Goal: Task Accomplishment & Management: Use online tool/utility

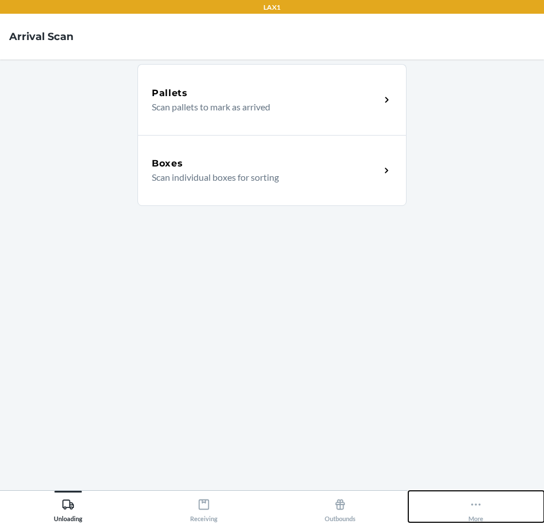
click at [477, 509] on icon at bounding box center [475, 505] width 13 height 13
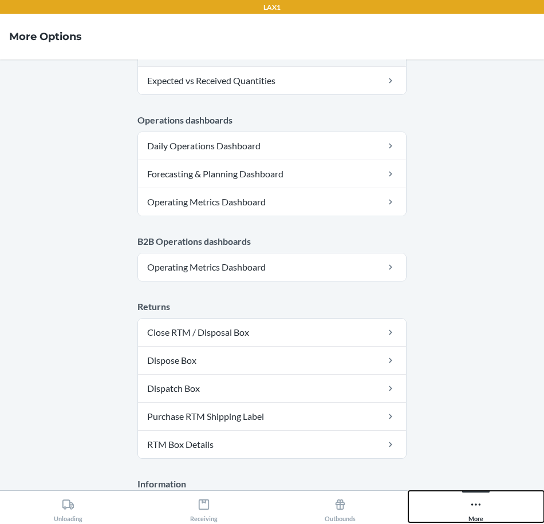
scroll to position [576, 0]
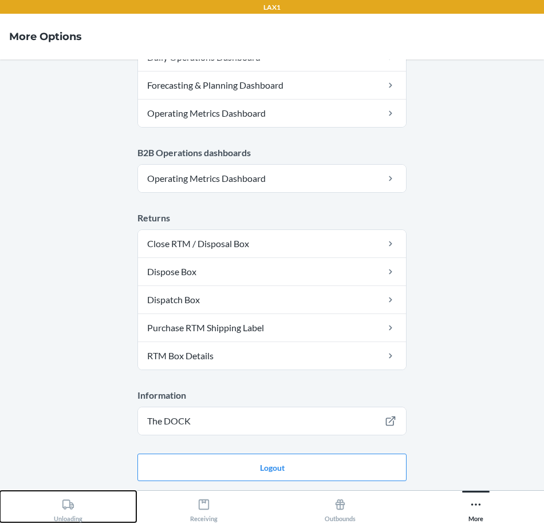
click at [70, 503] on icon at bounding box center [67, 505] width 11 height 10
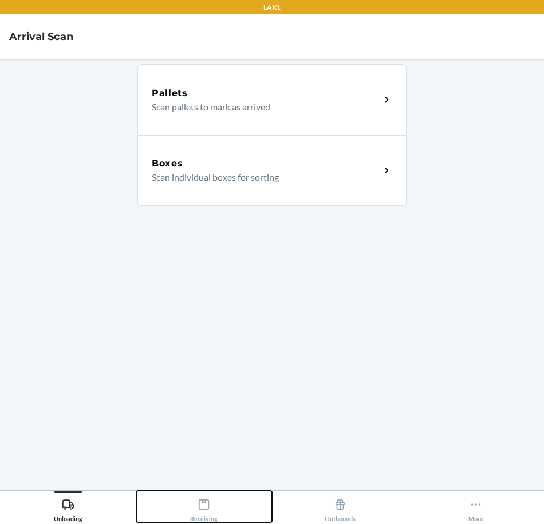
click at [210, 510] on icon at bounding box center [204, 505] width 13 height 13
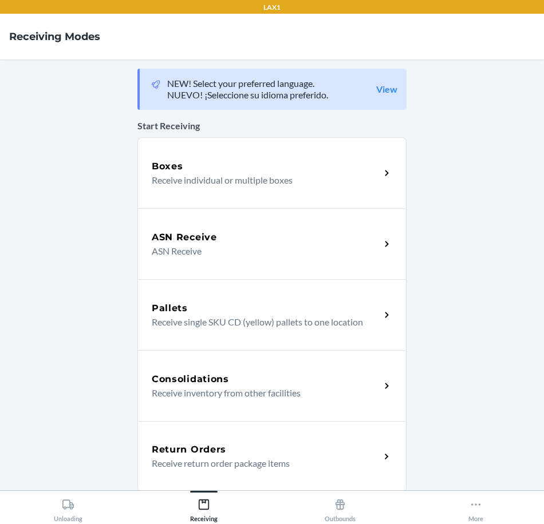
click at [382, 459] on icon at bounding box center [386, 457] width 13 height 13
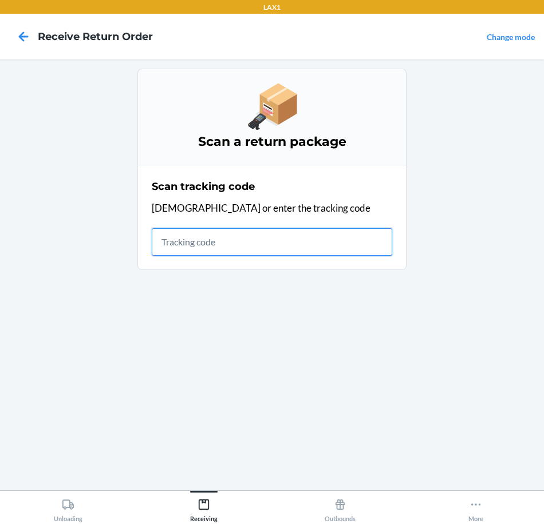
click at [330, 242] on input "text" at bounding box center [272, 241] width 240 height 27
type input "42092346950011070"
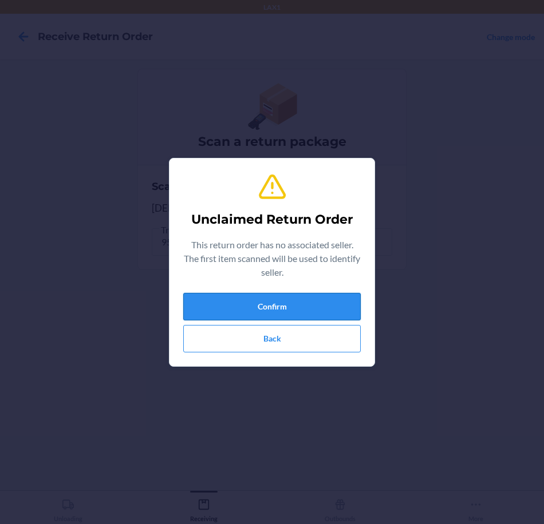
click at [317, 308] on button "Confirm" at bounding box center [271, 306] width 177 height 27
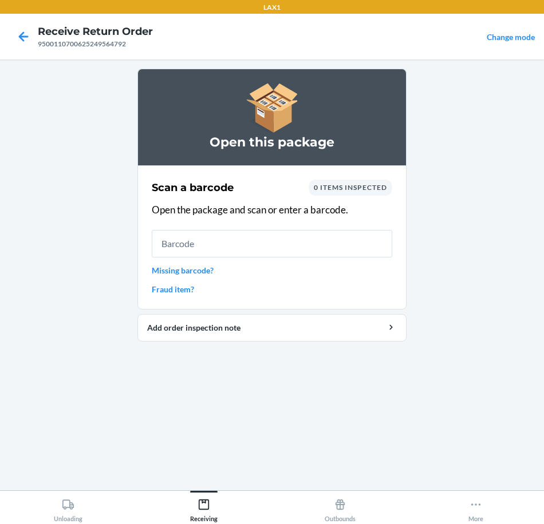
click at [319, 242] on input "text" at bounding box center [272, 243] width 240 height 27
type input "8500360745"
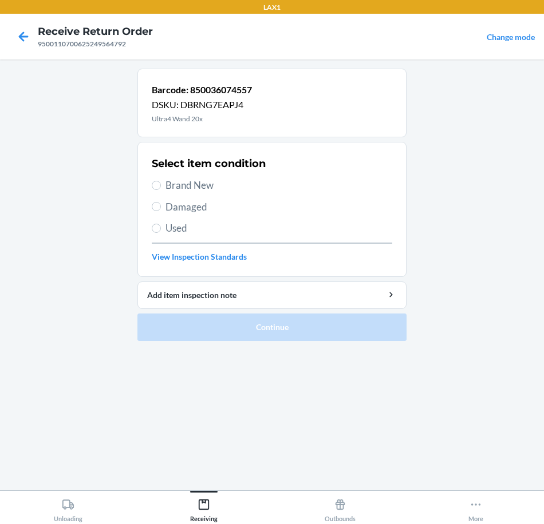
click at [177, 187] on span "Brand New" at bounding box center [278, 185] width 227 height 15
click at [161, 187] on input "Brand New" at bounding box center [156, 185] width 9 height 9
radio input "true"
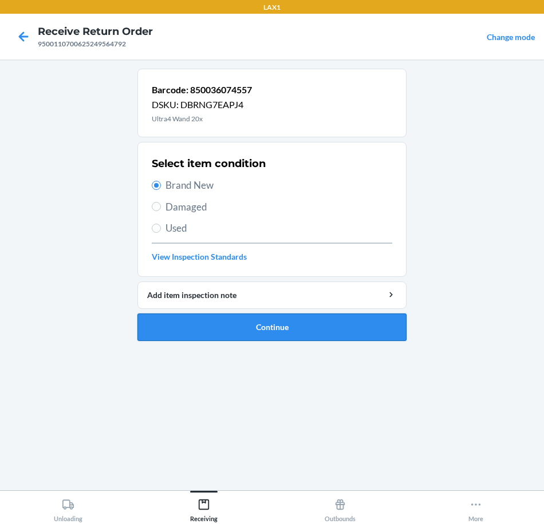
click at [324, 329] on button "Continue" at bounding box center [271, 327] width 269 height 27
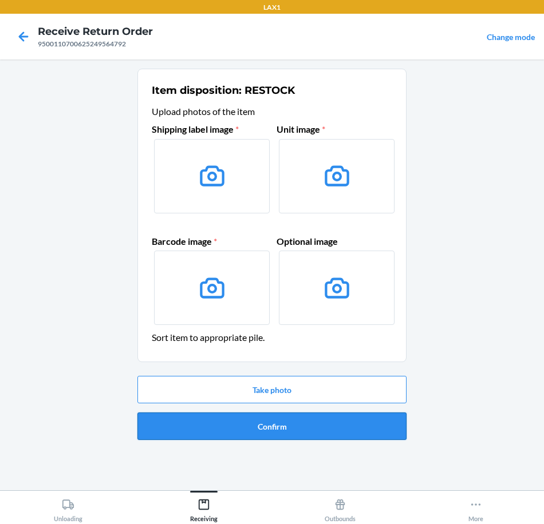
click at [350, 428] on button "Confirm" at bounding box center [271, 426] width 269 height 27
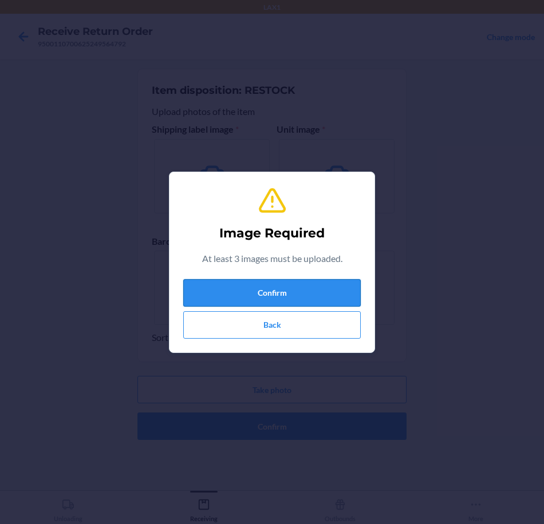
click at [340, 298] on button "Confirm" at bounding box center [271, 292] width 177 height 27
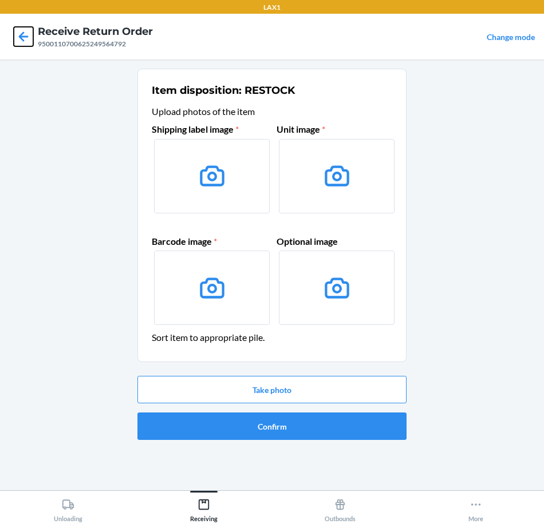
click at [27, 40] on icon at bounding box center [23, 36] width 19 height 19
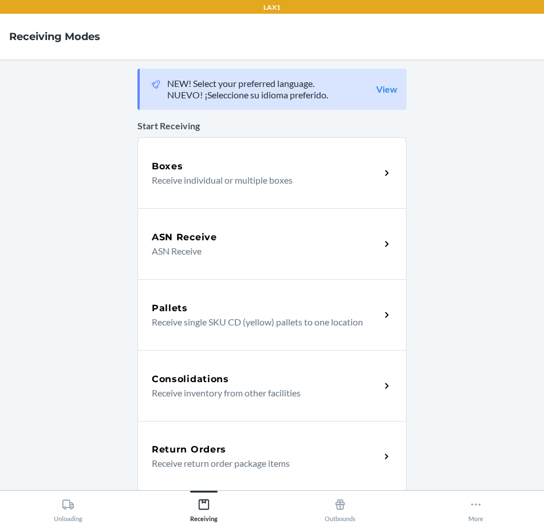
click at [382, 453] on icon at bounding box center [386, 457] width 13 height 13
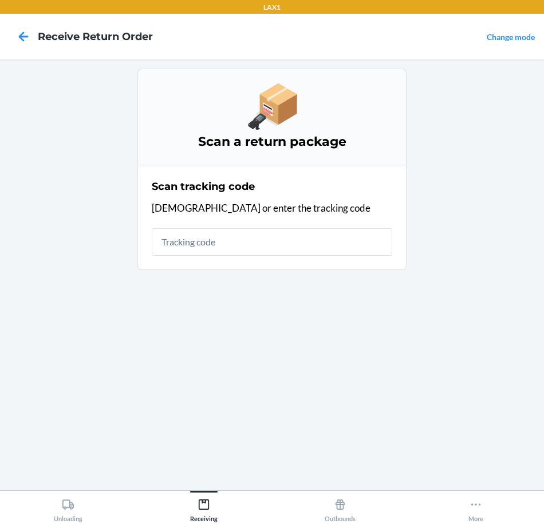
click at [321, 234] on input "text" at bounding box center [272, 241] width 240 height 27
type input "8500360745"
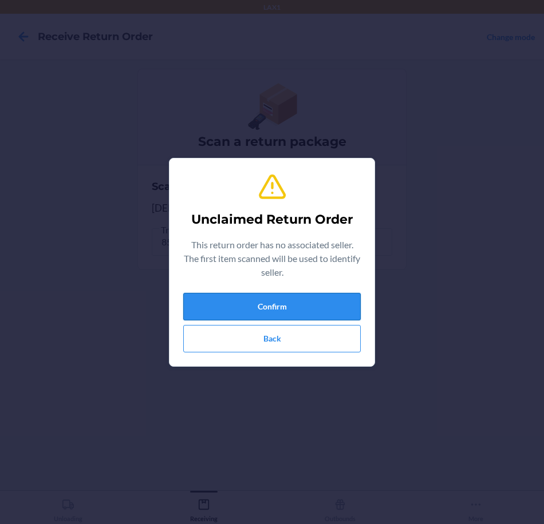
click at [323, 303] on button "Confirm" at bounding box center [271, 306] width 177 height 27
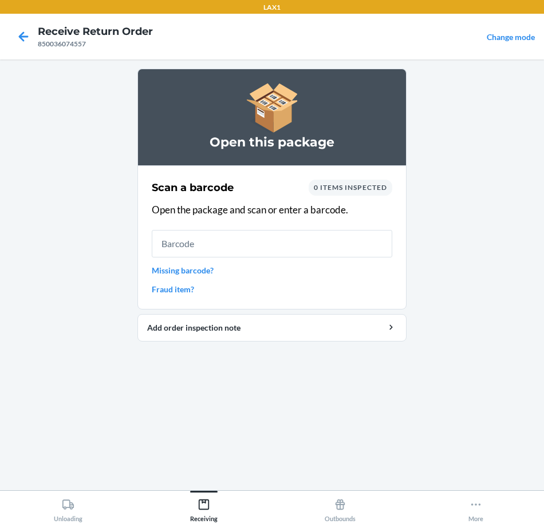
click at [354, 247] on input "text" at bounding box center [272, 243] width 240 height 27
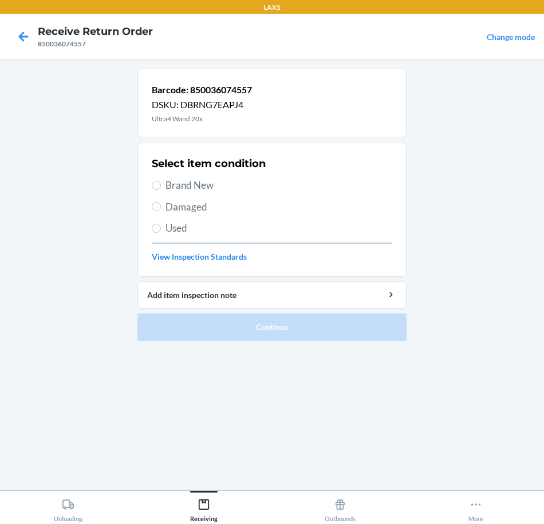
click at [175, 185] on span "Brand New" at bounding box center [278, 185] width 227 height 15
click at [161, 185] on input "Brand New" at bounding box center [156, 185] width 9 height 9
radio input "true"
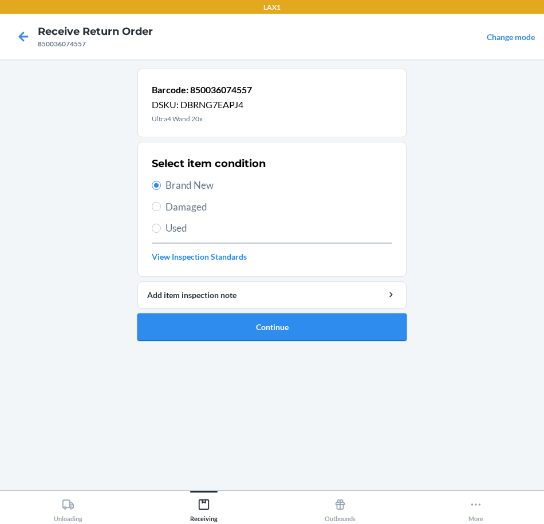
click at [293, 322] on button "Continue" at bounding box center [271, 327] width 269 height 27
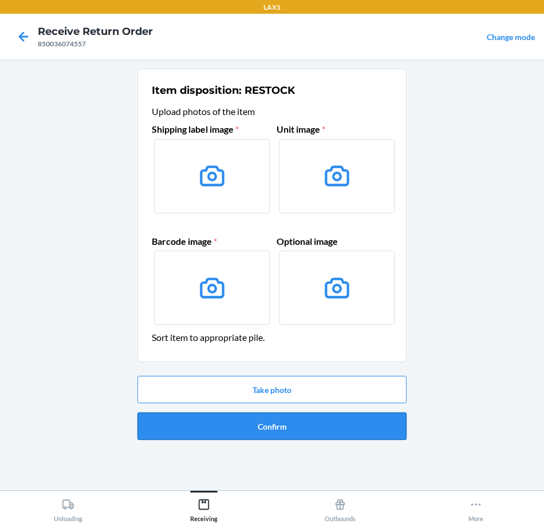
click at [348, 435] on button "Confirm" at bounding box center [271, 426] width 269 height 27
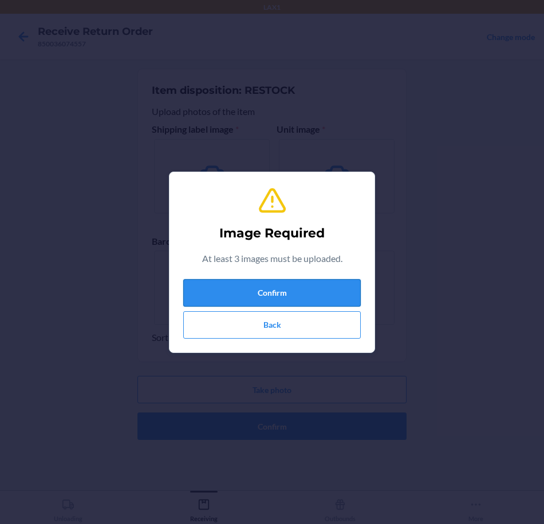
click at [317, 298] on button "Confirm" at bounding box center [271, 292] width 177 height 27
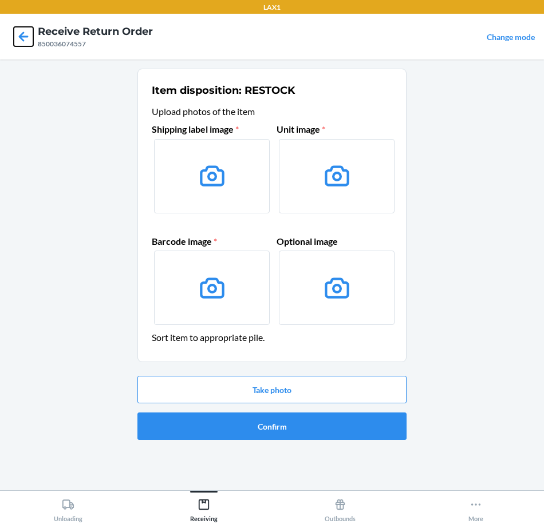
click at [27, 37] on icon at bounding box center [24, 36] width 10 height 10
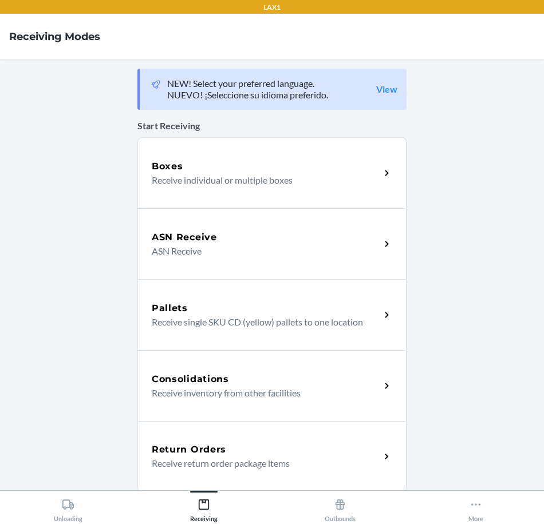
click at [368, 452] on div "Return Orders" at bounding box center [266, 450] width 228 height 14
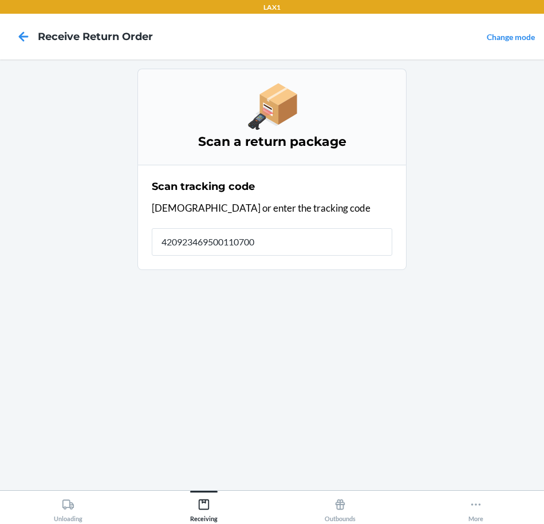
type input "4209234695001107006"
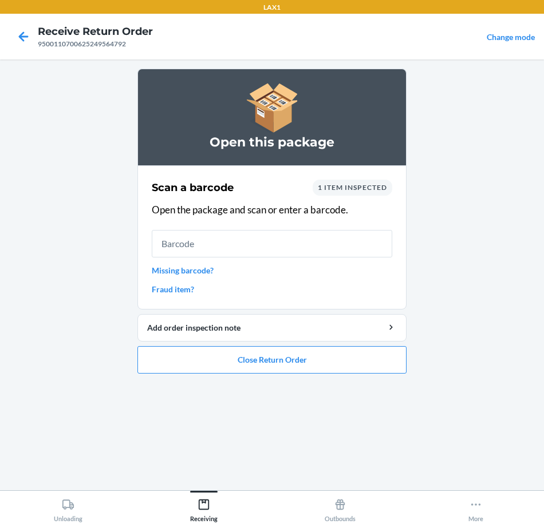
click at [338, 246] on input "text" at bounding box center [272, 243] width 240 height 27
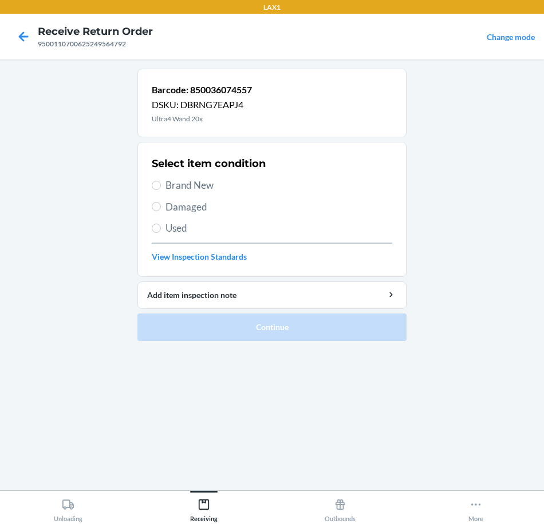
click at [206, 184] on span "Brand New" at bounding box center [278, 185] width 227 height 15
click at [161, 184] on input "Brand New" at bounding box center [156, 185] width 9 height 9
radio input "true"
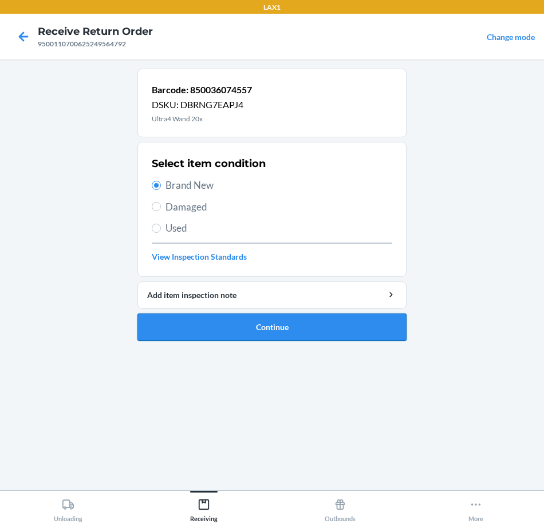
click at [278, 339] on button "Continue" at bounding box center [271, 327] width 269 height 27
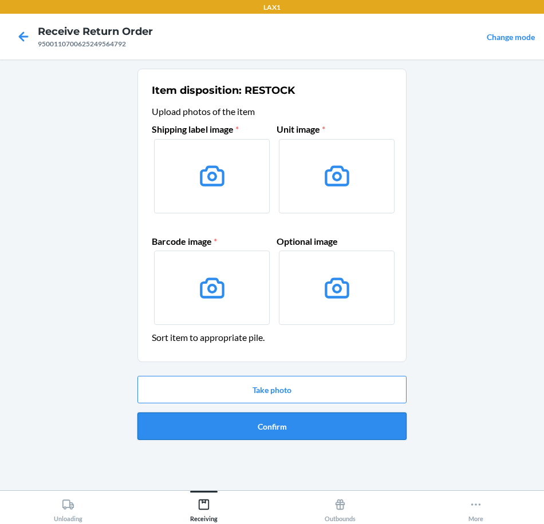
click at [365, 435] on button "Confirm" at bounding box center [271, 426] width 269 height 27
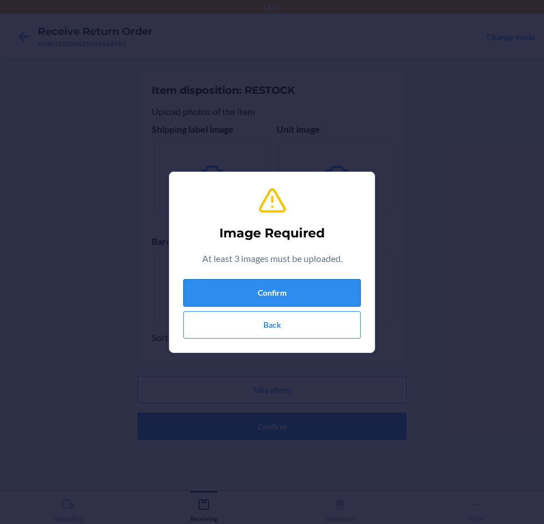
click at [297, 286] on button "Confirm" at bounding box center [271, 292] width 177 height 27
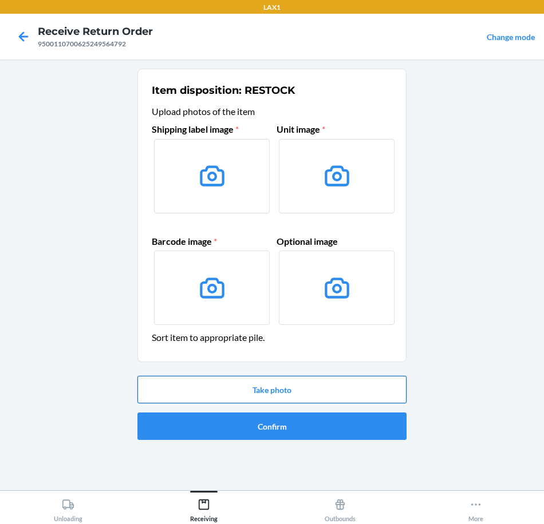
click at [360, 387] on button "Take photo" at bounding box center [271, 389] width 269 height 27
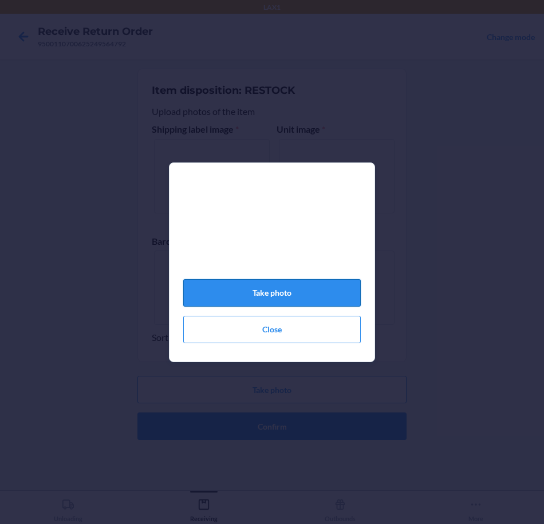
click at [335, 294] on button "Take photo" at bounding box center [271, 292] width 177 height 27
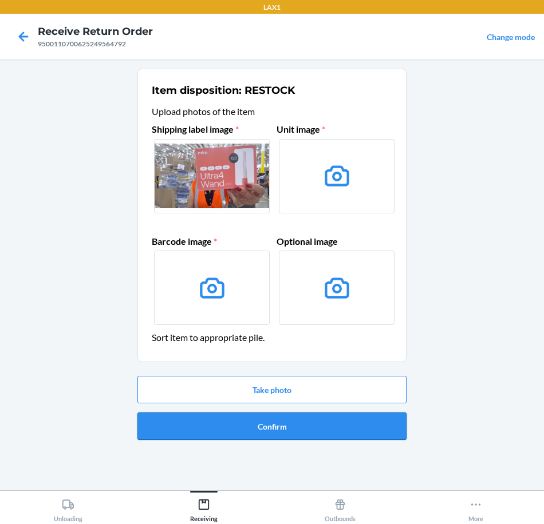
click at [335, 427] on button "Confirm" at bounding box center [271, 426] width 269 height 27
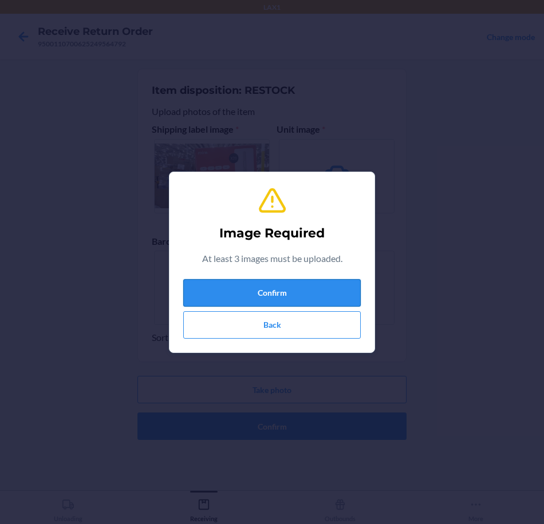
click at [341, 299] on button "Confirm" at bounding box center [271, 292] width 177 height 27
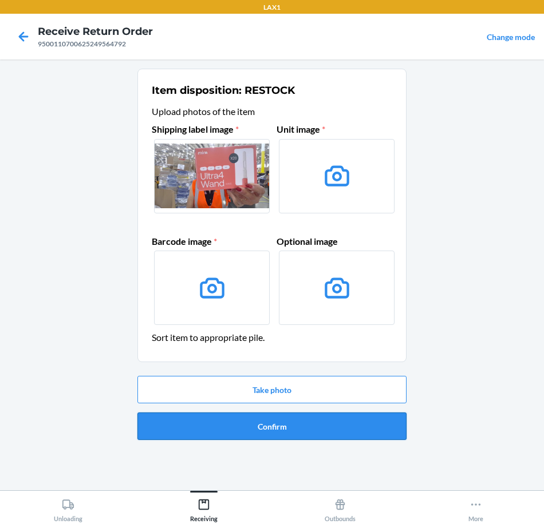
click at [360, 437] on button "Confirm" at bounding box center [271, 426] width 269 height 27
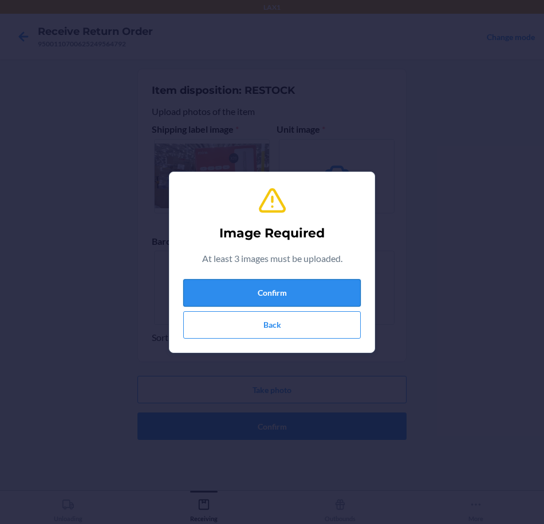
click at [344, 299] on button "Confirm" at bounding box center [271, 292] width 177 height 27
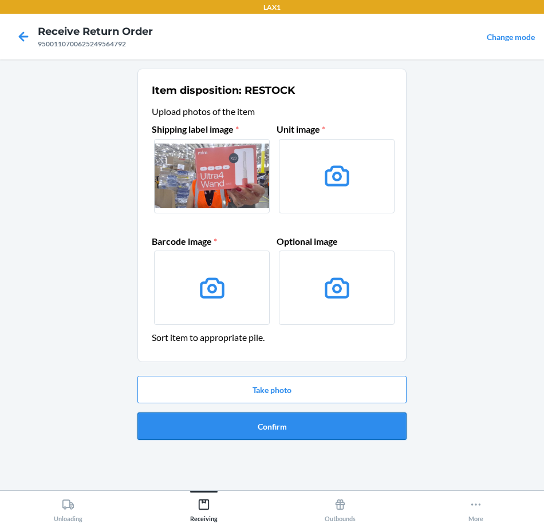
click at [370, 425] on button "Confirm" at bounding box center [271, 426] width 269 height 27
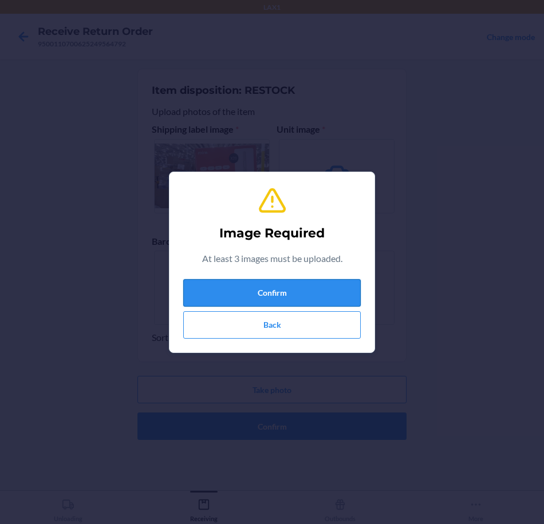
click at [348, 301] on button "Confirm" at bounding box center [271, 292] width 177 height 27
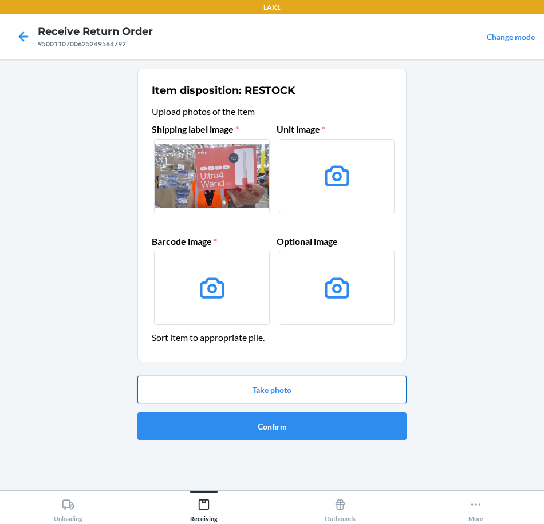
click at [351, 390] on button "Take photo" at bounding box center [271, 389] width 269 height 27
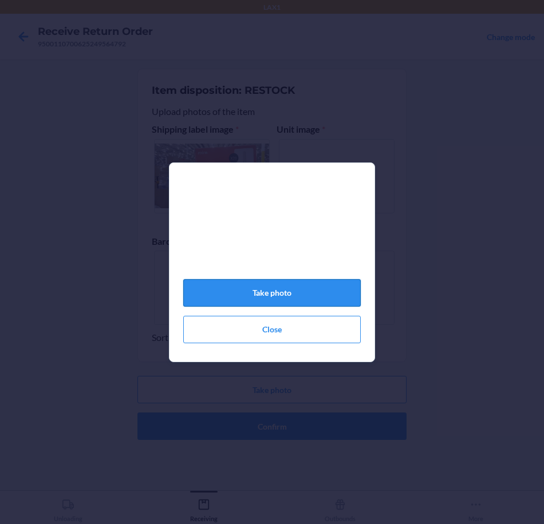
click at [343, 301] on button "Take photo" at bounding box center [271, 292] width 177 height 27
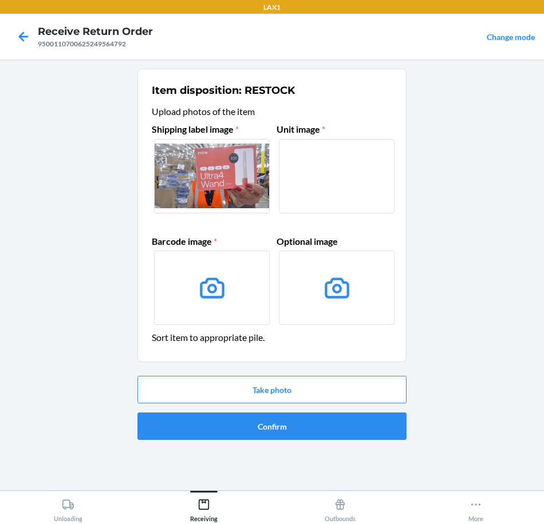
click at [364, 184] on label at bounding box center [337, 176] width 116 height 74
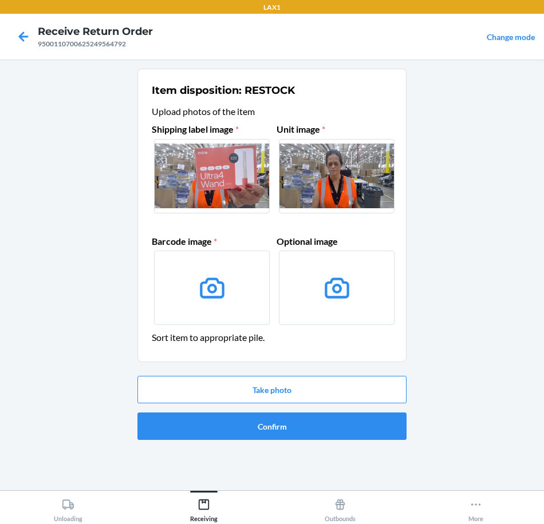
click at [0, 0] on input "file" at bounding box center [0, 0] width 0 height 0
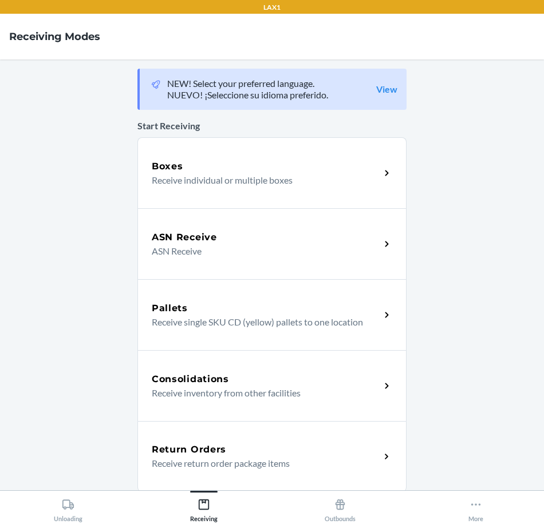
click at [382, 453] on icon at bounding box center [386, 457] width 13 height 13
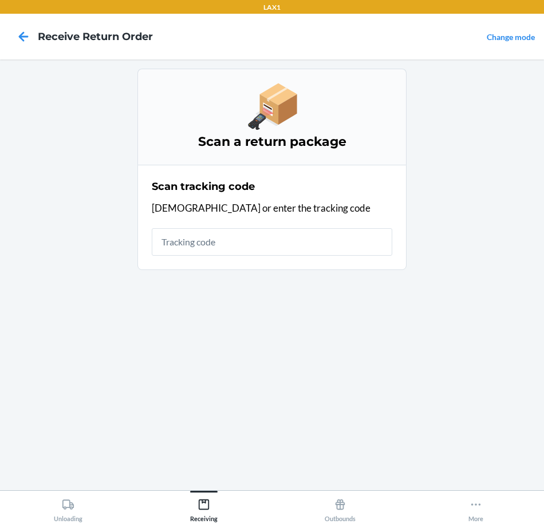
click at [301, 240] on input "text" at bounding box center [272, 241] width 240 height 27
type input "420923469500110700625249564"
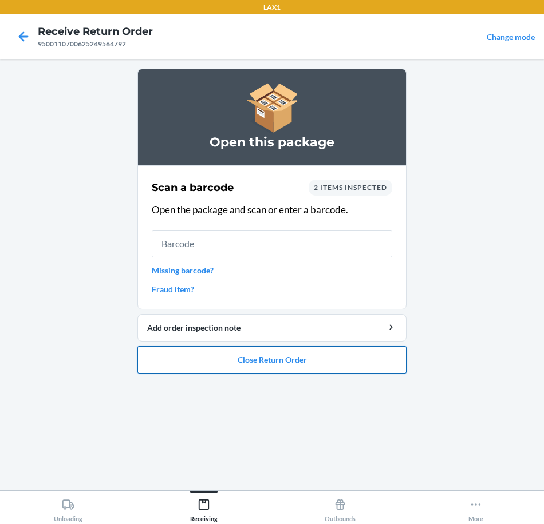
drag, startPoint x: 361, startPoint y: 356, endPoint x: 370, endPoint y: 358, distance: 8.9
click at [370, 358] on button "Close Return Order" at bounding box center [271, 359] width 269 height 27
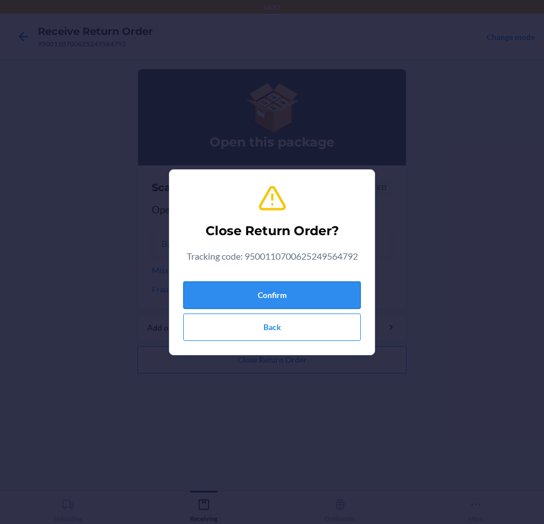
click at [283, 290] on button "Confirm" at bounding box center [271, 295] width 177 height 27
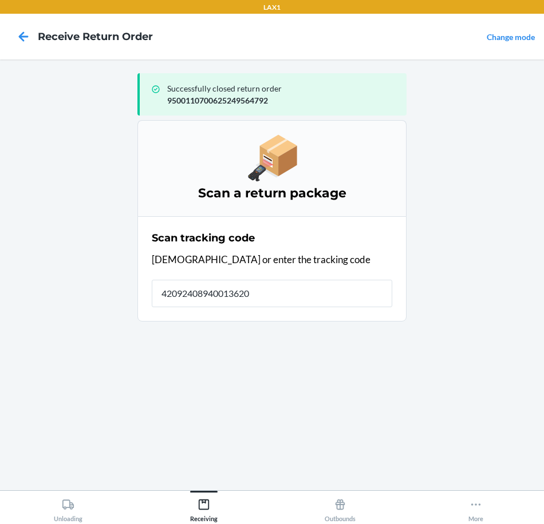
type input "420924089400136208"
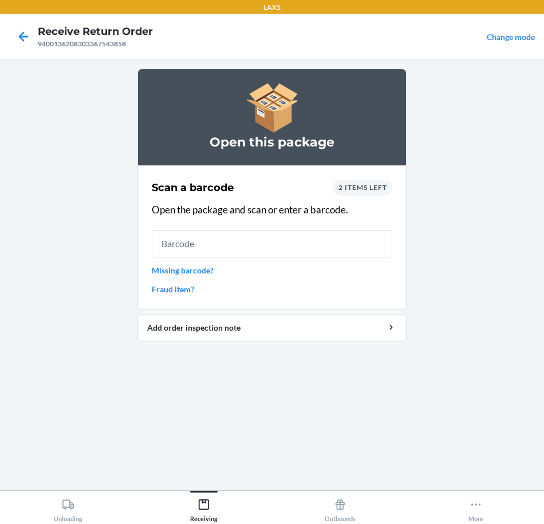
click at [192, 271] on link "Missing barcode?" at bounding box center [272, 271] width 240 height 12
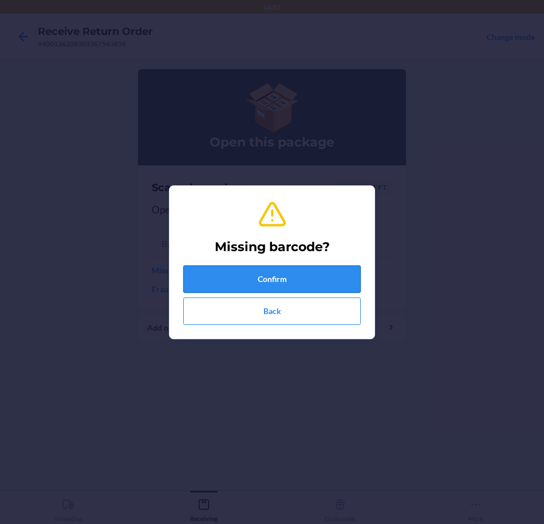
click at [329, 274] on button "Confirm" at bounding box center [271, 279] width 177 height 27
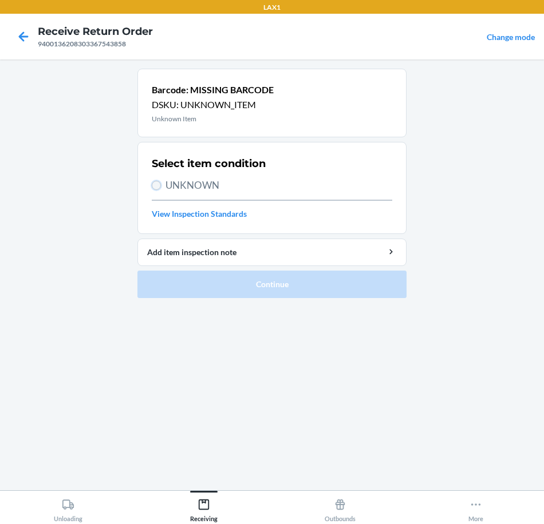
click at [158, 184] on input "UNKNOWN" at bounding box center [156, 185] width 9 height 9
radio input "true"
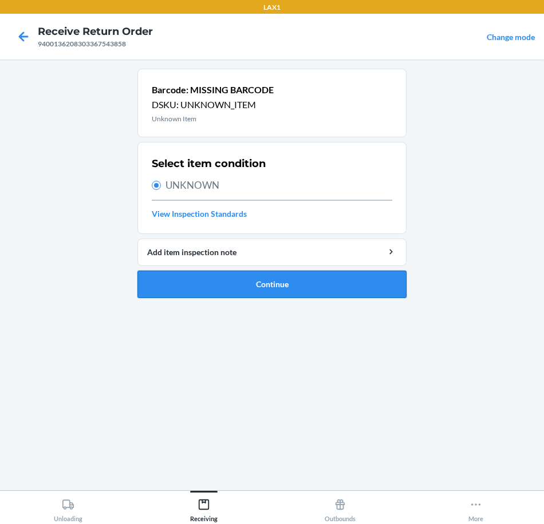
click at [325, 287] on button "Continue" at bounding box center [271, 284] width 269 height 27
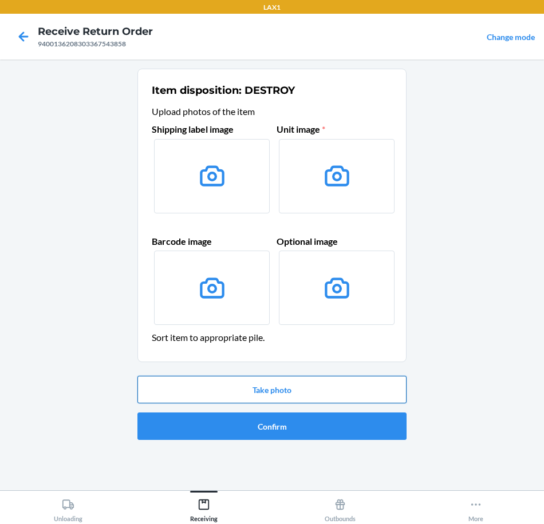
click at [339, 389] on button "Take photo" at bounding box center [271, 389] width 269 height 27
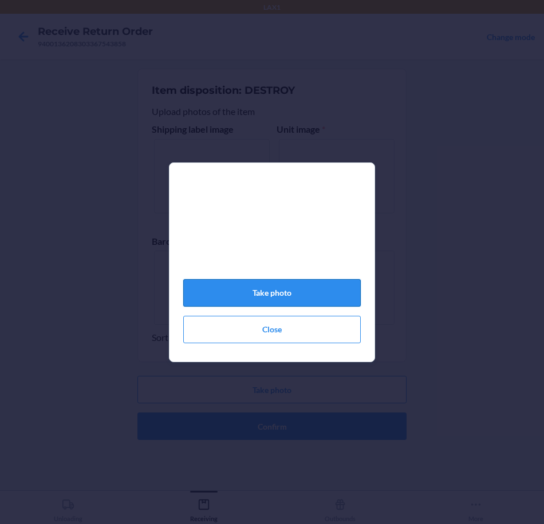
click at [317, 297] on button "Take photo" at bounding box center [271, 292] width 177 height 27
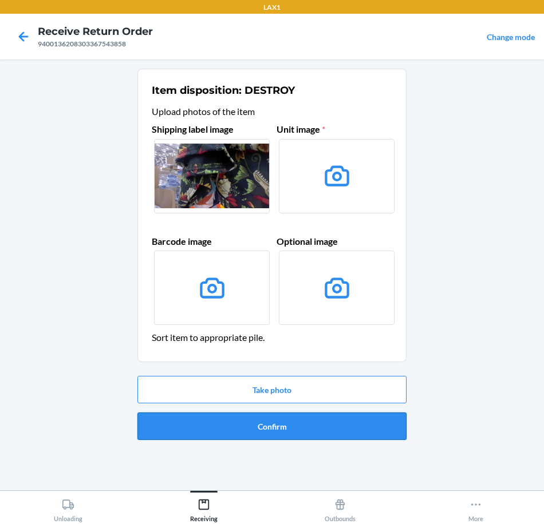
click at [354, 429] on button "Confirm" at bounding box center [271, 426] width 269 height 27
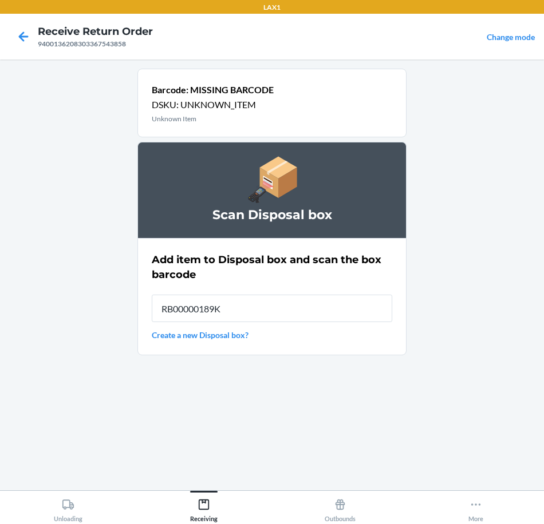
type input "RB00000189K"
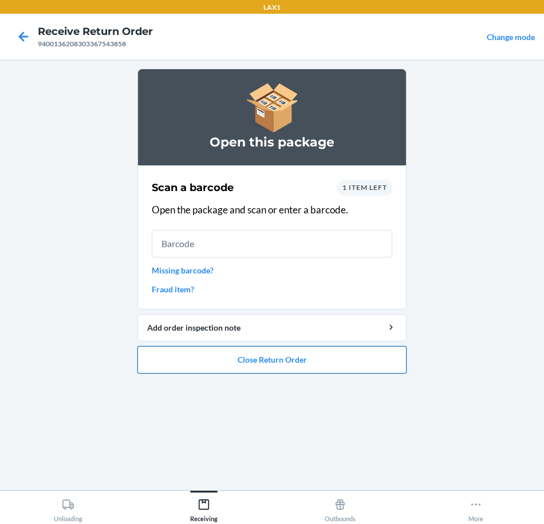
click at [319, 368] on button "Close Return Order" at bounding box center [271, 359] width 269 height 27
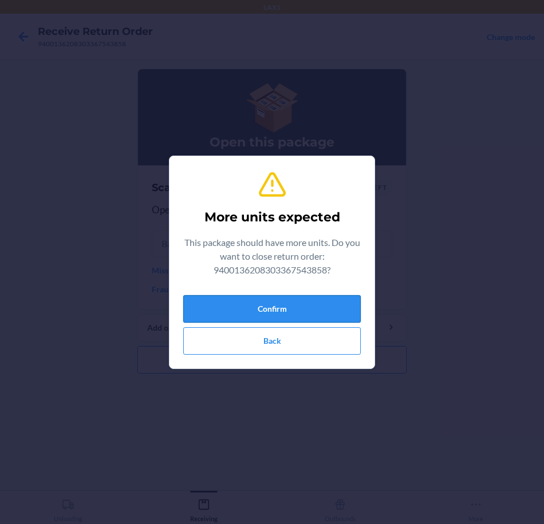
click at [337, 305] on button "Confirm" at bounding box center [271, 308] width 177 height 27
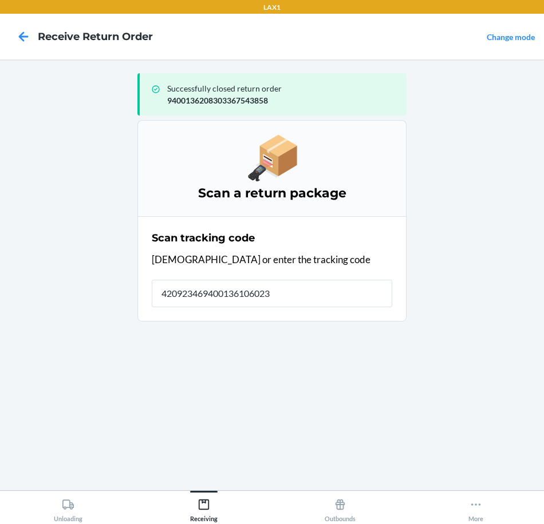
type input "4209234694001361060232"
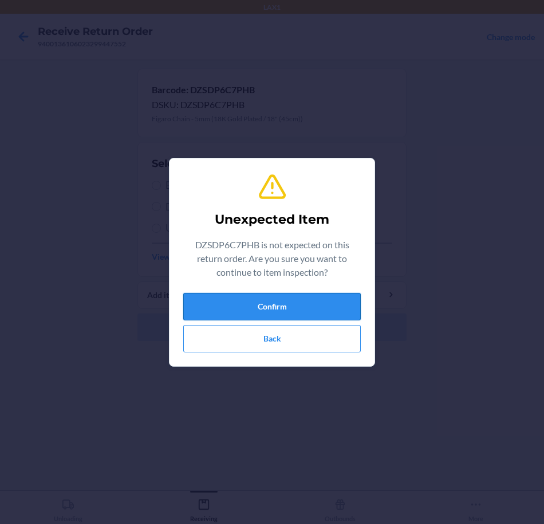
click at [325, 307] on button "Confirm" at bounding box center [271, 306] width 177 height 27
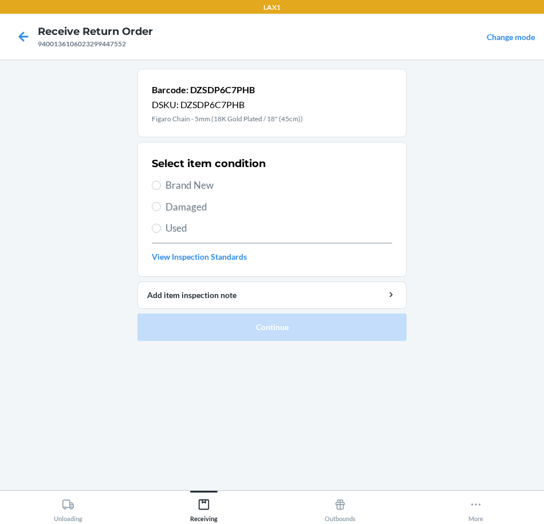
click at [179, 210] on span "Damaged" at bounding box center [278, 207] width 227 height 15
click at [161, 210] on input "Damaged" at bounding box center [156, 206] width 9 height 9
radio input "true"
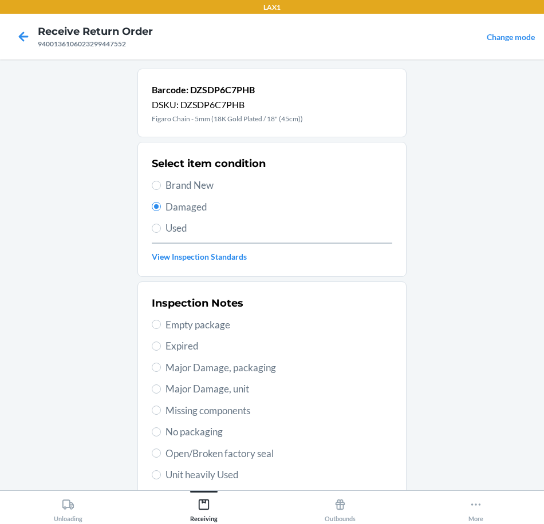
click at [290, 459] on span "Open/Broken factory seal" at bounding box center [278, 454] width 227 height 15
click at [161, 458] on input "Open/Broken factory seal" at bounding box center [156, 453] width 9 height 9
radio input "true"
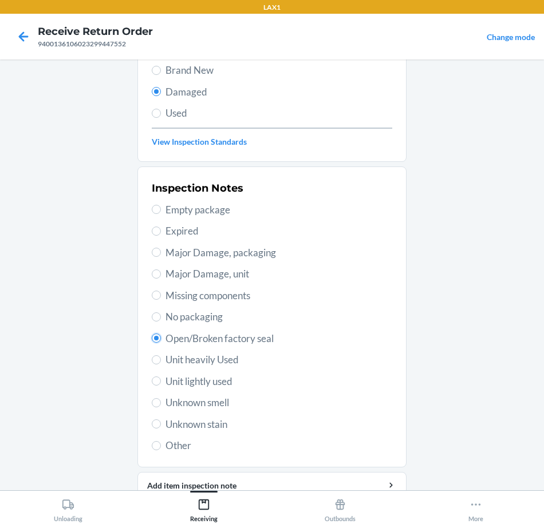
scroll to position [165, 0]
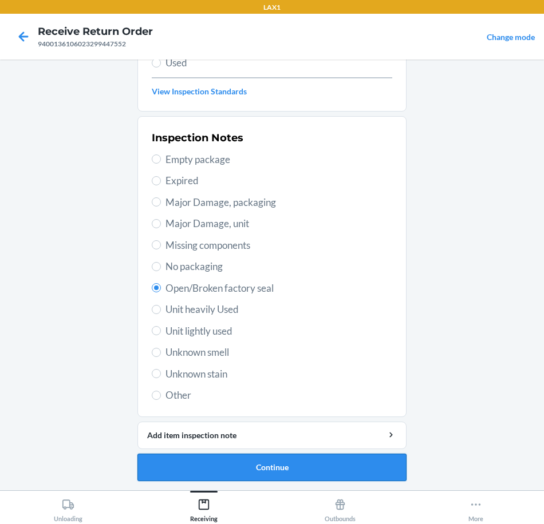
click at [353, 467] on button "Continue" at bounding box center [271, 467] width 269 height 27
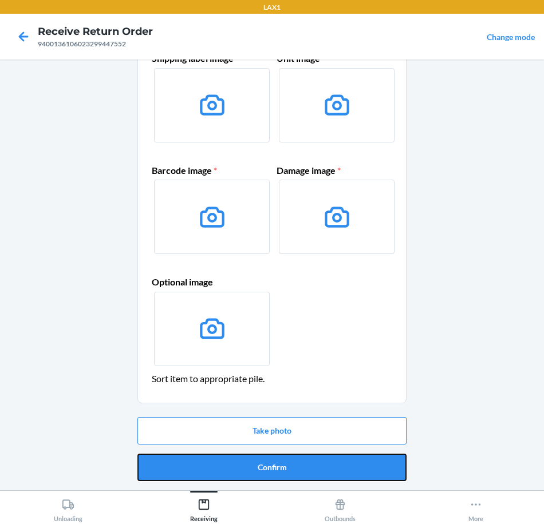
click at [353, 468] on button "Confirm" at bounding box center [271, 467] width 269 height 27
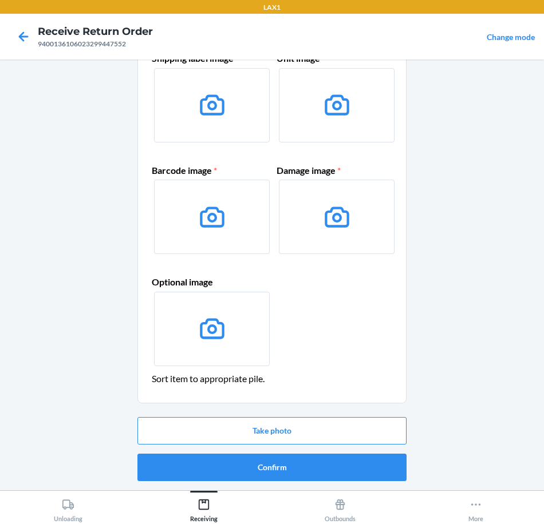
scroll to position [0, 0]
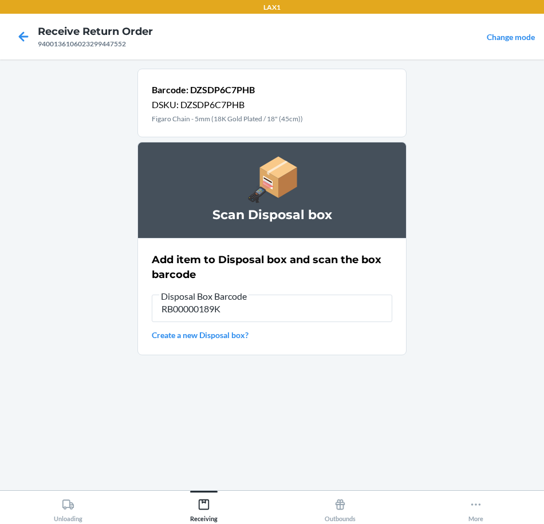
type input "RB00000189K"
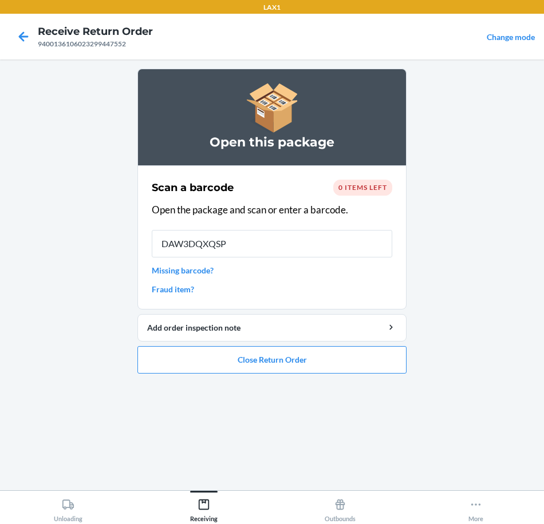
type input "DAW3DQXQSPN"
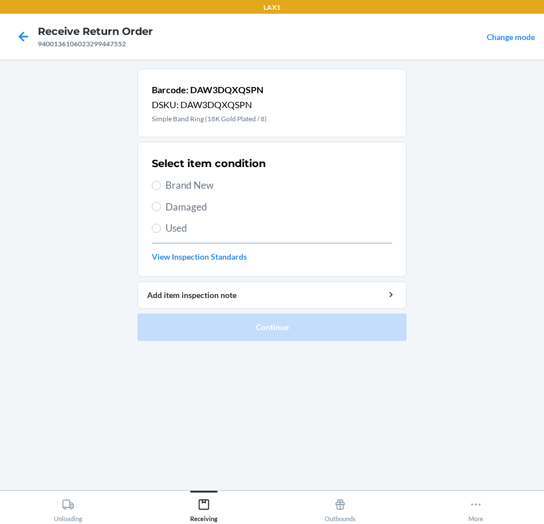
click at [199, 184] on span "Brand New" at bounding box center [278, 185] width 227 height 15
click at [161, 184] on input "Brand New" at bounding box center [156, 185] width 9 height 9
radio input "true"
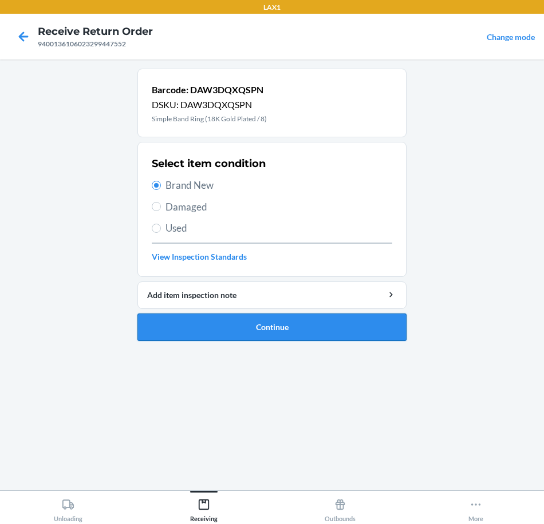
click at [369, 331] on button "Continue" at bounding box center [271, 327] width 269 height 27
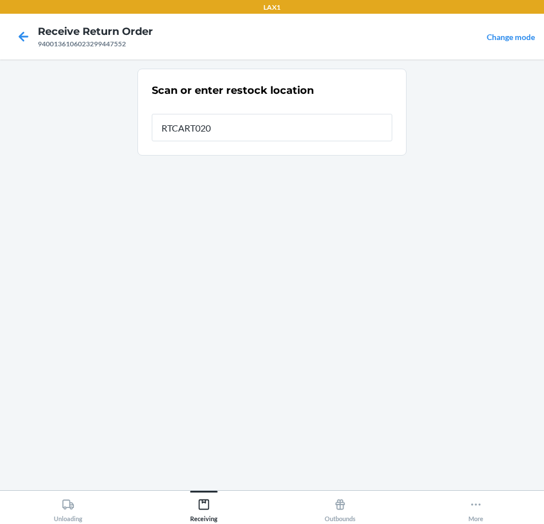
type input "RTCART020"
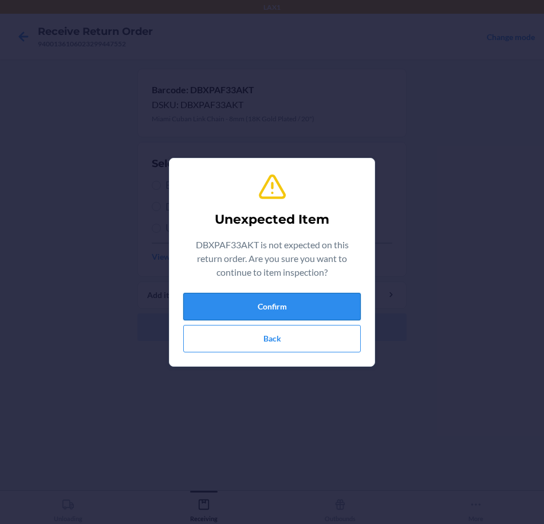
click at [327, 313] on button "Confirm" at bounding box center [271, 306] width 177 height 27
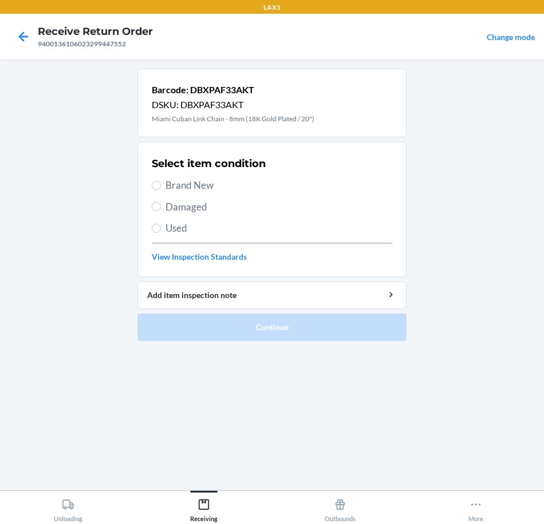
click at [181, 185] on span "Brand New" at bounding box center [278, 185] width 227 height 15
click at [161, 185] on input "Brand New" at bounding box center [156, 185] width 9 height 9
radio input "true"
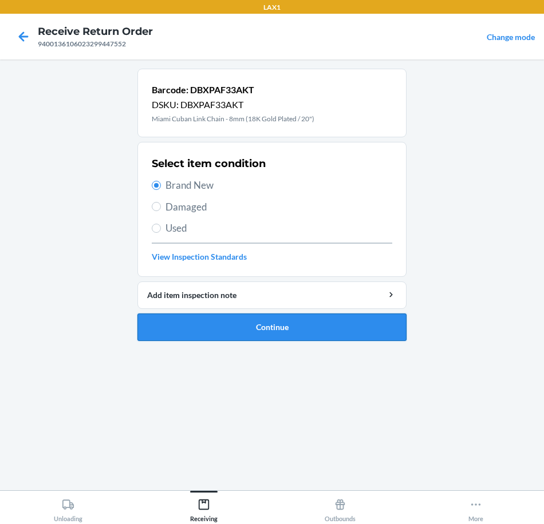
click at [321, 331] on button "Continue" at bounding box center [271, 327] width 269 height 27
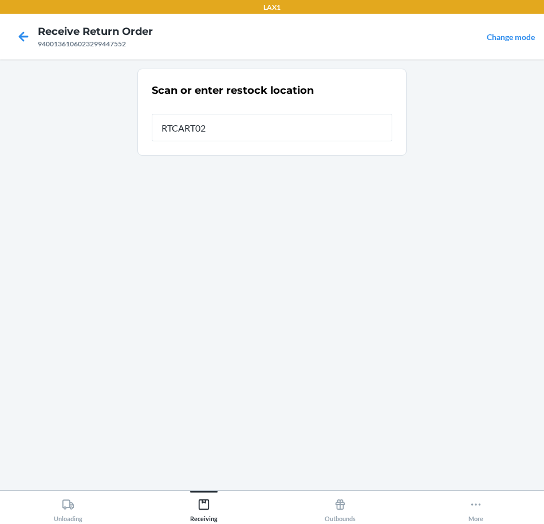
type input "RTCART020"
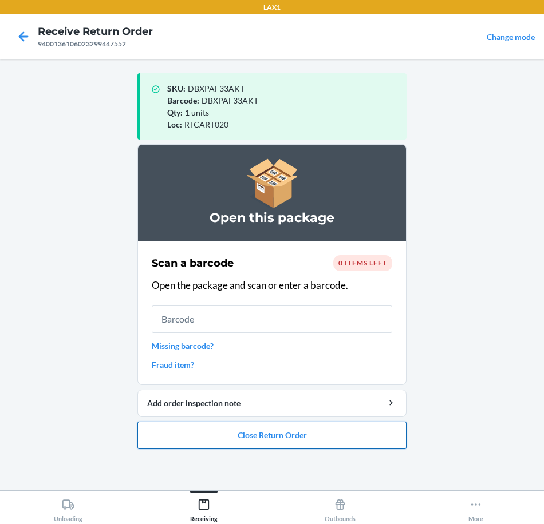
click at [346, 445] on button "Close Return Order" at bounding box center [271, 435] width 269 height 27
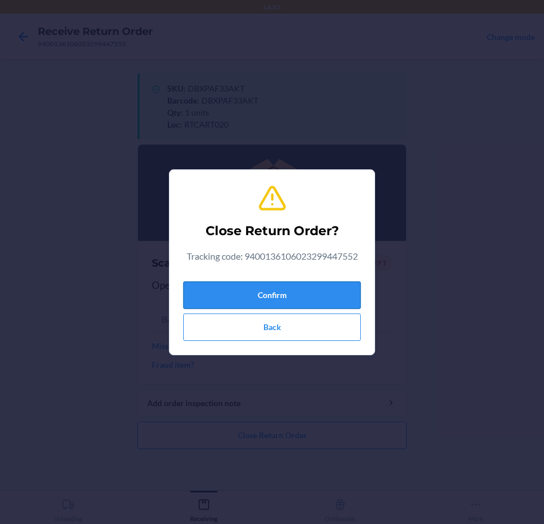
click at [339, 291] on button "Confirm" at bounding box center [271, 295] width 177 height 27
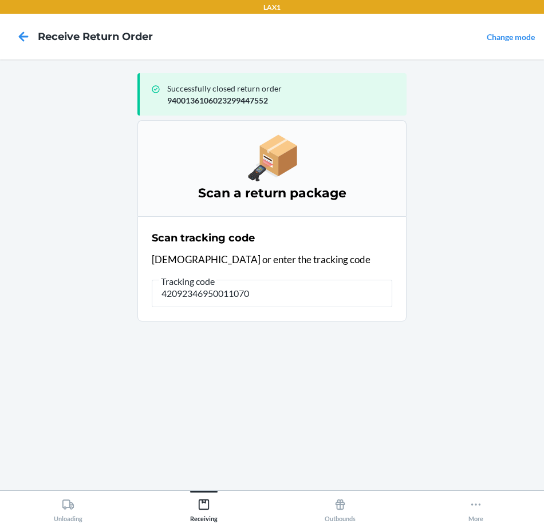
type input "420923469500110700"
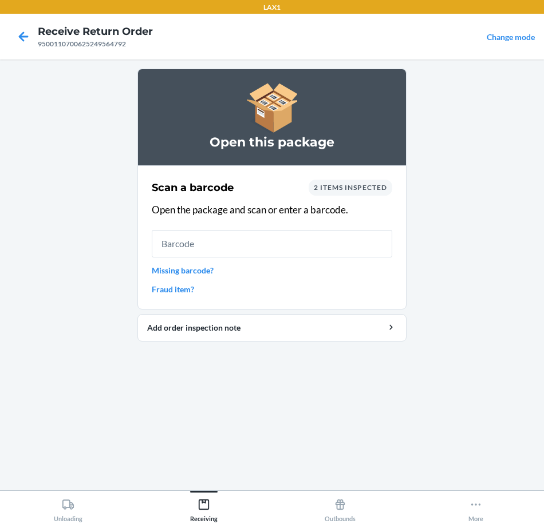
click at [209, 274] on link "Missing barcode?" at bounding box center [272, 271] width 240 height 12
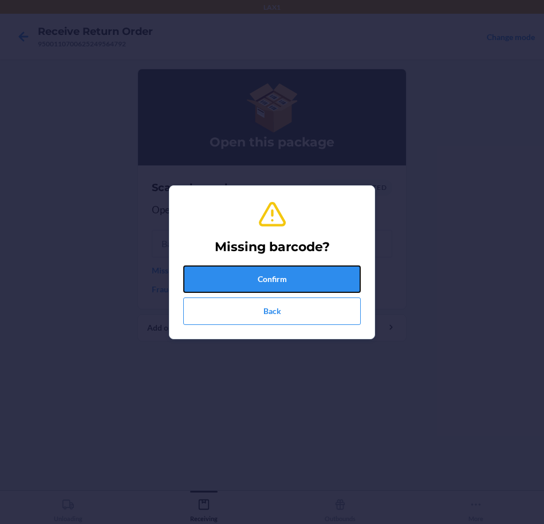
click at [325, 277] on button "Confirm" at bounding box center [271, 279] width 177 height 27
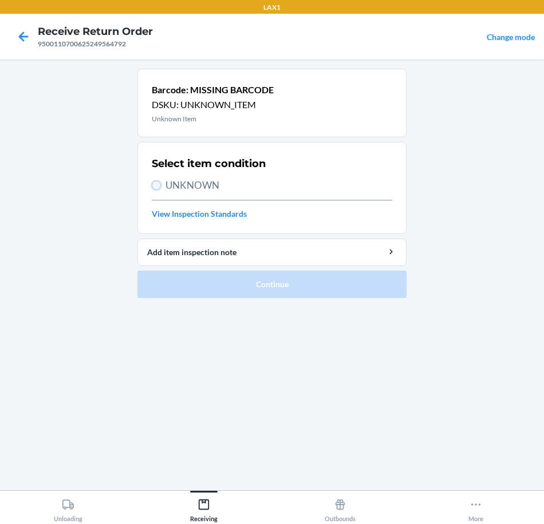
click at [154, 186] on input "UNKNOWN" at bounding box center [156, 185] width 9 height 9
radio input "true"
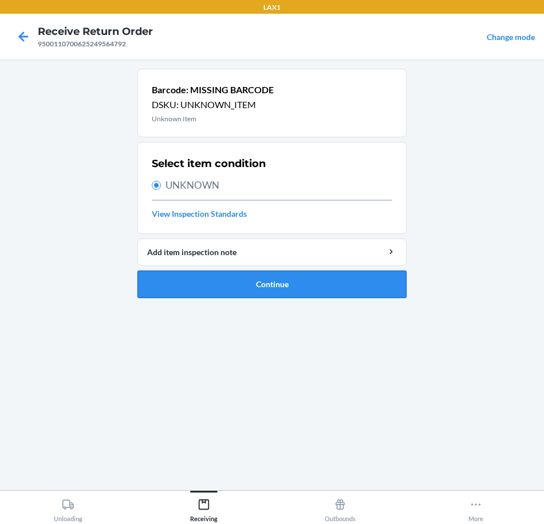
click at [330, 282] on button "Continue" at bounding box center [271, 284] width 269 height 27
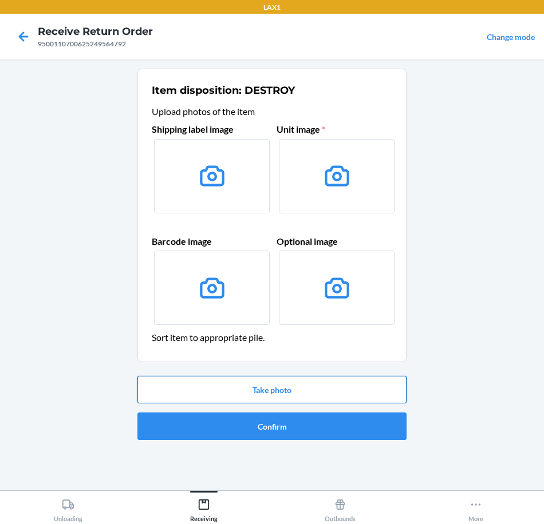
click at [349, 389] on button "Take photo" at bounding box center [271, 389] width 269 height 27
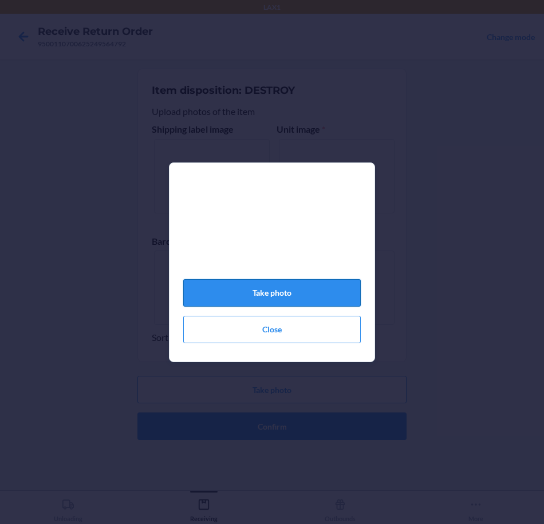
click at [289, 298] on button "Take photo" at bounding box center [271, 292] width 177 height 27
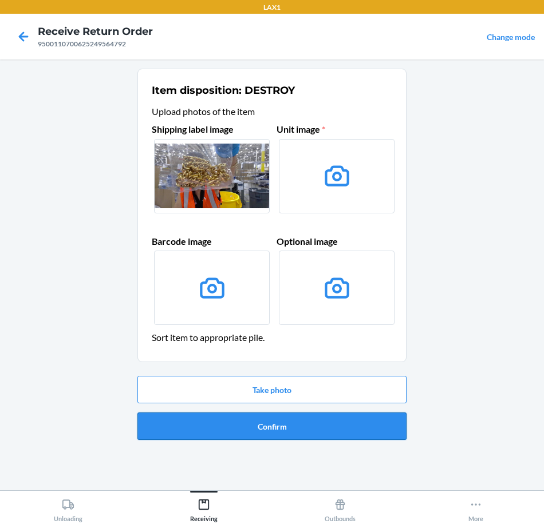
click at [356, 421] on button "Confirm" at bounding box center [271, 426] width 269 height 27
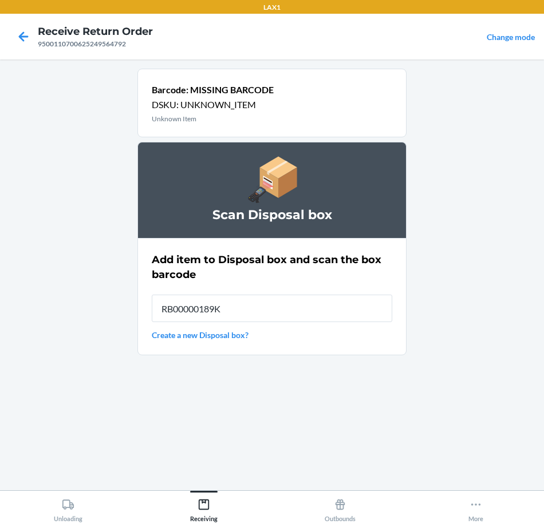
type input "RB00000189K"
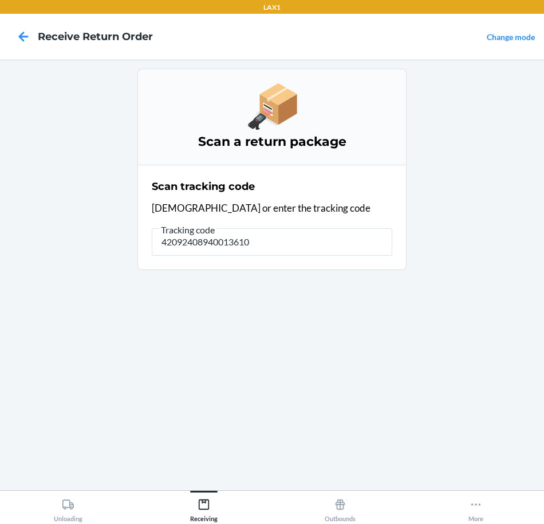
type input "420924089400136106"
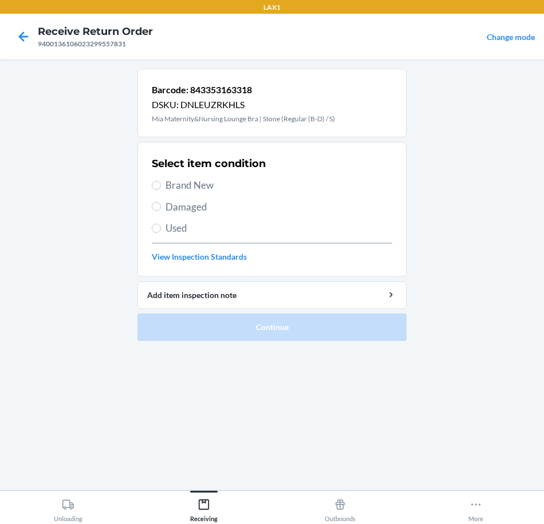
click at [179, 187] on span "Brand New" at bounding box center [278, 185] width 227 height 15
click at [161, 187] on input "Brand New" at bounding box center [156, 185] width 9 height 9
radio input "true"
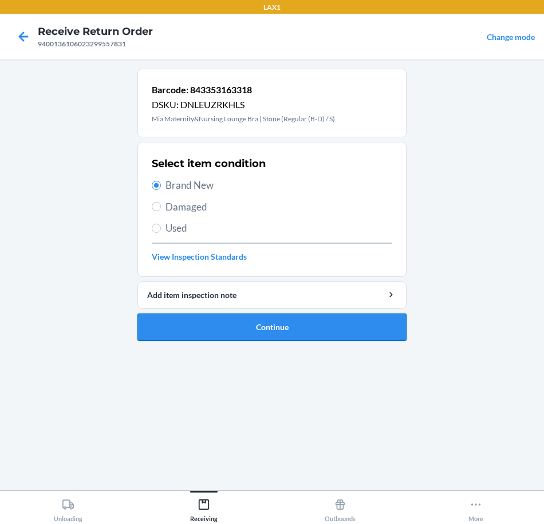
click at [327, 333] on button "Continue" at bounding box center [271, 327] width 269 height 27
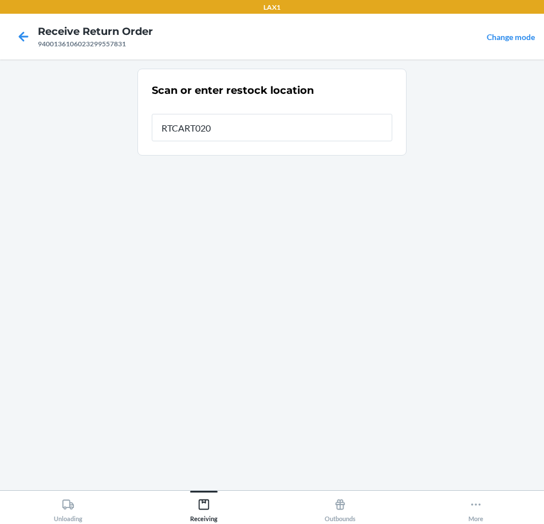
type input "RTCART020"
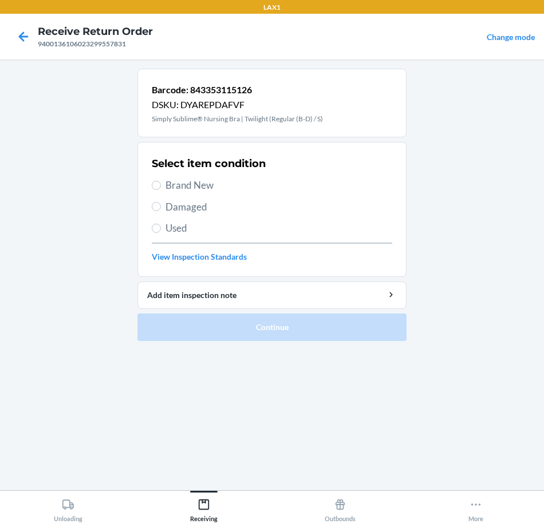
click at [171, 183] on span "Brand New" at bounding box center [278, 185] width 227 height 15
click at [161, 183] on input "Brand New" at bounding box center [156, 185] width 9 height 9
radio input "true"
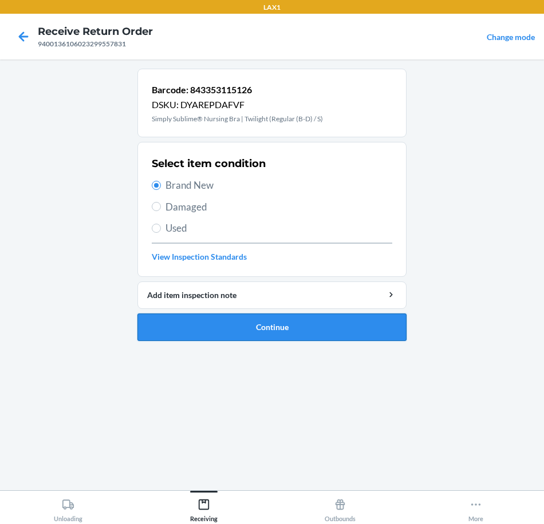
click at [310, 333] on button "Continue" at bounding box center [271, 327] width 269 height 27
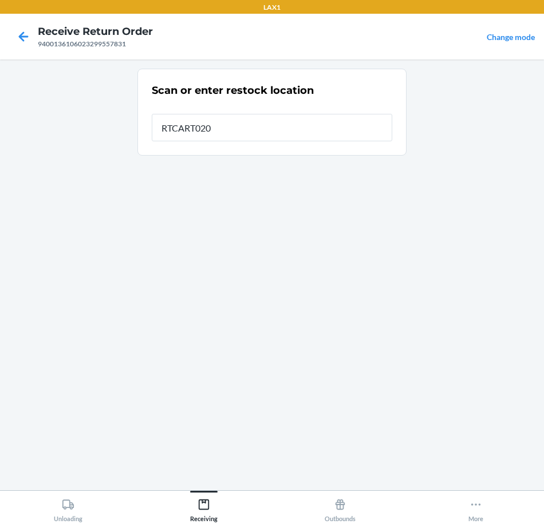
type input "RTCART020"
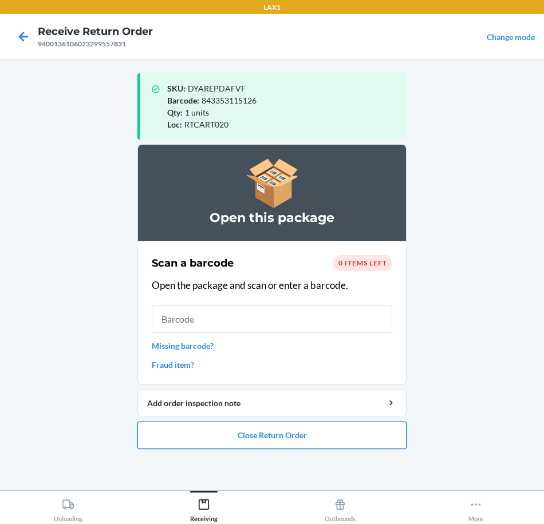
click at [372, 432] on button "Close Return Order" at bounding box center [271, 435] width 269 height 27
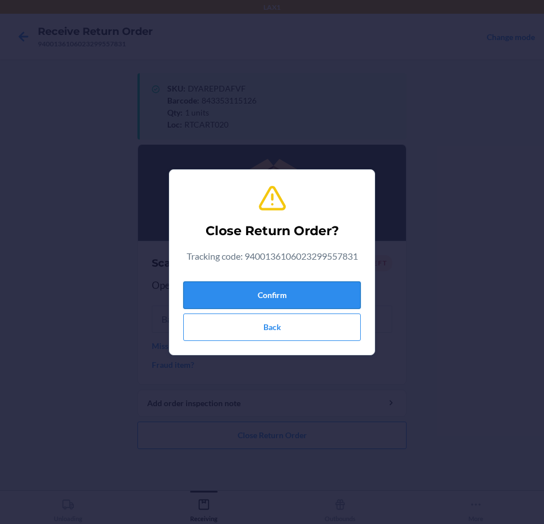
click at [340, 291] on button "Confirm" at bounding box center [271, 295] width 177 height 27
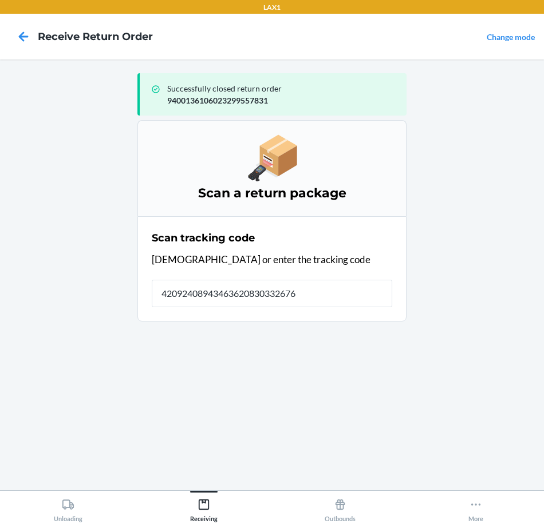
type input "420924089434636208303326760"
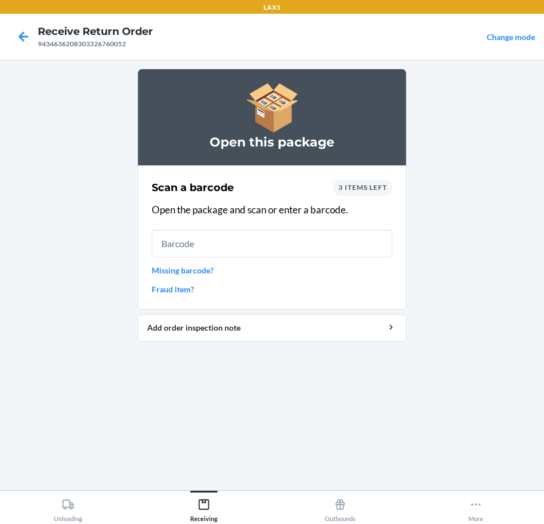
click at [210, 273] on link "Missing barcode?" at bounding box center [272, 271] width 240 height 12
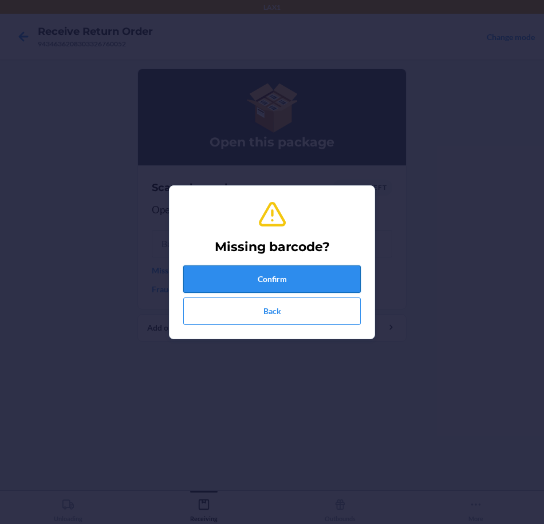
click at [327, 282] on button "Confirm" at bounding box center [271, 279] width 177 height 27
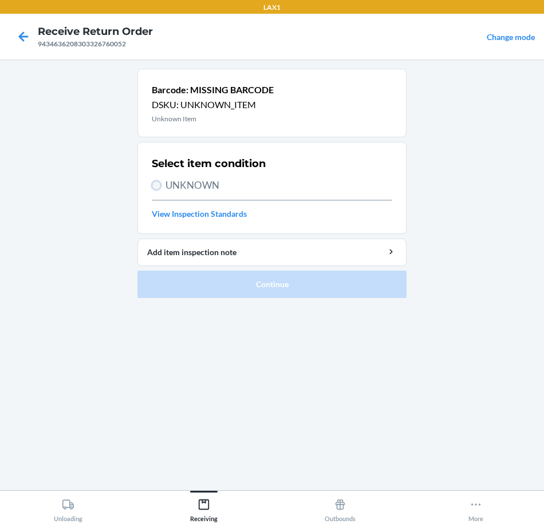
click at [153, 186] on input "UNKNOWN" at bounding box center [156, 185] width 9 height 9
radio input "true"
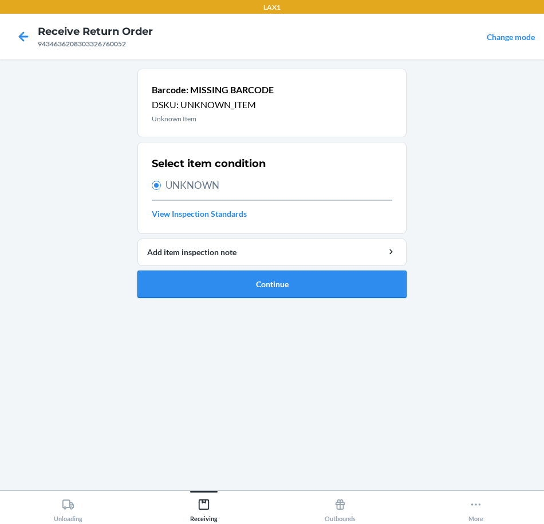
click at [364, 291] on button "Continue" at bounding box center [271, 284] width 269 height 27
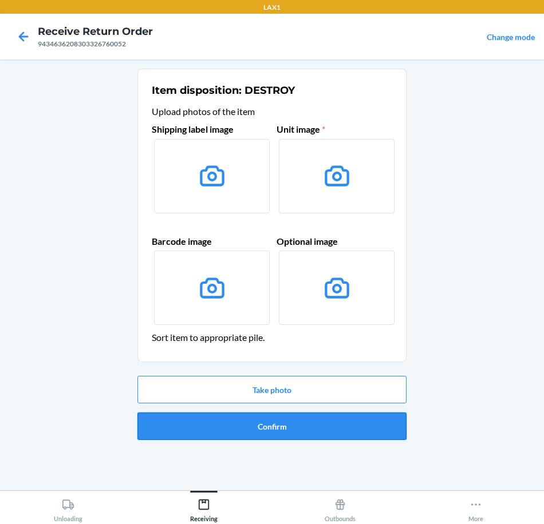
click at [225, 423] on button "Confirm" at bounding box center [271, 426] width 269 height 27
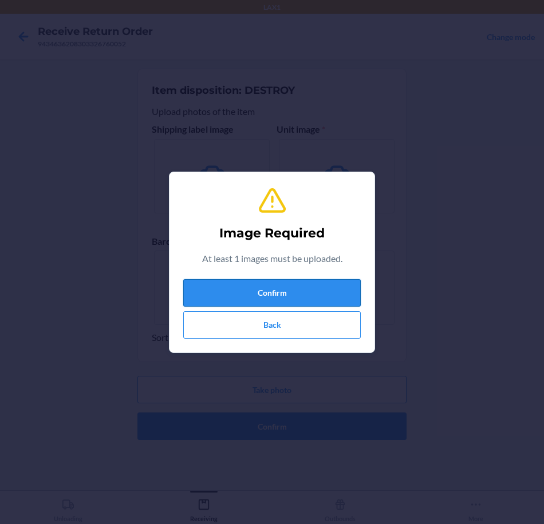
click at [318, 293] on button "Confirm" at bounding box center [271, 292] width 177 height 27
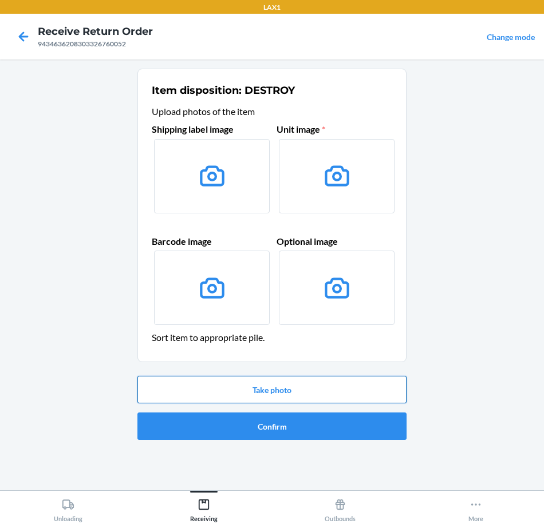
click at [341, 393] on button "Take photo" at bounding box center [271, 389] width 269 height 27
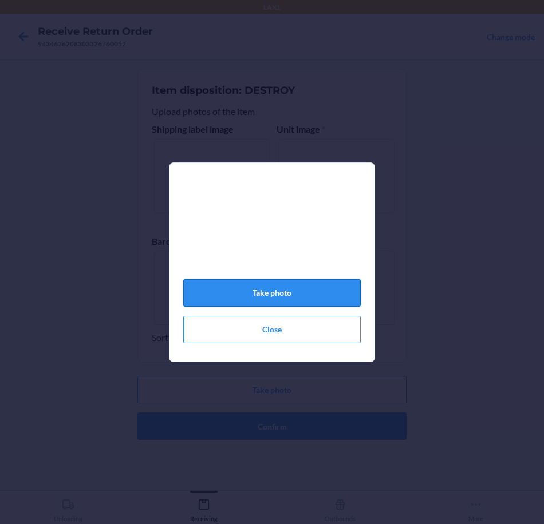
click at [321, 295] on button "Take photo" at bounding box center [271, 292] width 177 height 27
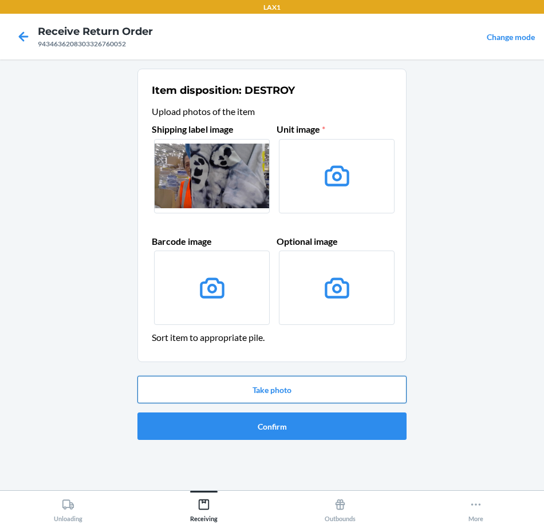
click at [354, 379] on button "Take photo" at bounding box center [271, 389] width 269 height 27
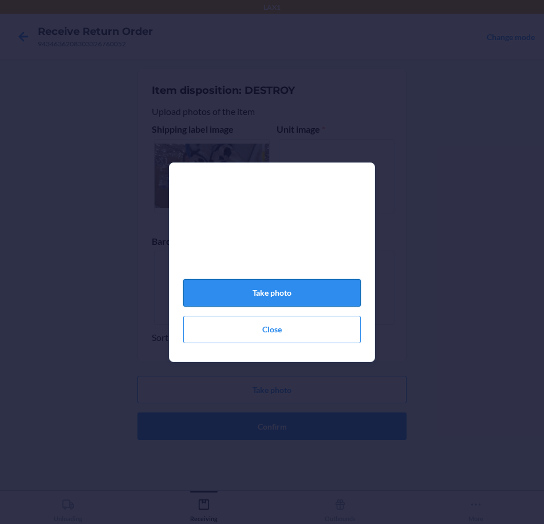
click at [328, 306] on button "Take photo" at bounding box center [271, 292] width 177 height 27
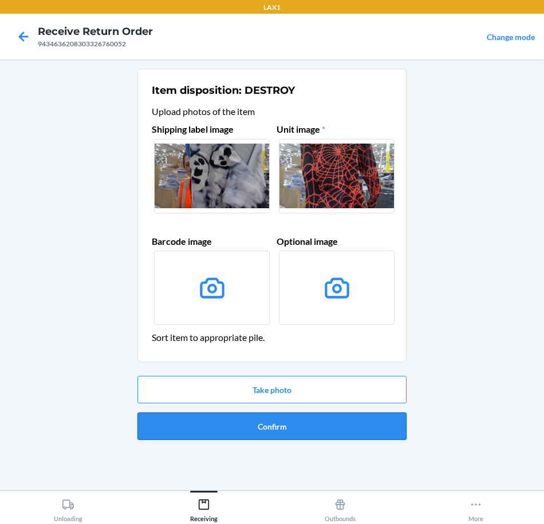
click at [366, 429] on button "Confirm" at bounding box center [271, 426] width 269 height 27
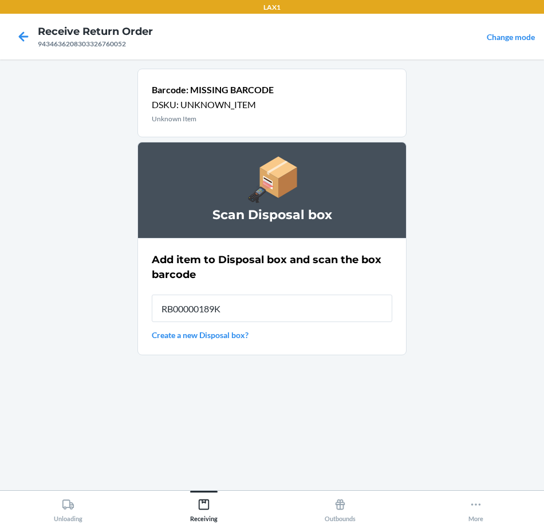
type input "RB00000189K"
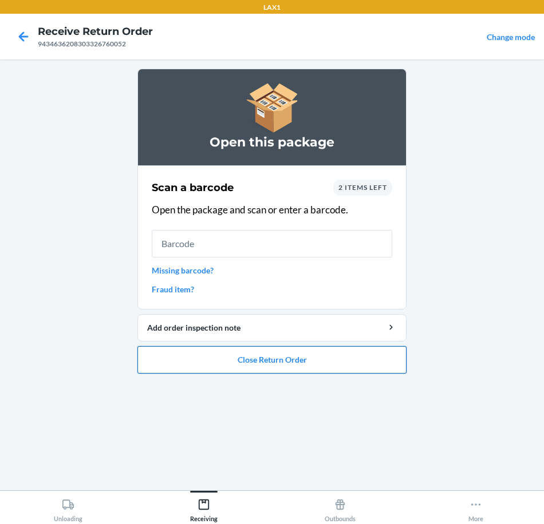
click at [348, 357] on button "Close Return Order" at bounding box center [271, 359] width 269 height 27
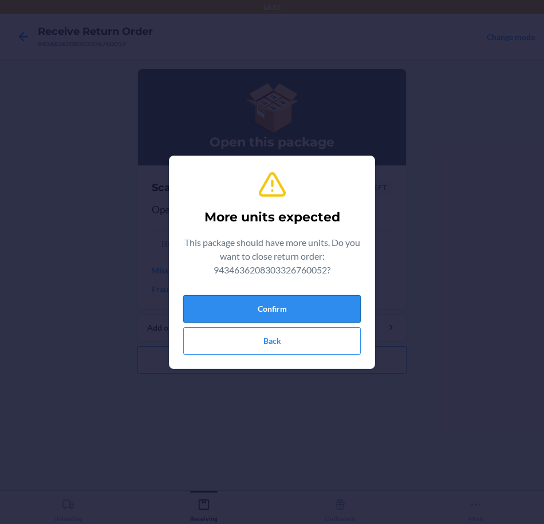
click at [334, 315] on button "Confirm" at bounding box center [271, 308] width 177 height 27
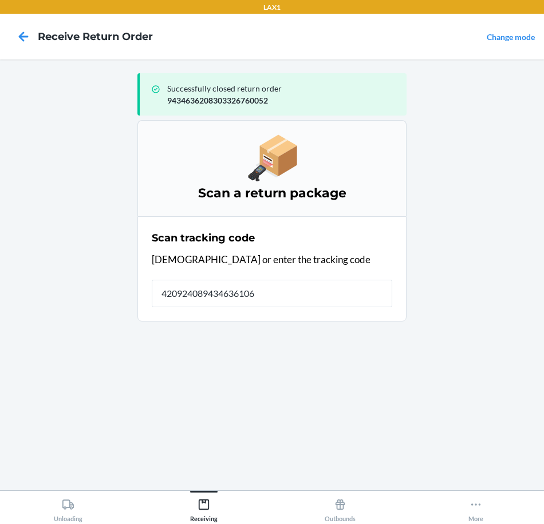
type input "4209240894346361060"
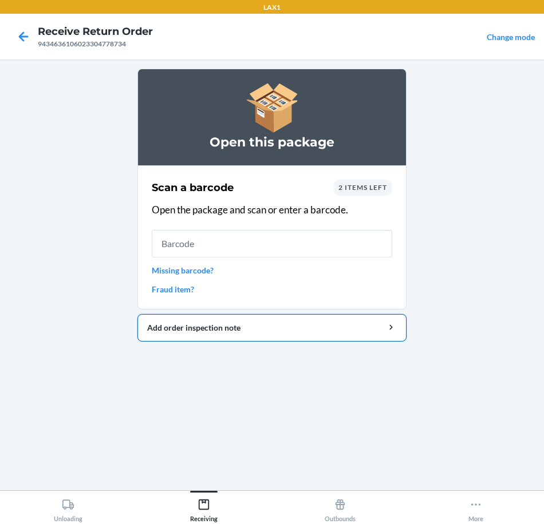
click at [371, 329] on div "Add order inspection note" at bounding box center [272, 328] width 250 height 12
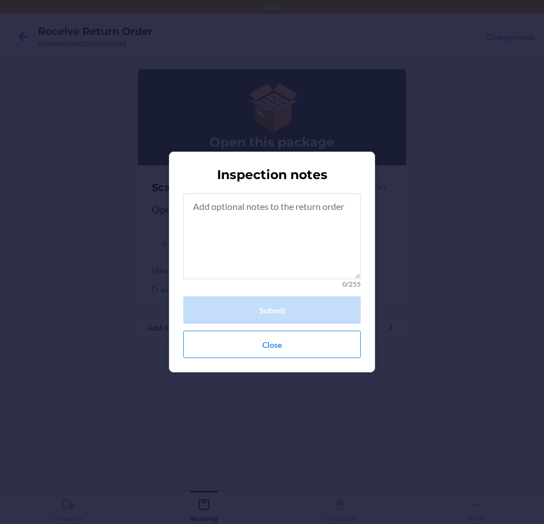
click at [462, 228] on div "Inspection notes 0/255 Submit Close" at bounding box center [272, 262] width 544 height 524
click at [293, 348] on button "Close" at bounding box center [271, 344] width 177 height 27
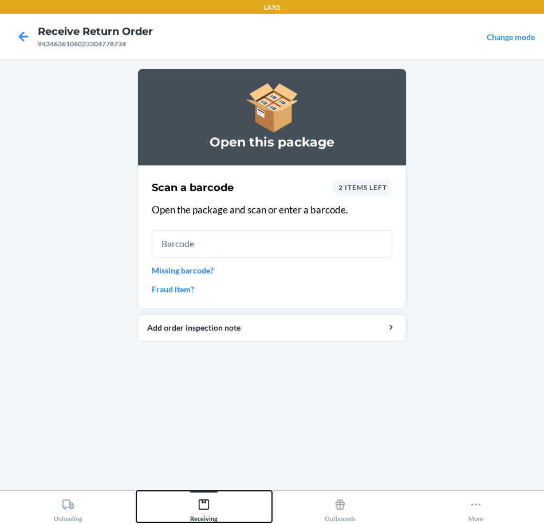
click at [210, 504] on icon at bounding box center [204, 505] width 13 height 13
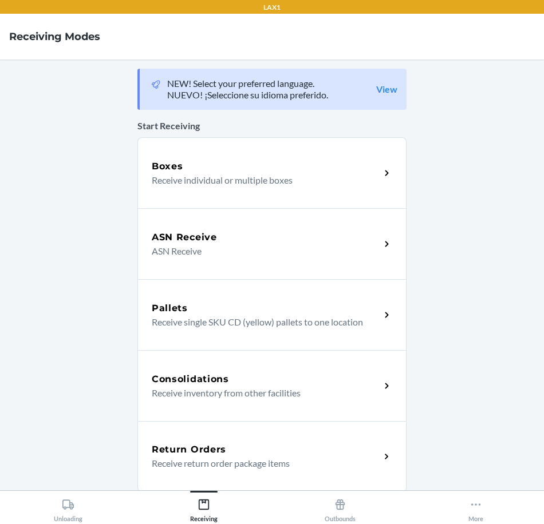
click at [339, 450] on div "Return Orders" at bounding box center [266, 450] width 228 height 14
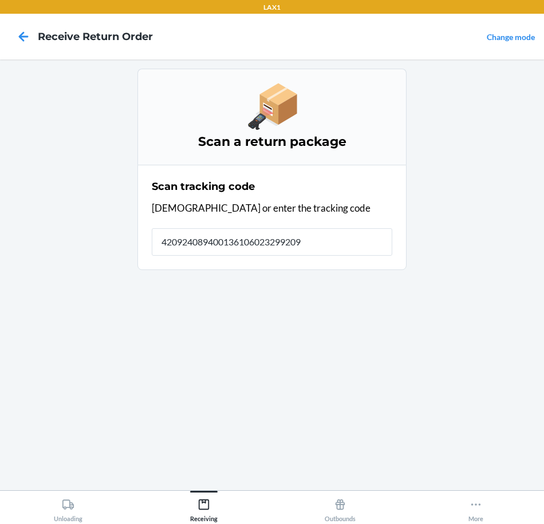
type input "4209240894001361060232992090"
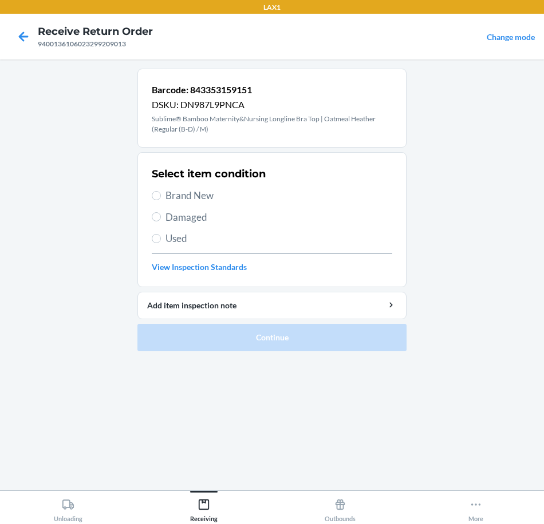
click at [182, 195] on span "Brand New" at bounding box center [278, 195] width 227 height 15
click at [161, 195] on input "Brand New" at bounding box center [156, 195] width 9 height 9
radio input "true"
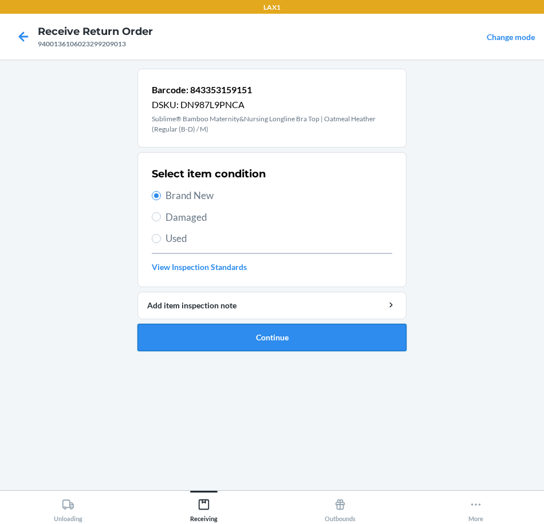
click at [307, 340] on button "Continue" at bounding box center [271, 337] width 269 height 27
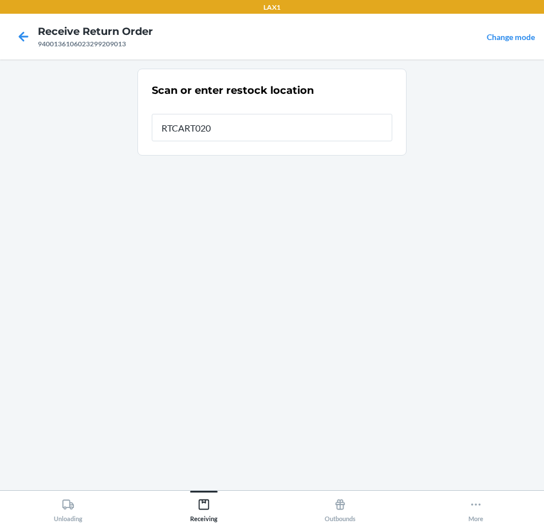
type input "RTCART020"
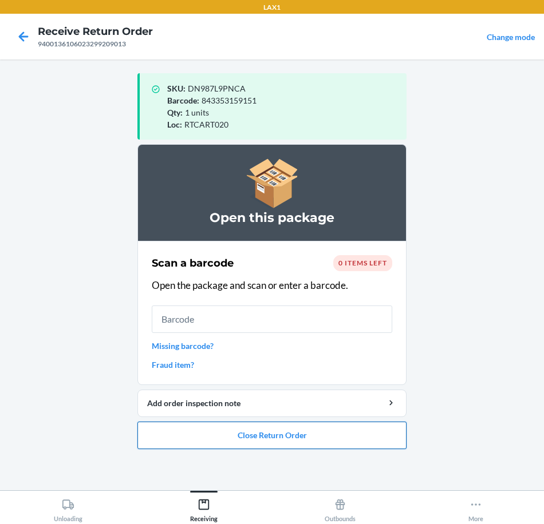
click at [362, 440] on button "Close Return Order" at bounding box center [271, 435] width 269 height 27
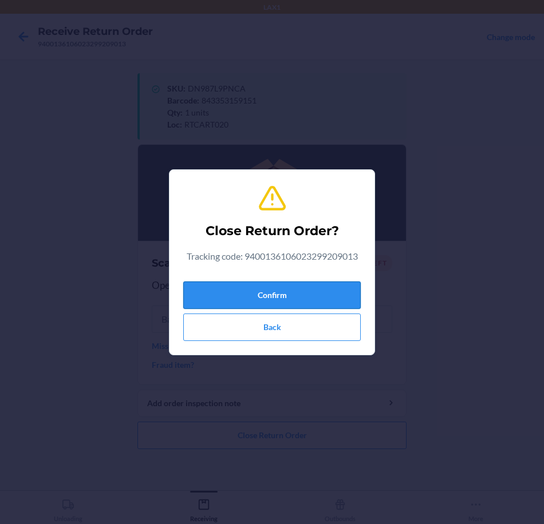
click at [311, 297] on button "Confirm" at bounding box center [271, 295] width 177 height 27
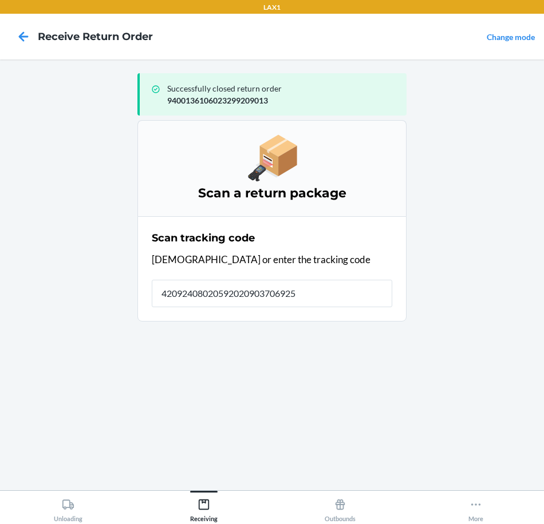
type input "420924080205920209037069250"
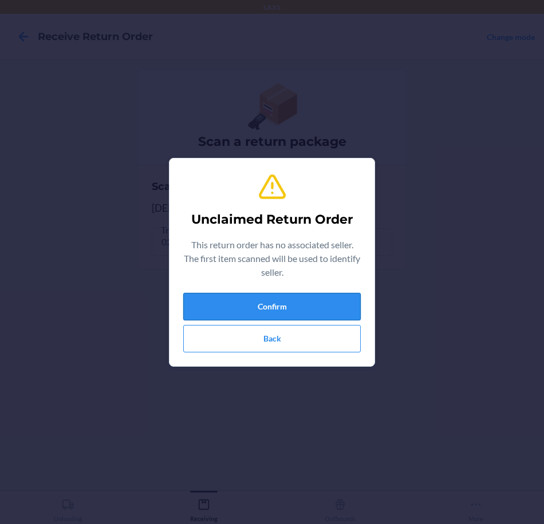
click at [320, 309] on button "Confirm" at bounding box center [271, 306] width 177 height 27
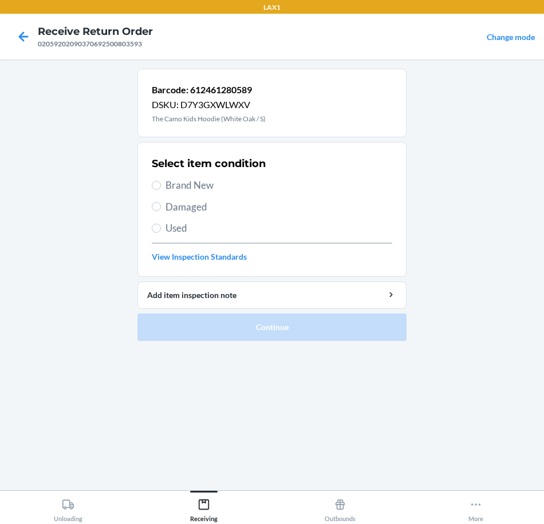
click at [224, 192] on span "Brand New" at bounding box center [278, 185] width 227 height 15
click at [161, 190] on input "Brand New" at bounding box center [156, 185] width 9 height 9
radio input "true"
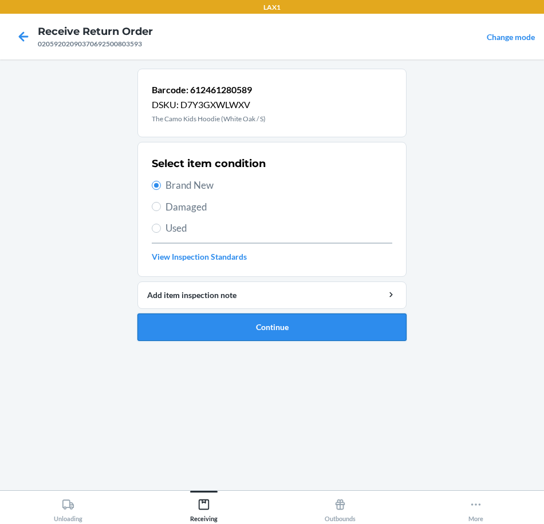
click at [304, 333] on button "Continue" at bounding box center [271, 327] width 269 height 27
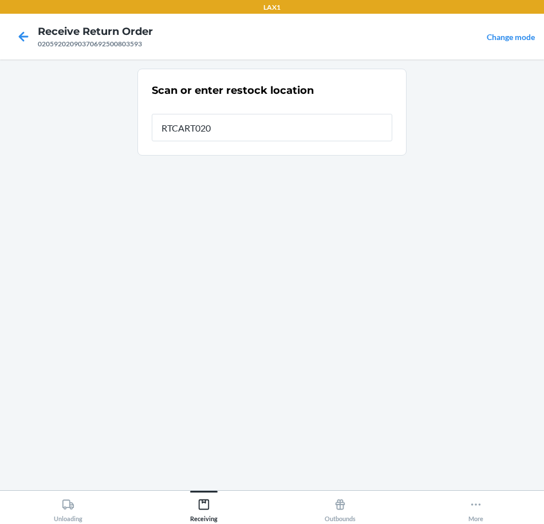
type input "RTCART020"
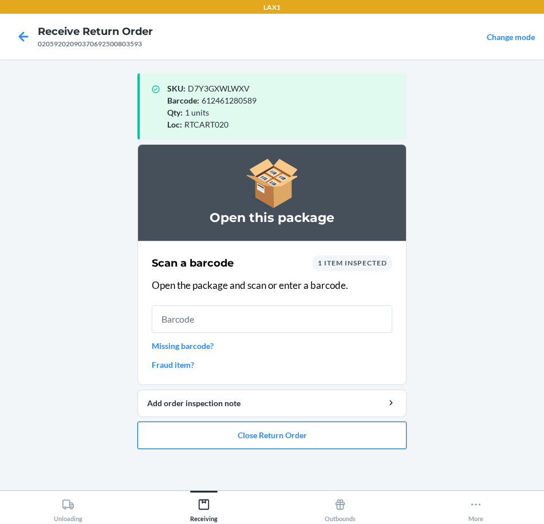
click at [379, 439] on button "Close Return Order" at bounding box center [271, 435] width 269 height 27
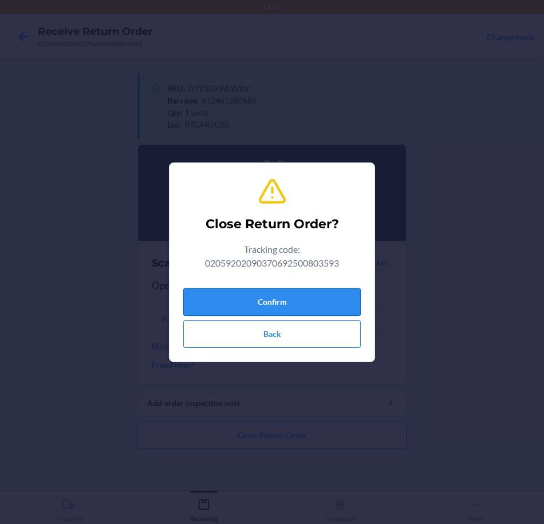
click at [337, 306] on button "Confirm" at bounding box center [271, 302] width 177 height 27
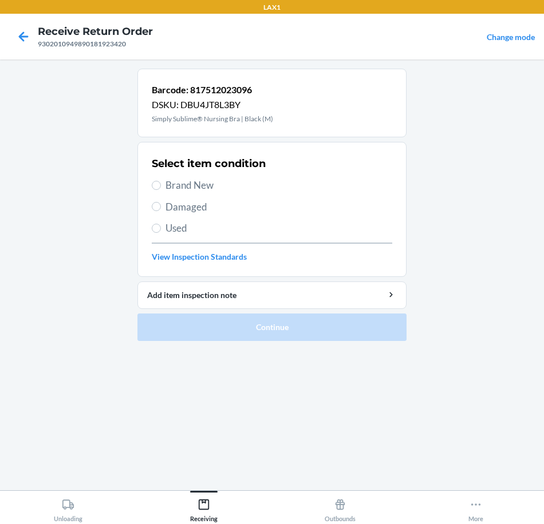
click at [165, 183] on label "Brand New" at bounding box center [272, 185] width 240 height 15
click at [161, 183] on input "Brand New" at bounding box center [156, 185] width 9 height 9
radio input "true"
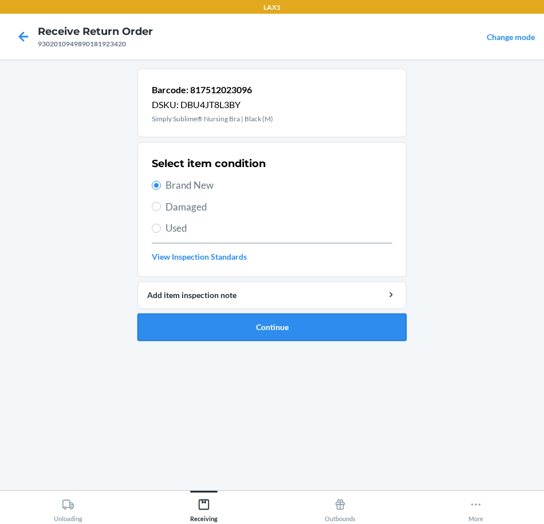
click at [356, 339] on button "Continue" at bounding box center [271, 327] width 269 height 27
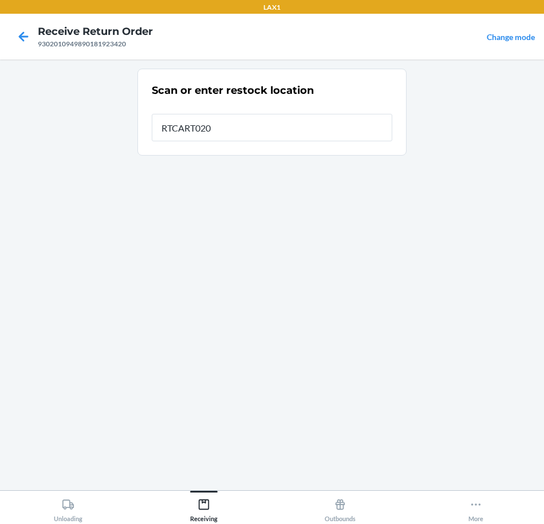
type input "RTCART020"
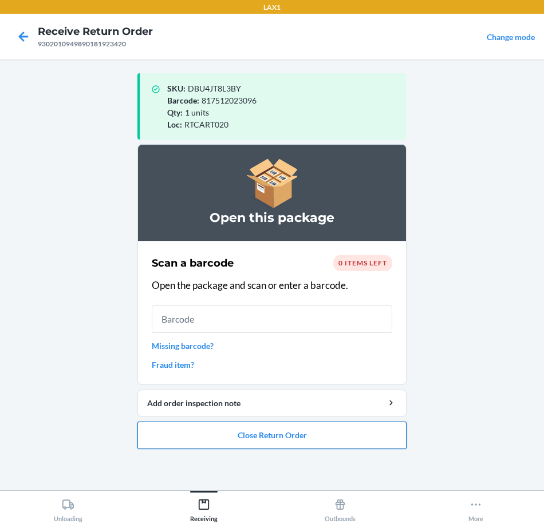
click at [252, 444] on button "Close Return Order" at bounding box center [271, 435] width 269 height 27
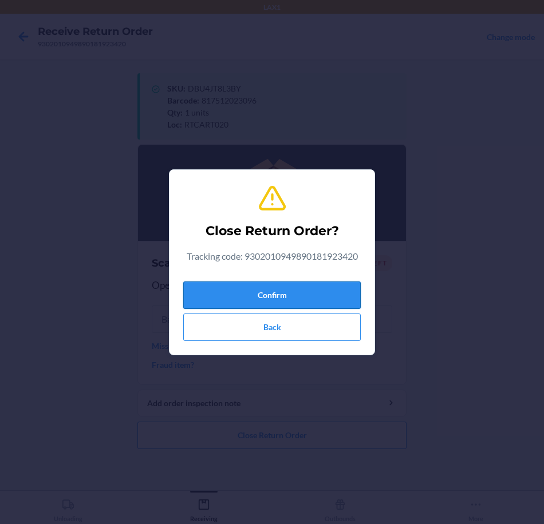
click at [333, 297] on button "Confirm" at bounding box center [271, 295] width 177 height 27
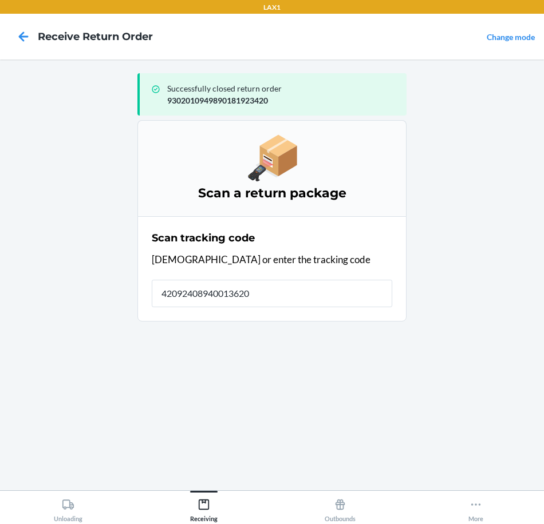
type input "420924089400136208"
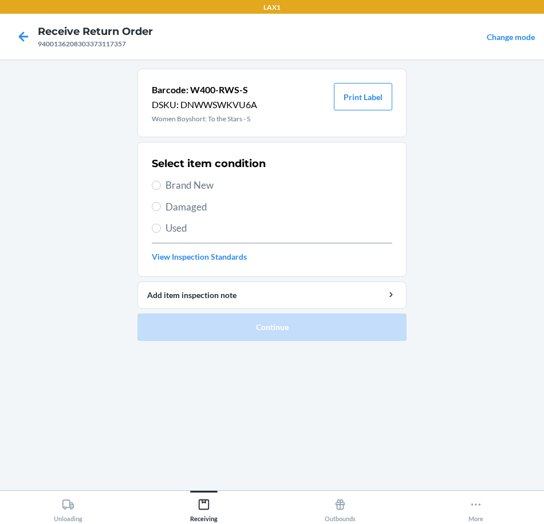
click at [211, 184] on span "Brand New" at bounding box center [278, 185] width 227 height 15
click at [161, 184] on input "Brand New" at bounding box center [156, 185] width 9 height 9
radio input "true"
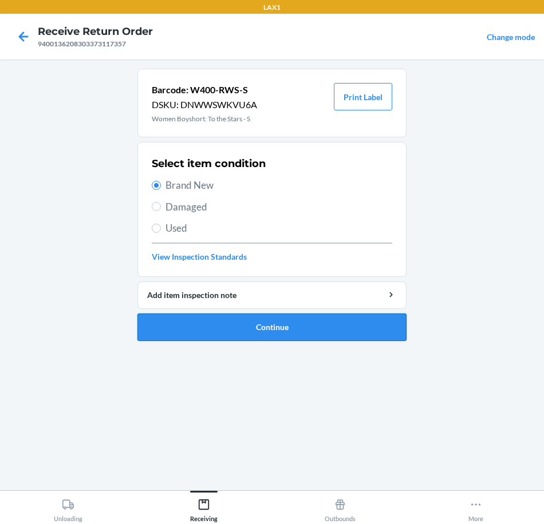
click at [390, 327] on button "Continue" at bounding box center [271, 327] width 269 height 27
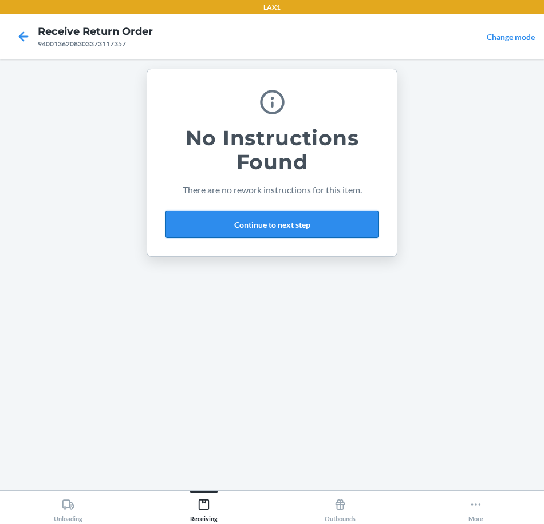
click at [327, 230] on button "Continue to next step" at bounding box center [271, 224] width 213 height 27
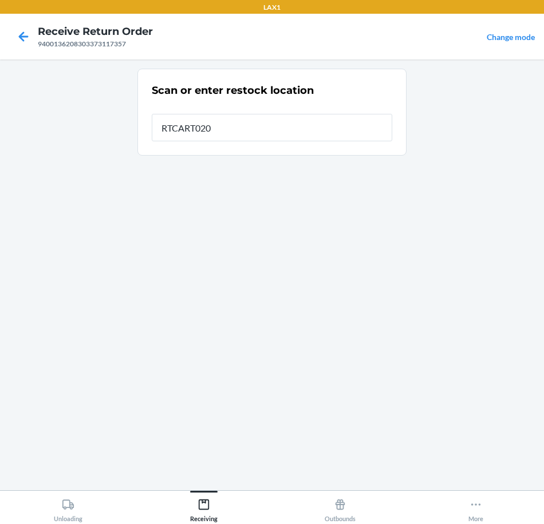
type input "RTCART020"
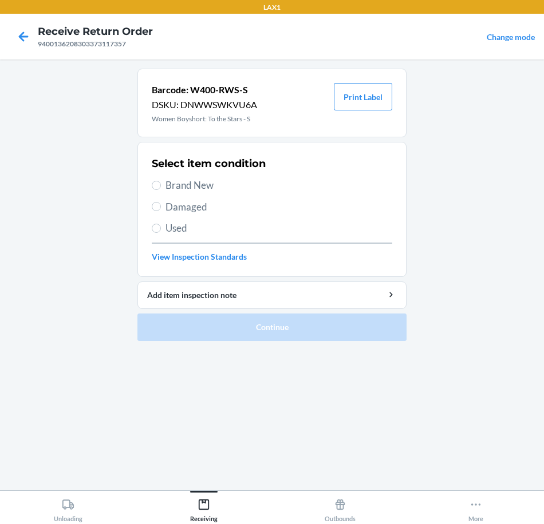
click at [191, 185] on span "Brand New" at bounding box center [278, 185] width 227 height 15
click at [161, 185] on input "Brand New" at bounding box center [156, 185] width 9 height 9
radio input "true"
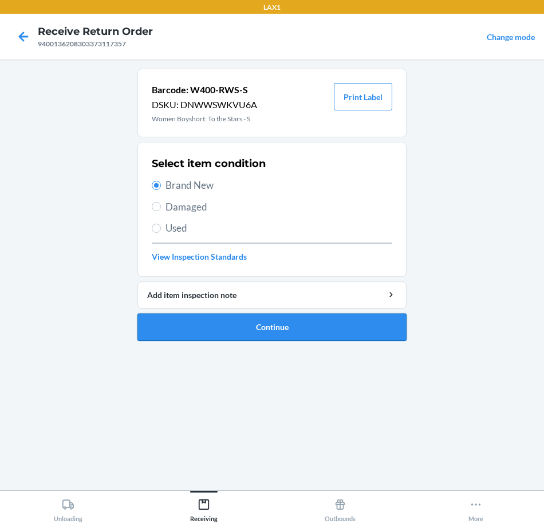
click at [354, 323] on button "Continue" at bounding box center [271, 327] width 269 height 27
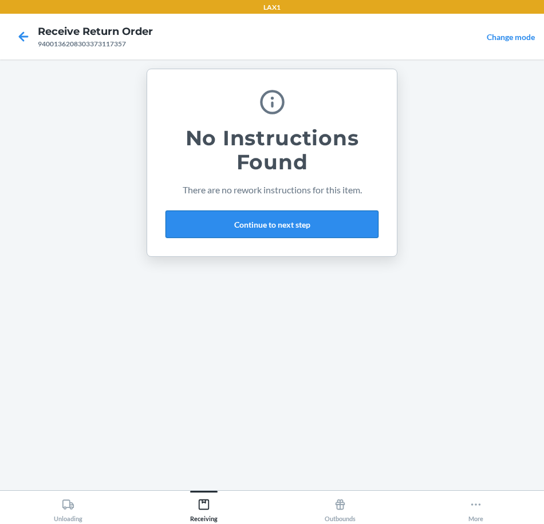
click at [332, 228] on button "Continue to next step" at bounding box center [271, 224] width 213 height 27
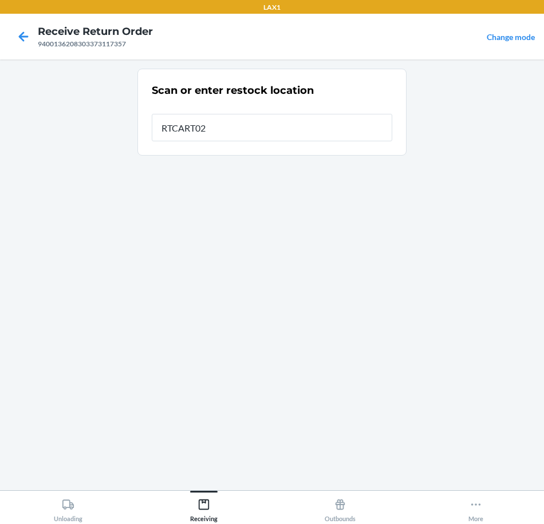
type input "RTCART020"
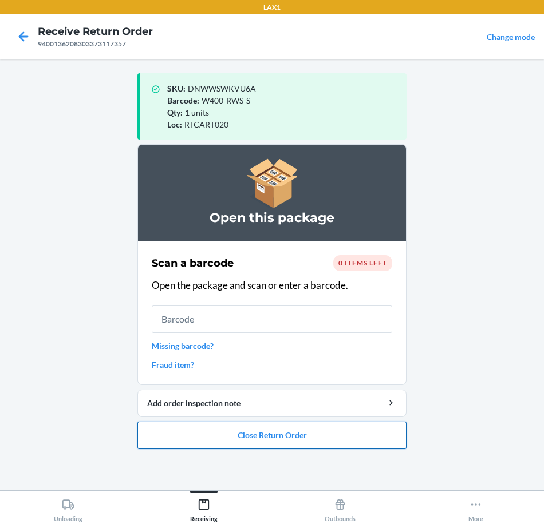
click at [360, 443] on button "Close Return Order" at bounding box center [271, 435] width 269 height 27
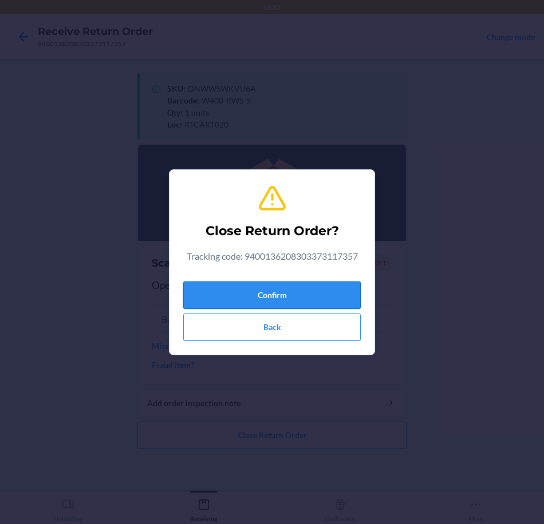
click at [318, 296] on button "Confirm" at bounding box center [271, 295] width 177 height 27
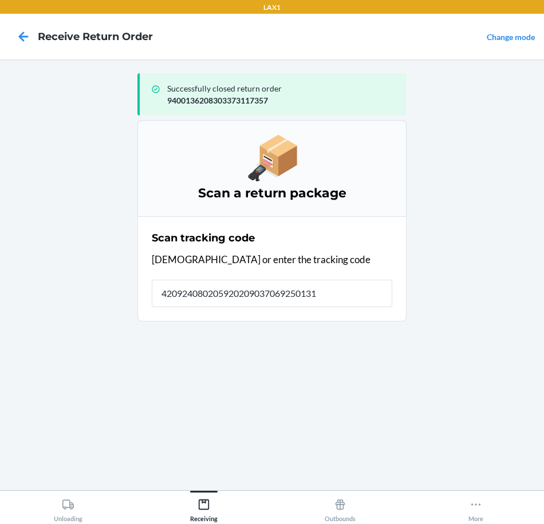
type input "4209240802059202090370692501316"
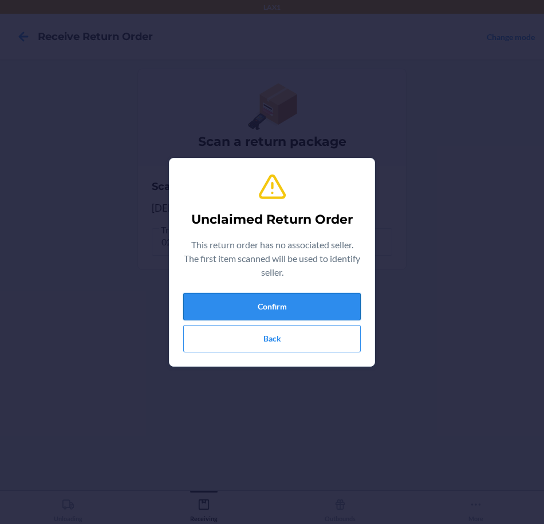
click at [338, 311] on button "Confirm" at bounding box center [271, 306] width 177 height 27
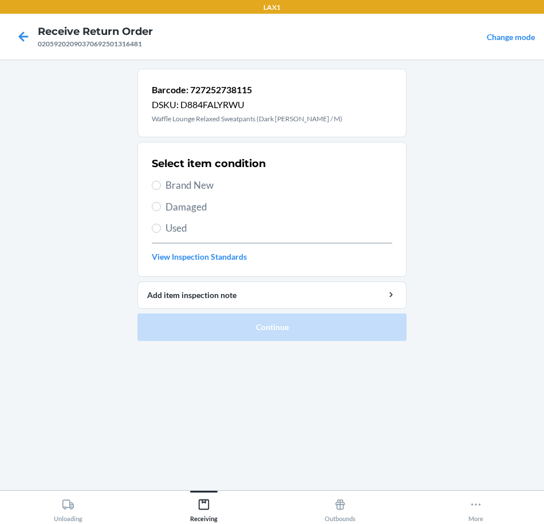
click at [211, 186] on span "Brand New" at bounding box center [278, 185] width 227 height 15
click at [161, 186] on input "Brand New" at bounding box center [156, 185] width 9 height 9
radio input "true"
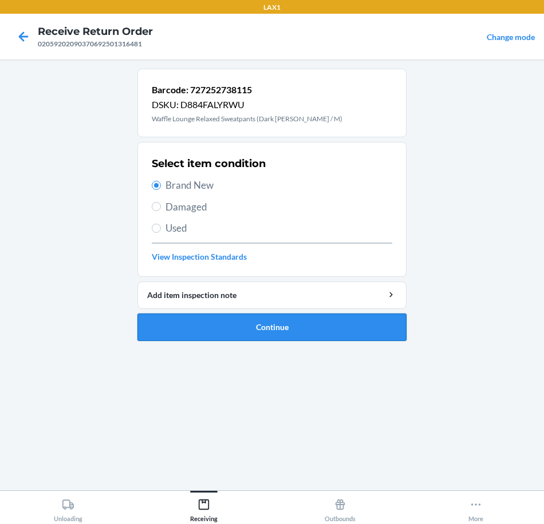
click at [372, 329] on button "Continue" at bounding box center [271, 327] width 269 height 27
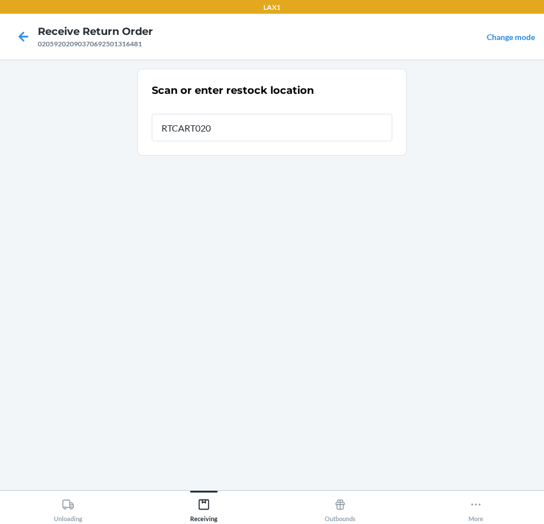
type input "RTCART020"
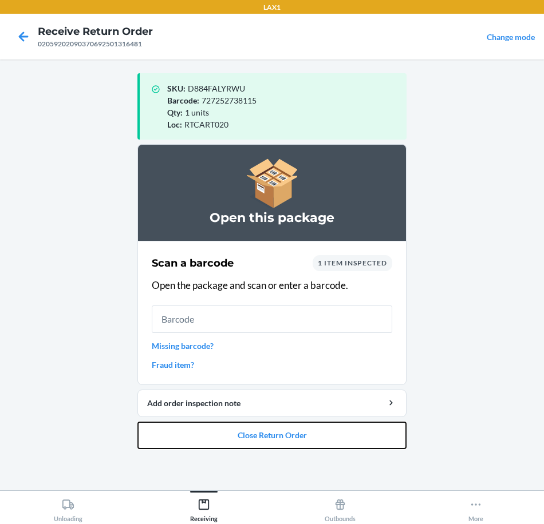
drag, startPoint x: 317, startPoint y: 440, endPoint x: 305, endPoint y: 419, distance: 24.9
click at [311, 432] on button "Close Return Order" at bounding box center [271, 435] width 269 height 27
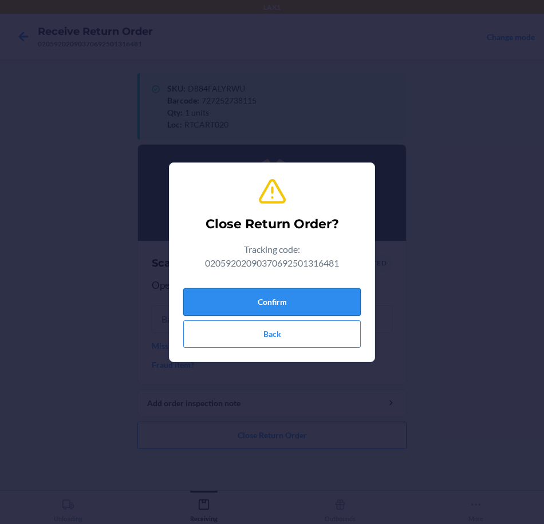
click at [318, 294] on button "Confirm" at bounding box center [271, 302] width 177 height 27
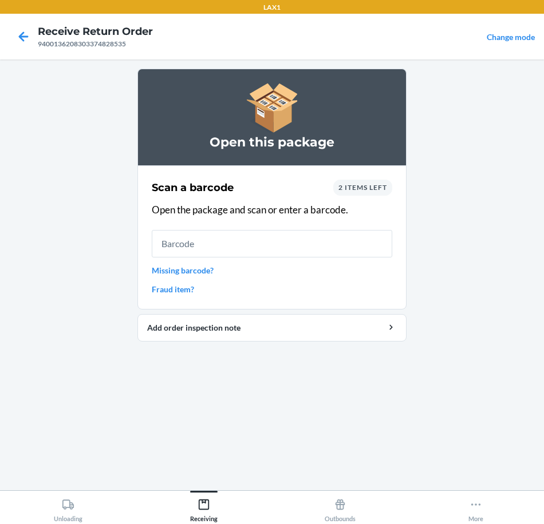
click at [202, 274] on link "Missing barcode?" at bounding box center [272, 271] width 240 height 12
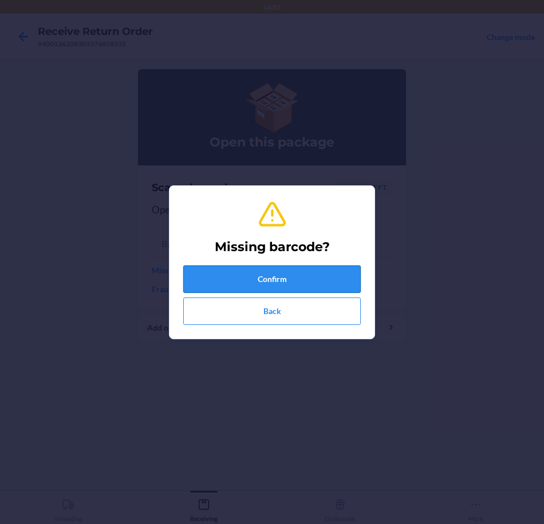
click at [314, 278] on button "Confirm" at bounding box center [271, 279] width 177 height 27
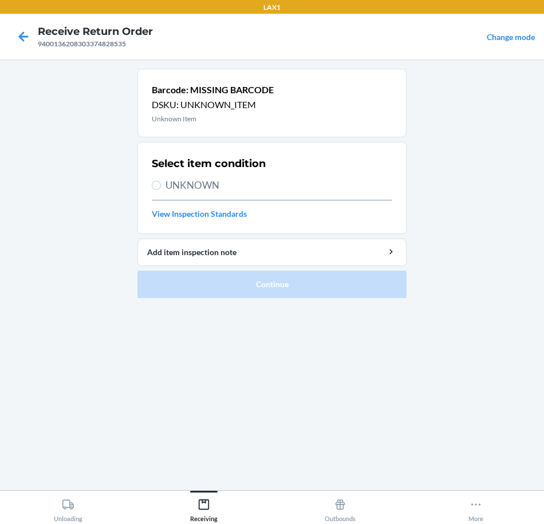
click at [193, 188] on span "UNKNOWN" at bounding box center [278, 185] width 227 height 15
click at [161, 188] on input "UNKNOWN" at bounding box center [156, 185] width 9 height 9
radio input "true"
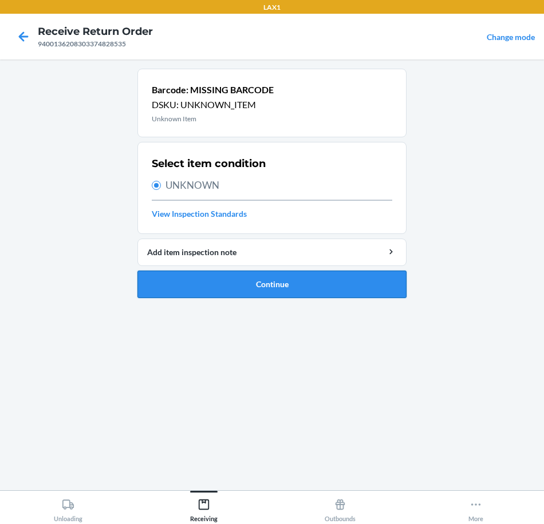
click at [329, 285] on button "Continue" at bounding box center [271, 284] width 269 height 27
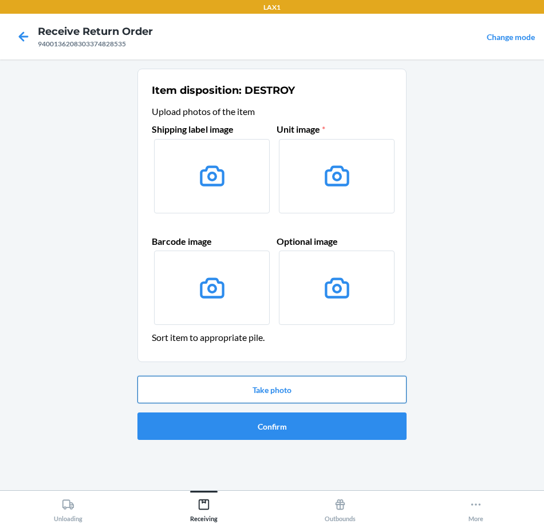
click at [314, 389] on button "Take photo" at bounding box center [271, 389] width 269 height 27
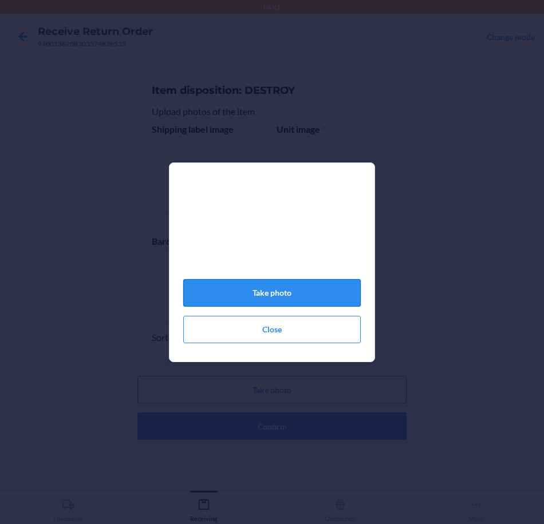
click at [328, 306] on button "Take photo" at bounding box center [271, 292] width 177 height 27
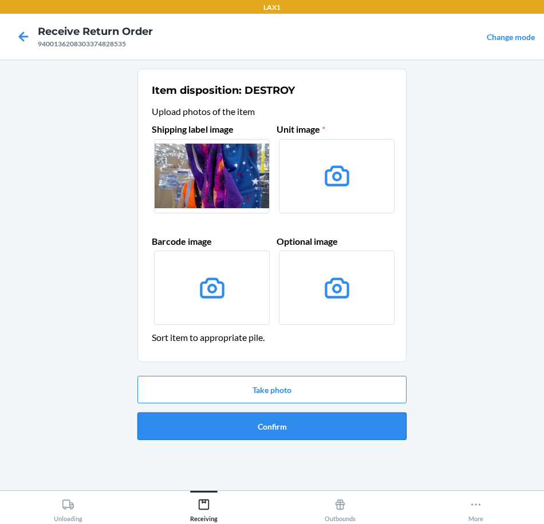
click at [347, 427] on button "Confirm" at bounding box center [271, 426] width 269 height 27
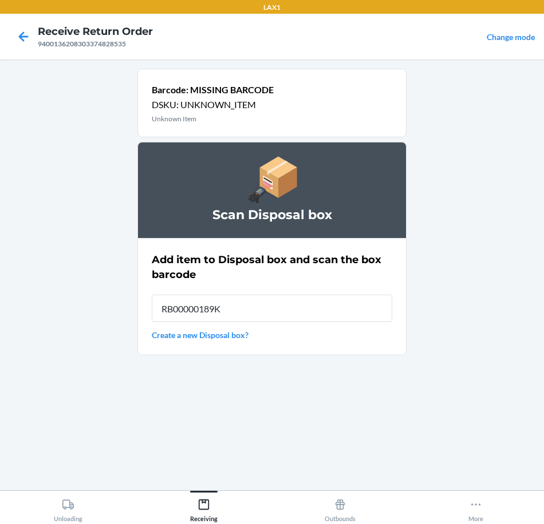
type input "RB00000189K"
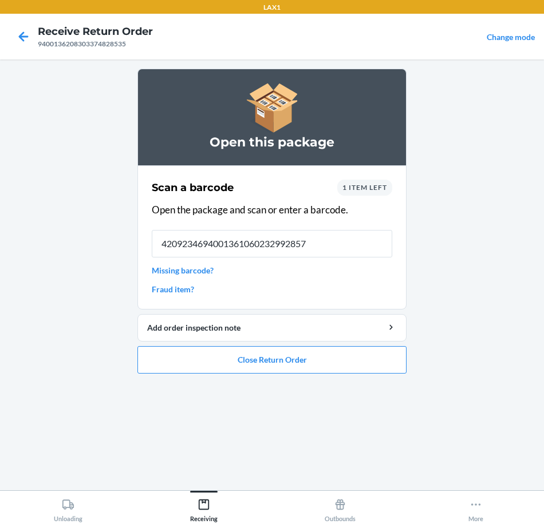
type input "42092346940013610602329928575"
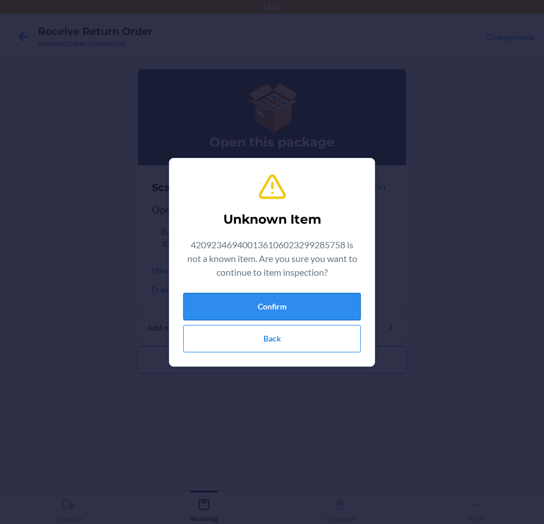
click at [338, 298] on button "Confirm" at bounding box center [271, 306] width 177 height 27
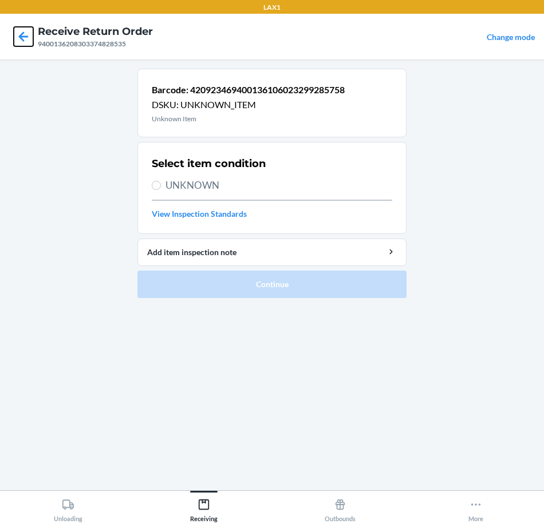
click at [26, 35] on icon at bounding box center [23, 36] width 19 height 19
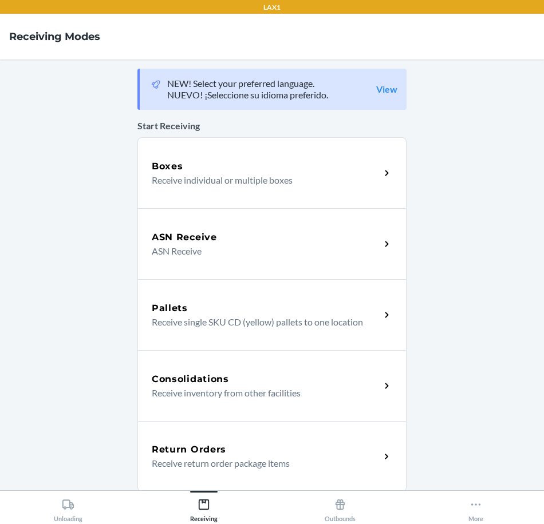
click at [382, 457] on icon at bounding box center [386, 457] width 13 height 13
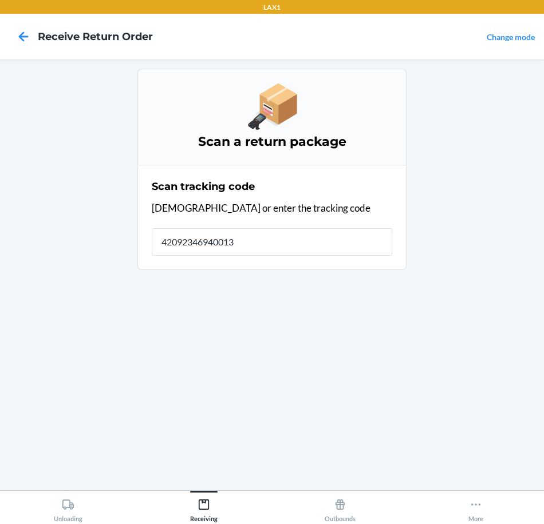
type input "420923469400136"
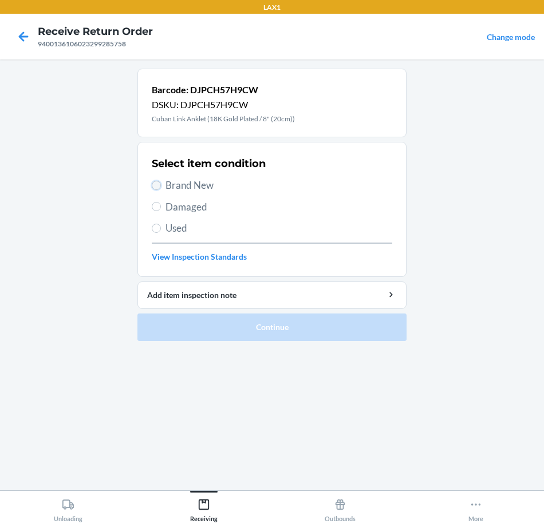
click at [160, 184] on input "Brand New" at bounding box center [156, 185] width 9 height 9
radio input "true"
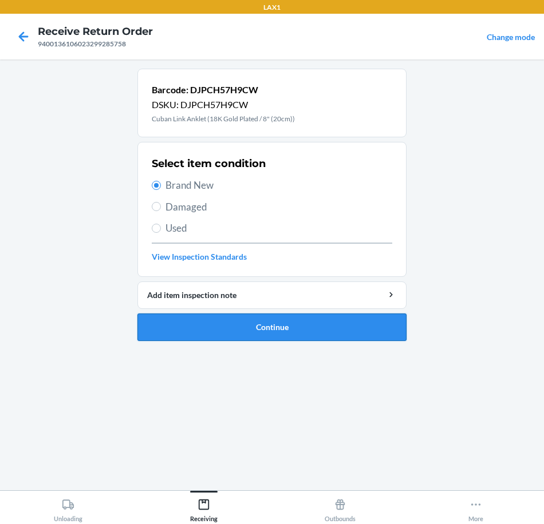
click at [360, 332] on button "Continue" at bounding box center [271, 327] width 269 height 27
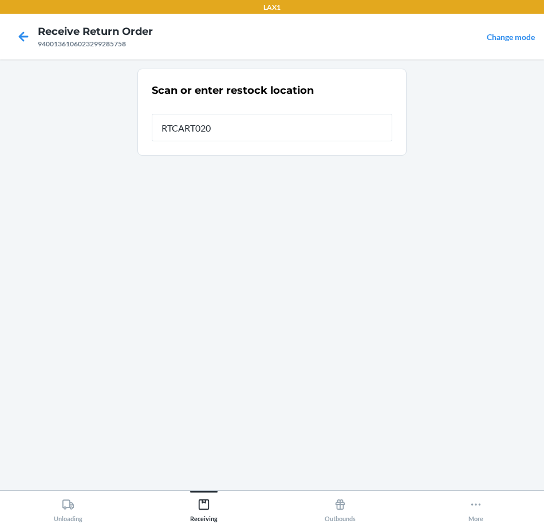
type input "RTCART020"
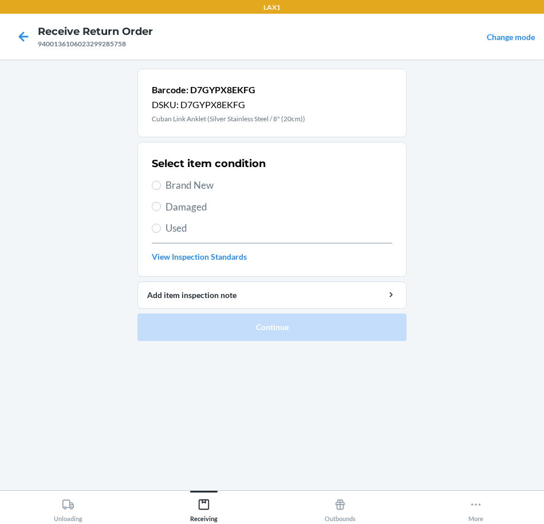
click at [167, 187] on span "Brand New" at bounding box center [278, 185] width 227 height 15
click at [161, 187] on input "Brand New" at bounding box center [156, 185] width 9 height 9
radio input "true"
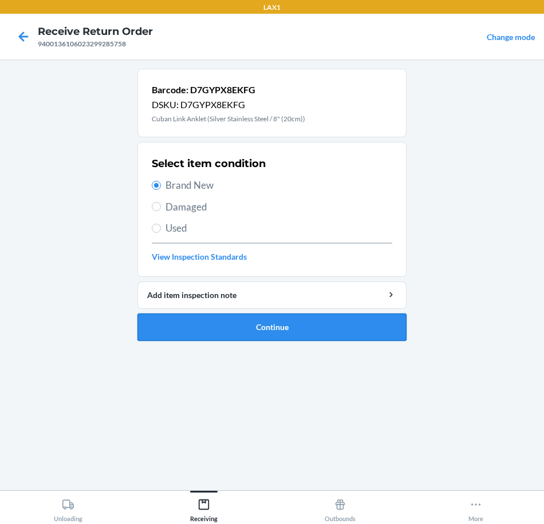
click at [343, 337] on button "Continue" at bounding box center [271, 327] width 269 height 27
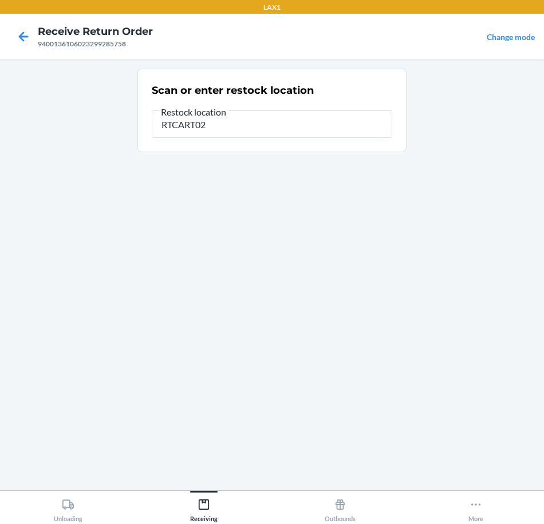
type input "RTCART020"
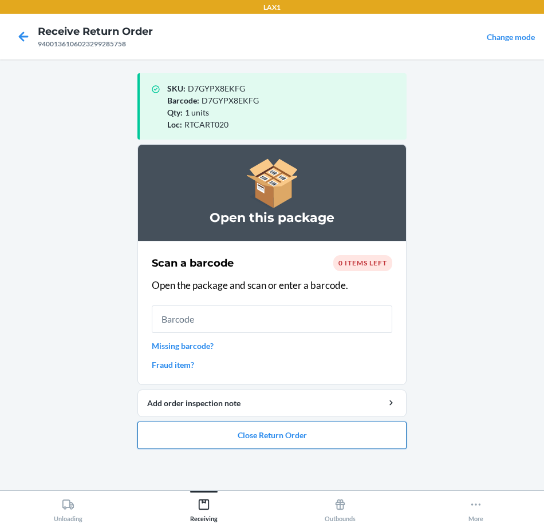
click at [299, 438] on button "Close Return Order" at bounding box center [271, 435] width 269 height 27
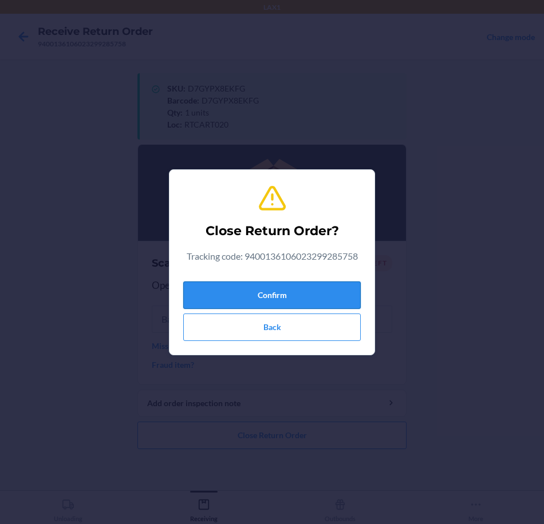
click at [317, 302] on button "Confirm" at bounding box center [271, 295] width 177 height 27
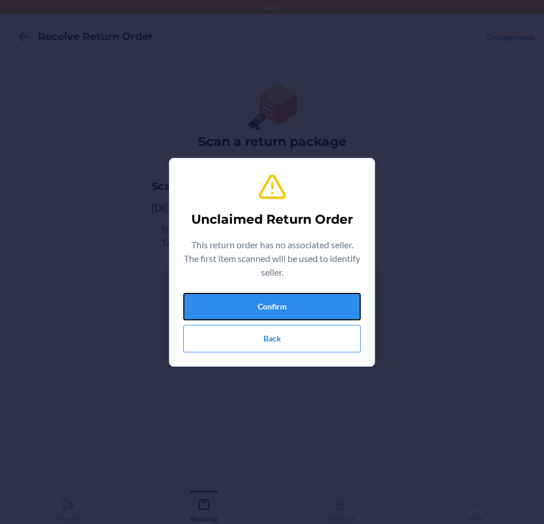
click at [317, 302] on button "Confirm" at bounding box center [271, 306] width 177 height 27
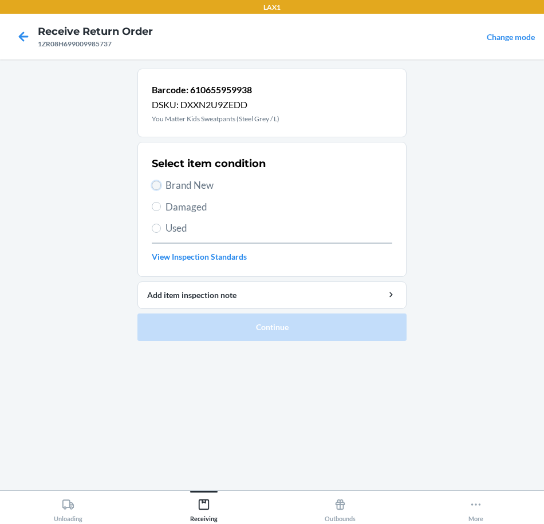
click at [153, 182] on input "Brand New" at bounding box center [156, 185] width 9 height 9
radio input "true"
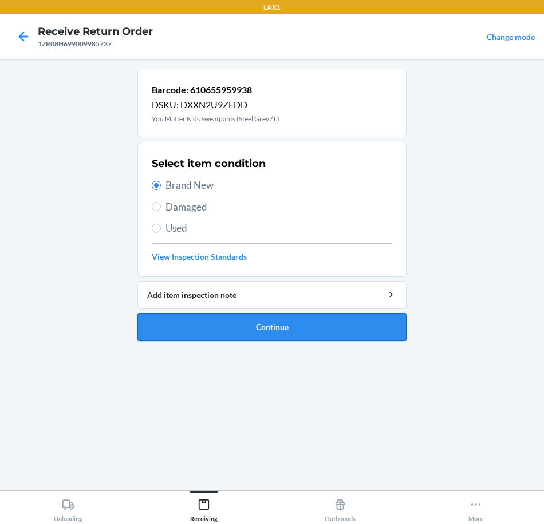
click at [323, 329] on button "Continue" at bounding box center [271, 327] width 269 height 27
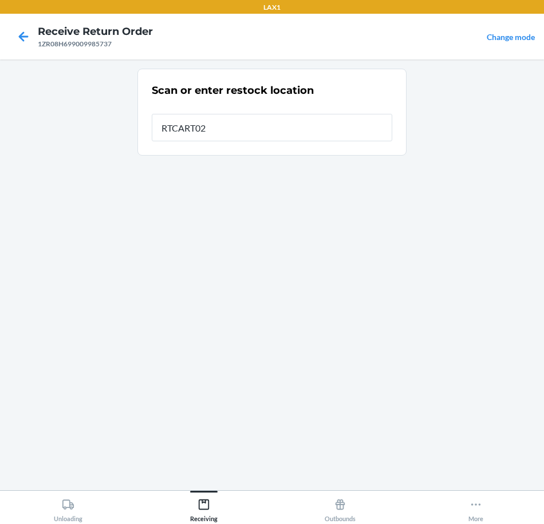
type input "RTCART020"
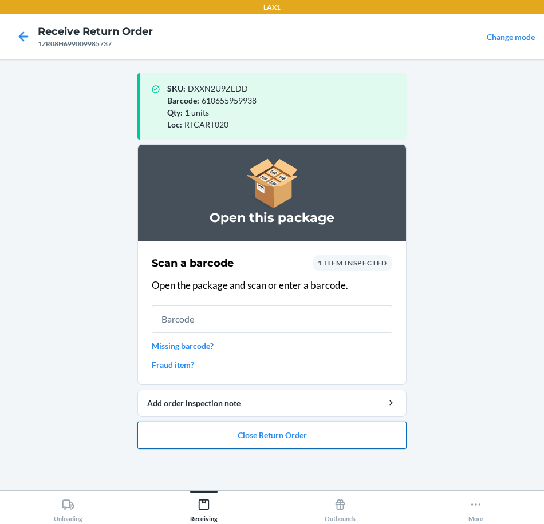
click at [348, 443] on button "Close Return Order" at bounding box center [271, 435] width 269 height 27
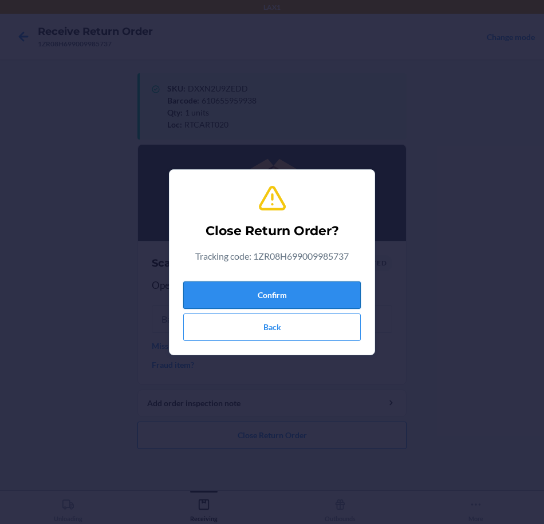
click at [300, 301] on button "Confirm" at bounding box center [271, 295] width 177 height 27
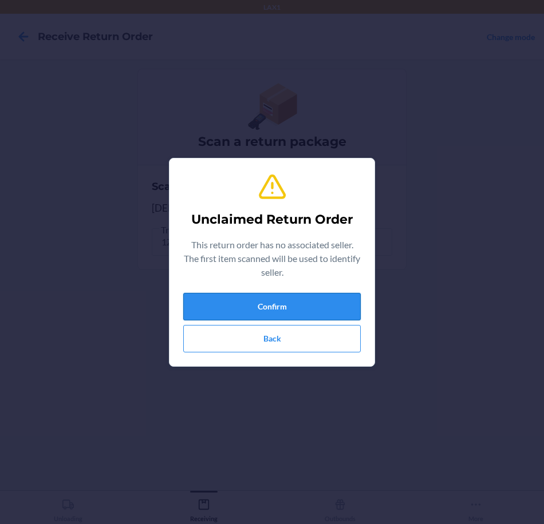
click at [310, 302] on button "Confirm" at bounding box center [271, 306] width 177 height 27
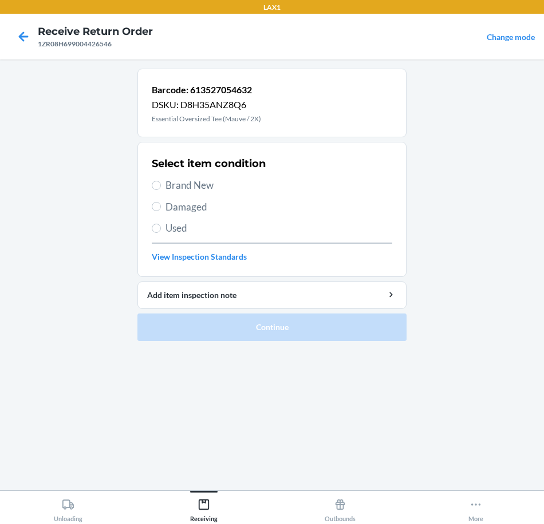
click at [221, 185] on span "Brand New" at bounding box center [278, 185] width 227 height 15
click at [161, 185] on input "Brand New" at bounding box center [156, 185] width 9 height 9
radio input "true"
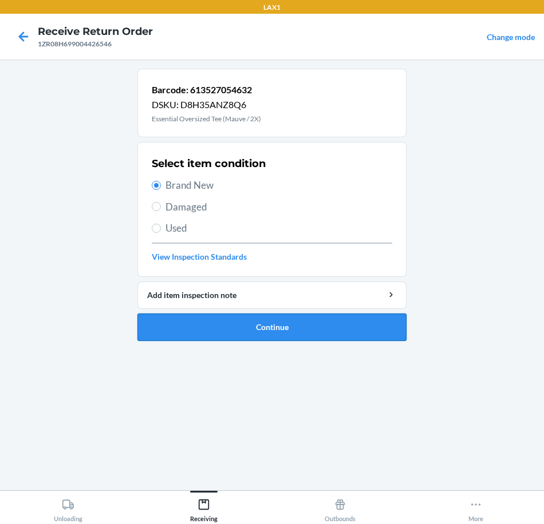
click at [370, 337] on button "Continue" at bounding box center [271, 327] width 269 height 27
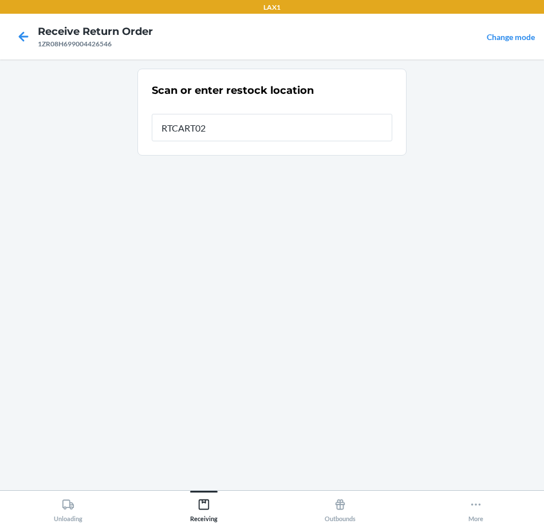
type input "RTCART020"
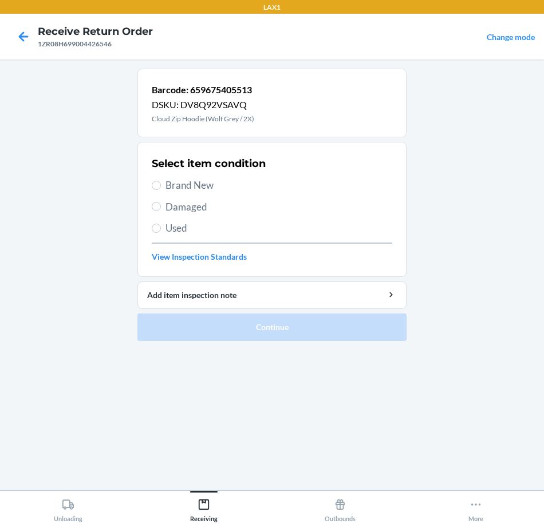
click at [195, 185] on span "Brand New" at bounding box center [278, 185] width 227 height 15
click at [161, 185] on input "Brand New" at bounding box center [156, 185] width 9 height 9
radio input "true"
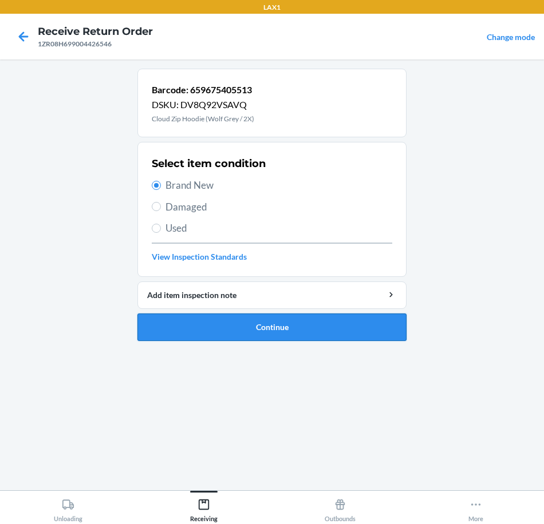
click at [381, 336] on button "Continue" at bounding box center [271, 327] width 269 height 27
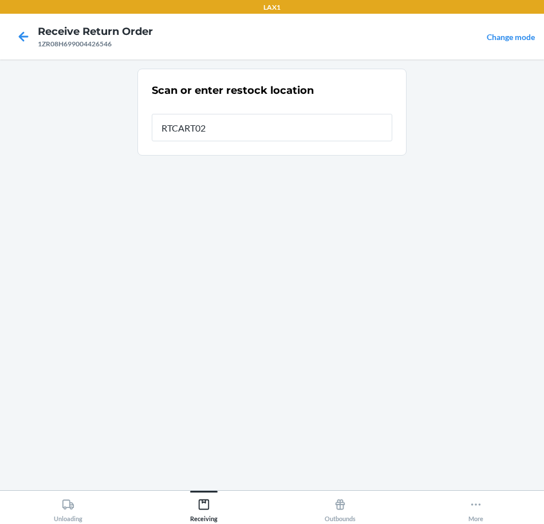
type input "RTCART020"
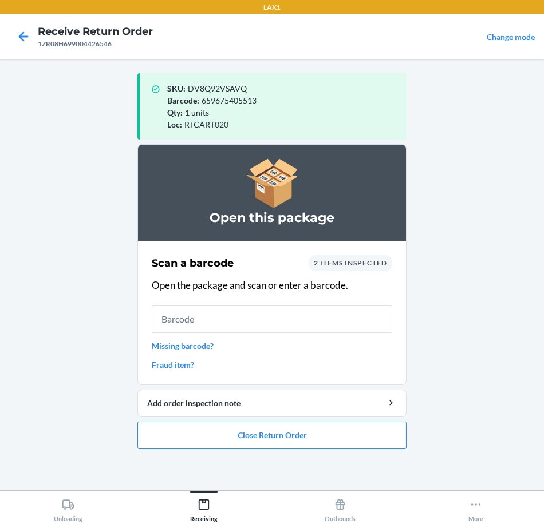
click at [364, 263] on span "2 items inspected" at bounding box center [350, 263] width 73 height 9
click at [321, 266] on span "2 items inspected" at bounding box center [350, 263] width 73 height 9
click at [322, 266] on span "2 items inspected" at bounding box center [350, 263] width 73 height 9
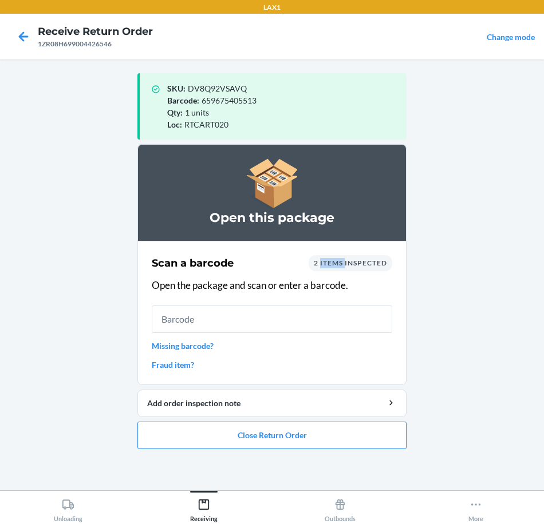
click at [322, 266] on span "2 items inspected" at bounding box center [350, 263] width 73 height 9
click at [303, 264] on div "Scan a barcode 2 items inspected" at bounding box center [272, 263] width 240 height 16
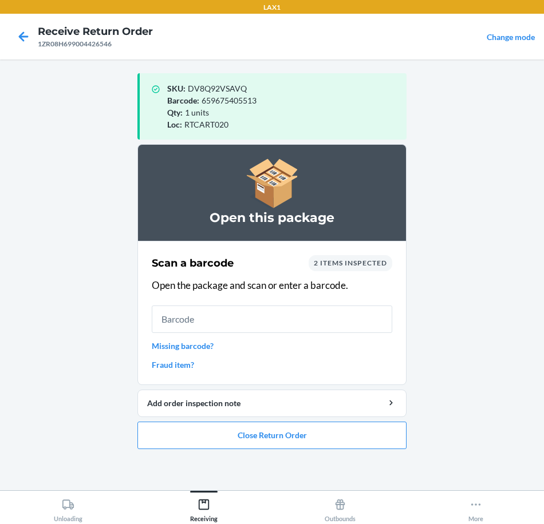
click at [390, 267] on div "2 items inspected" at bounding box center [351, 263] width 84 height 16
click at [389, 267] on div "2 items inspected" at bounding box center [351, 263] width 84 height 16
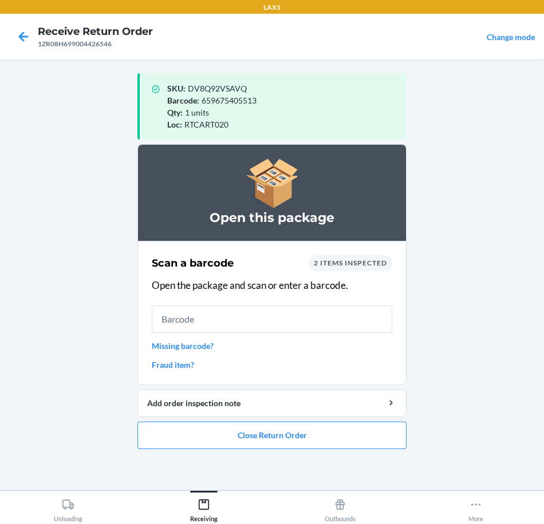
click at [389, 267] on div "2 items inspected" at bounding box center [351, 263] width 84 height 16
click at [348, 266] on span "2 items inspected" at bounding box center [350, 263] width 73 height 9
drag, startPoint x: 348, startPoint y: 266, endPoint x: 314, endPoint y: 271, distance: 33.7
click at [314, 271] on div "Scan a barcode 2 items inspected Open the package and scan or enter a barcode. …" at bounding box center [272, 313] width 240 height 123
click at [370, 261] on span "2 items inspected" at bounding box center [350, 263] width 73 height 9
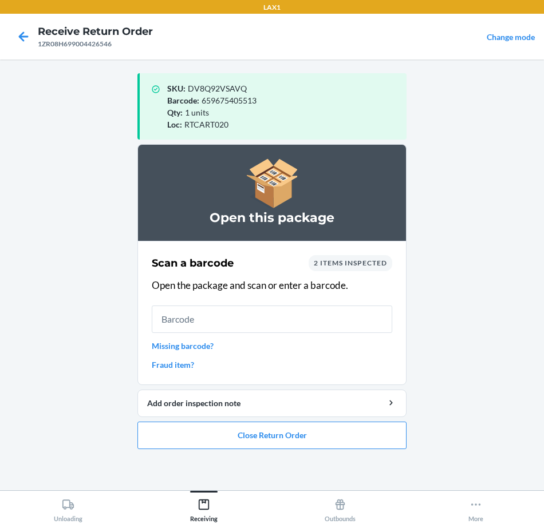
click at [314, 270] on div "2 items inspected" at bounding box center [351, 263] width 84 height 16
click at [315, 268] on div "2 items inspected" at bounding box center [351, 263] width 84 height 16
drag, startPoint x: 315, startPoint y: 268, endPoint x: 327, endPoint y: 258, distance: 15.8
click at [327, 258] on div "2 items inspected" at bounding box center [351, 263] width 84 height 16
click at [451, 271] on main "SKU : DV8Q92VSAVQ Barcode : 659675405513 Qty : 1 units Loc : RTCART020 Open thi…" at bounding box center [272, 275] width 544 height 431
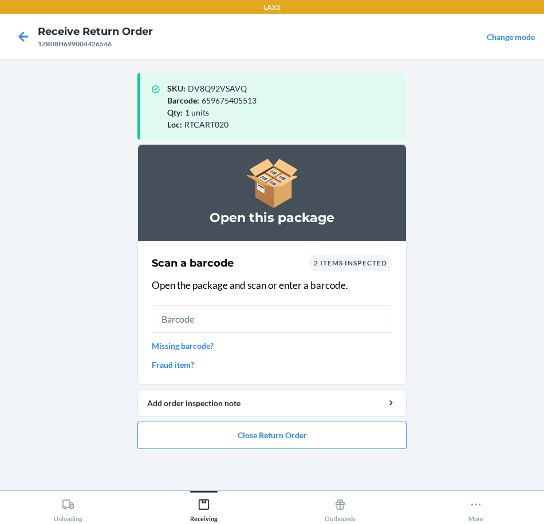
click at [191, 350] on link "Missing barcode?" at bounding box center [272, 346] width 240 height 12
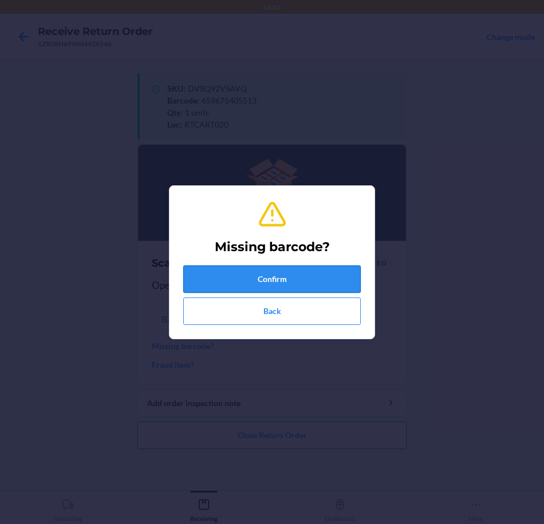
click at [291, 276] on button "Confirm" at bounding box center [271, 279] width 177 height 27
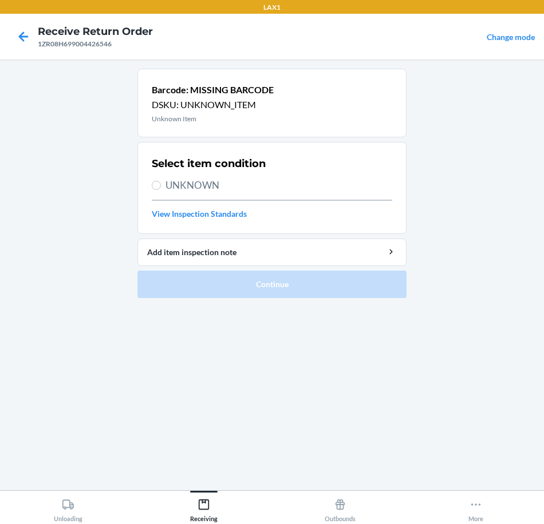
click at [162, 187] on label "UNKNOWN" at bounding box center [272, 185] width 240 height 15
click at [161, 187] on input "UNKNOWN" at bounding box center [156, 185] width 9 height 9
radio input "true"
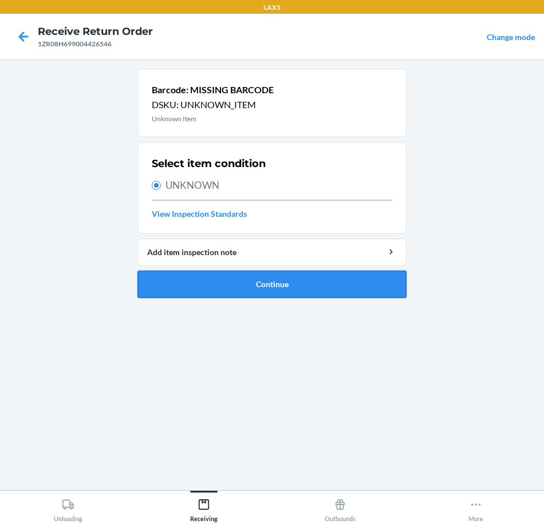
click at [329, 281] on button "Continue" at bounding box center [271, 284] width 269 height 27
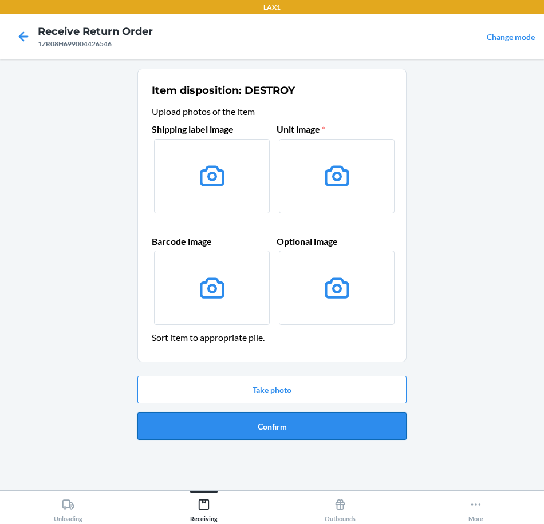
click at [332, 432] on button "Confirm" at bounding box center [271, 426] width 269 height 27
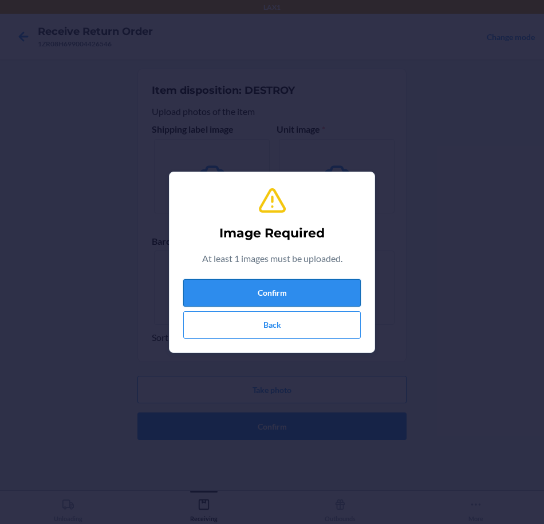
click at [314, 285] on button "Confirm" at bounding box center [271, 292] width 177 height 27
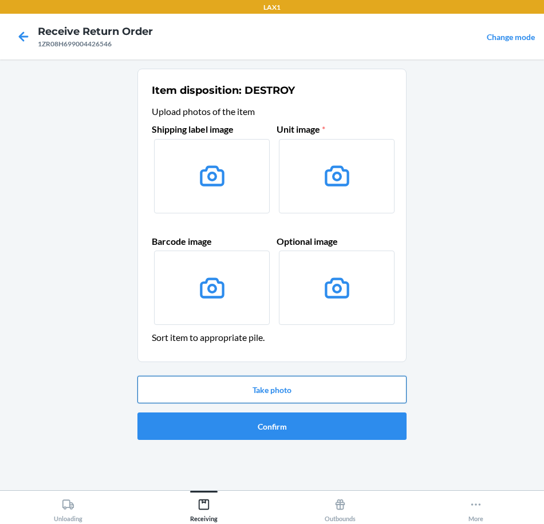
click at [366, 388] on button "Take photo" at bounding box center [271, 389] width 269 height 27
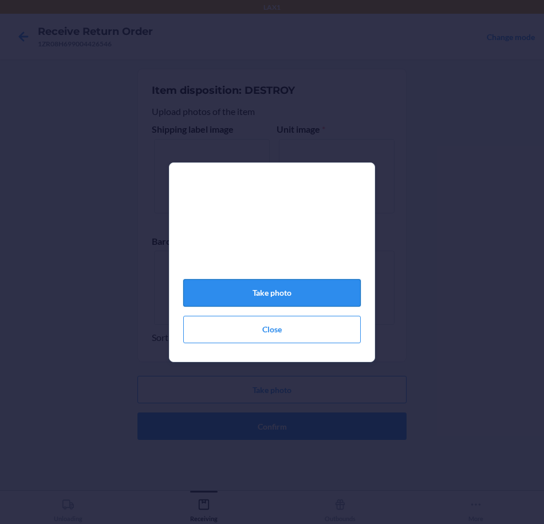
click at [324, 300] on button "Take photo" at bounding box center [271, 292] width 177 height 27
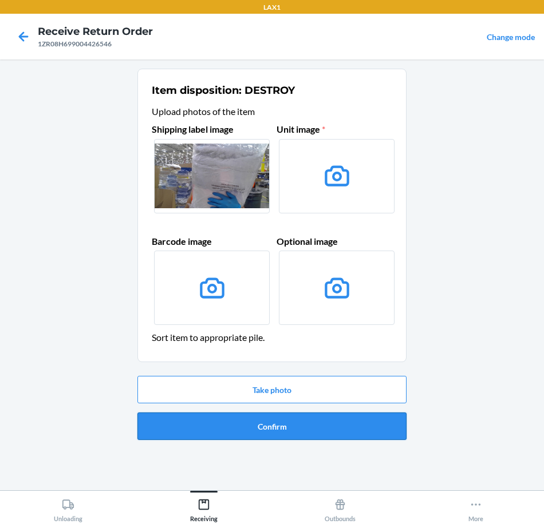
click at [351, 431] on button "Confirm" at bounding box center [271, 426] width 269 height 27
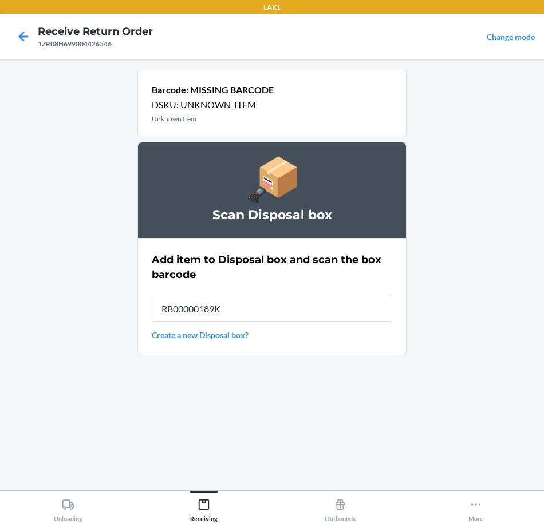
type input "RB00000189K"
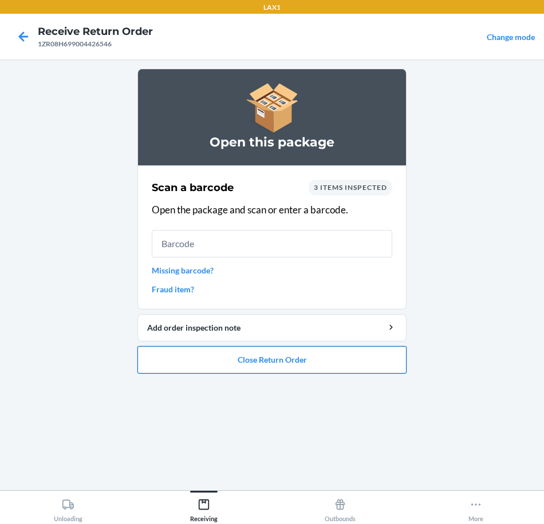
click at [349, 363] on button "Close Return Order" at bounding box center [271, 359] width 269 height 27
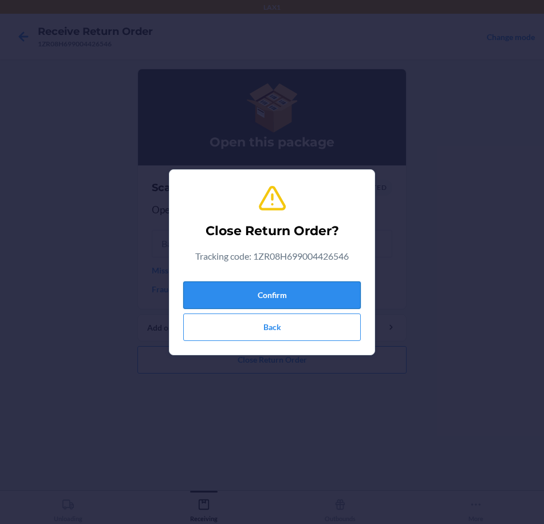
click at [315, 298] on button "Confirm" at bounding box center [271, 295] width 177 height 27
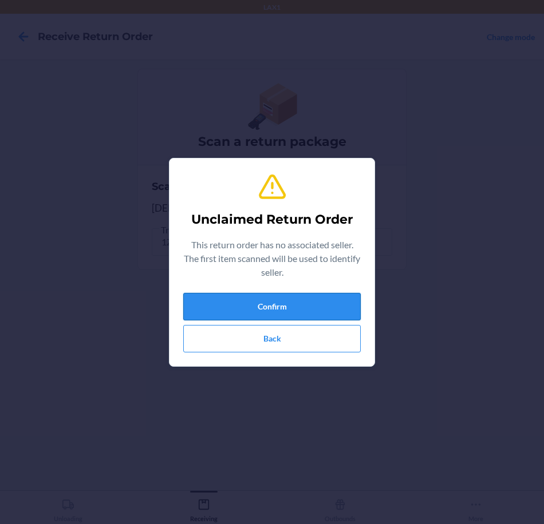
click at [318, 298] on button "Confirm" at bounding box center [271, 306] width 177 height 27
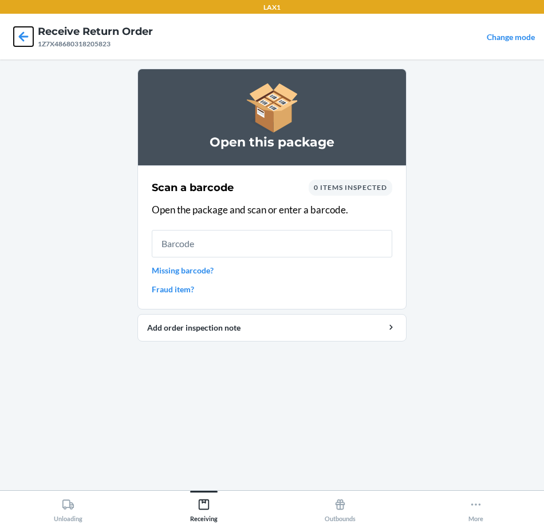
click at [19, 33] on icon at bounding box center [23, 36] width 19 height 19
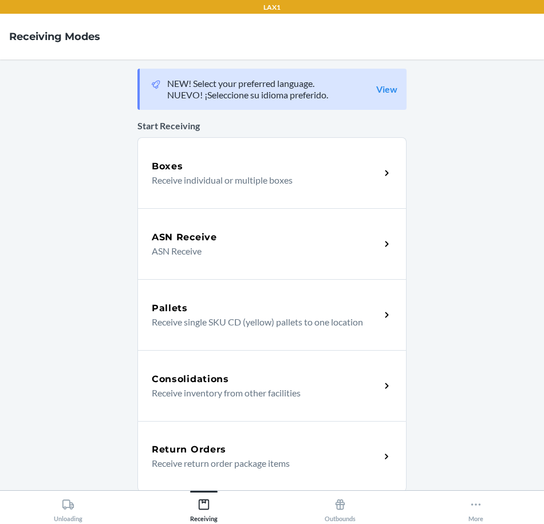
click at [381, 452] on icon at bounding box center [386, 457] width 13 height 13
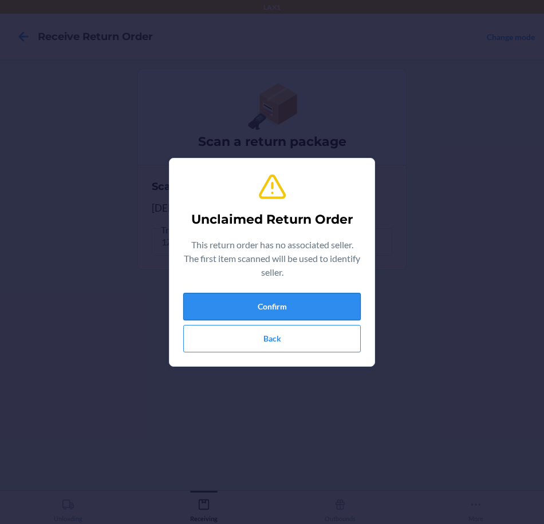
click at [316, 299] on button "Confirm" at bounding box center [271, 306] width 177 height 27
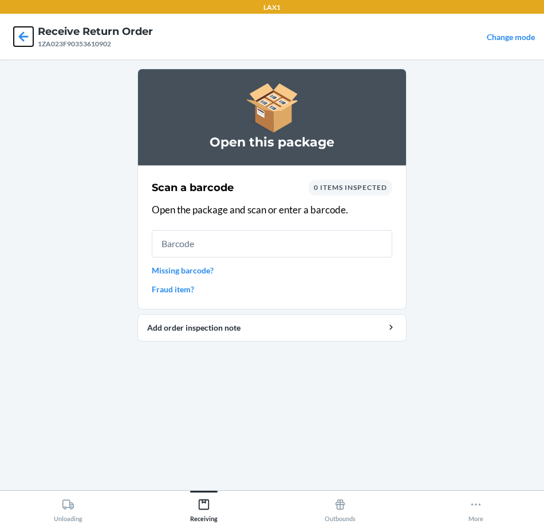
click at [23, 33] on icon at bounding box center [24, 36] width 10 height 10
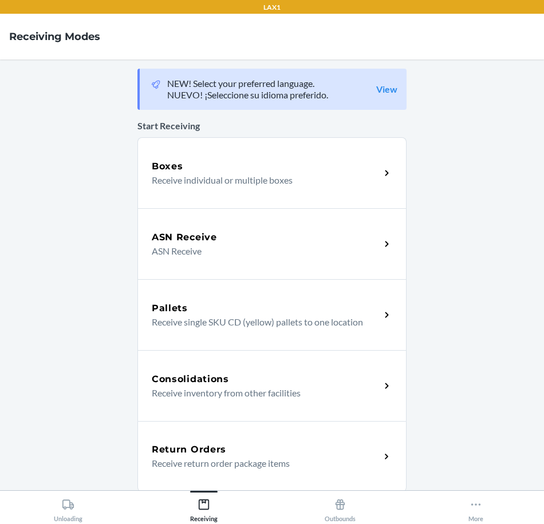
click at [381, 457] on icon at bounding box center [386, 457] width 13 height 13
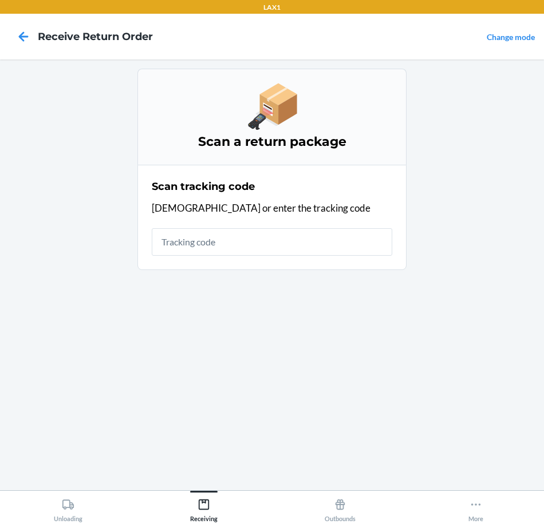
drag, startPoint x: 324, startPoint y: 235, endPoint x: 335, endPoint y: 244, distance: 15.0
click at [335, 244] on input "text" at bounding box center [272, 241] width 240 height 27
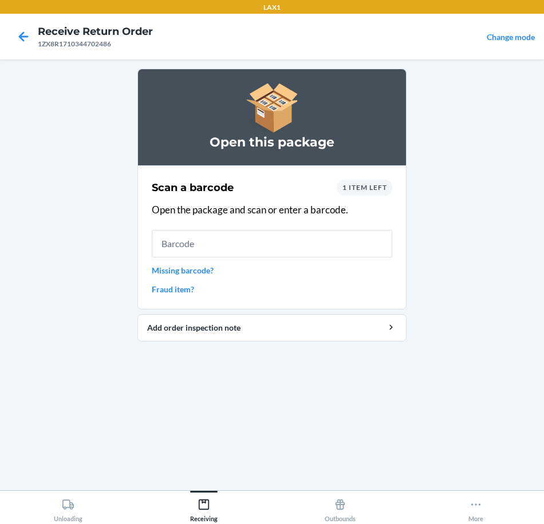
click at [156, 271] on link "Missing barcode?" at bounding box center [272, 271] width 240 height 12
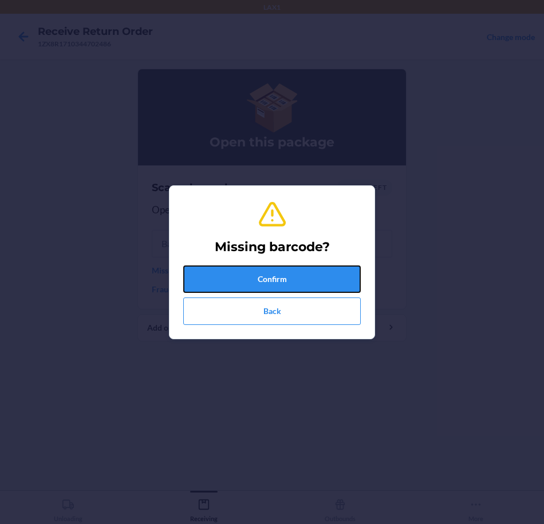
click at [337, 279] on button "Confirm" at bounding box center [271, 279] width 177 height 27
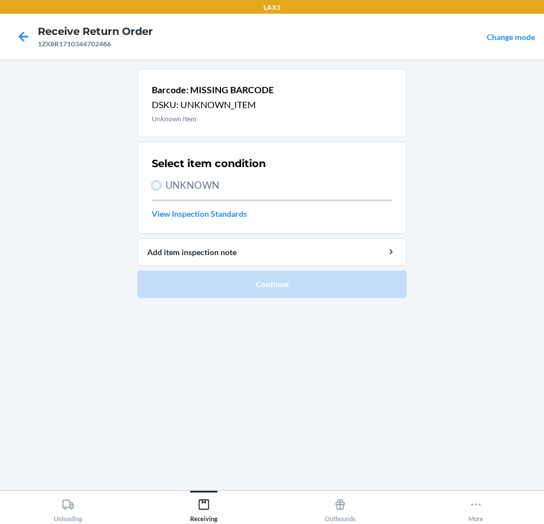
click at [154, 186] on input "UNKNOWN" at bounding box center [156, 185] width 9 height 9
radio input "true"
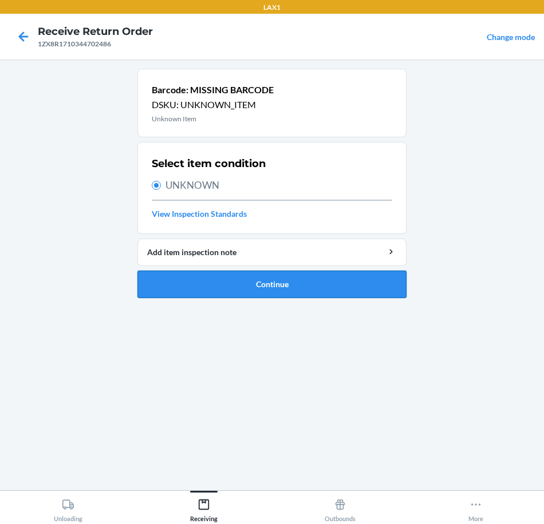
click at [268, 281] on button "Continue" at bounding box center [271, 284] width 269 height 27
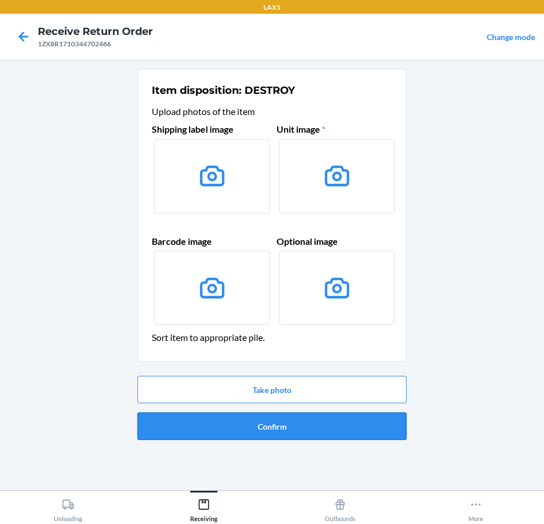
click at [365, 423] on button "Confirm" at bounding box center [271, 426] width 269 height 27
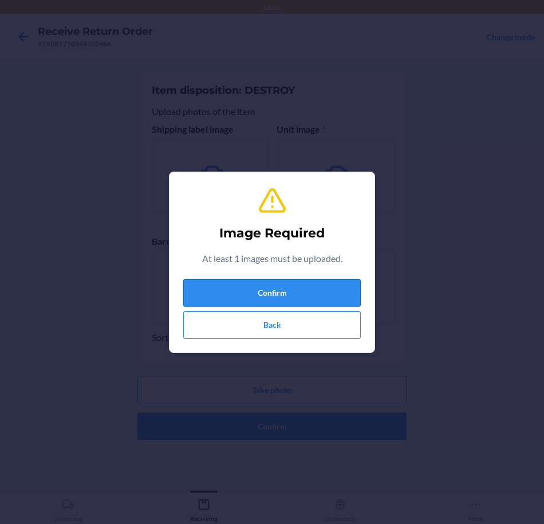
click at [311, 299] on button "Confirm" at bounding box center [271, 292] width 177 height 27
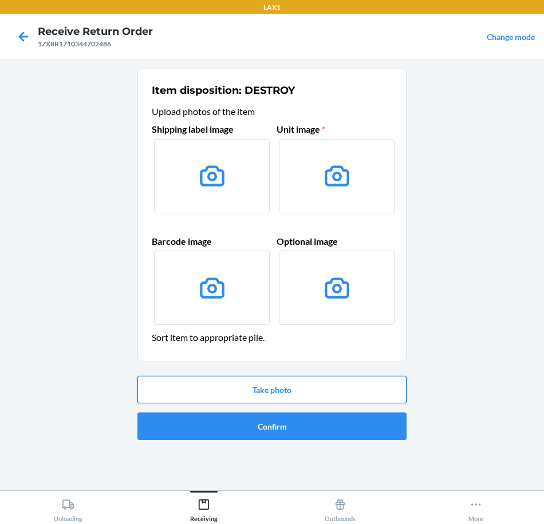
click at [312, 386] on button "Take photo" at bounding box center [271, 389] width 269 height 27
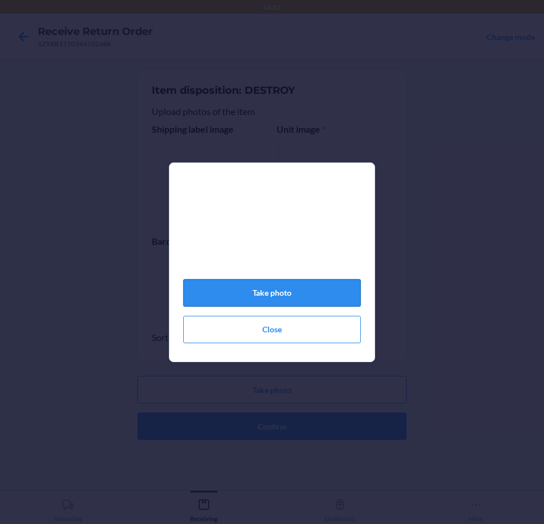
click at [327, 299] on button "Take photo" at bounding box center [271, 292] width 177 height 27
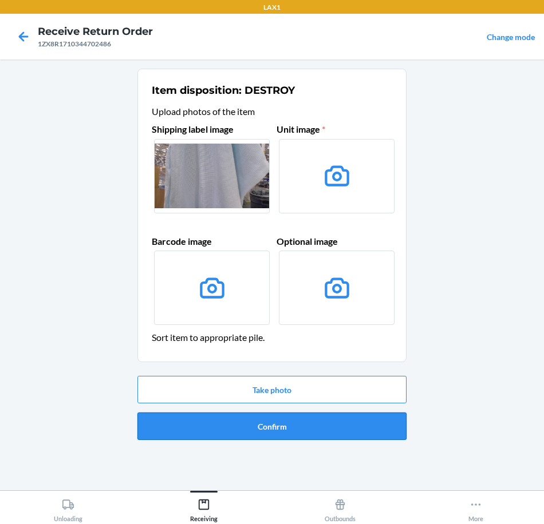
click at [348, 435] on button "Confirm" at bounding box center [271, 426] width 269 height 27
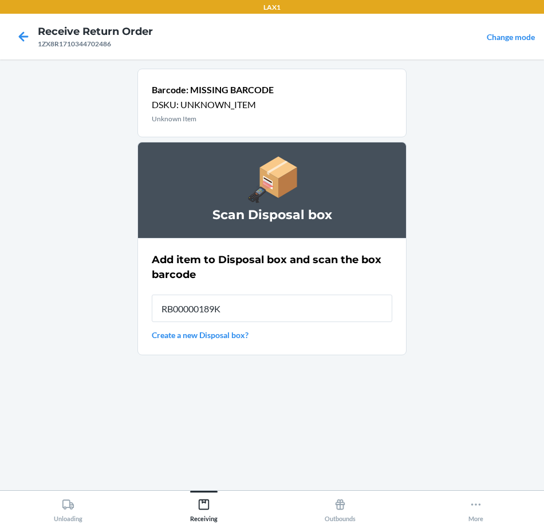
type input "RB00000189K"
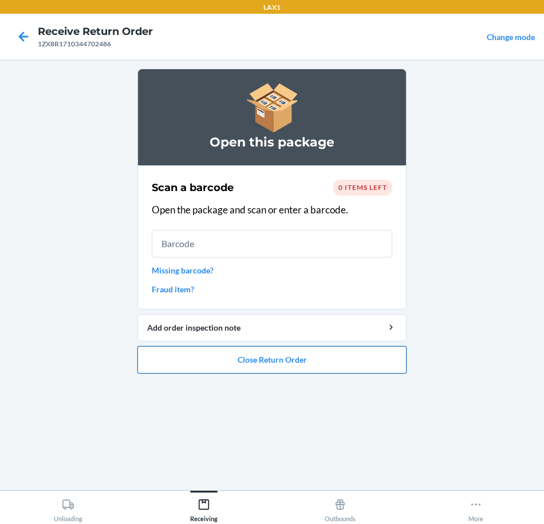
drag, startPoint x: 352, startPoint y: 357, endPoint x: 360, endPoint y: 346, distance: 13.2
click at [357, 353] on button "Close Return Order" at bounding box center [271, 359] width 269 height 27
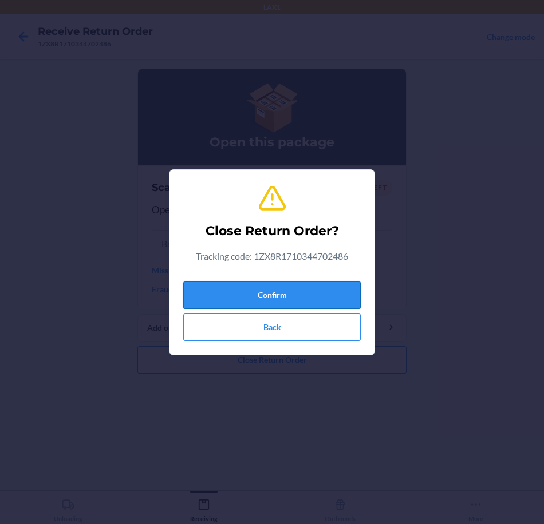
click at [338, 297] on button "Confirm" at bounding box center [271, 295] width 177 height 27
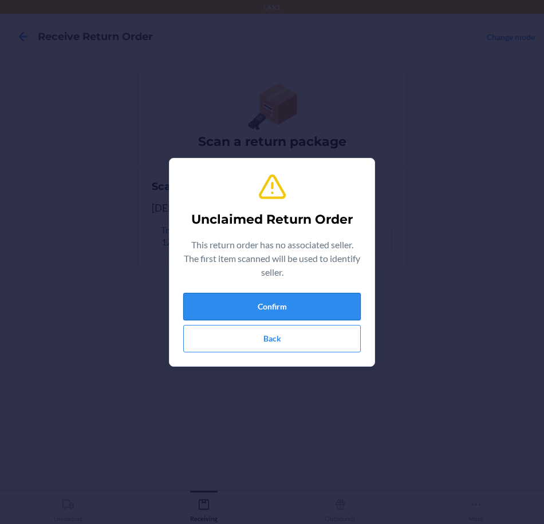
click at [327, 304] on button "Confirm" at bounding box center [271, 306] width 177 height 27
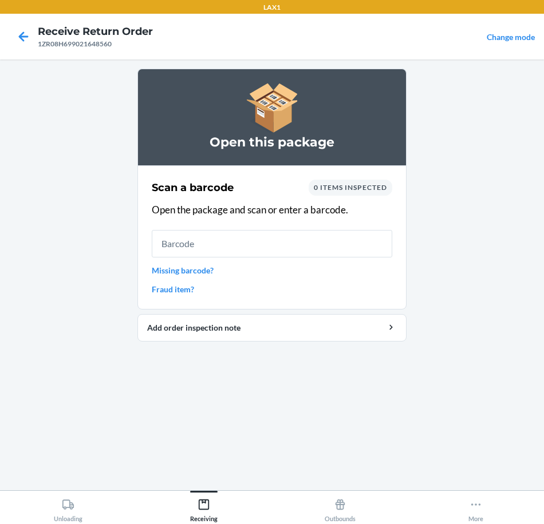
click at [161, 271] on link "Missing barcode?" at bounding box center [272, 271] width 240 height 12
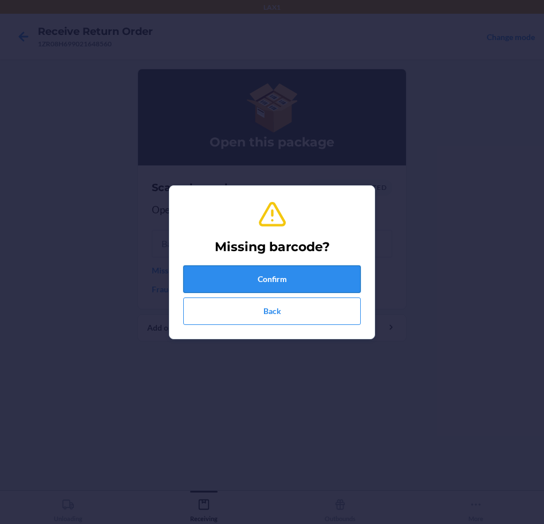
click at [314, 273] on button "Confirm" at bounding box center [271, 279] width 177 height 27
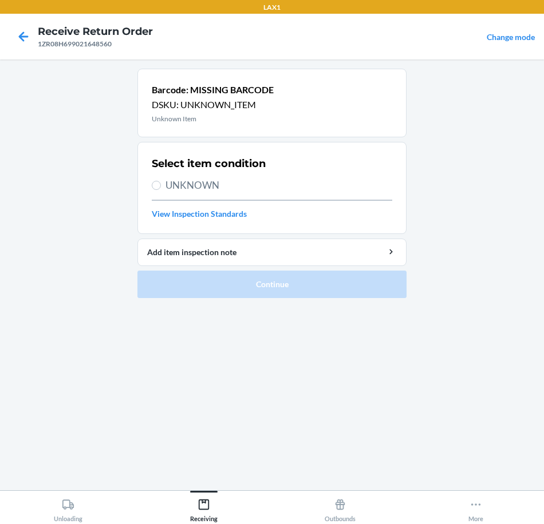
click at [177, 185] on span "UNKNOWN" at bounding box center [278, 185] width 227 height 15
click at [161, 185] on input "UNKNOWN" at bounding box center [156, 185] width 9 height 9
radio input "true"
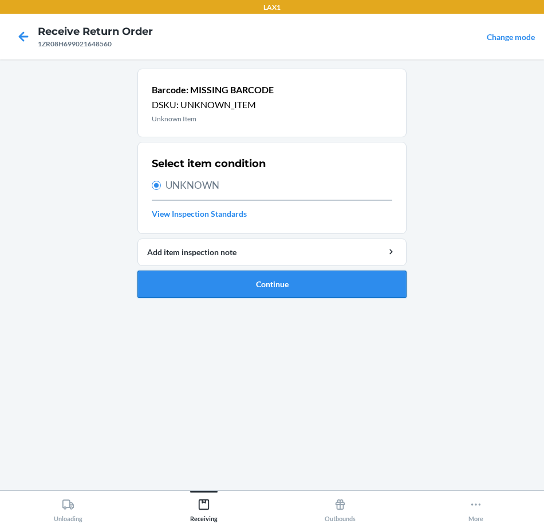
click at [309, 281] on button "Continue" at bounding box center [271, 284] width 269 height 27
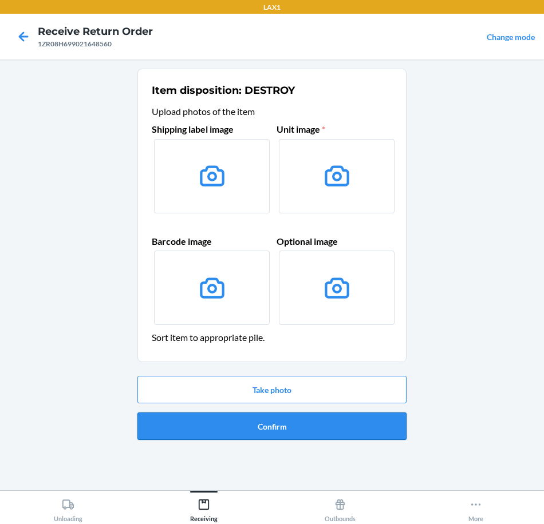
click at [384, 435] on button "Confirm" at bounding box center [271, 426] width 269 height 27
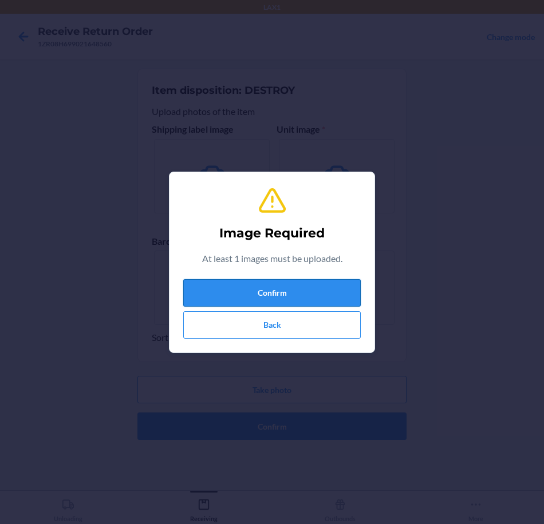
click at [326, 297] on button "Confirm" at bounding box center [271, 292] width 177 height 27
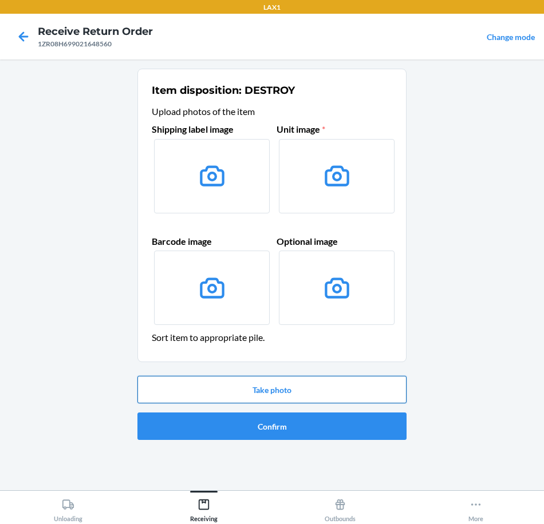
click at [349, 397] on button "Take photo" at bounding box center [271, 389] width 269 height 27
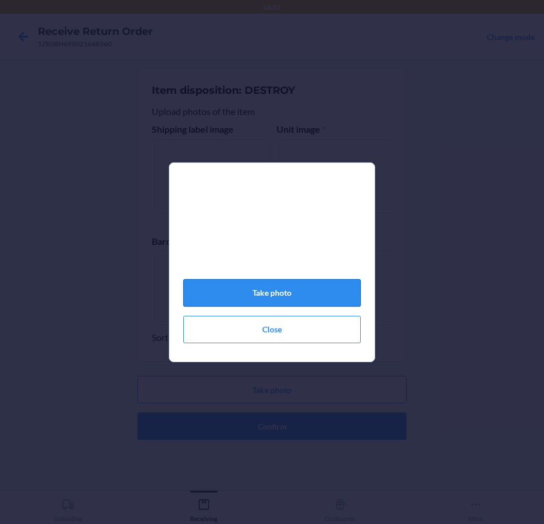
click at [310, 299] on button "Take photo" at bounding box center [271, 292] width 177 height 27
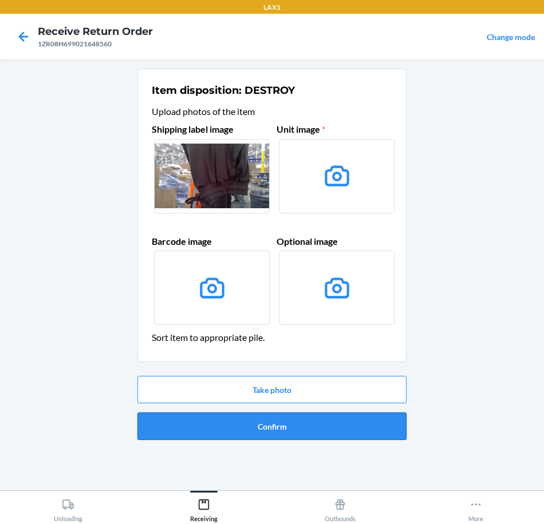
click at [370, 427] on button "Confirm" at bounding box center [271, 426] width 269 height 27
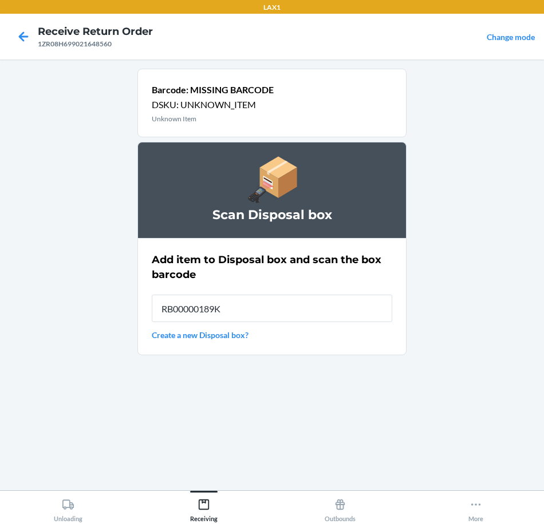
type input "RB00000189K"
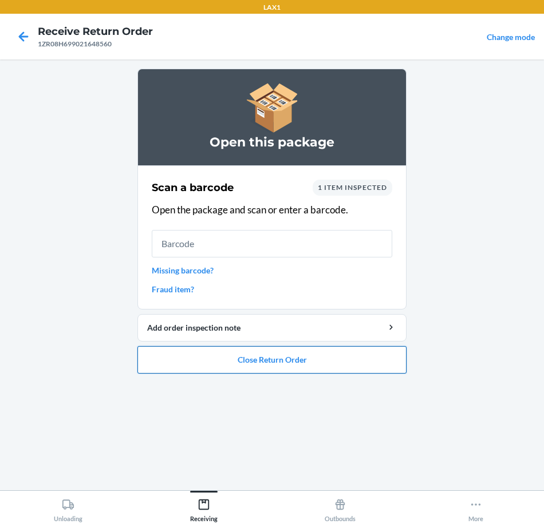
click at [294, 362] on button "Close Return Order" at bounding box center [271, 359] width 269 height 27
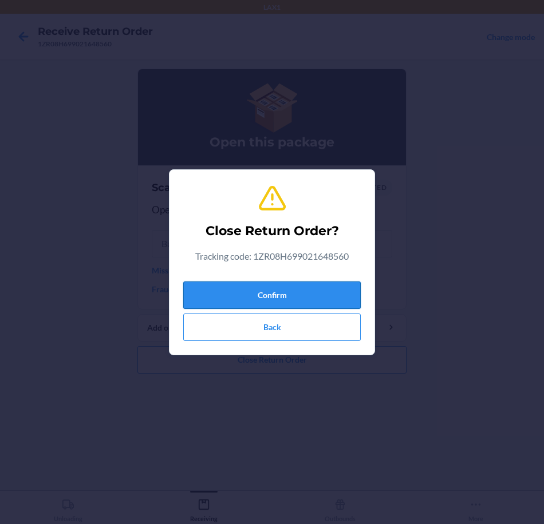
click at [302, 292] on button "Confirm" at bounding box center [271, 295] width 177 height 27
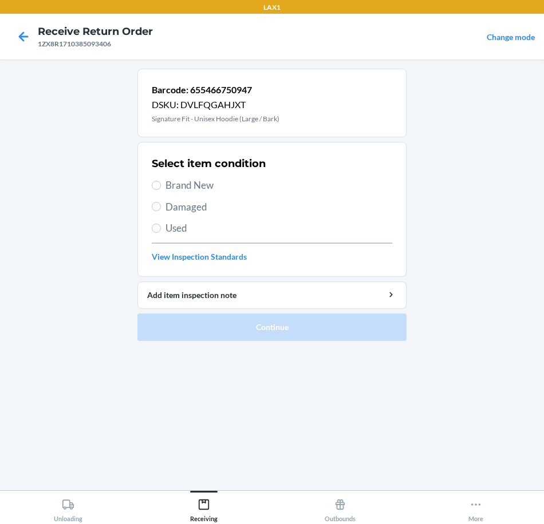
click at [172, 184] on span "Brand New" at bounding box center [278, 185] width 227 height 15
click at [161, 184] on input "Brand New" at bounding box center [156, 185] width 9 height 9
radio input "true"
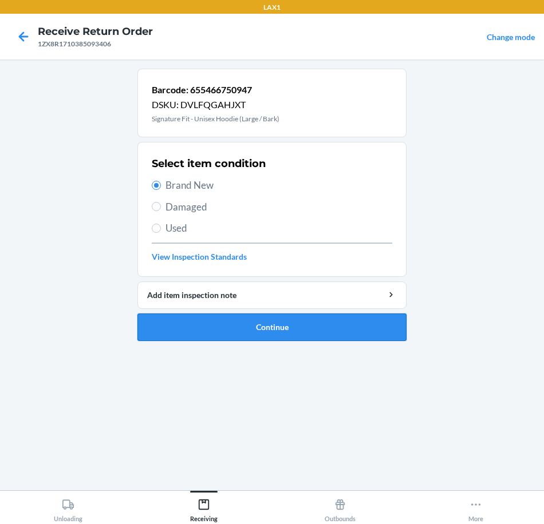
click at [268, 335] on button "Continue" at bounding box center [271, 327] width 269 height 27
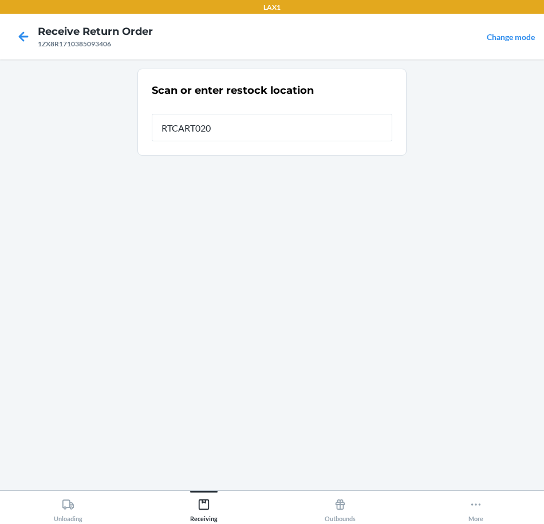
type input "RTCART020"
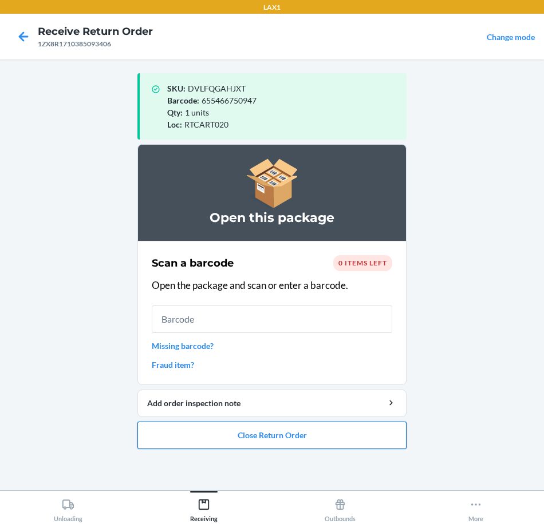
click at [386, 439] on button "Close Return Order" at bounding box center [271, 435] width 269 height 27
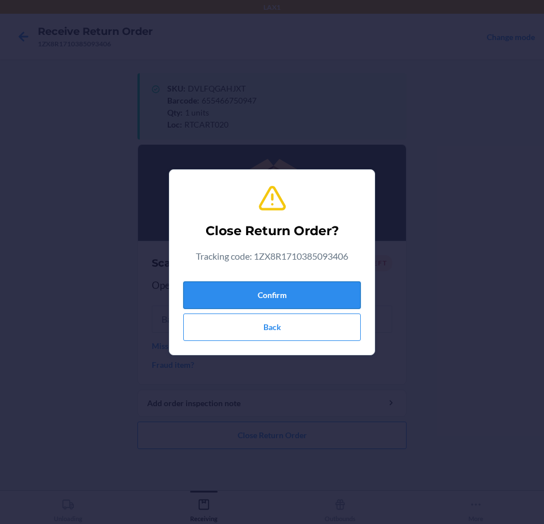
click at [339, 299] on button "Confirm" at bounding box center [271, 295] width 177 height 27
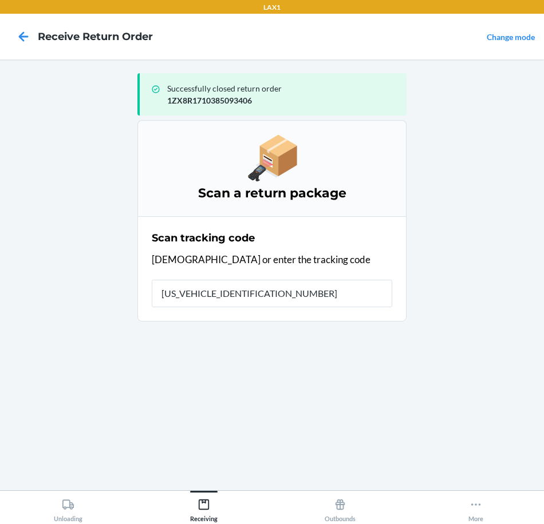
type input "1ZX8R1710390263472"
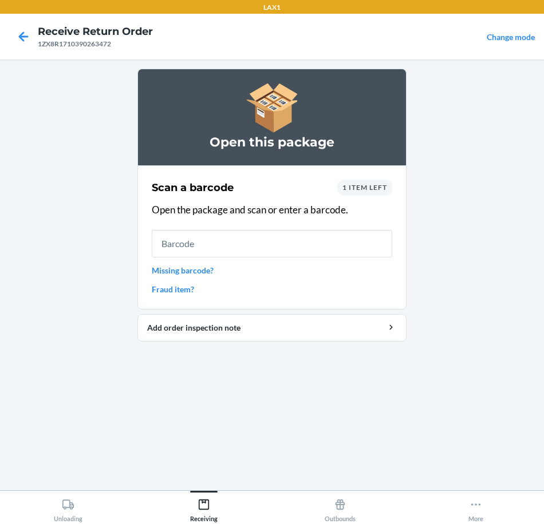
click at [323, 246] on input "text" at bounding box center [272, 243] width 240 height 27
click at [170, 268] on link "Missing barcode?" at bounding box center [272, 271] width 240 height 12
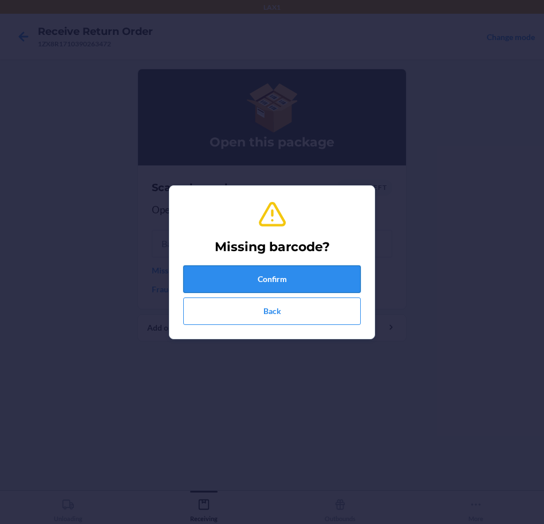
click at [297, 285] on button "Confirm" at bounding box center [271, 279] width 177 height 27
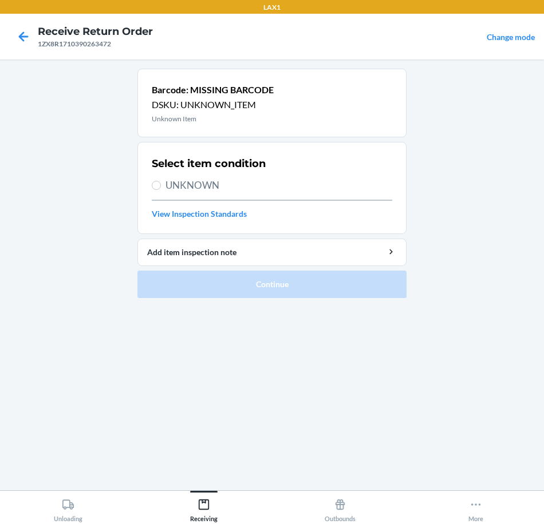
click at [149, 184] on section "Select item condition UNKNOWN View Inspection Standards" at bounding box center [271, 188] width 269 height 92
click at [156, 183] on input "UNKNOWN" at bounding box center [156, 185] width 9 height 9
radio input "true"
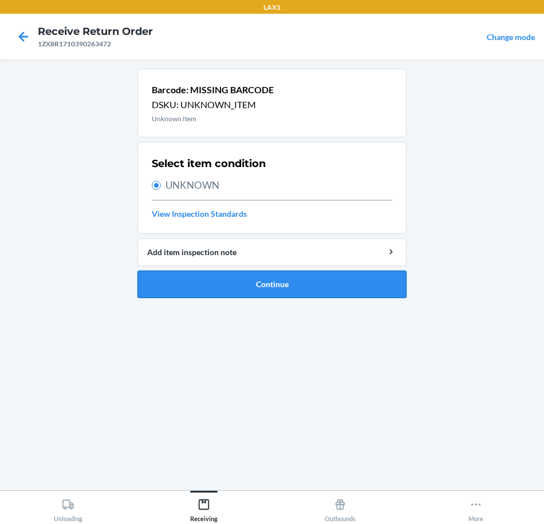
click at [297, 285] on button "Continue" at bounding box center [271, 284] width 269 height 27
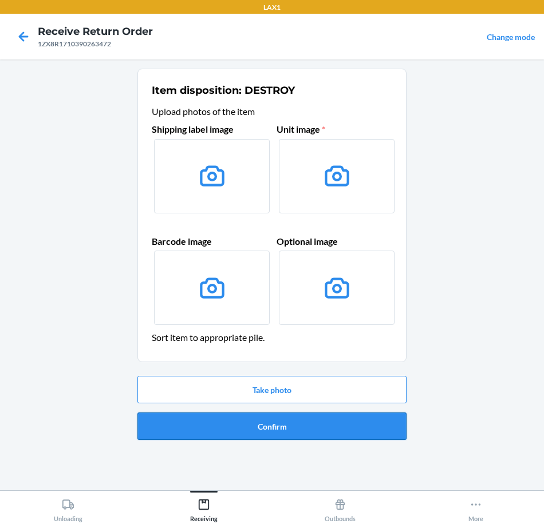
click at [349, 429] on button "Confirm" at bounding box center [271, 426] width 269 height 27
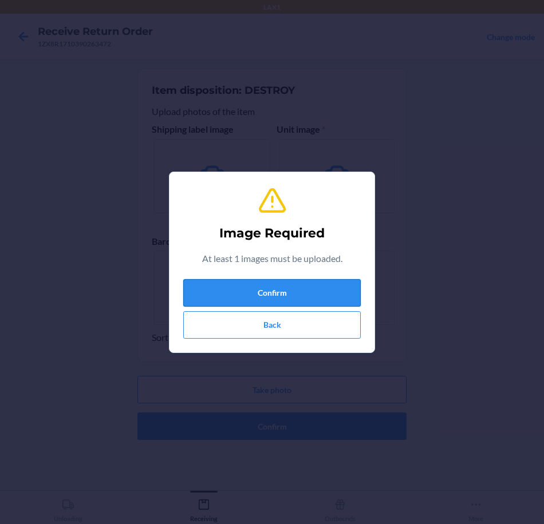
click at [339, 299] on button "Confirm" at bounding box center [271, 292] width 177 height 27
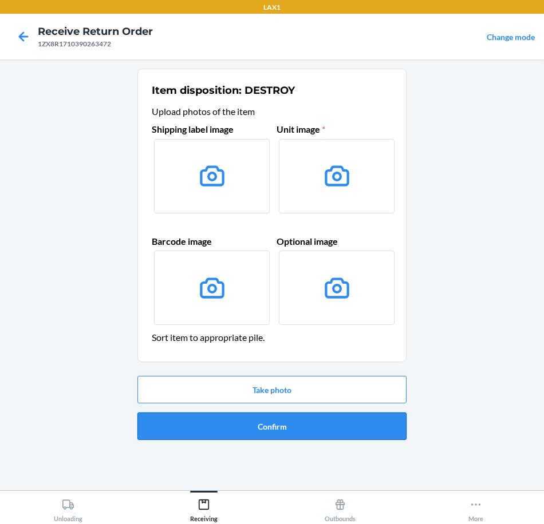
click at [389, 431] on button "Confirm" at bounding box center [271, 426] width 269 height 27
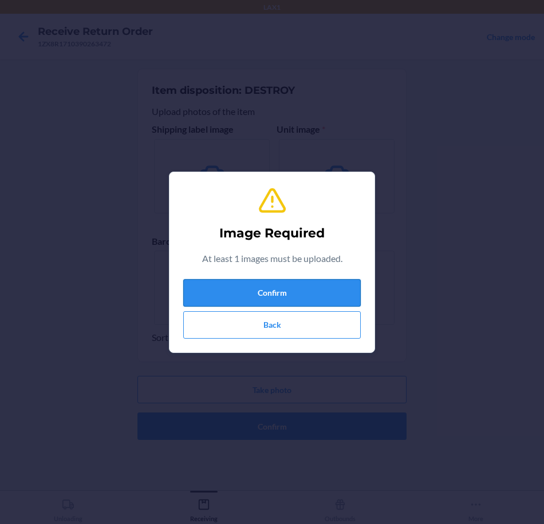
click at [319, 284] on button "Confirm" at bounding box center [271, 292] width 177 height 27
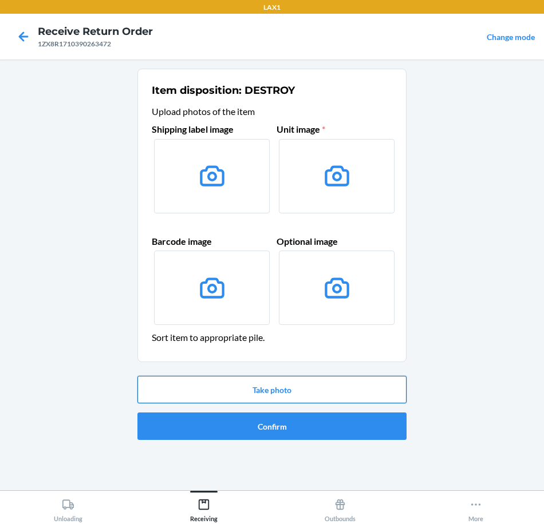
click at [334, 393] on button "Take photo" at bounding box center [271, 389] width 269 height 27
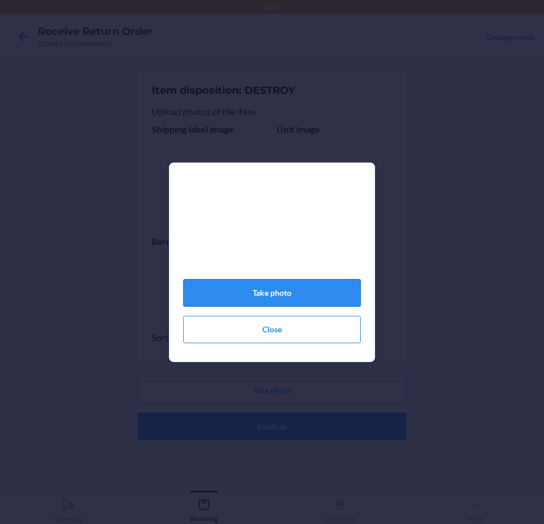
click at [317, 297] on button "Take photo" at bounding box center [271, 292] width 177 height 27
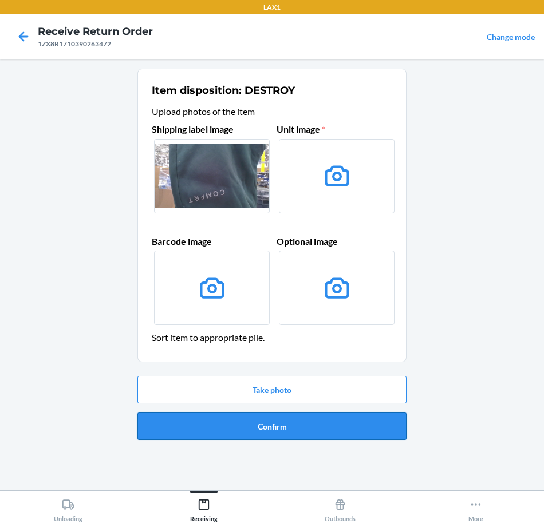
click at [347, 428] on button "Confirm" at bounding box center [271, 426] width 269 height 27
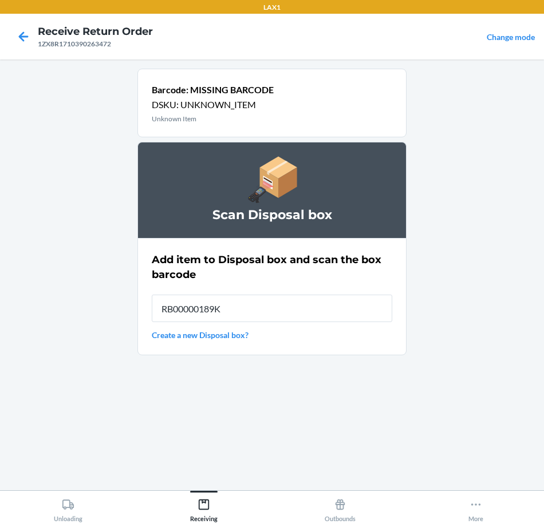
type input "RB00000189K"
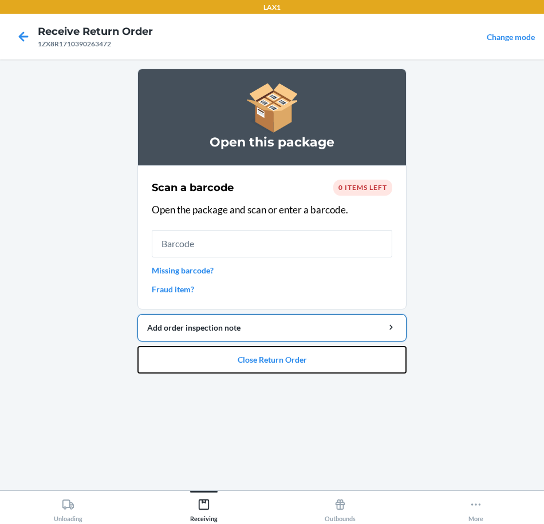
drag, startPoint x: 338, startPoint y: 365, endPoint x: 332, endPoint y: 339, distance: 26.4
click at [338, 358] on button "Close Return Order" at bounding box center [271, 359] width 269 height 27
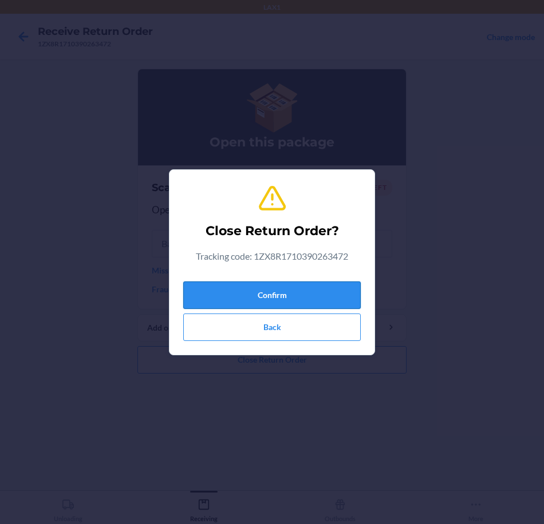
click at [339, 298] on button "Confirm" at bounding box center [271, 295] width 177 height 27
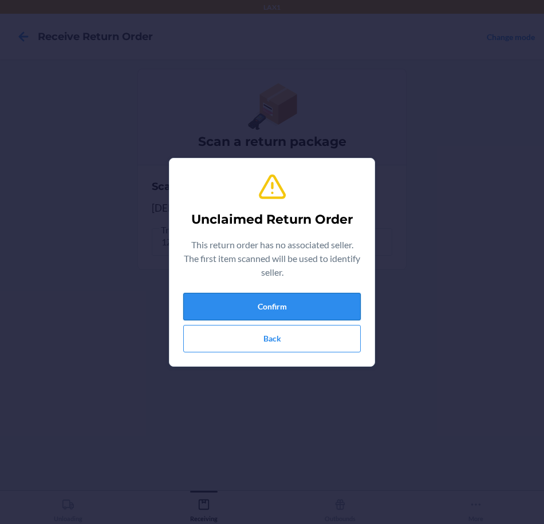
click at [331, 314] on button "Confirm" at bounding box center [271, 306] width 177 height 27
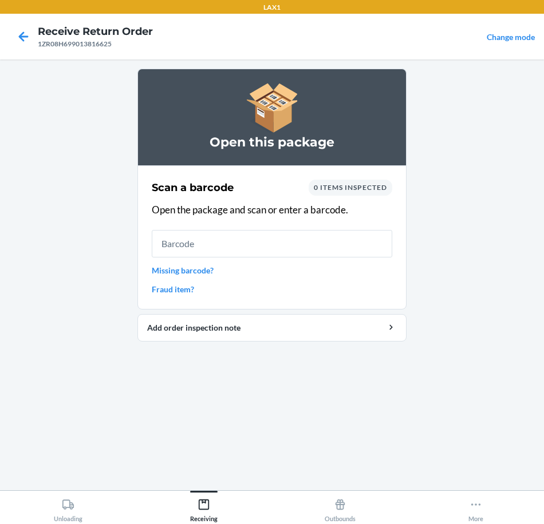
click at [206, 267] on link "Missing barcode?" at bounding box center [272, 271] width 240 height 12
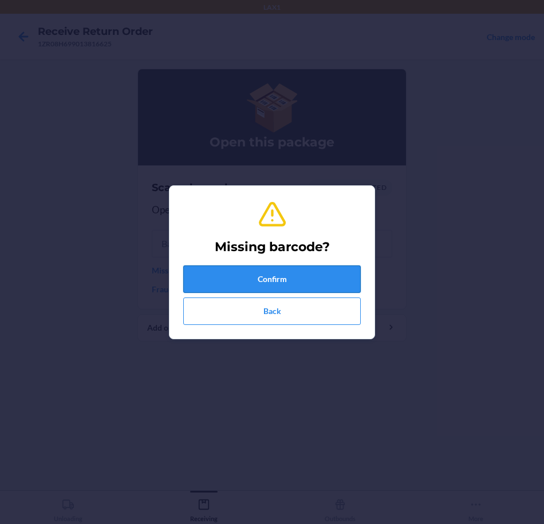
click at [318, 286] on button "Confirm" at bounding box center [271, 279] width 177 height 27
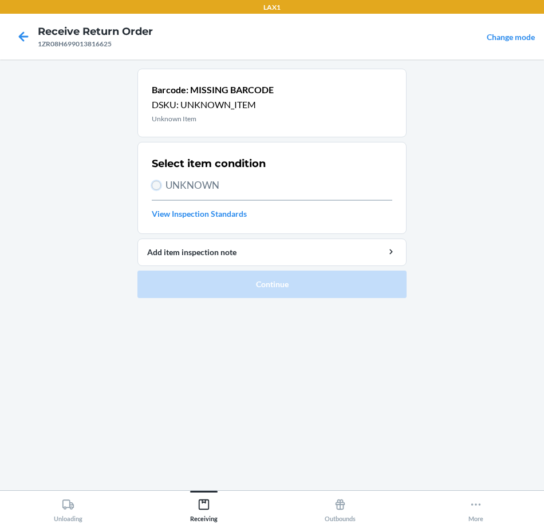
click at [153, 185] on input "UNKNOWN" at bounding box center [156, 185] width 9 height 9
radio input "true"
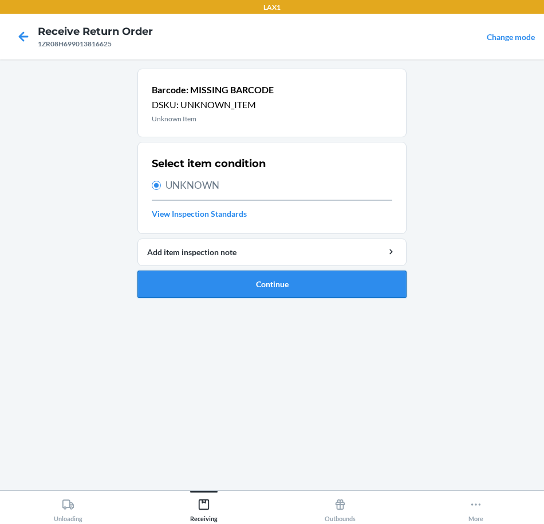
click at [308, 294] on button "Continue" at bounding box center [271, 284] width 269 height 27
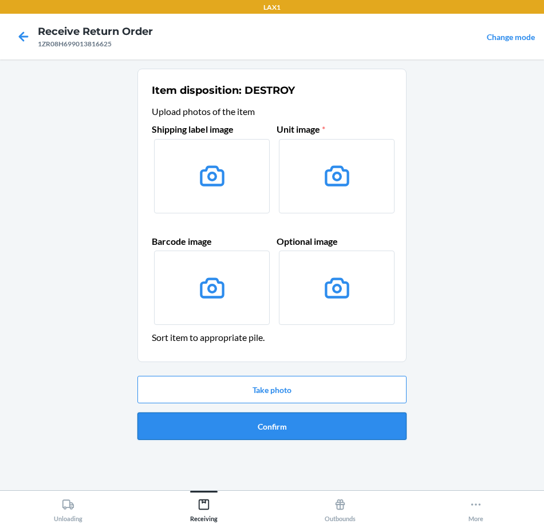
click at [356, 428] on button "Confirm" at bounding box center [271, 426] width 269 height 27
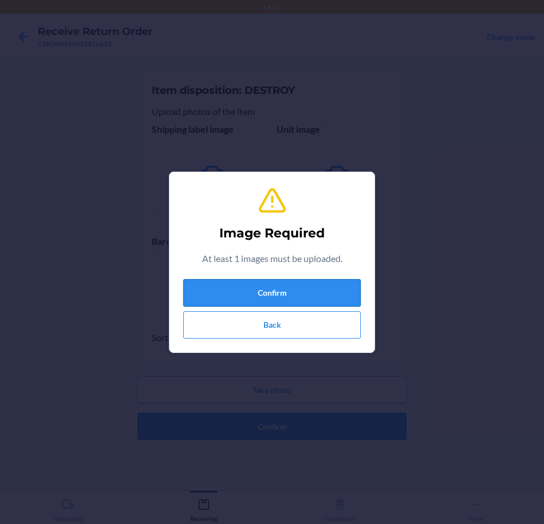
click at [322, 293] on button "Confirm" at bounding box center [271, 292] width 177 height 27
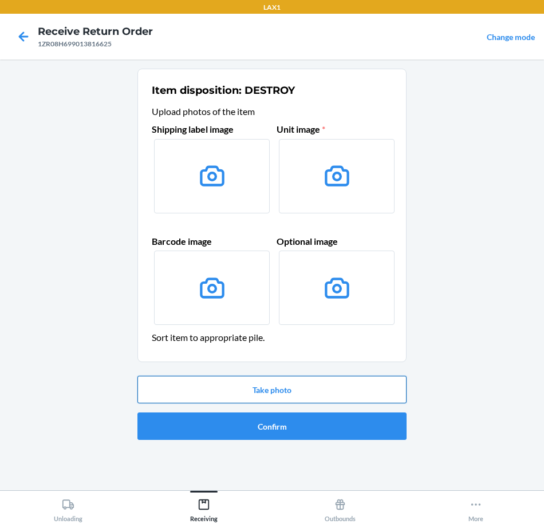
click at [376, 398] on button "Take photo" at bounding box center [271, 389] width 269 height 27
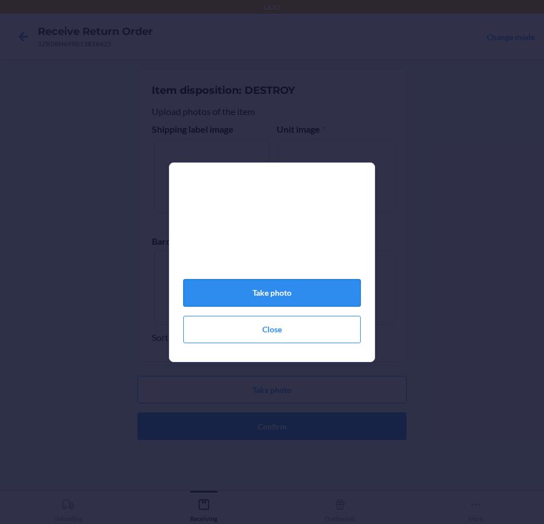
click at [302, 301] on button "Take photo" at bounding box center [271, 292] width 177 height 27
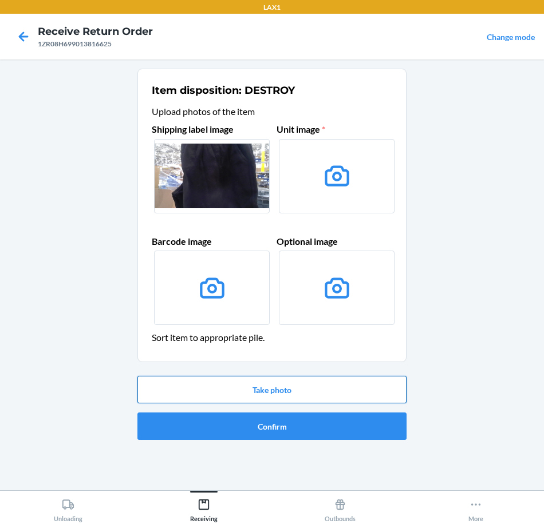
click at [360, 394] on button "Take photo" at bounding box center [271, 389] width 269 height 27
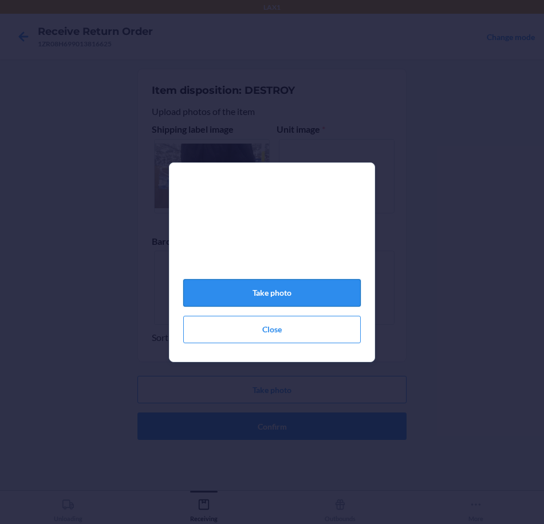
click at [320, 297] on button "Take photo" at bounding box center [271, 292] width 177 height 27
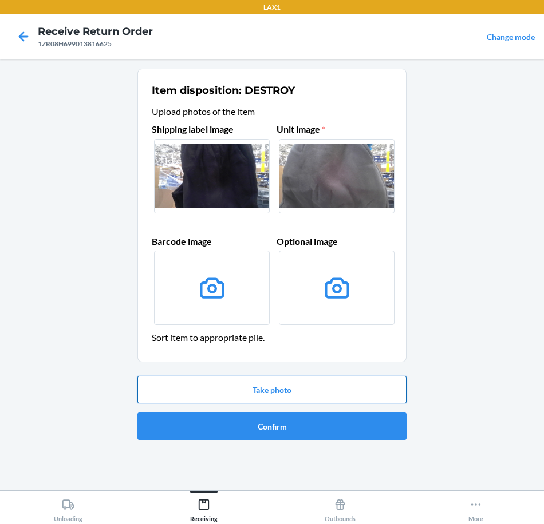
click at [350, 397] on button "Take photo" at bounding box center [271, 389] width 269 height 27
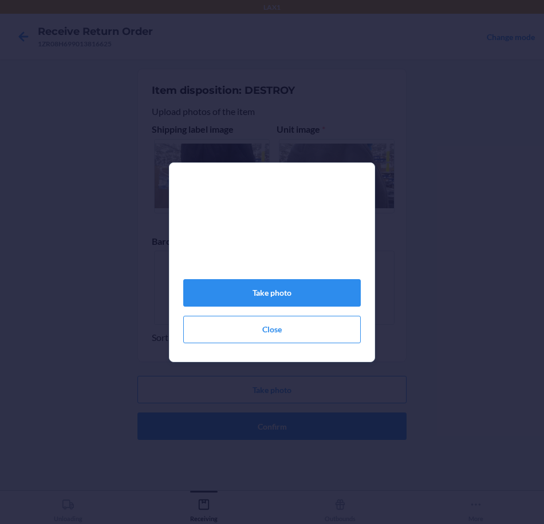
click at [327, 315] on div "Take photo Close" at bounding box center [271, 267] width 177 height 162
click at [327, 306] on button "Take photo" at bounding box center [271, 292] width 177 height 27
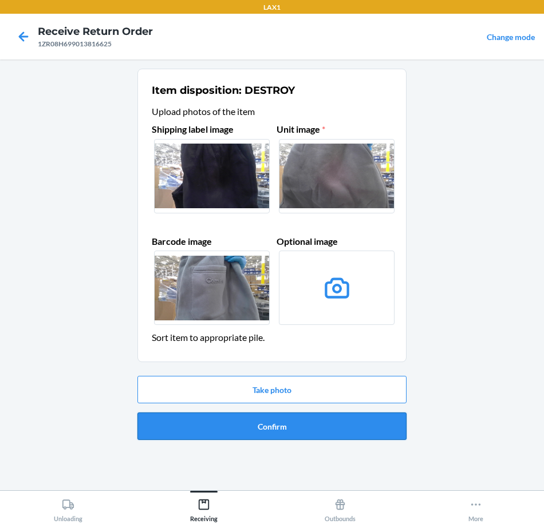
click at [328, 429] on button "Confirm" at bounding box center [271, 426] width 269 height 27
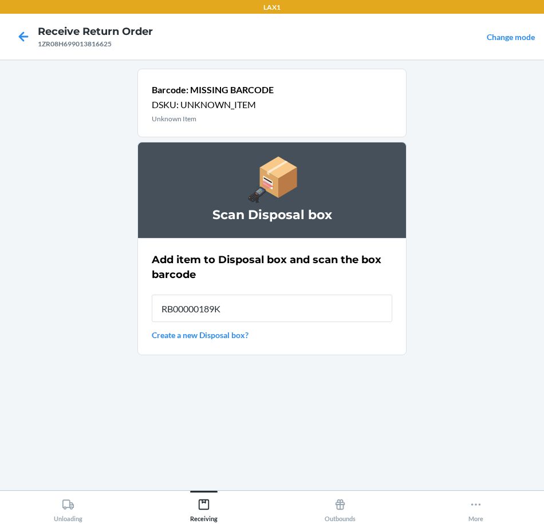
type input "RB00000189K"
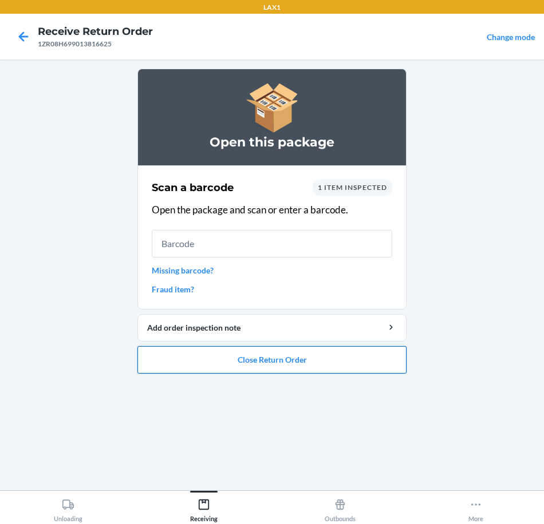
click at [365, 364] on button "Close Return Order" at bounding box center [271, 359] width 269 height 27
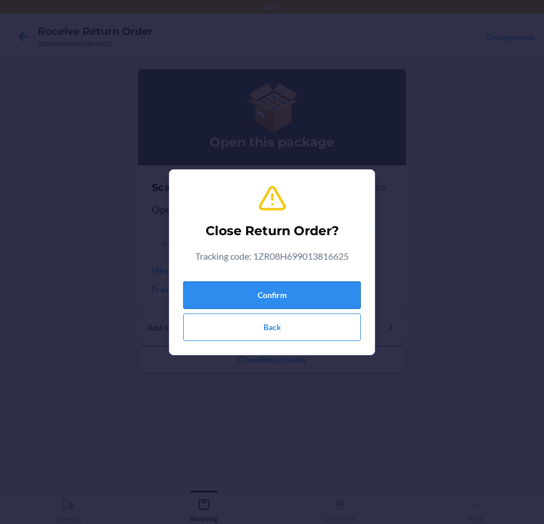
click at [325, 291] on button "Confirm" at bounding box center [271, 295] width 177 height 27
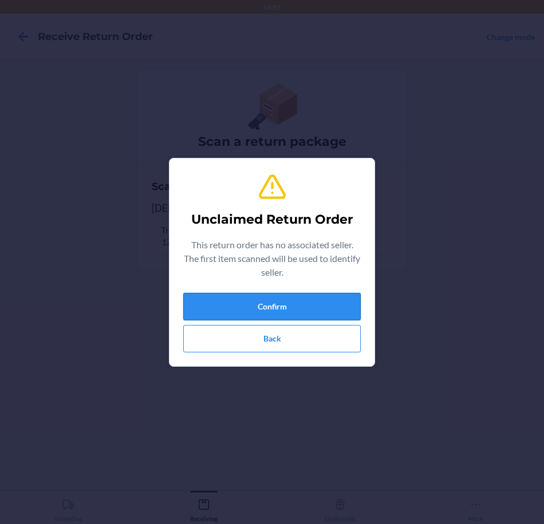
drag, startPoint x: 335, startPoint y: 295, endPoint x: 337, endPoint y: 305, distance: 10.6
click at [337, 305] on button "Confirm" at bounding box center [271, 306] width 177 height 27
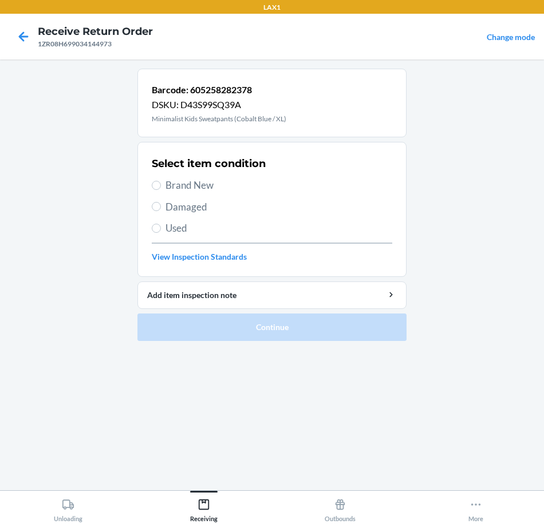
click at [181, 189] on span "Brand New" at bounding box center [278, 185] width 227 height 15
click at [161, 189] on input "Brand New" at bounding box center [156, 185] width 9 height 9
radio input "true"
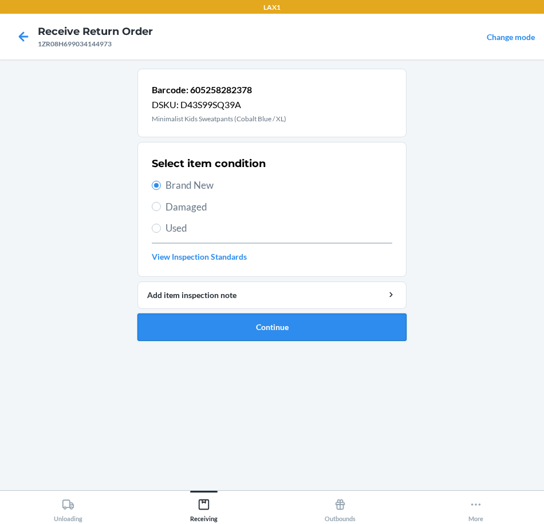
click at [309, 317] on button "Continue" at bounding box center [271, 327] width 269 height 27
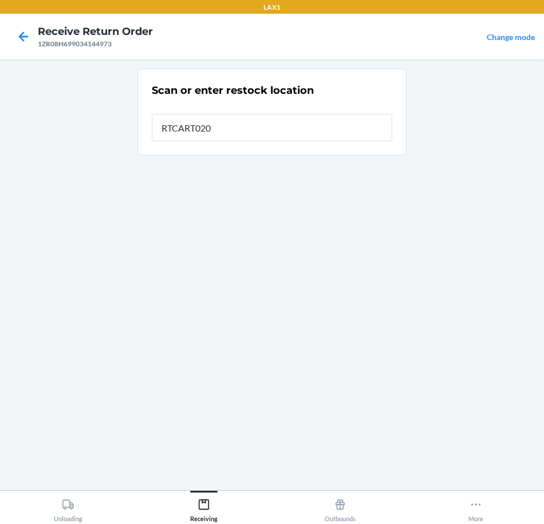
type input "RTCART020"
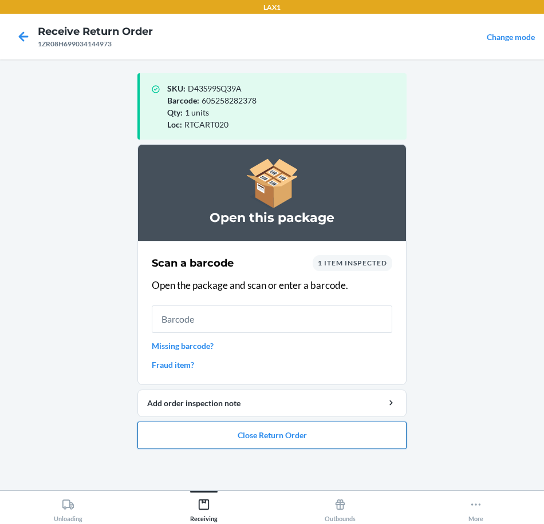
click at [324, 436] on button "Close Return Order" at bounding box center [271, 435] width 269 height 27
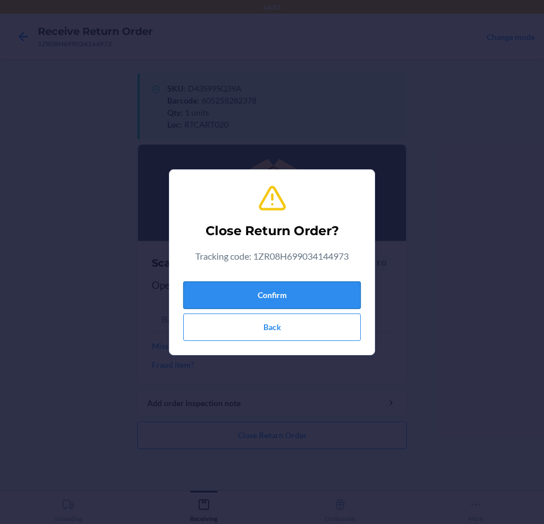
click at [312, 297] on button "Confirm" at bounding box center [271, 295] width 177 height 27
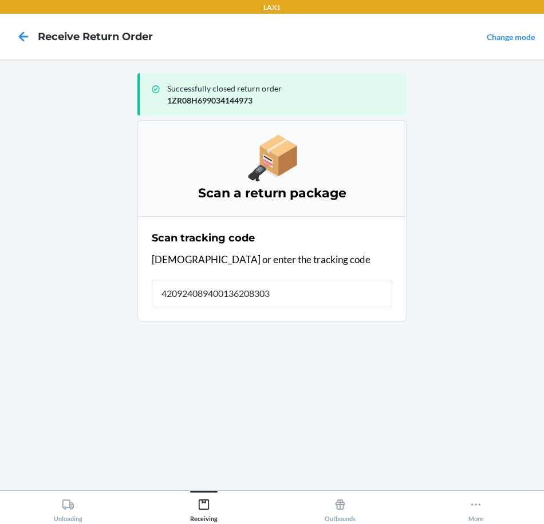
type input "4209240894001362083033"
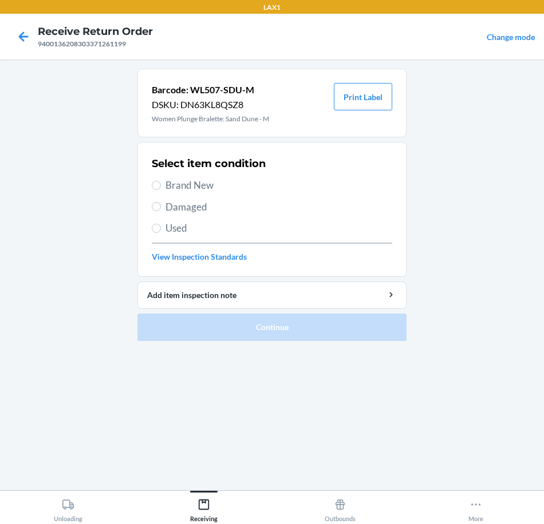
click at [214, 208] on span "Damaged" at bounding box center [278, 207] width 227 height 15
click at [161, 208] on input "Damaged" at bounding box center [156, 206] width 9 height 9
radio input "true"
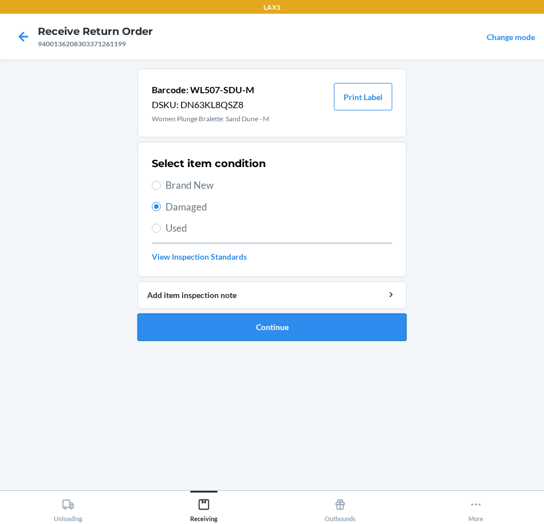
click at [314, 325] on button "Continue" at bounding box center [271, 327] width 269 height 27
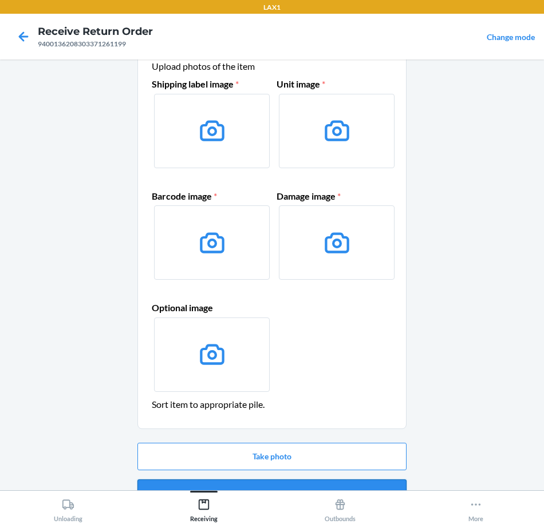
scroll to position [57, 0]
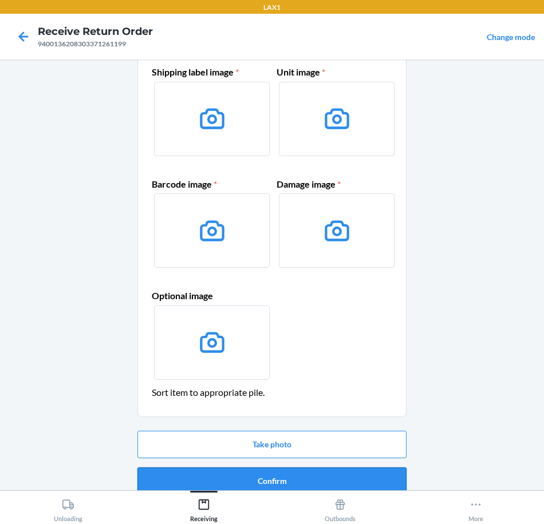
click at [329, 483] on button "Confirm" at bounding box center [271, 481] width 269 height 27
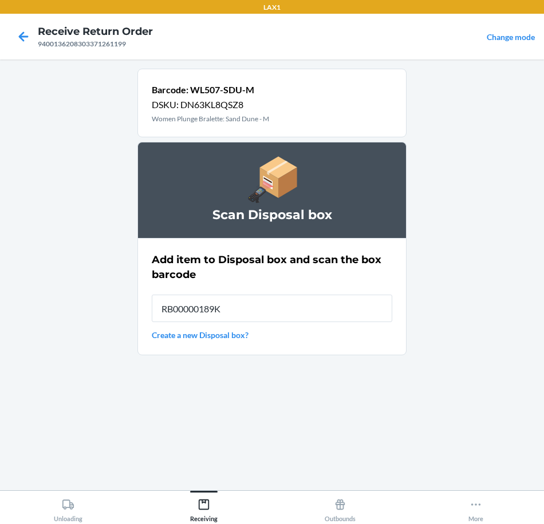
type input "RB00000189K"
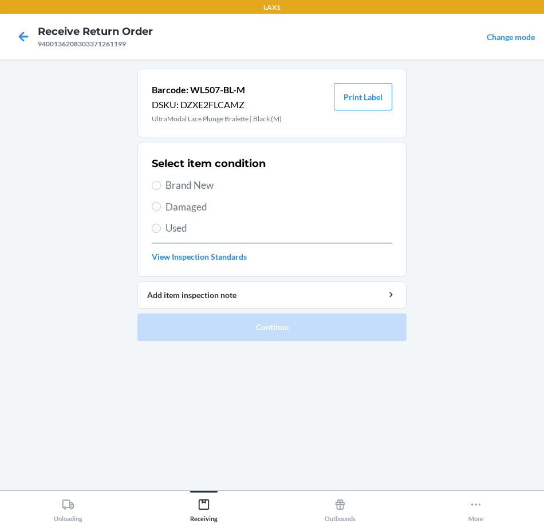
click at [204, 185] on span "Brand New" at bounding box center [278, 185] width 227 height 15
click at [161, 185] on input "Brand New" at bounding box center [156, 185] width 9 height 9
radio input "true"
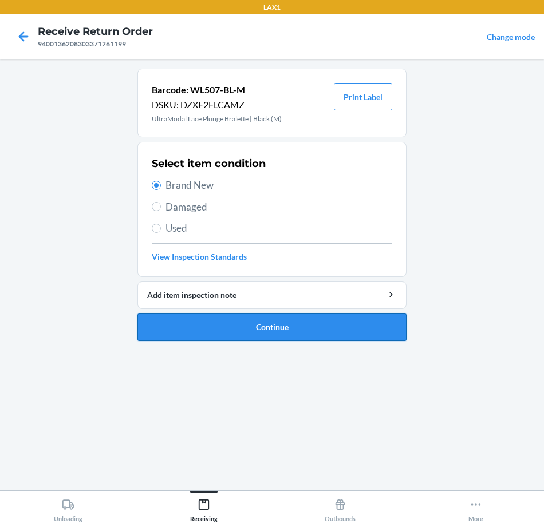
click at [363, 326] on button "Continue" at bounding box center [271, 327] width 269 height 27
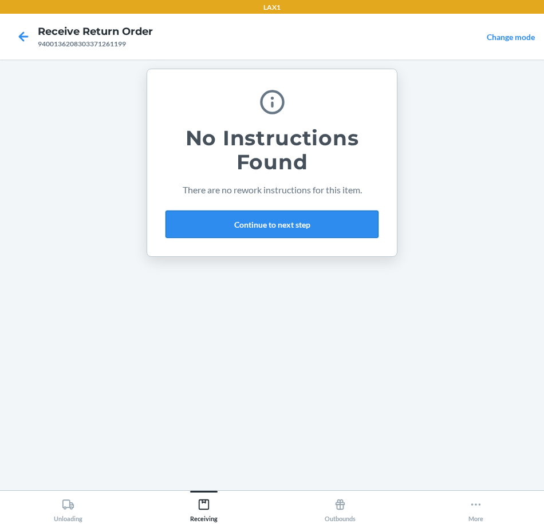
click at [348, 219] on button "Continue to next step" at bounding box center [271, 224] width 213 height 27
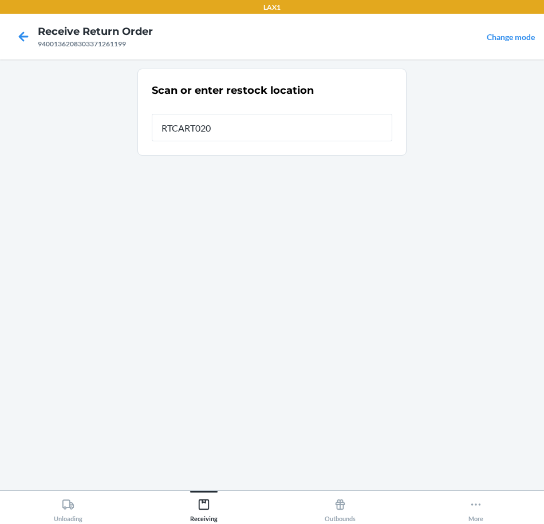
type input "RTCART020"
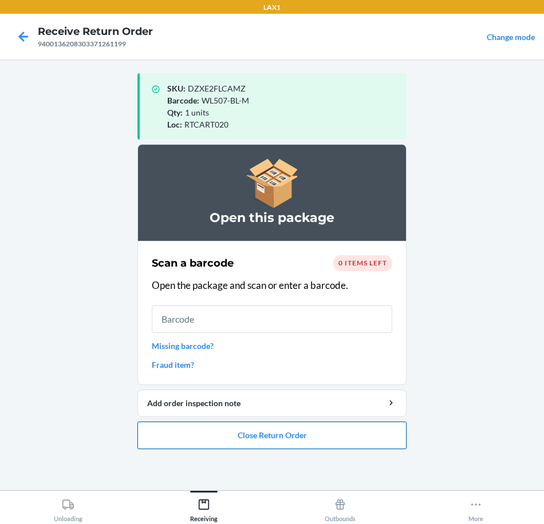
drag, startPoint x: 364, startPoint y: 440, endPoint x: 361, endPoint y: 429, distance: 11.2
click at [364, 436] on button "Close Return Order" at bounding box center [271, 435] width 269 height 27
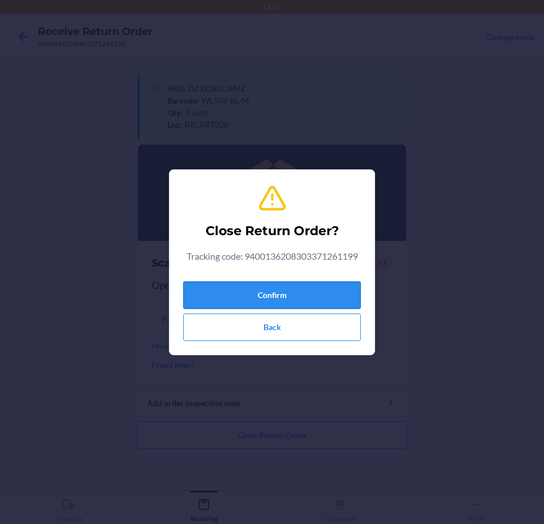
click at [327, 305] on button "Confirm" at bounding box center [271, 295] width 177 height 27
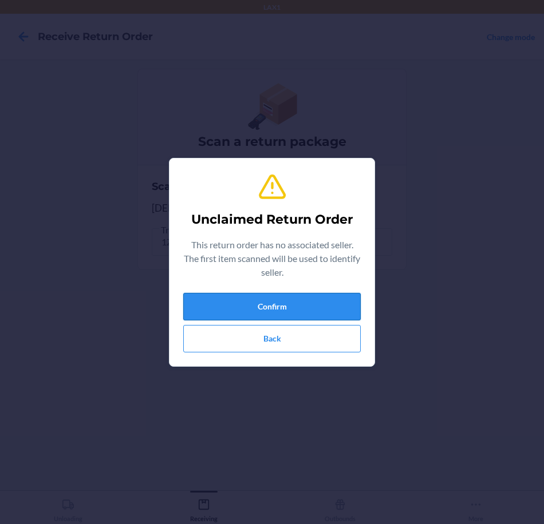
click at [323, 305] on button "Confirm" at bounding box center [271, 306] width 177 height 27
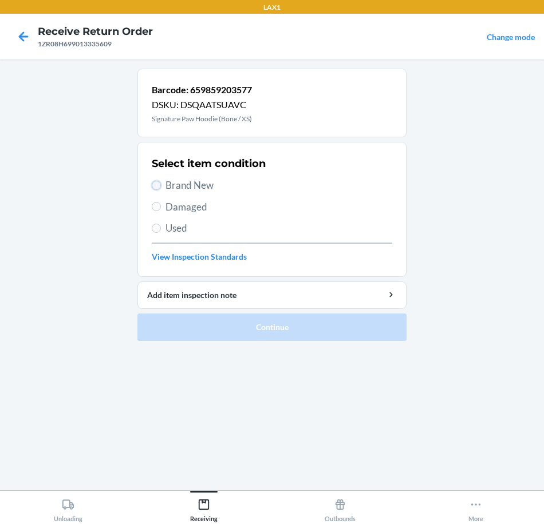
click at [160, 184] on input "Brand New" at bounding box center [156, 185] width 9 height 9
radio input "true"
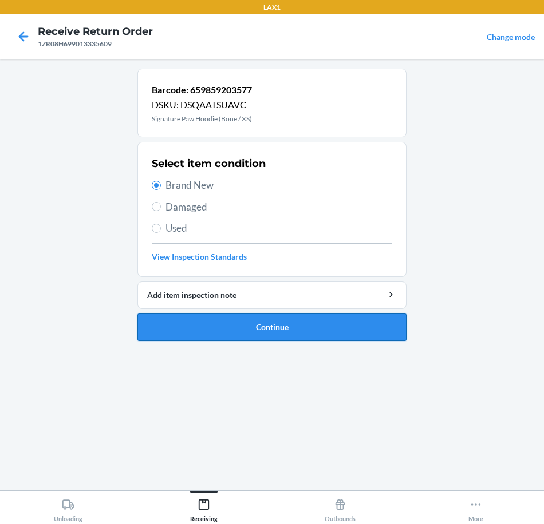
click at [368, 334] on button "Continue" at bounding box center [271, 327] width 269 height 27
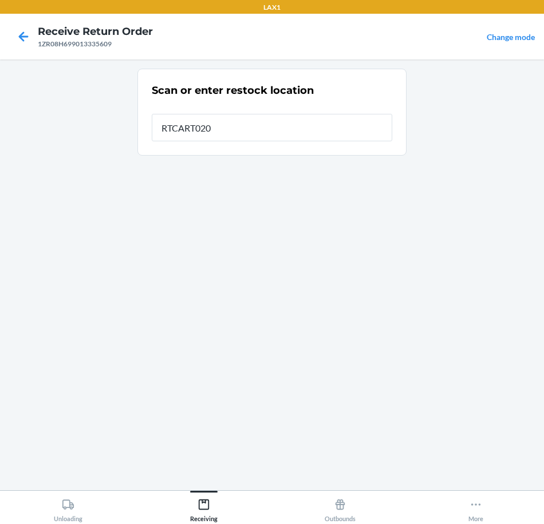
type input "RTCART020"
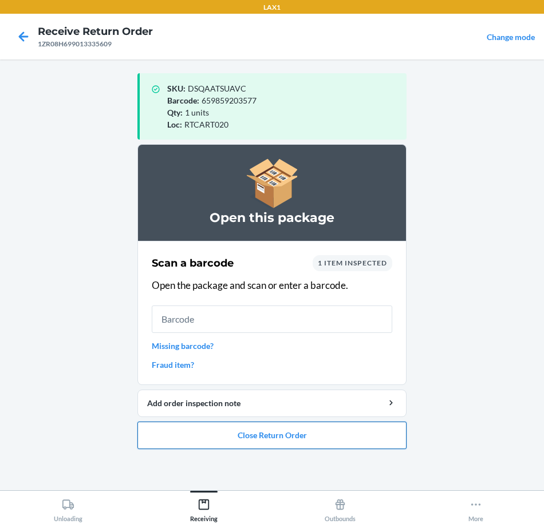
click at [353, 441] on button "Close Return Order" at bounding box center [271, 435] width 269 height 27
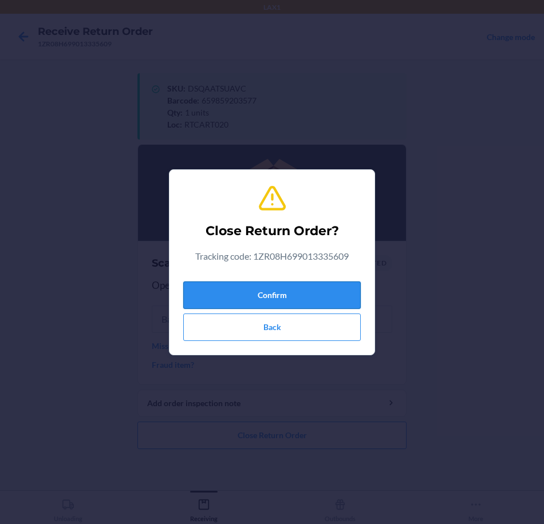
click at [310, 293] on button "Confirm" at bounding box center [271, 295] width 177 height 27
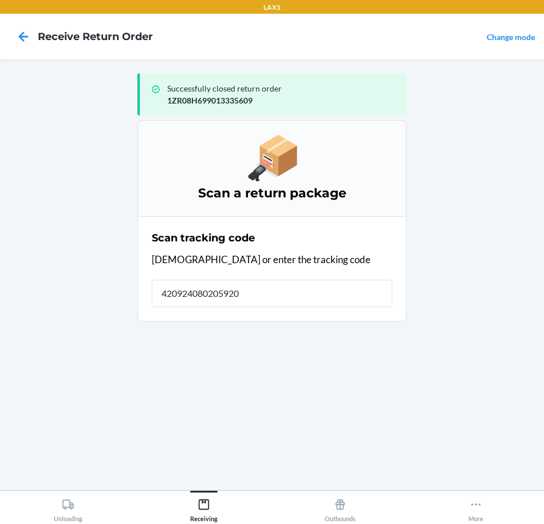
type input "4209240802059202"
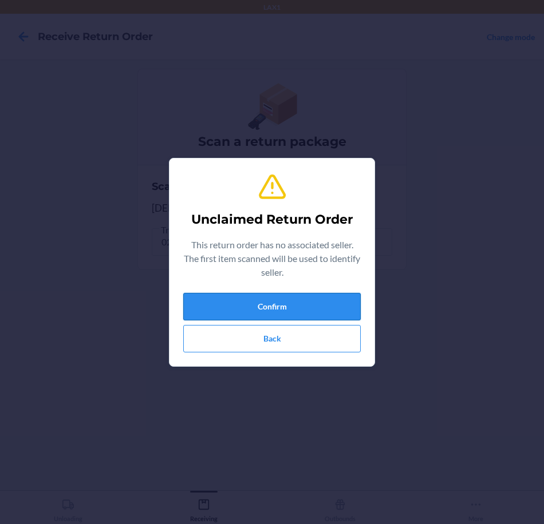
click at [286, 298] on button "Confirm" at bounding box center [271, 306] width 177 height 27
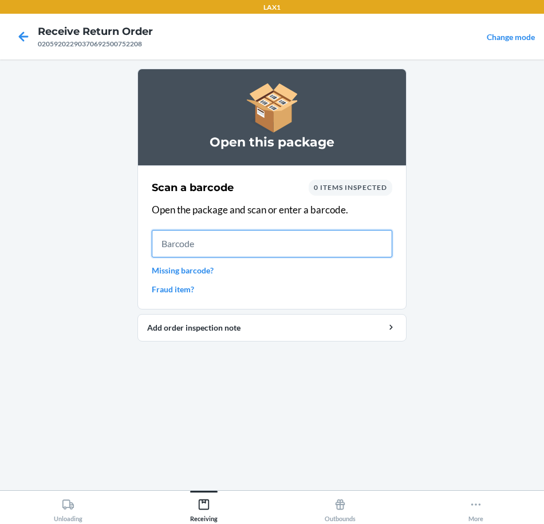
click at [238, 246] on input "text" at bounding box center [272, 243] width 240 height 27
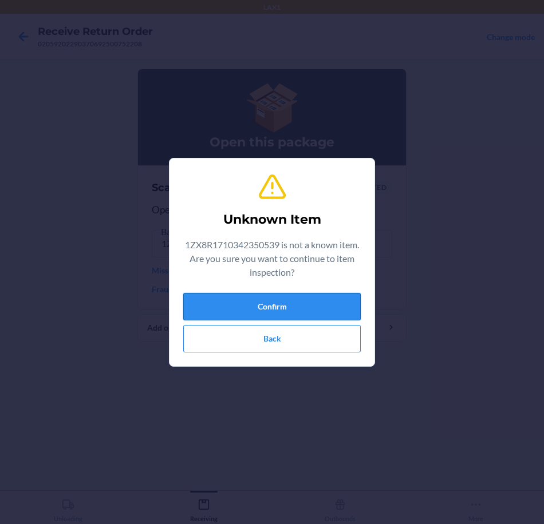
click at [315, 314] on button "Confirm" at bounding box center [271, 306] width 177 height 27
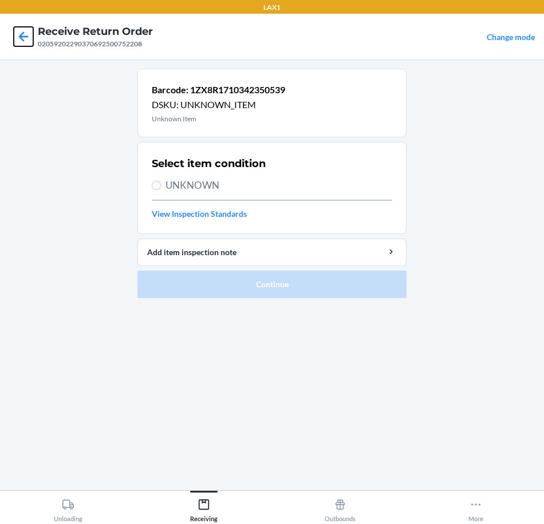
click at [25, 38] on icon at bounding box center [23, 36] width 19 height 19
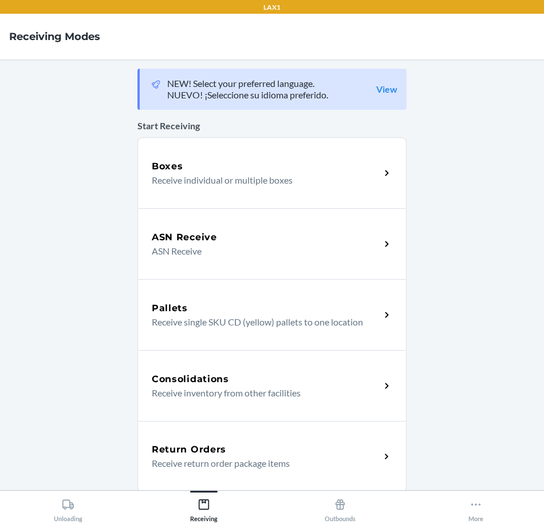
click at [345, 458] on p "Receive return order package items" at bounding box center [261, 464] width 219 height 14
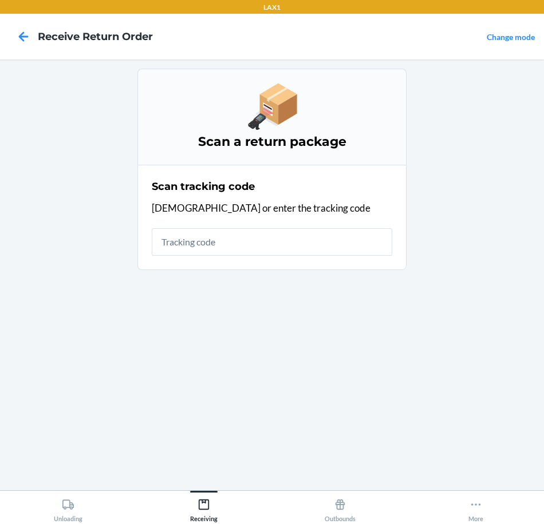
click at [337, 238] on input "text" at bounding box center [272, 241] width 240 height 27
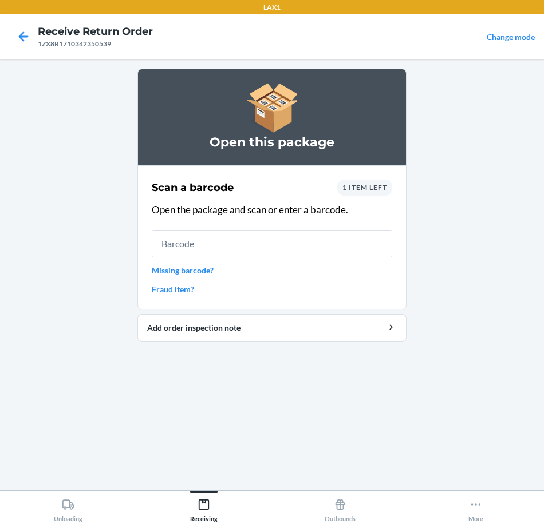
click at [243, 245] on input "text" at bounding box center [272, 243] width 240 height 27
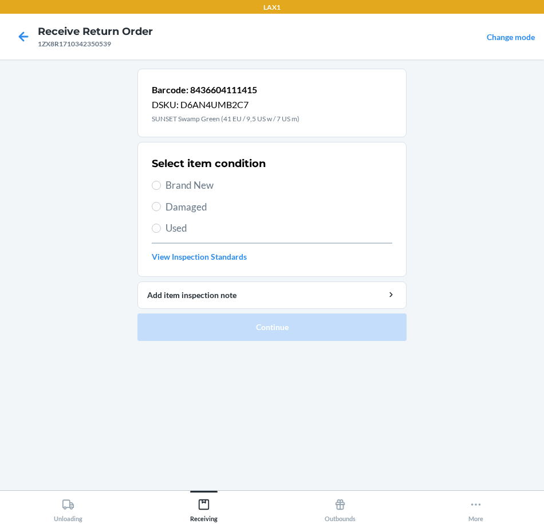
click at [202, 203] on span "Damaged" at bounding box center [278, 207] width 227 height 15
click at [161, 203] on input "Damaged" at bounding box center [156, 206] width 9 height 9
radio input "true"
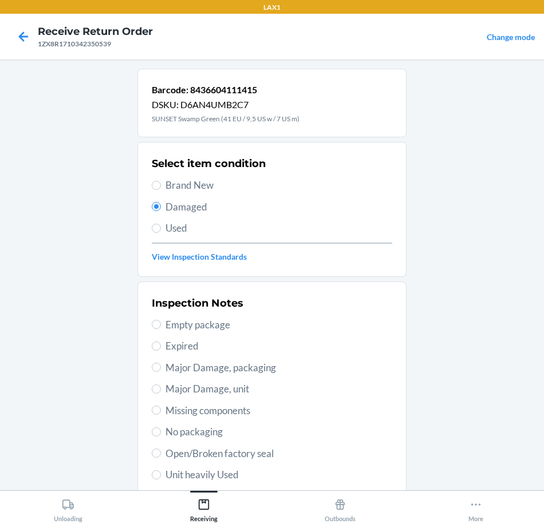
click at [279, 457] on span "Open/Broken factory seal" at bounding box center [278, 454] width 227 height 15
click at [161, 457] on input "Open/Broken factory seal" at bounding box center [156, 453] width 9 height 9
radio input "true"
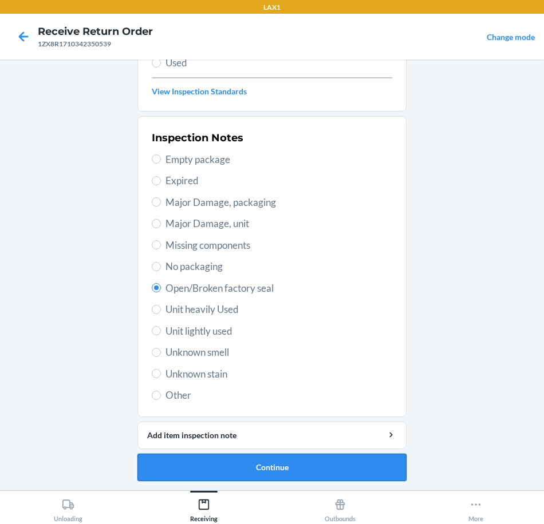
click at [334, 462] on button "Continue" at bounding box center [271, 467] width 269 height 27
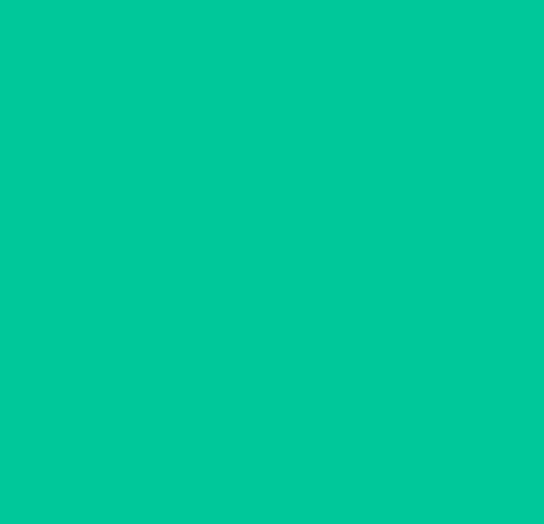
scroll to position [71, 0]
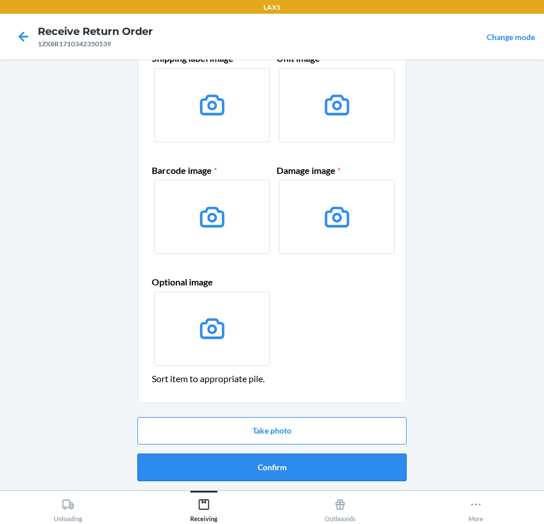
click at [360, 475] on button "Confirm" at bounding box center [271, 467] width 269 height 27
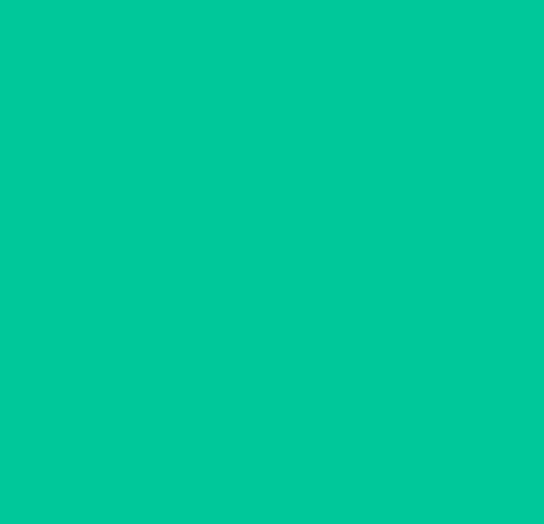
scroll to position [0, 0]
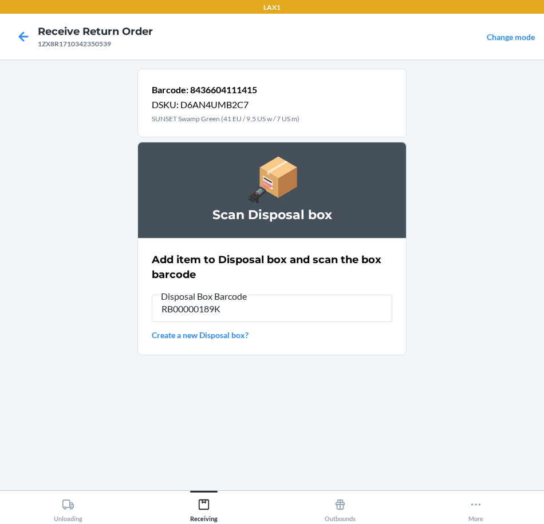
type input "RB00000189K"
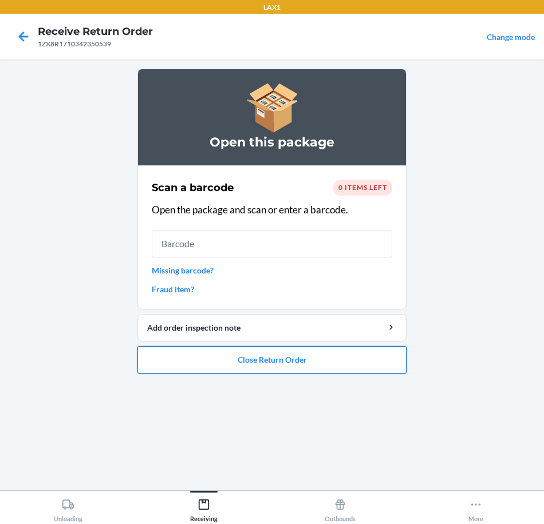
click at [334, 359] on button "Close Return Order" at bounding box center [271, 359] width 269 height 27
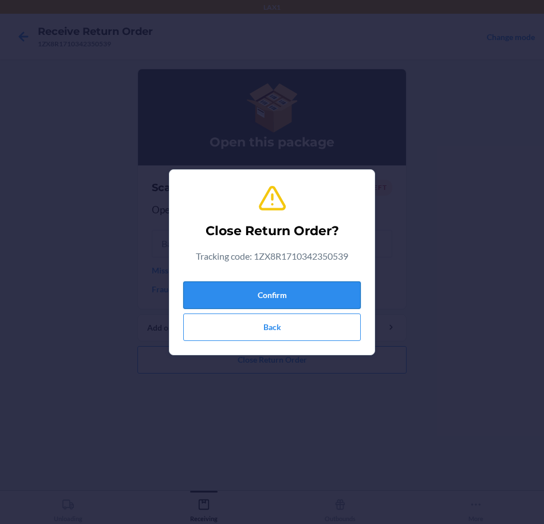
click at [329, 293] on button "Confirm" at bounding box center [271, 295] width 177 height 27
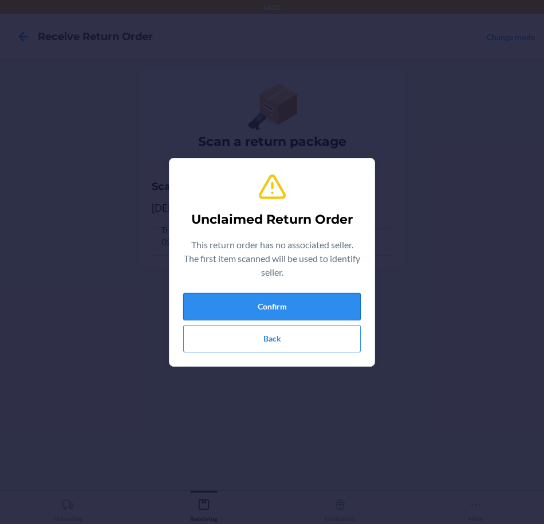
click at [342, 306] on button "Confirm" at bounding box center [271, 306] width 177 height 27
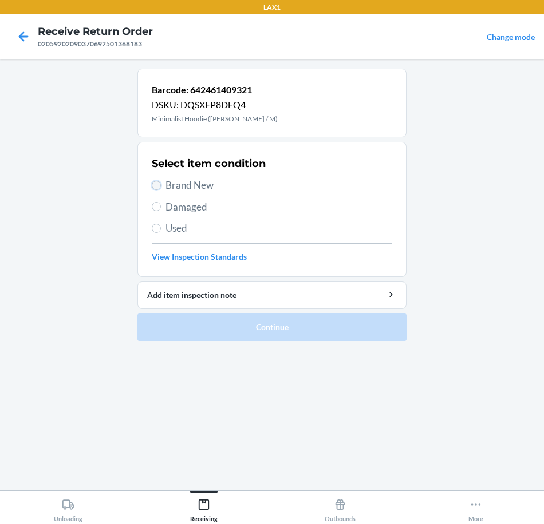
click at [157, 185] on input "Brand New" at bounding box center [156, 185] width 9 height 9
radio input "true"
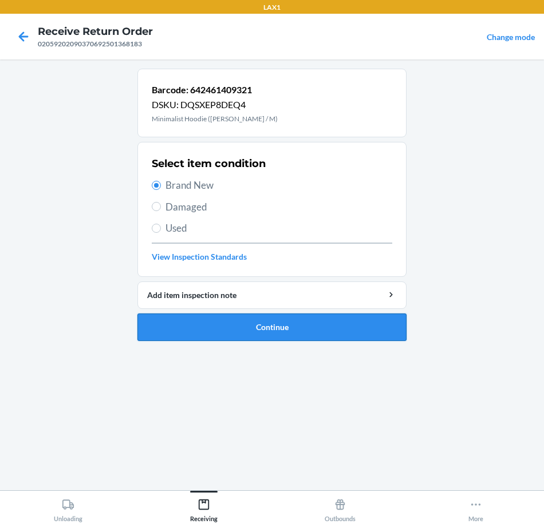
click at [357, 330] on button "Continue" at bounding box center [271, 327] width 269 height 27
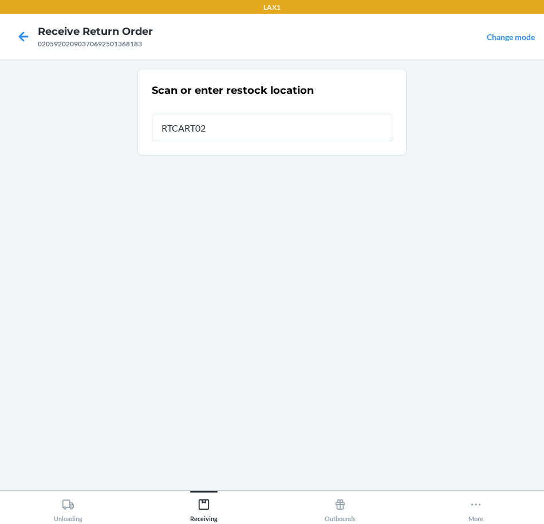
type input "RTCART020"
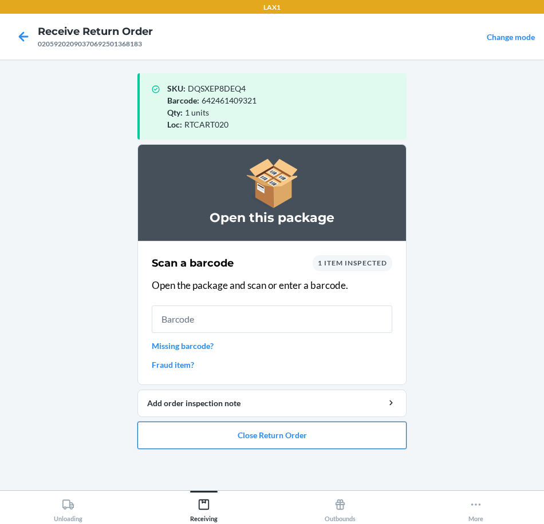
click at [231, 442] on button "Close Return Order" at bounding box center [271, 435] width 269 height 27
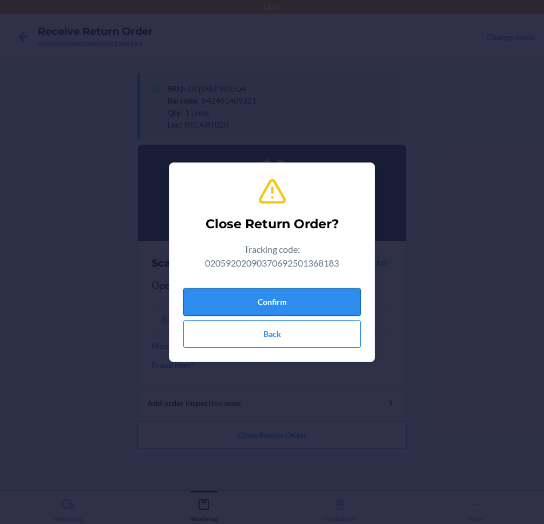
click at [309, 305] on button "Confirm" at bounding box center [271, 302] width 177 height 27
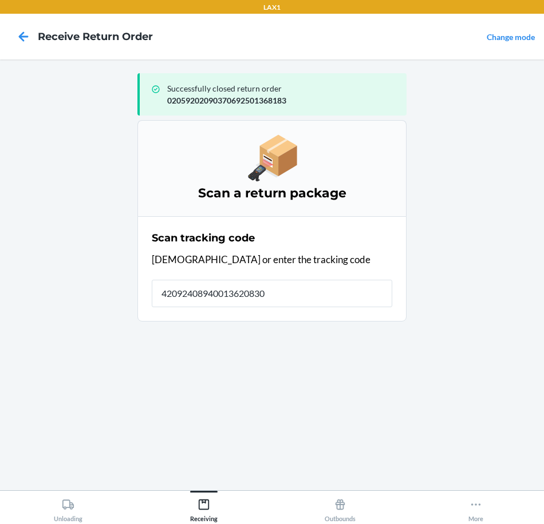
type input "420924089400136208303"
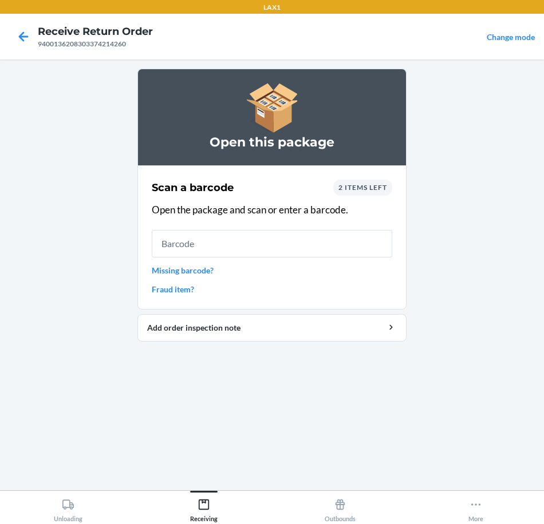
click at [210, 267] on link "Missing barcode?" at bounding box center [272, 271] width 240 height 12
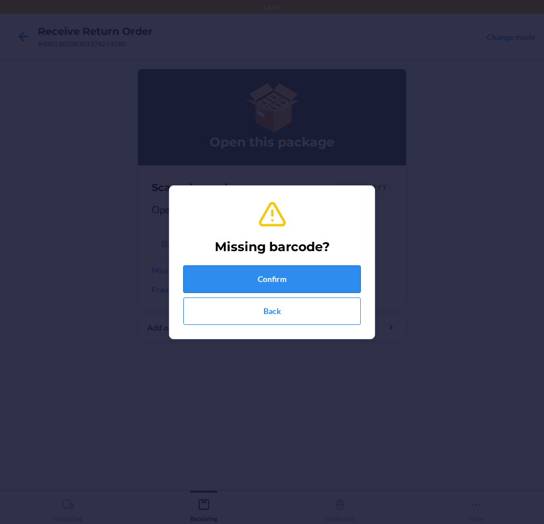
click at [306, 282] on button "Confirm" at bounding box center [271, 279] width 177 height 27
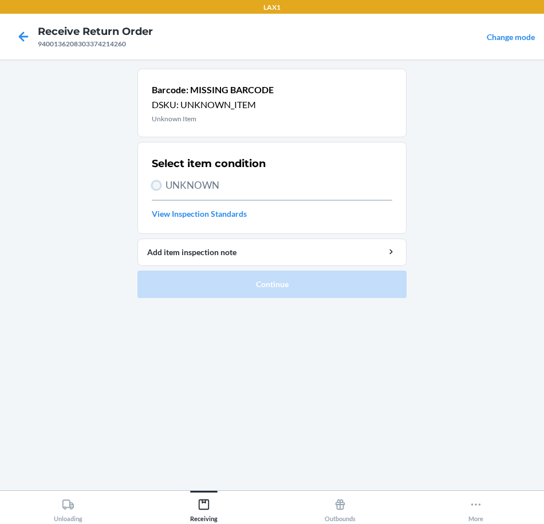
click at [157, 187] on input "UNKNOWN" at bounding box center [156, 185] width 9 height 9
radio input "true"
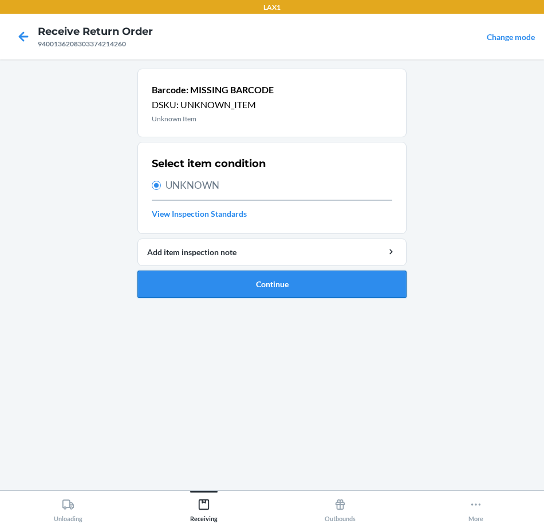
click at [294, 289] on button "Continue" at bounding box center [271, 284] width 269 height 27
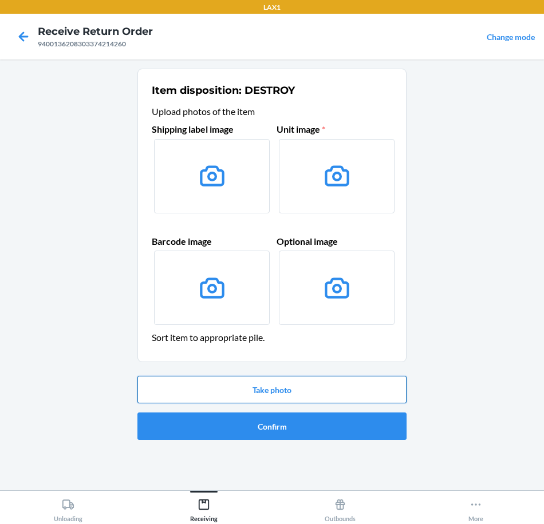
click at [327, 387] on button "Take photo" at bounding box center [271, 389] width 269 height 27
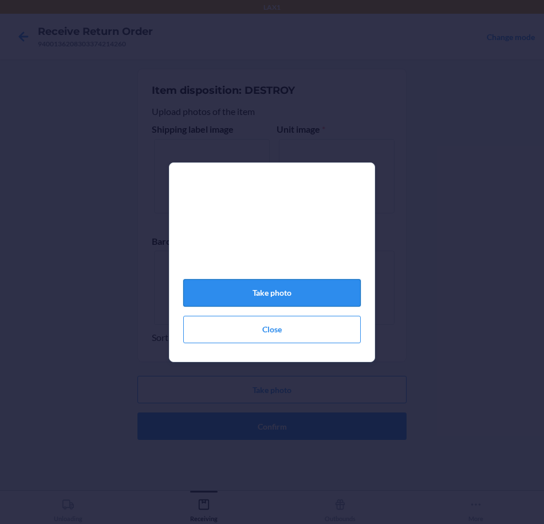
click at [323, 291] on button "Take photo" at bounding box center [271, 292] width 177 height 27
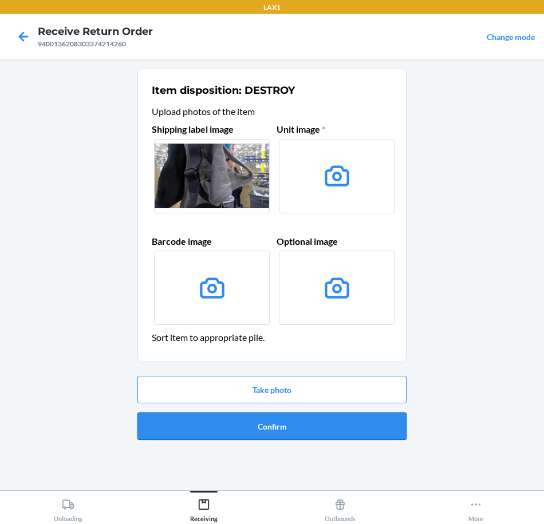
click at [309, 425] on button "Confirm" at bounding box center [271, 426] width 269 height 27
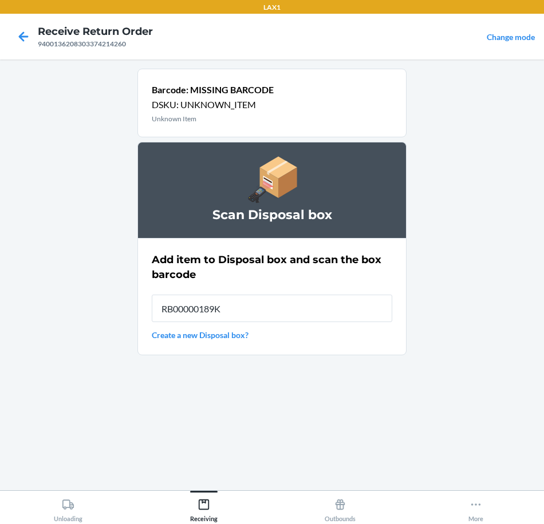
type input "RB00000189K"
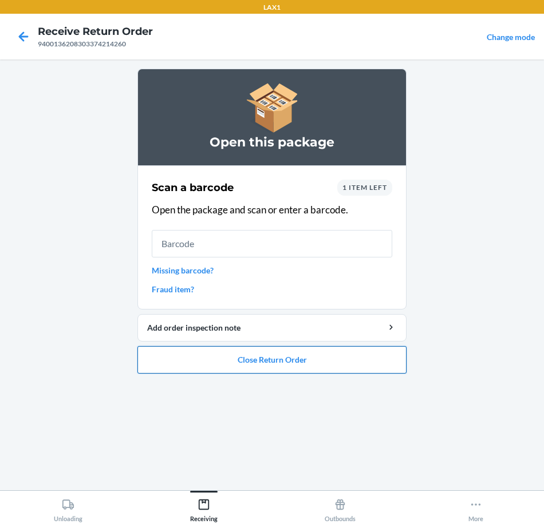
click at [362, 364] on button "Close Return Order" at bounding box center [271, 359] width 269 height 27
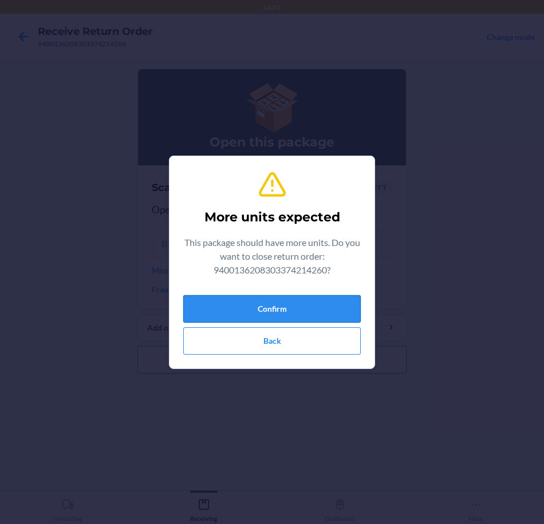
click at [325, 313] on button "Confirm" at bounding box center [271, 308] width 177 height 27
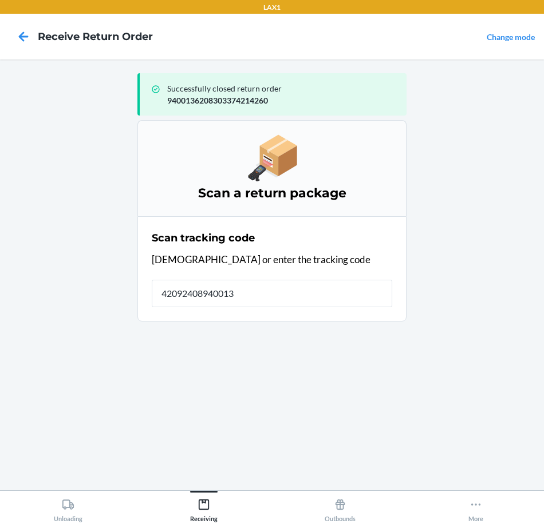
type input "420924089400136"
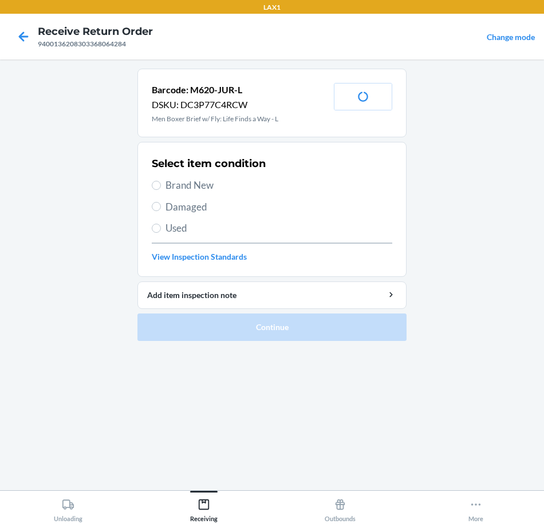
click at [171, 179] on span "Brand New" at bounding box center [278, 185] width 227 height 15
click at [161, 181] on input "Brand New" at bounding box center [156, 185] width 9 height 9
radio input "true"
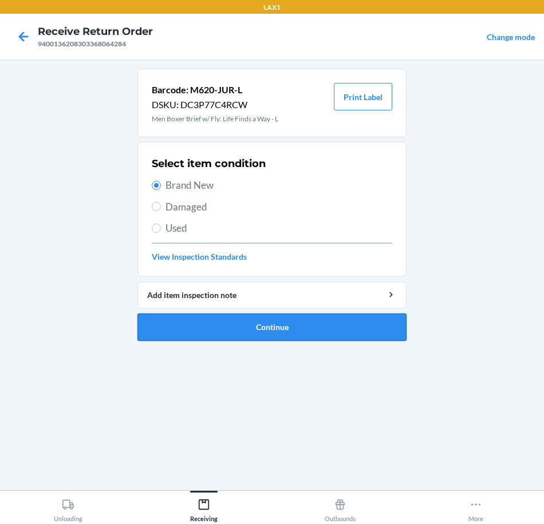
click at [368, 328] on button "Continue" at bounding box center [271, 327] width 269 height 27
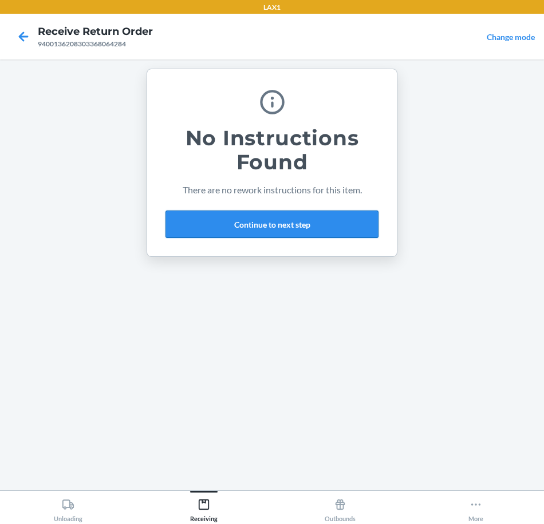
click at [330, 224] on button "Continue to next step" at bounding box center [271, 224] width 213 height 27
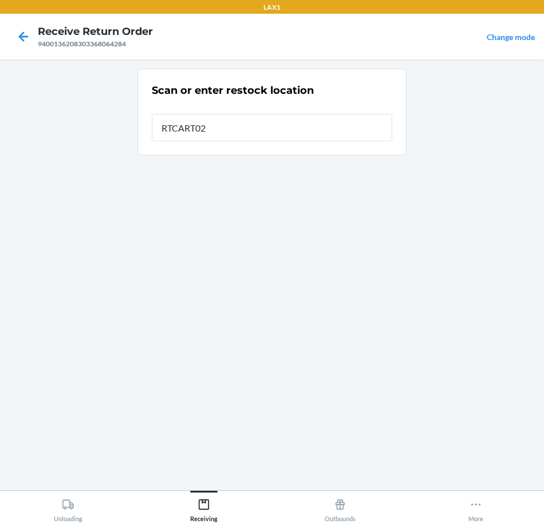
type input "RTCART020"
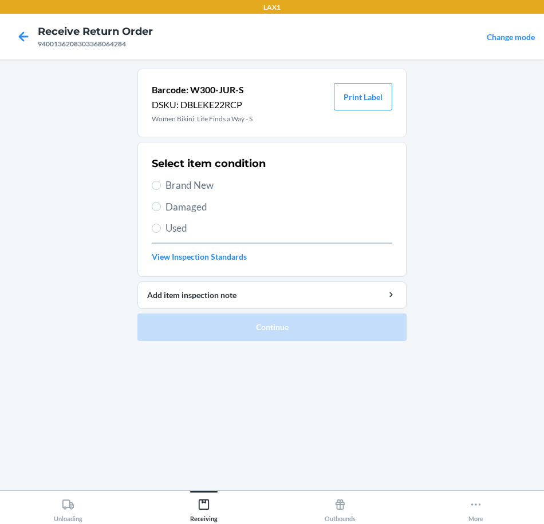
click at [214, 181] on span "Brand New" at bounding box center [278, 185] width 227 height 15
click at [161, 181] on input "Brand New" at bounding box center [156, 185] width 9 height 9
radio input "true"
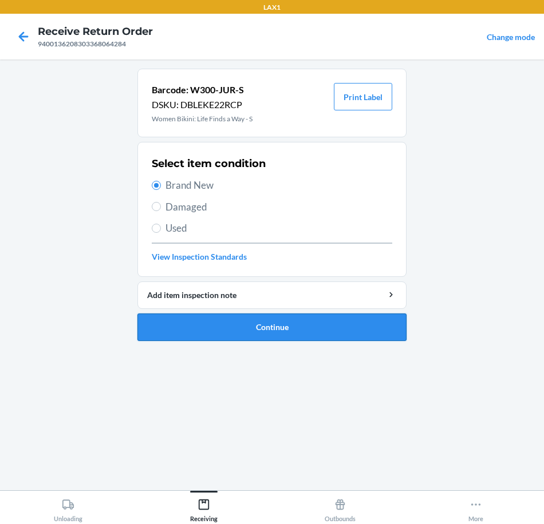
click at [399, 325] on button "Continue" at bounding box center [271, 327] width 269 height 27
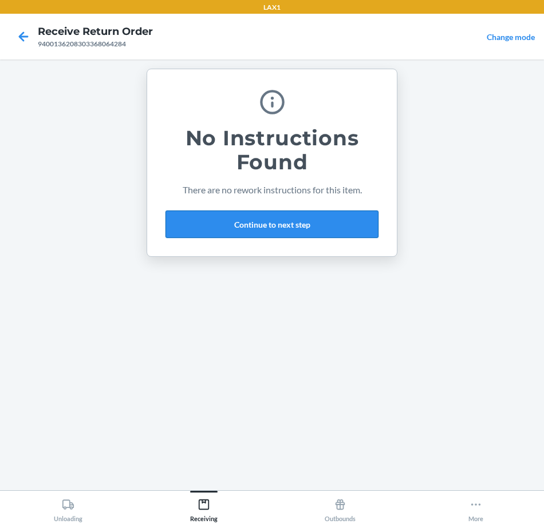
click at [352, 223] on button "Continue to next step" at bounding box center [271, 224] width 213 height 27
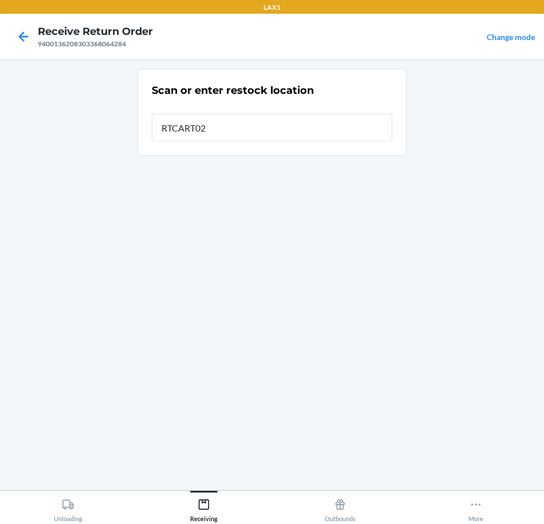
type input "RTCART020"
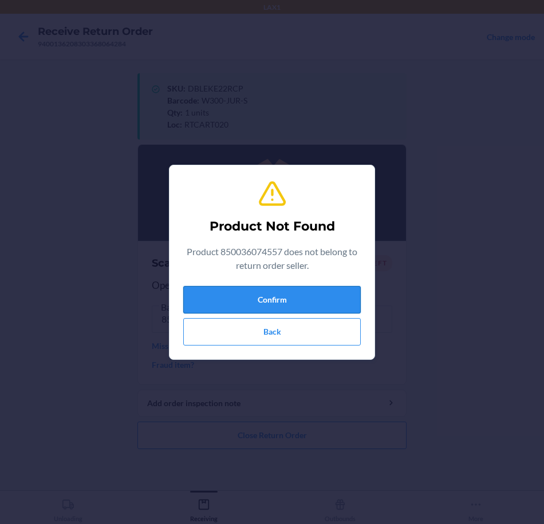
click at [314, 306] on button "Confirm" at bounding box center [271, 299] width 177 height 27
click at [331, 302] on button "Confirm" at bounding box center [271, 299] width 177 height 27
click at [239, 302] on button "Confirm" at bounding box center [271, 299] width 177 height 27
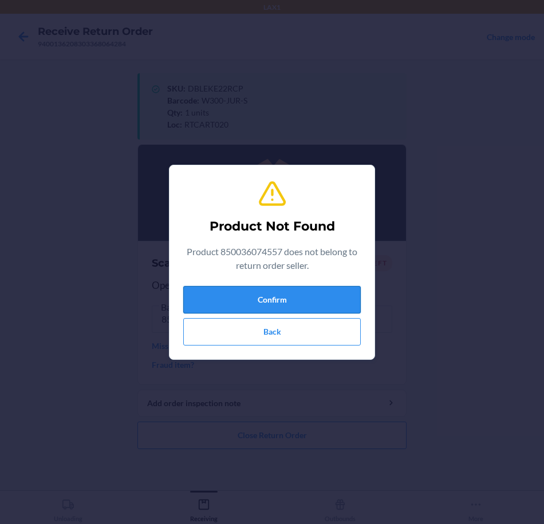
click at [239, 302] on button "Confirm" at bounding box center [271, 299] width 177 height 27
click at [326, 340] on button "Back" at bounding box center [271, 331] width 177 height 27
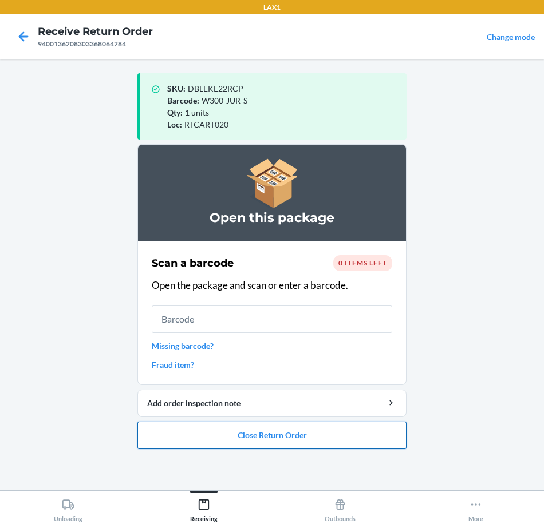
click at [391, 444] on button "Close Return Order" at bounding box center [271, 435] width 269 height 27
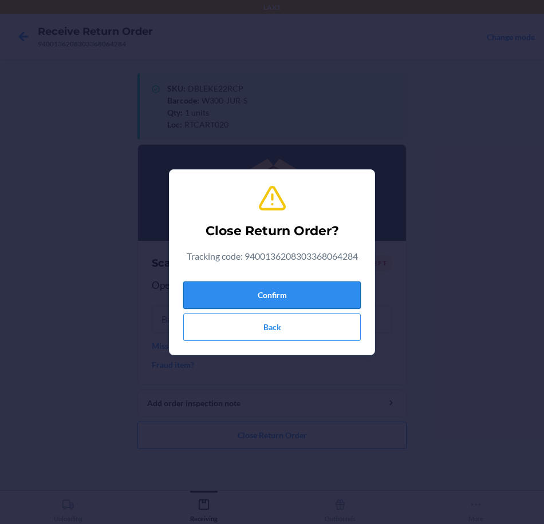
click at [321, 301] on button "Confirm" at bounding box center [271, 295] width 177 height 27
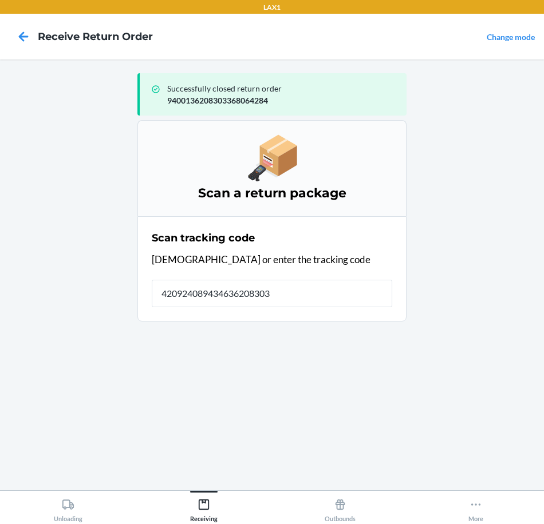
type input "4209240894346362083033"
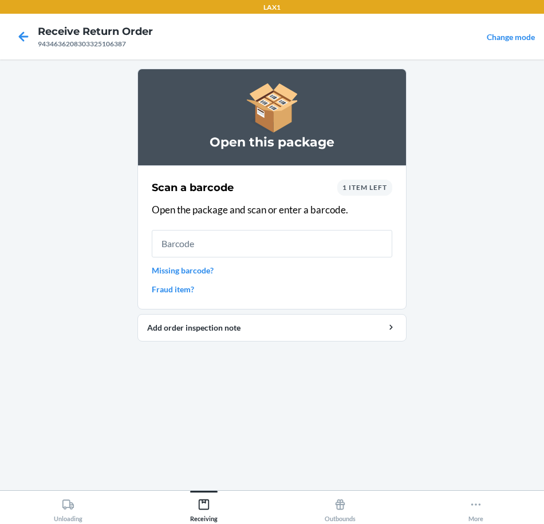
click at [208, 270] on link "Missing barcode?" at bounding box center [272, 271] width 240 height 12
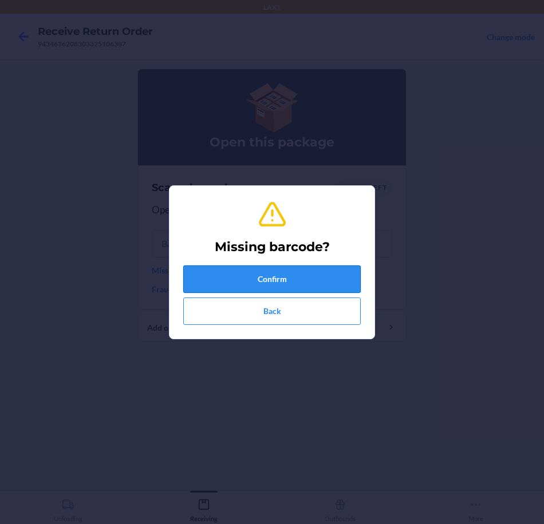
click at [323, 277] on button "Confirm" at bounding box center [271, 279] width 177 height 27
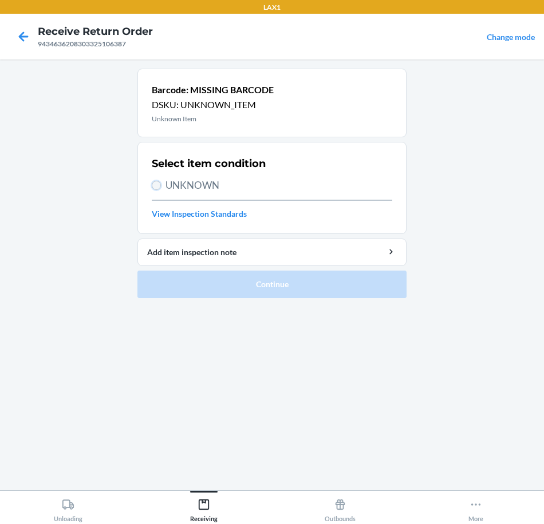
click at [156, 190] on input "UNKNOWN" at bounding box center [156, 185] width 9 height 9
radio input "true"
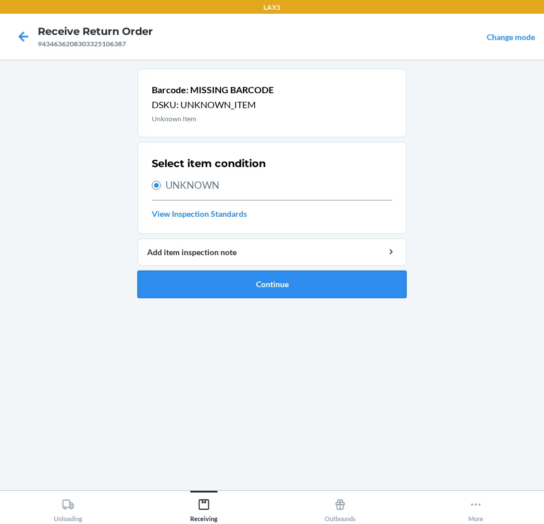
click at [374, 291] on button "Continue" at bounding box center [271, 284] width 269 height 27
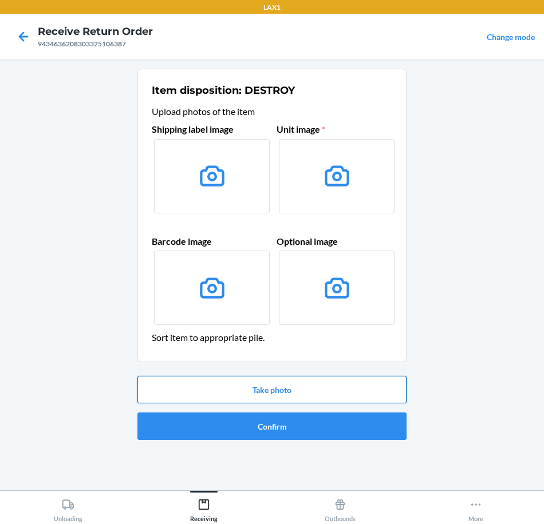
click at [319, 394] on button "Take photo" at bounding box center [271, 389] width 269 height 27
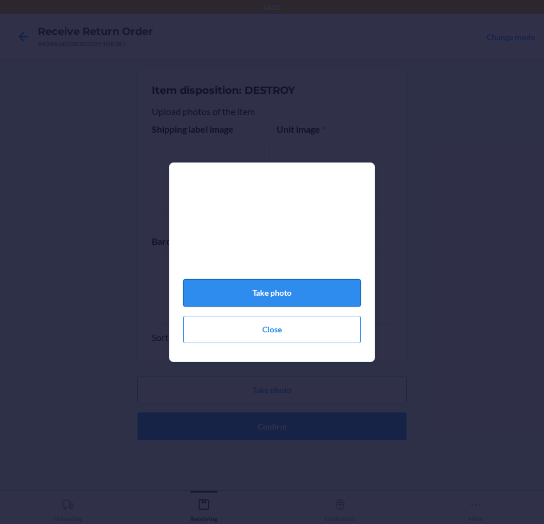
click at [327, 294] on button "Take photo" at bounding box center [271, 292] width 177 height 27
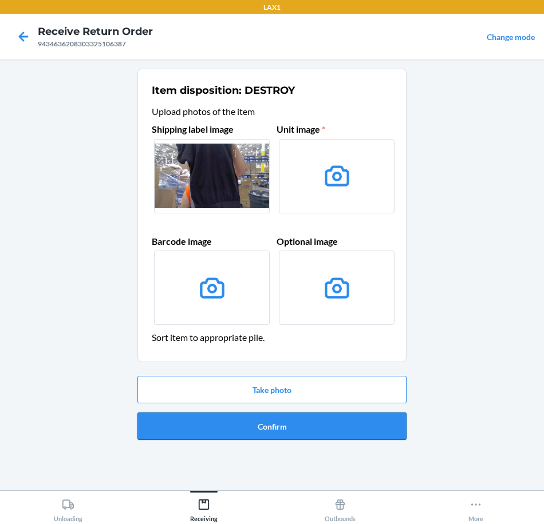
click at [331, 426] on button "Confirm" at bounding box center [271, 426] width 269 height 27
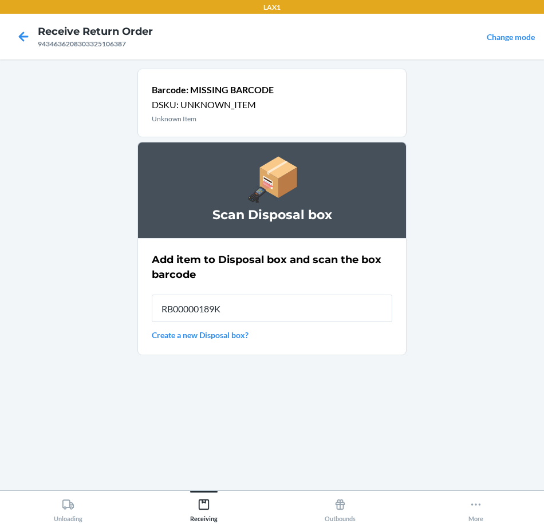
type input "RB00000189K"
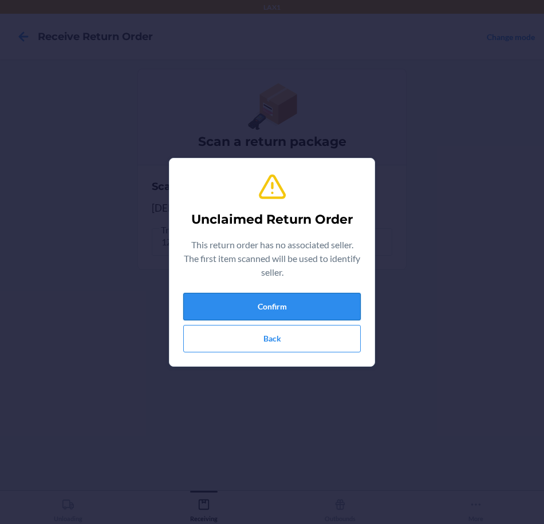
click at [315, 295] on button "Confirm" at bounding box center [271, 306] width 177 height 27
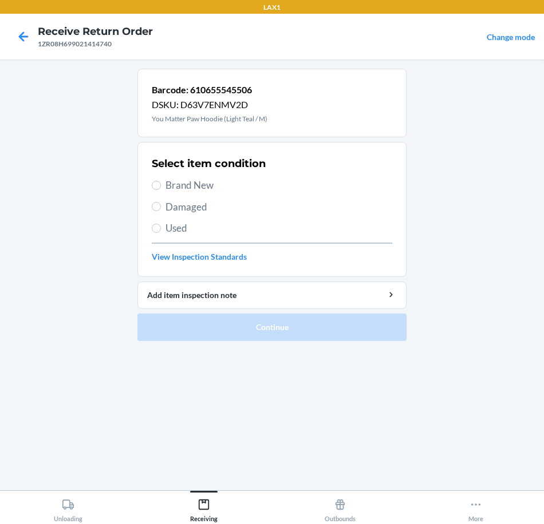
click at [171, 210] on span "Damaged" at bounding box center [278, 207] width 227 height 15
click at [161, 210] on input "Damaged" at bounding box center [156, 206] width 9 height 9
radio input "true"
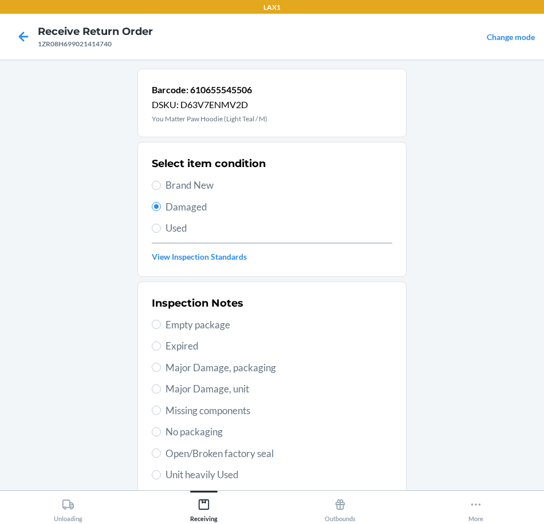
click at [255, 385] on span "Major Damage, unit" at bounding box center [278, 389] width 227 height 15
click at [161, 385] on input "Major Damage, unit" at bounding box center [156, 389] width 9 height 9
radio input "true"
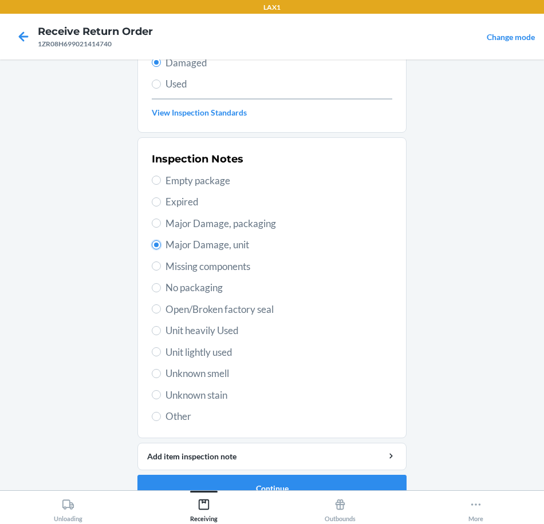
scroll to position [165, 0]
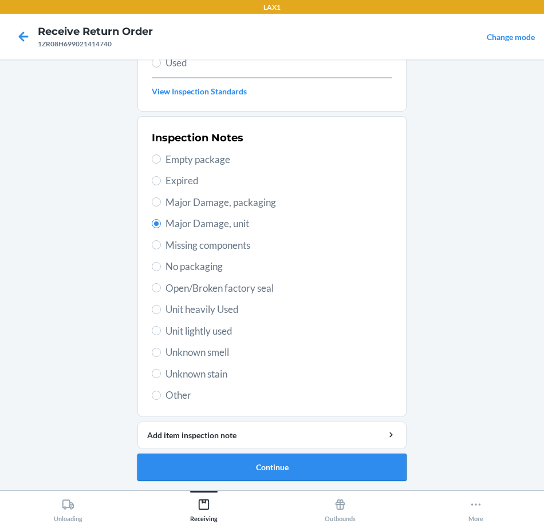
click at [360, 467] on button "Continue" at bounding box center [271, 467] width 269 height 27
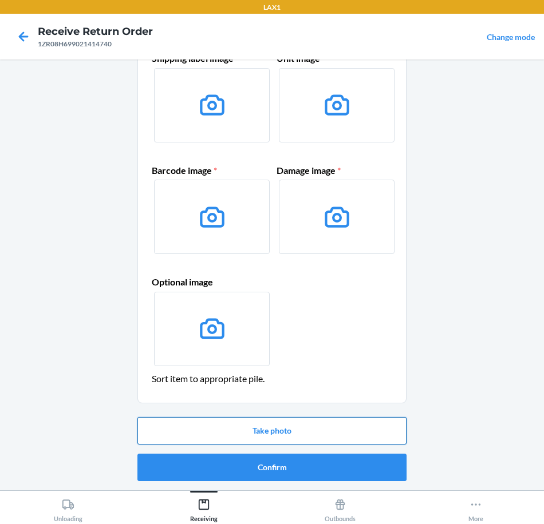
click at [325, 427] on button "Take photo" at bounding box center [271, 430] width 269 height 27
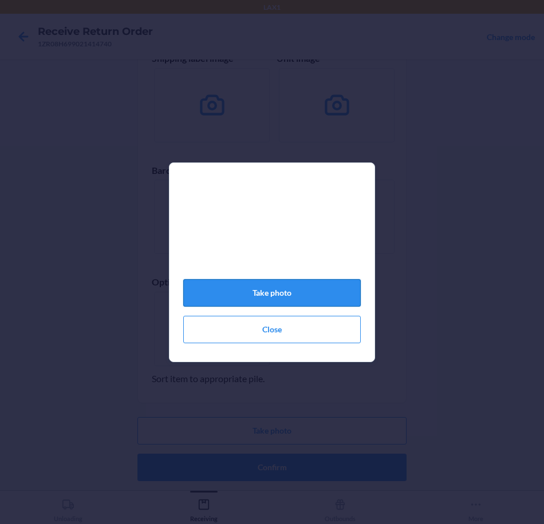
click at [324, 292] on button "Take photo" at bounding box center [271, 292] width 177 height 27
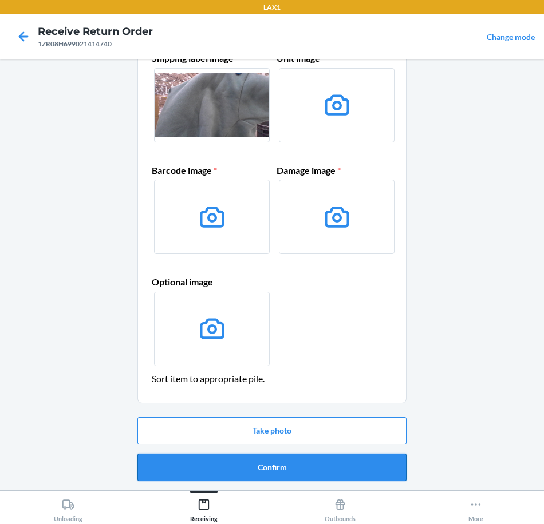
click at [333, 461] on button "Confirm" at bounding box center [271, 467] width 269 height 27
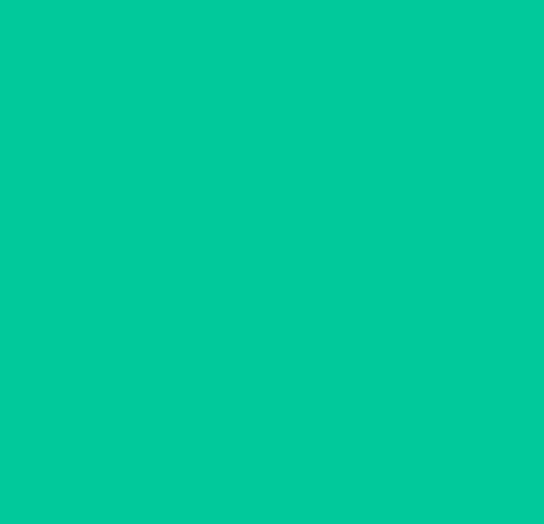
scroll to position [0, 0]
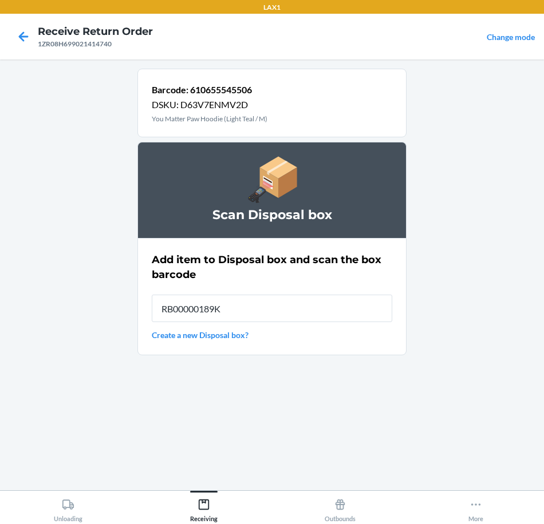
type input "RB00000189K"
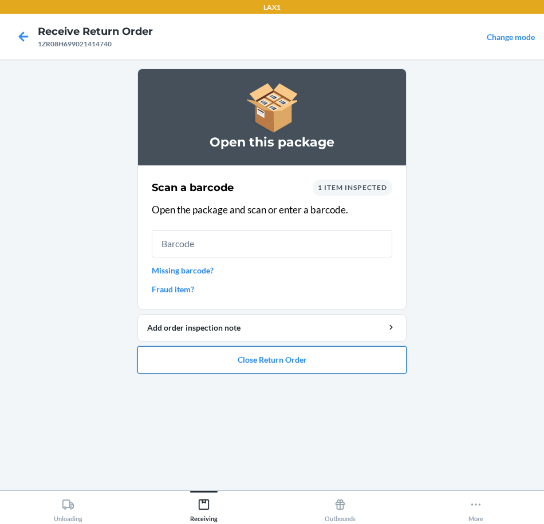
click at [384, 359] on button "Close Return Order" at bounding box center [271, 359] width 269 height 27
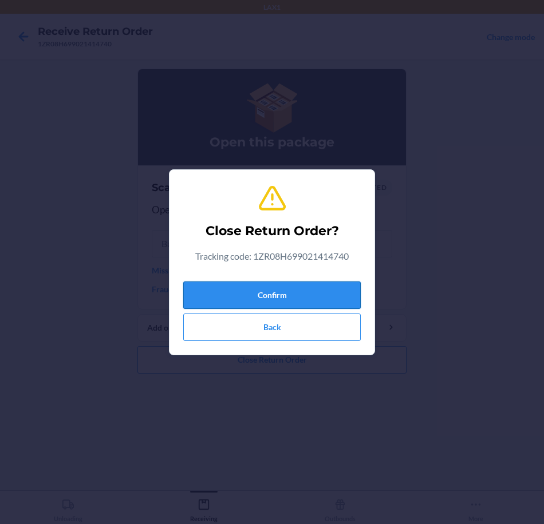
click at [325, 308] on button "Confirm" at bounding box center [271, 295] width 177 height 27
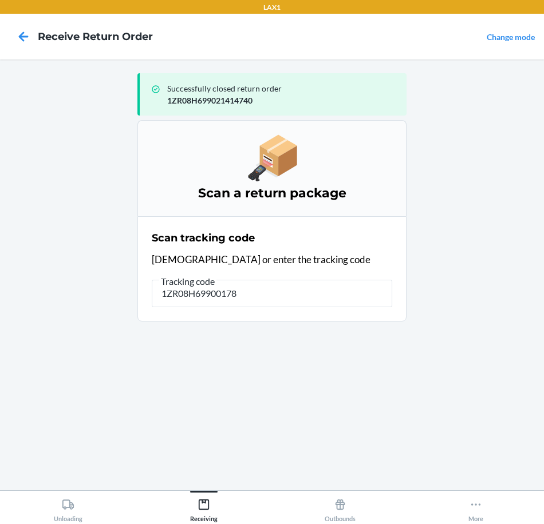
type input "1ZR08H699001784"
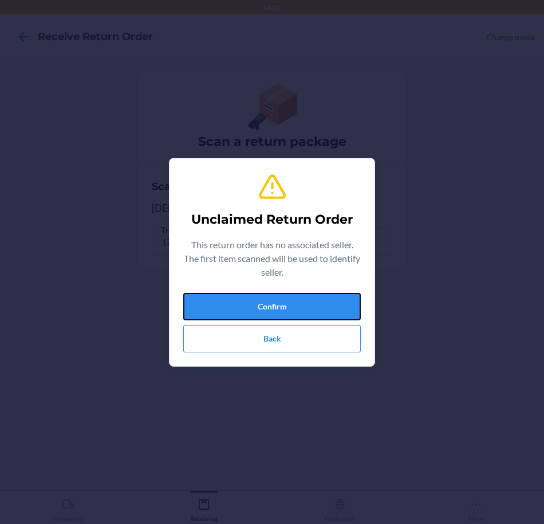
click at [325, 308] on button "Confirm" at bounding box center [271, 306] width 177 height 27
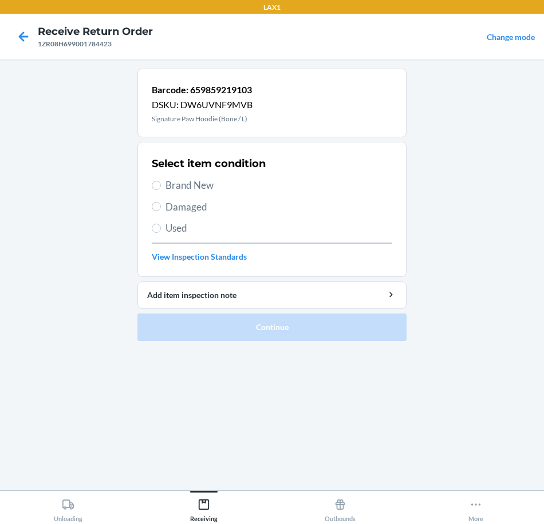
click at [167, 184] on span "Brand New" at bounding box center [278, 185] width 227 height 15
click at [161, 184] on input "Brand New" at bounding box center [156, 185] width 9 height 9
radio input "true"
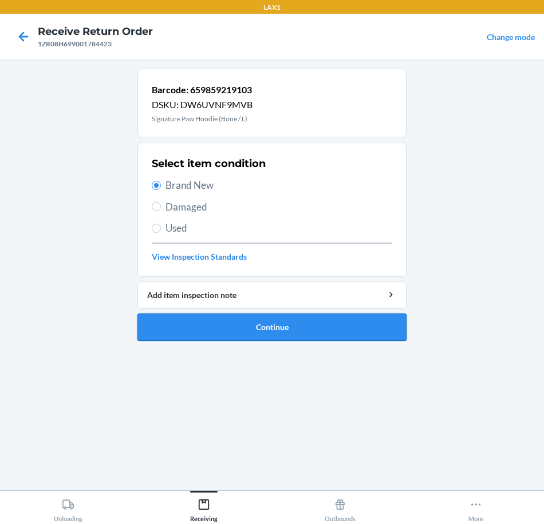
click at [350, 328] on button "Continue" at bounding box center [271, 327] width 269 height 27
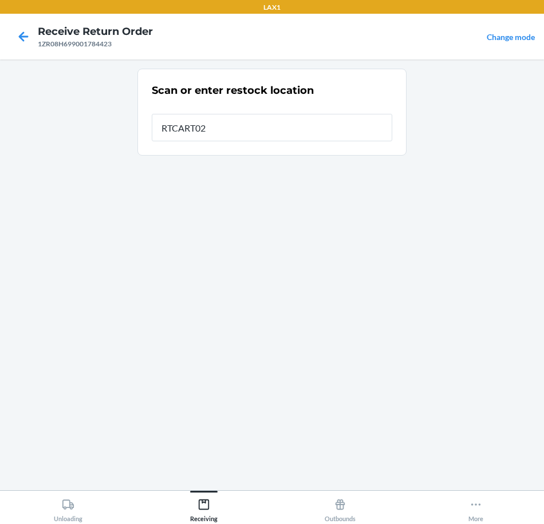
type input "RTCART020"
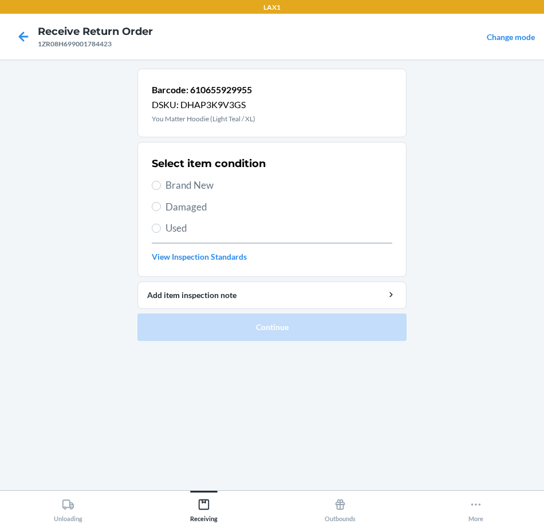
click at [196, 185] on span "Brand New" at bounding box center [278, 185] width 227 height 15
click at [161, 185] on input "Brand New" at bounding box center [156, 185] width 9 height 9
radio input "true"
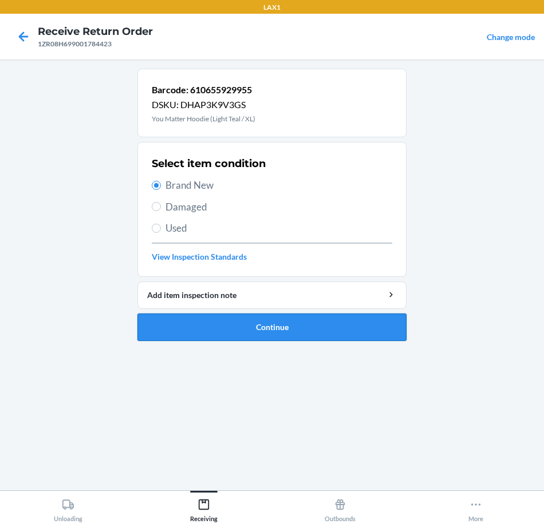
click at [337, 334] on button "Continue" at bounding box center [271, 327] width 269 height 27
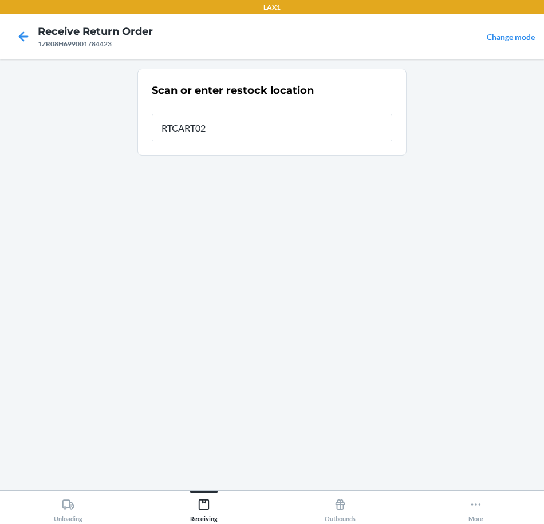
type input "RTCART020"
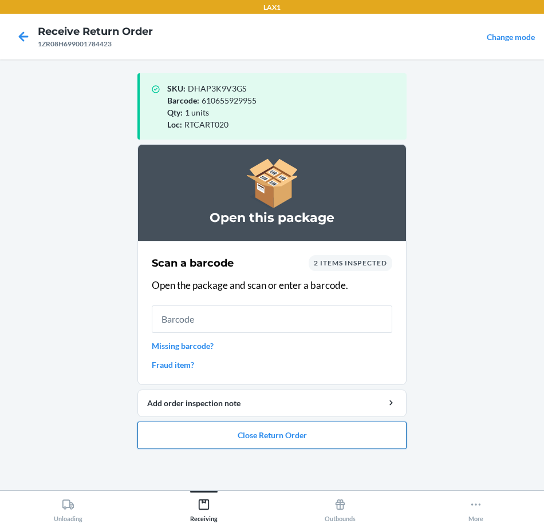
click at [317, 440] on button "Close Return Order" at bounding box center [271, 435] width 269 height 27
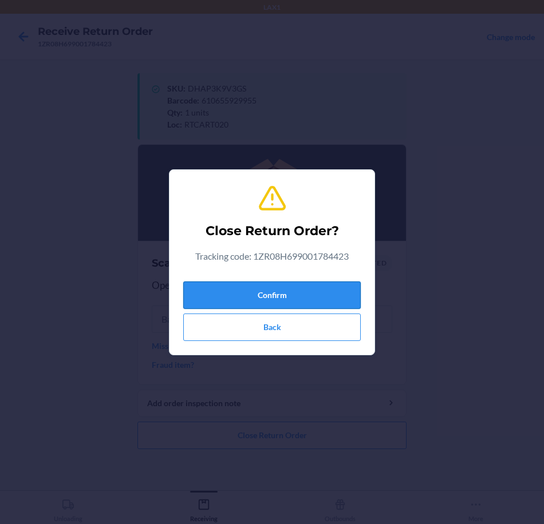
click at [306, 295] on button "Confirm" at bounding box center [271, 295] width 177 height 27
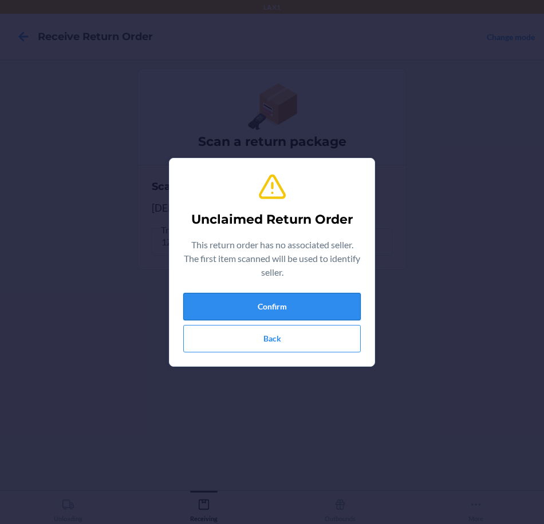
click at [316, 303] on button "Confirm" at bounding box center [271, 306] width 177 height 27
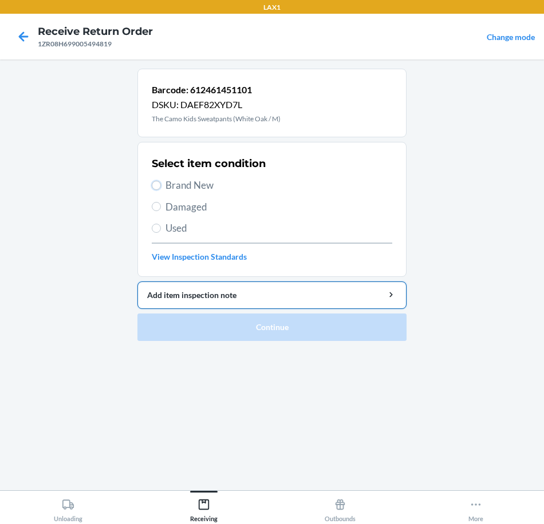
drag, startPoint x: 152, startPoint y: 184, endPoint x: 200, endPoint y: 283, distance: 109.6
click at [152, 185] on input "Brand New" at bounding box center [156, 185] width 9 height 9
radio input "true"
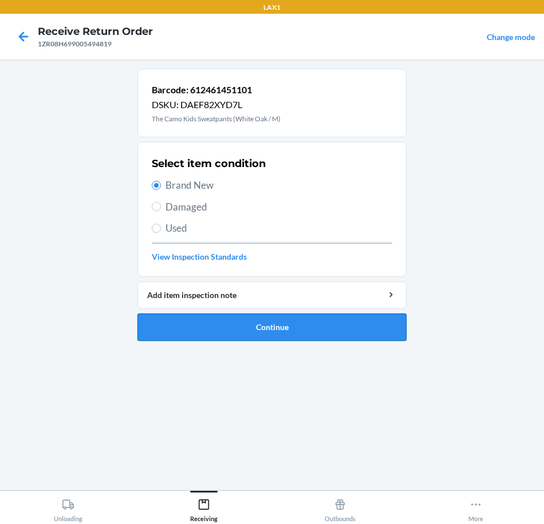
click at [334, 329] on button "Continue" at bounding box center [271, 327] width 269 height 27
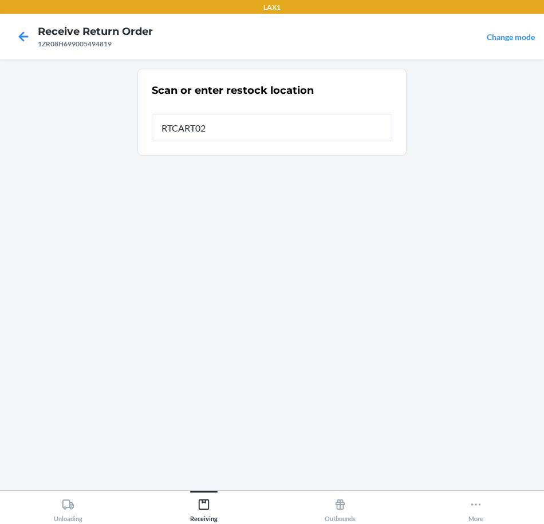
type input "RTCART020"
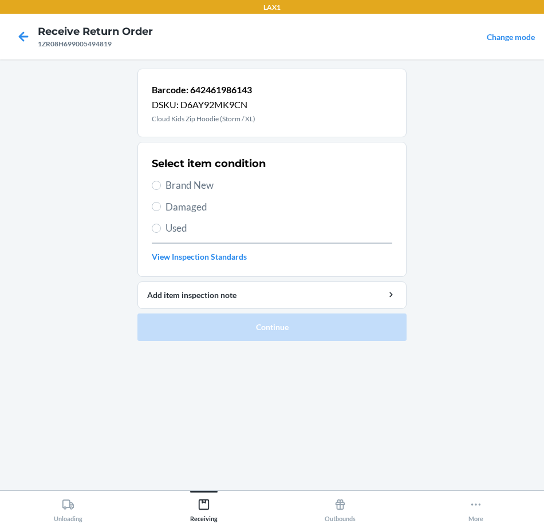
click at [179, 183] on span "Brand New" at bounding box center [278, 185] width 227 height 15
click at [161, 183] on input "Brand New" at bounding box center [156, 185] width 9 height 9
radio input "true"
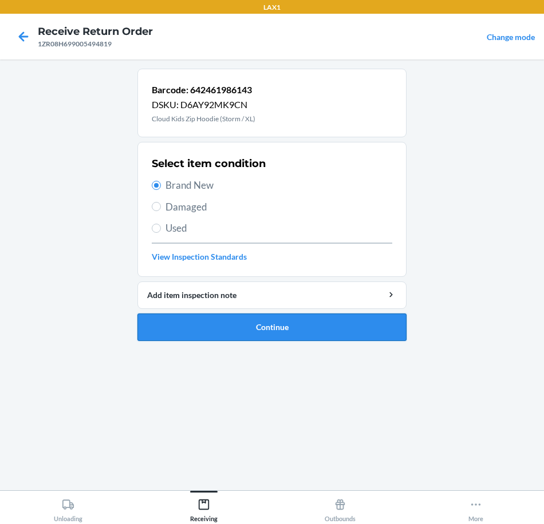
click at [362, 323] on button "Continue" at bounding box center [271, 327] width 269 height 27
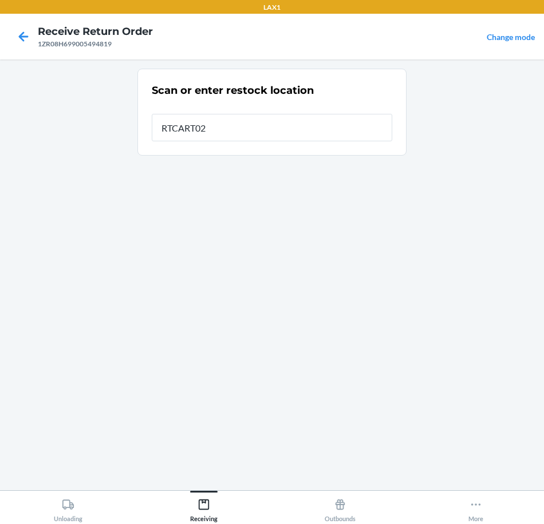
type input "RTCART020"
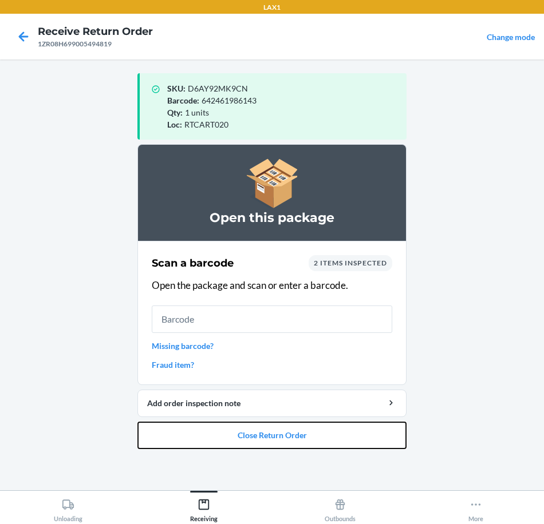
drag, startPoint x: 327, startPoint y: 436, endPoint x: 325, endPoint y: 419, distance: 17.3
click at [327, 426] on button "Close Return Order" at bounding box center [271, 435] width 269 height 27
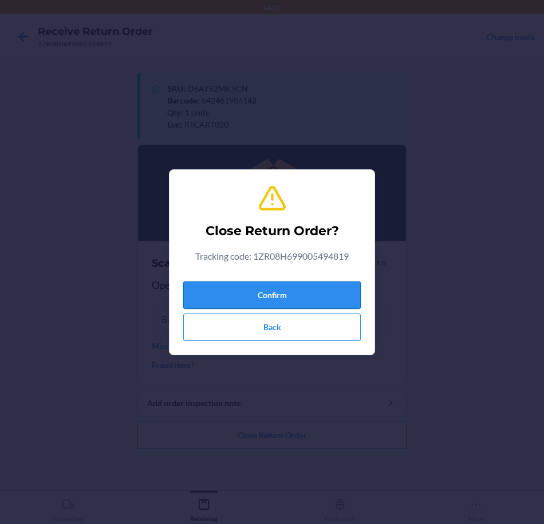
click at [295, 292] on button "Confirm" at bounding box center [271, 295] width 177 height 27
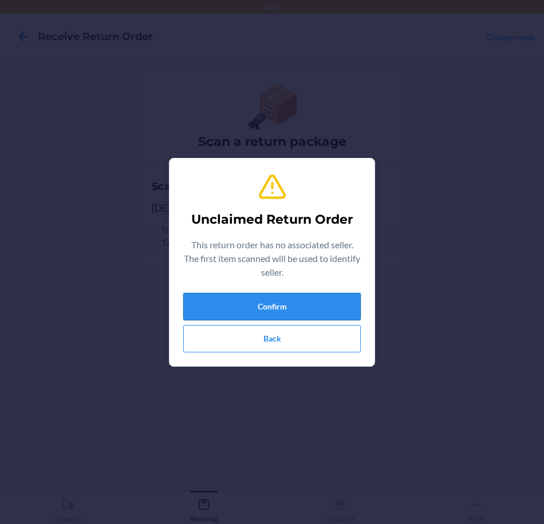
click at [297, 310] on button "Confirm" at bounding box center [271, 306] width 177 height 27
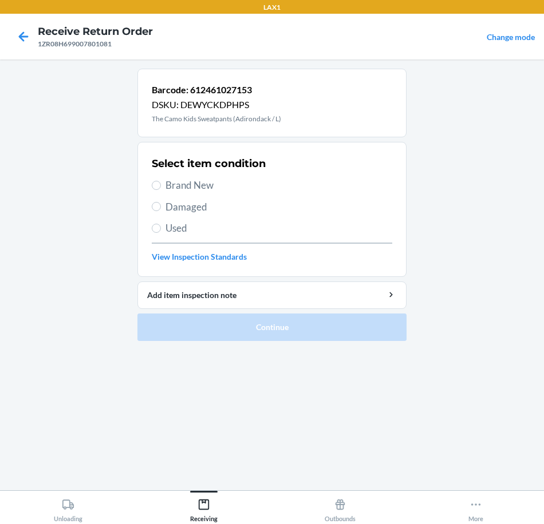
click at [181, 188] on span "Brand New" at bounding box center [278, 185] width 227 height 15
click at [161, 188] on input "Brand New" at bounding box center [156, 185] width 9 height 9
radio input "true"
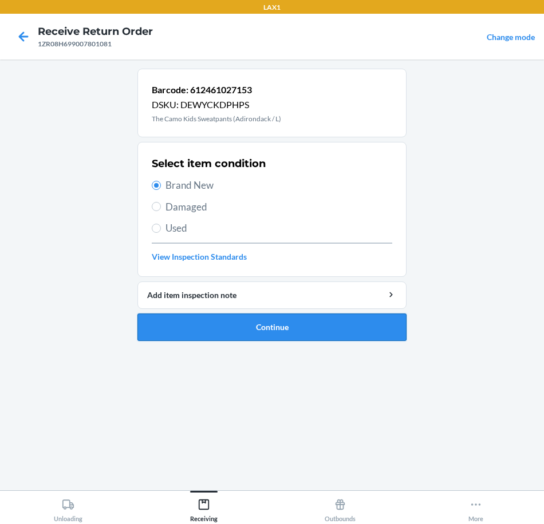
click at [330, 321] on button "Continue" at bounding box center [271, 327] width 269 height 27
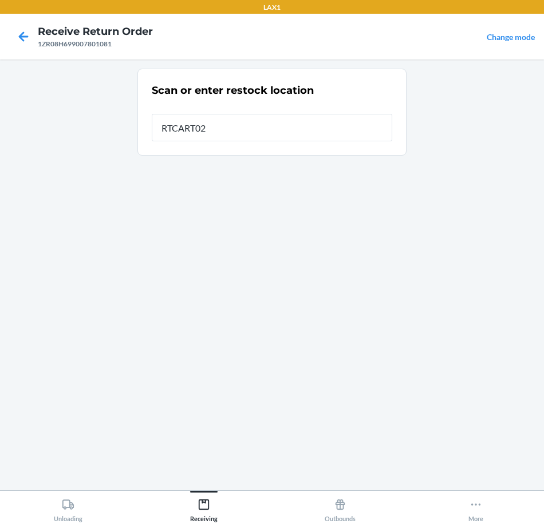
type input "RTCART020"
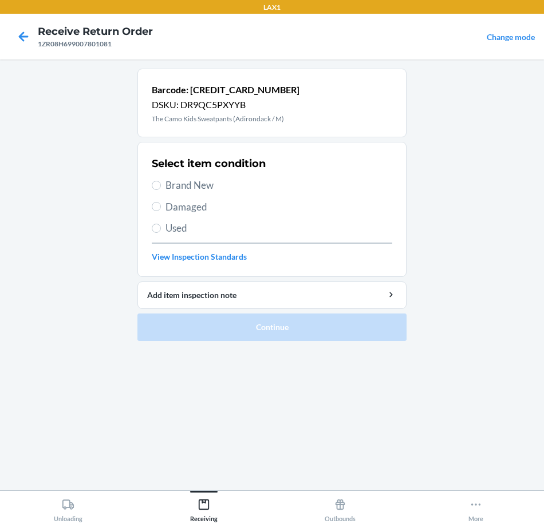
click at [199, 185] on span "Brand New" at bounding box center [278, 185] width 227 height 15
click at [161, 185] on input "Brand New" at bounding box center [156, 185] width 9 height 9
radio input "true"
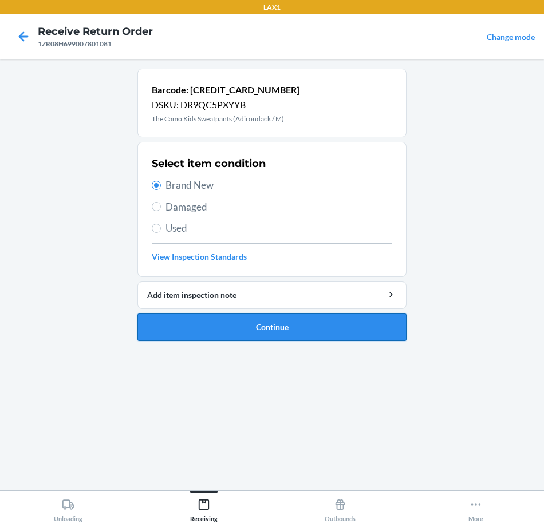
click at [380, 325] on button "Continue" at bounding box center [271, 327] width 269 height 27
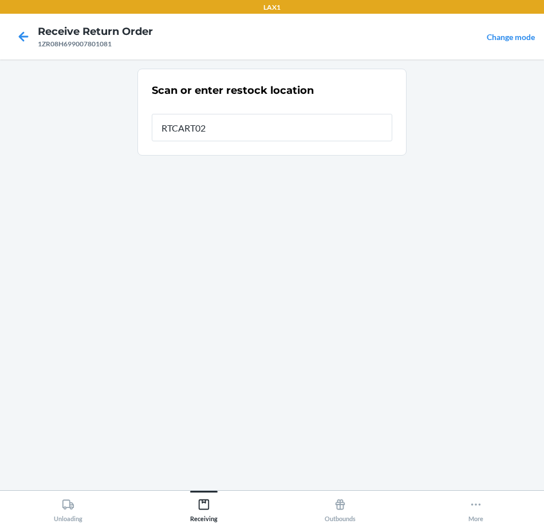
type input "RTCART020"
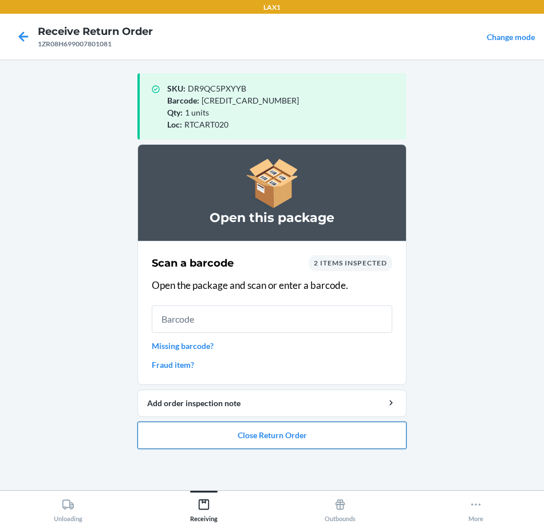
click at [308, 431] on button "Close Return Order" at bounding box center [271, 435] width 269 height 27
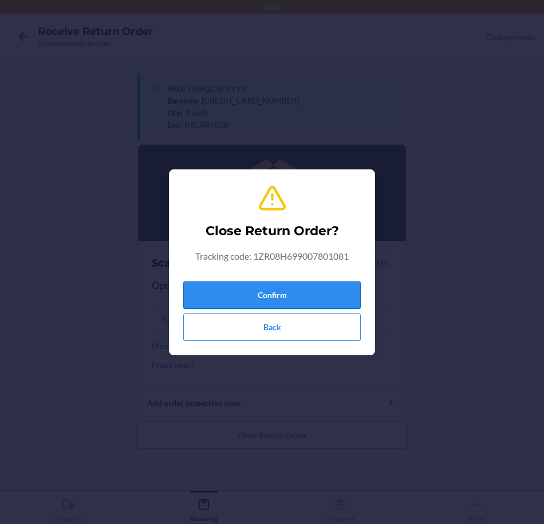
click at [321, 302] on button "Confirm" at bounding box center [271, 295] width 177 height 27
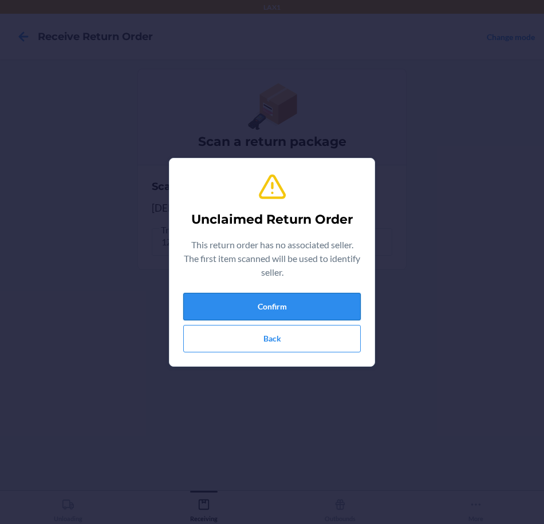
click at [339, 318] on button "Confirm" at bounding box center [271, 306] width 177 height 27
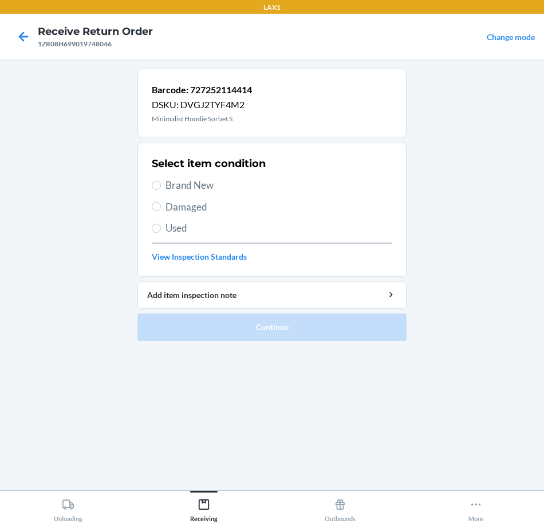
click at [161, 191] on label "Brand New" at bounding box center [272, 185] width 240 height 15
click at [161, 190] on input "Brand New" at bounding box center [156, 185] width 9 height 9
radio input "true"
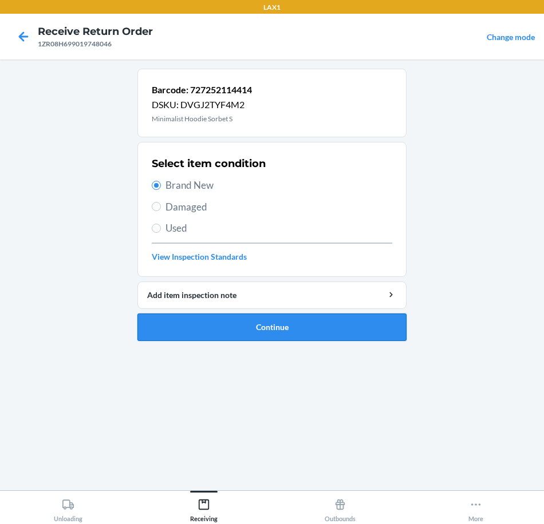
click at [318, 329] on button "Continue" at bounding box center [271, 327] width 269 height 27
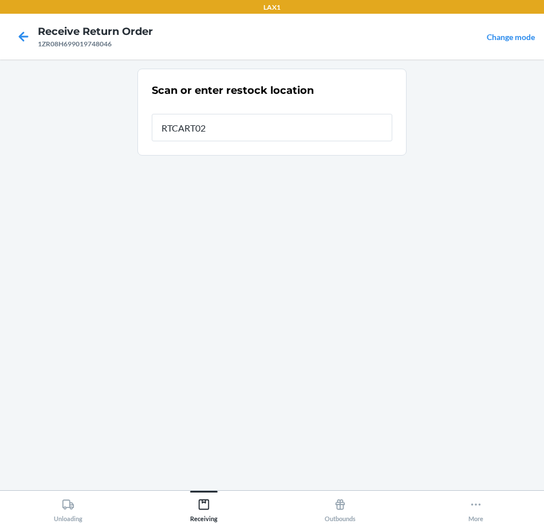
type input "RTCART020"
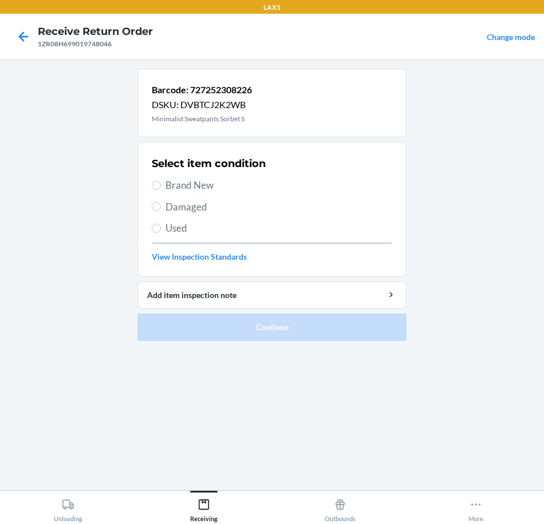
click at [164, 186] on label "Brand New" at bounding box center [272, 185] width 240 height 15
click at [161, 186] on input "Brand New" at bounding box center [156, 185] width 9 height 9
radio input "true"
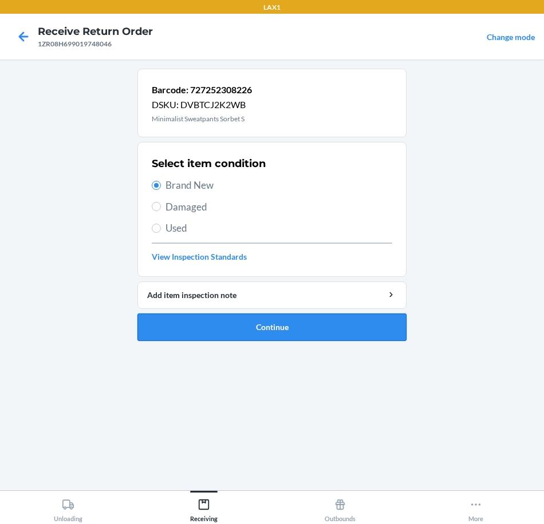
click at [372, 333] on button "Continue" at bounding box center [271, 327] width 269 height 27
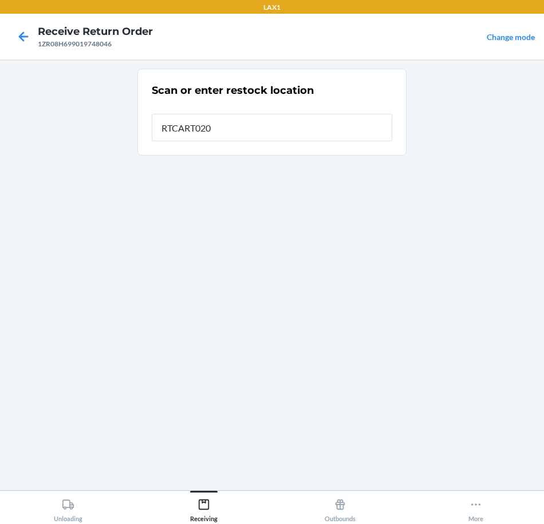
type input "RTCART020"
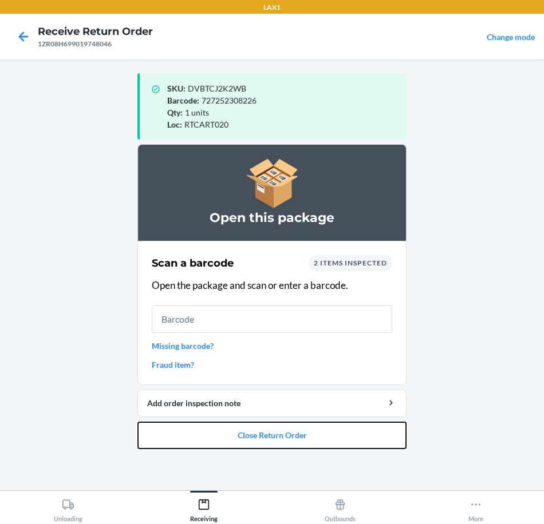
drag, startPoint x: 346, startPoint y: 436, endPoint x: 344, endPoint y: 421, distance: 15.6
click at [346, 427] on button "Close Return Order" at bounding box center [271, 435] width 269 height 27
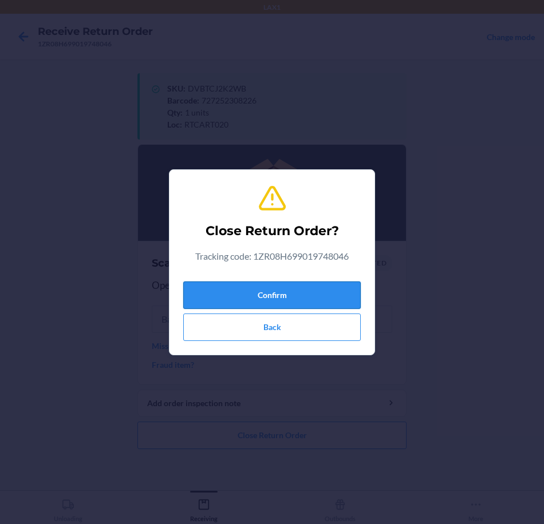
click at [291, 306] on button "Confirm" at bounding box center [271, 295] width 177 height 27
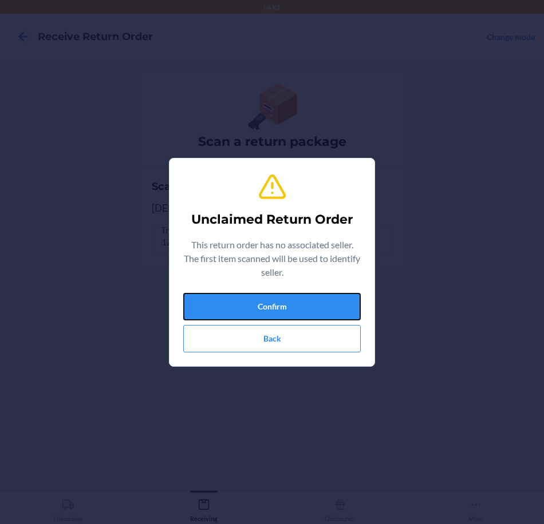
click at [291, 306] on button "Confirm" at bounding box center [271, 306] width 177 height 27
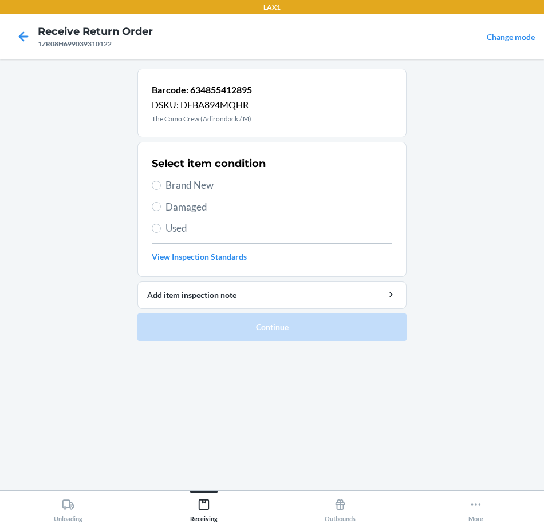
click at [180, 183] on span "Brand New" at bounding box center [278, 185] width 227 height 15
click at [161, 183] on input "Brand New" at bounding box center [156, 185] width 9 height 9
radio input "true"
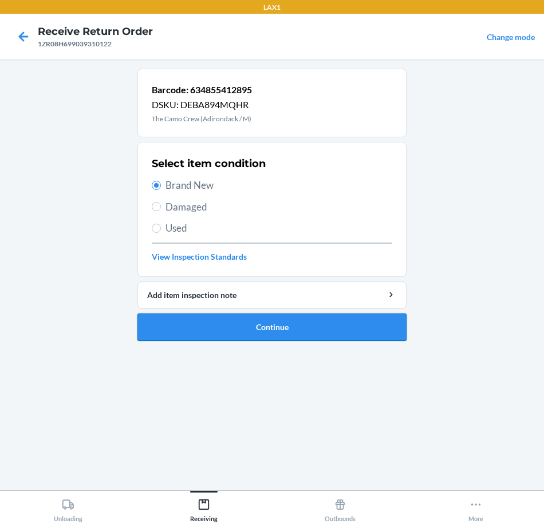
click at [353, 329] on button "Continue" at bounding box center [271, 327] width 269 height 27
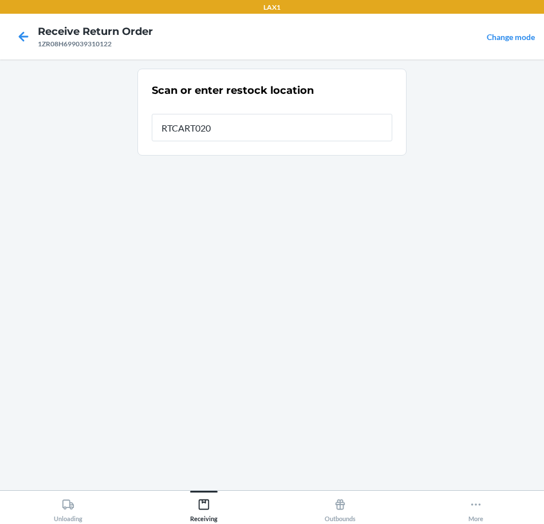
type input "RTCART020"
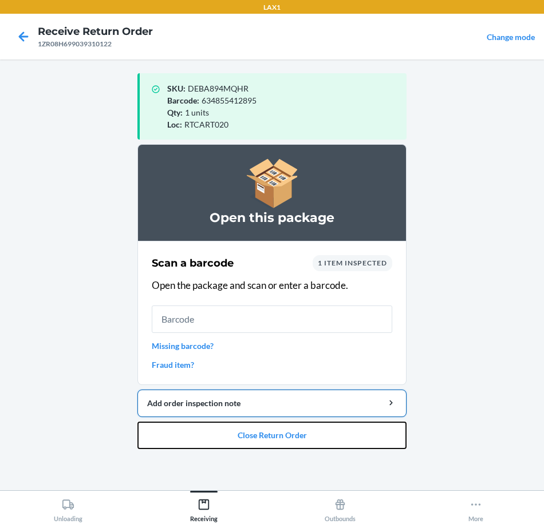
drag, startPoint x: 337, startPoint y: 441, endPoint x: 324, endPoint y: 416, distance: 27.9
click at [329, 424] on button "Close Return Order" at bounding box center [271, 435] width 269 height 27
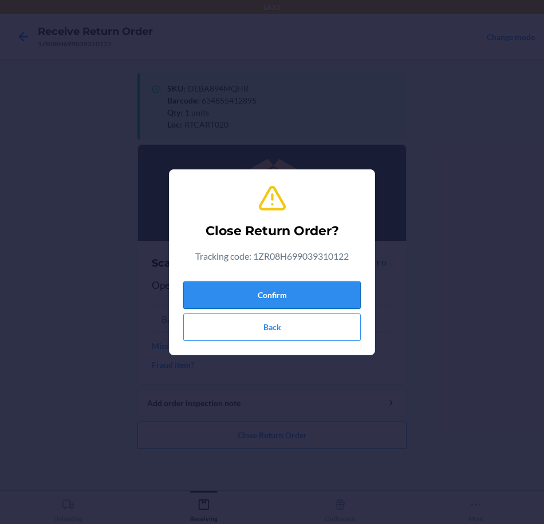
click at [329, 299] on button "Confirm" at bounding box center [271, 295] width 177 height 27
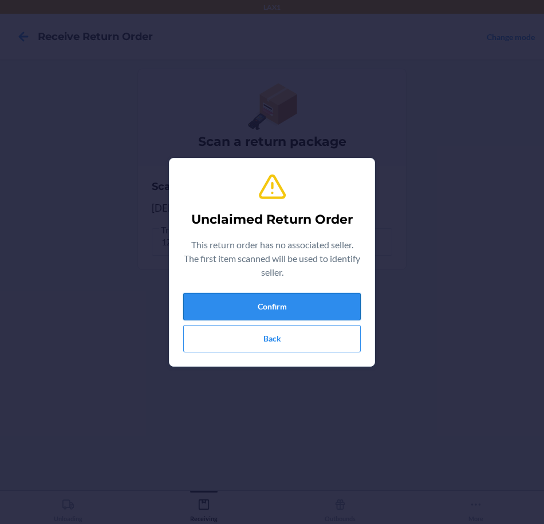
click at [323, 302] on button "Confirm" at bounding box center [271, 306] width 177 height 27
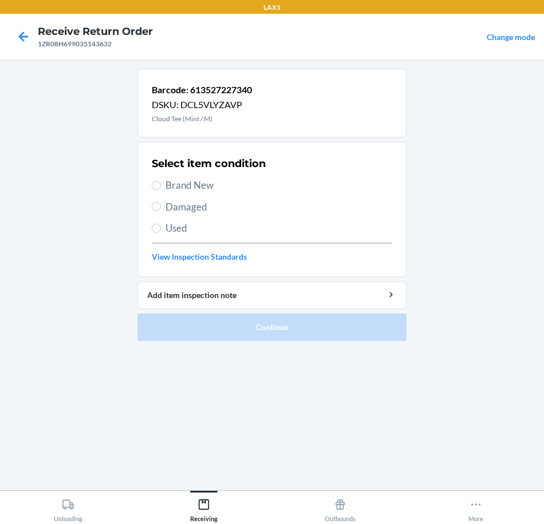
drag, startPoint x: 167, startPoint y: 186, endPoint x: 174, endPoint y: 212, distance: 27.2
click at [167, 186] on span "Brand New" at bounding box center [278, 185] width 227 height 15
click at [161, 186] on input "Brand New" at bounding box center [156, 185] width 9 height 9
radio input "true"
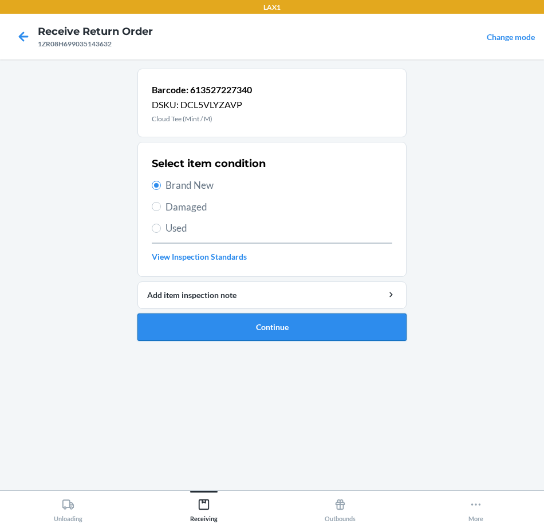
click at [319, 325] on button "Continue" at bounding box center [271, 327] width 269 height 27
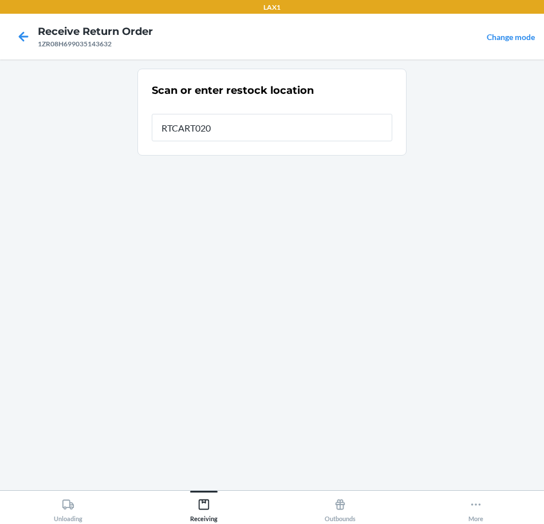
type input "RTCART020"
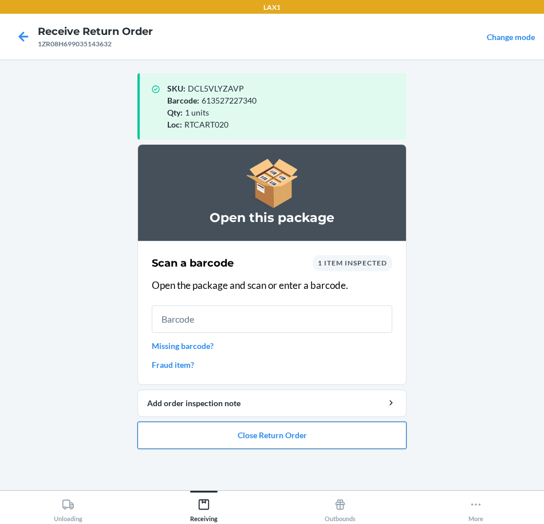
click at [357, 431] on button "Close Return Order" at bounding box center [271, 435] width 269 height 27
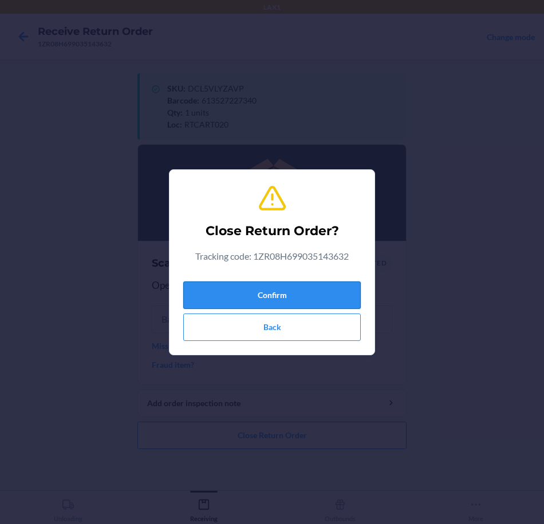
click at [341, 296] on button "Confirm" at bounding box center [271, 295] width 177 height 27
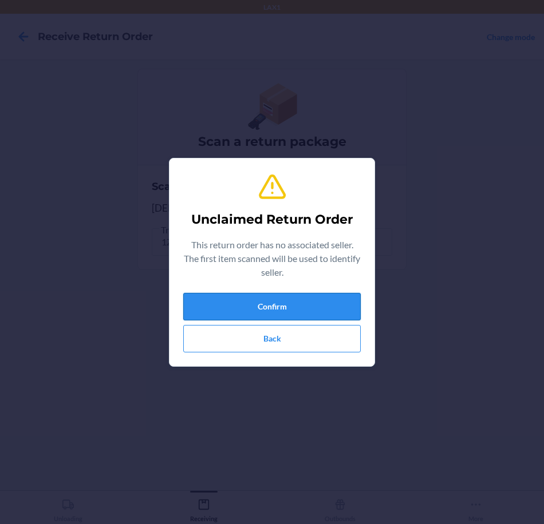
click at [334, 306] on button "Confirm" at bounding box center [271, 306] width 177 height 27
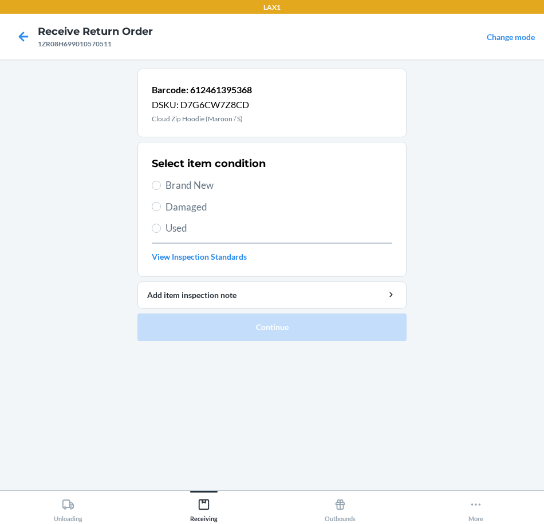
click at [208, 185] on span "Brand New" at bounding box center [278, 185] width 227 height 15
click at [161, 185] on input "Brand New" at bounding box center [156, 185] width 9 height 9
radio input "true"
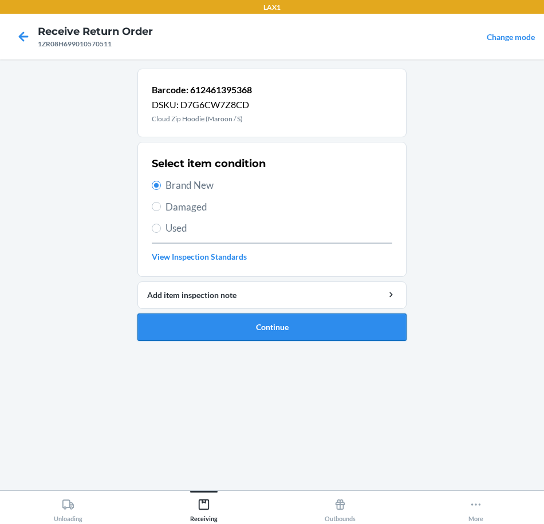
click at [372, 339] on button "Continue" at bounding box center [271, 327] width 269 height 27
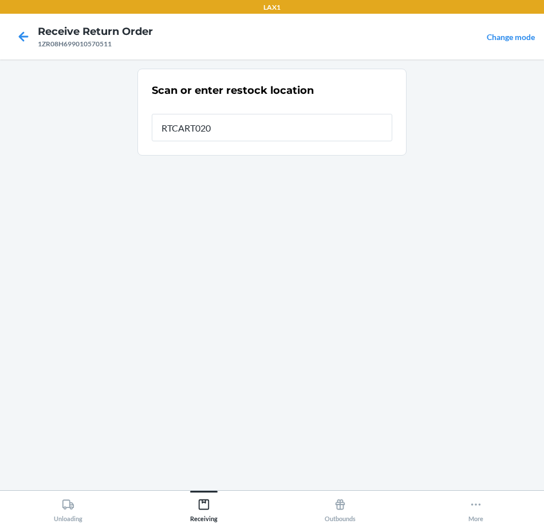
type input "RTCART020"
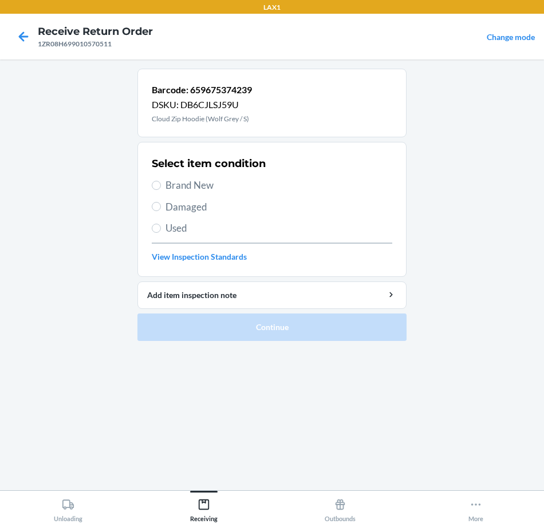
click at [191, 185] on span "Brand New" at bounding box center [278, 185] width 227 height 15
click at [161, 185] on input "Brand New" at bounding box center [156, 185] width 9 height 9
radio input "true"
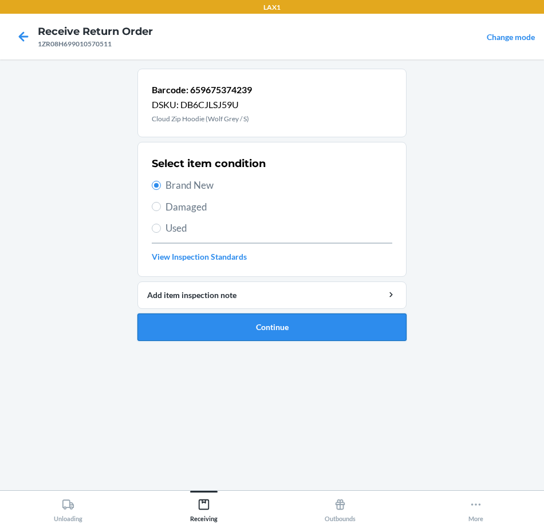
click at [376, 333] on button "Continue" at bounding box center [271, 327] width 269 height 27
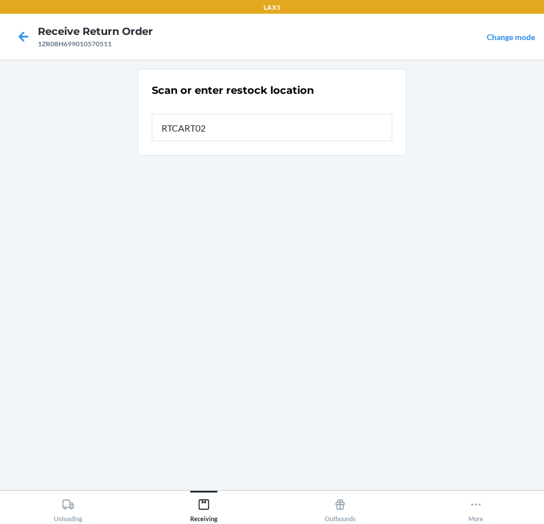
type input "RTCART020"
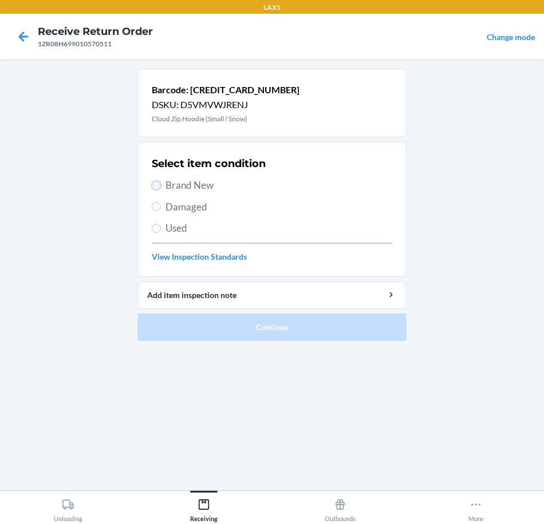
click at [157, 190] on input "Brand New" at bounding box center [156, 185] width 9 height 9
radio input "true"
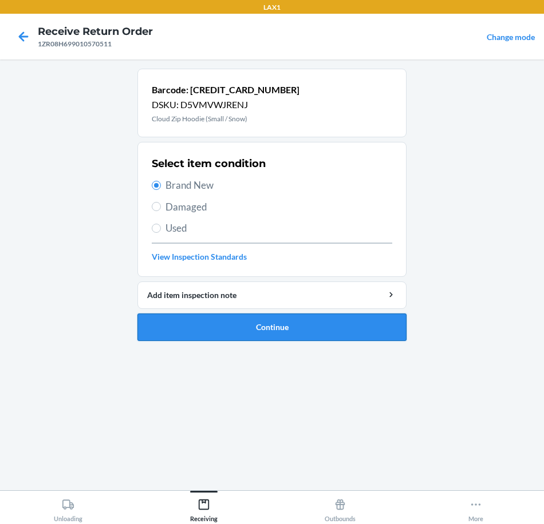
click at [346, 329] on button "Continue" at bounding box center [271, 327] width 269 height 27
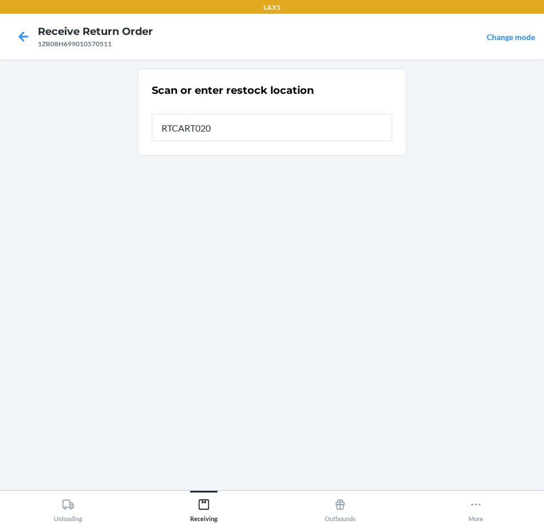
type input "RTCART020"
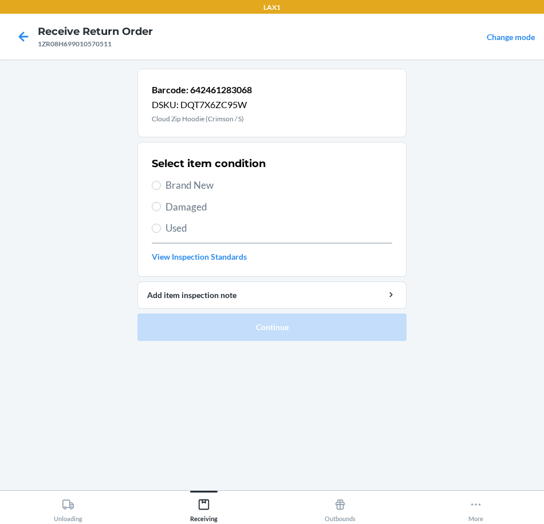
click at [203, 180] on span "Brand New" at bounding box center [278, 185] width 227 height 15
click at [161, 181] on input "Brand New" at bounding box center [156, 185] width 9 height 9
radio input "true"
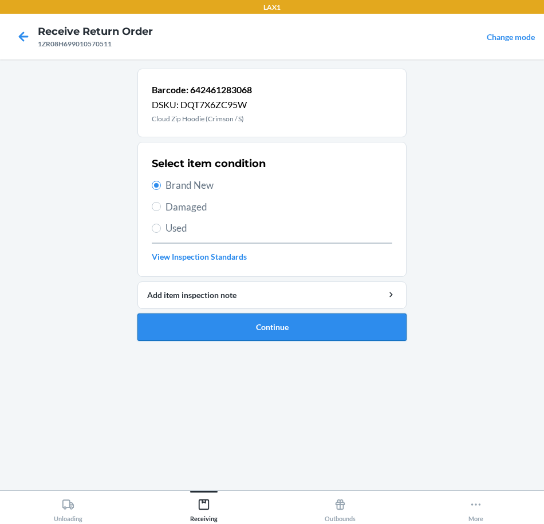
click at [352, 326] on button "Continue" at bounding box center [271, 327] width 269 height 27
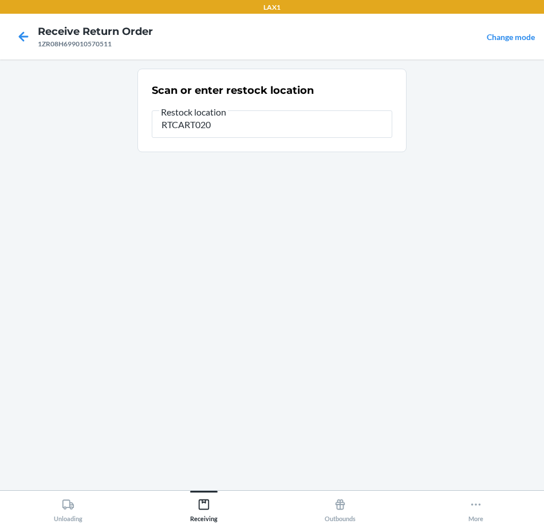
type input "RTCART020"
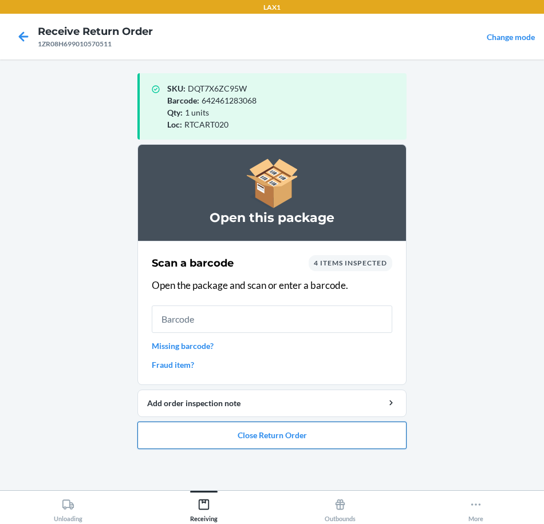
click at [341, 443] on button "Close Return Order" at bounding box center [271, 435] width 269 height 27
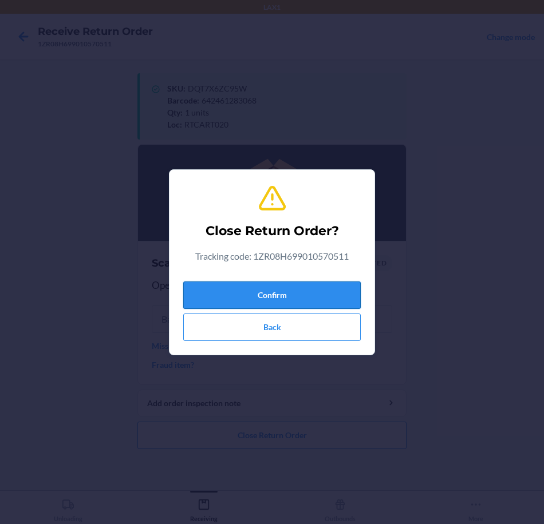
click at [322, 282] on button "Confirm" at bounding box center [271, 295] width 177 height 27
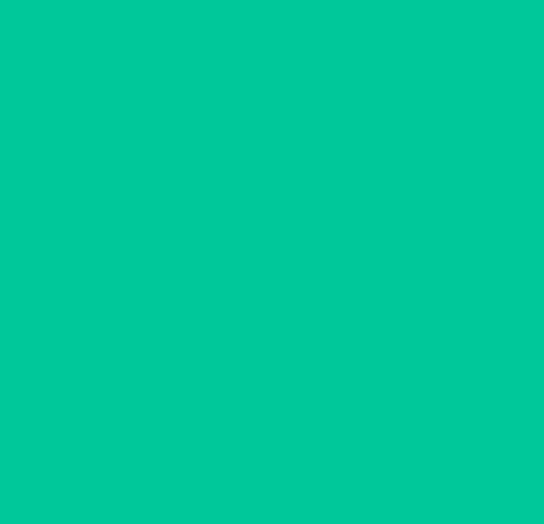
click at [315, 298] on input "text" at bounding box center [272, 293] width 240 height 27
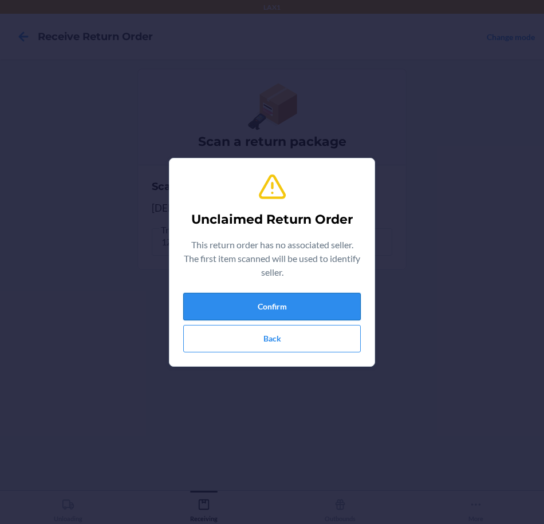
click at [313, 311] on button "Confirm" at bounding box center [271, 306] width 177 height 27
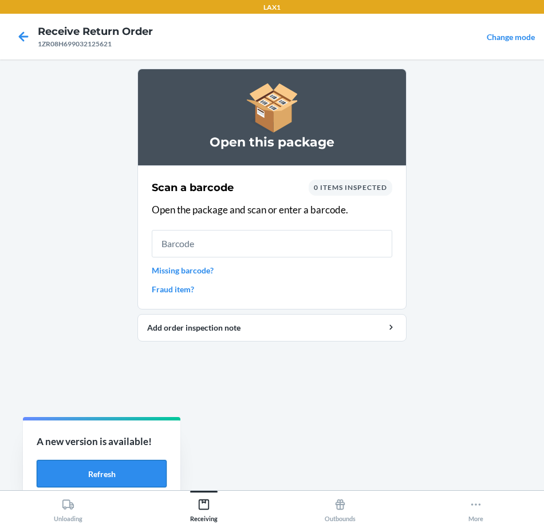
click at [130, 477] on button "Refresh" at bounding box center [102, 473] width 130 height 27
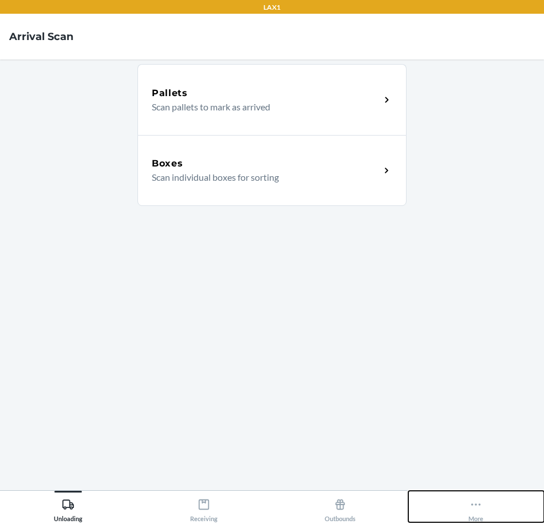
click at [478, 508] on icon at bounding box center [475, 505] width 13 height 13
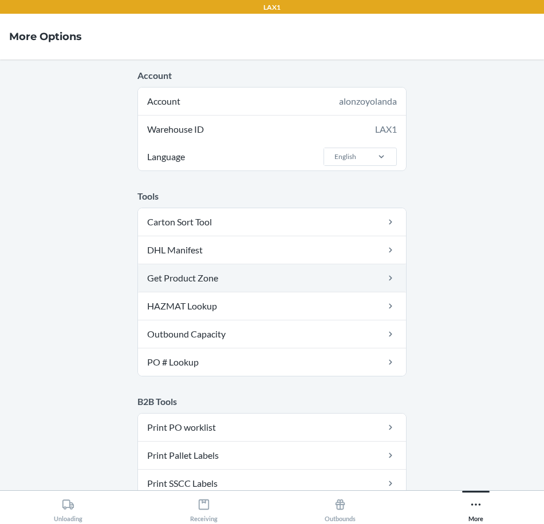
click at [291, 280] on link "Get Product Zone" at bounding box center [272, 278] width 268 height 27
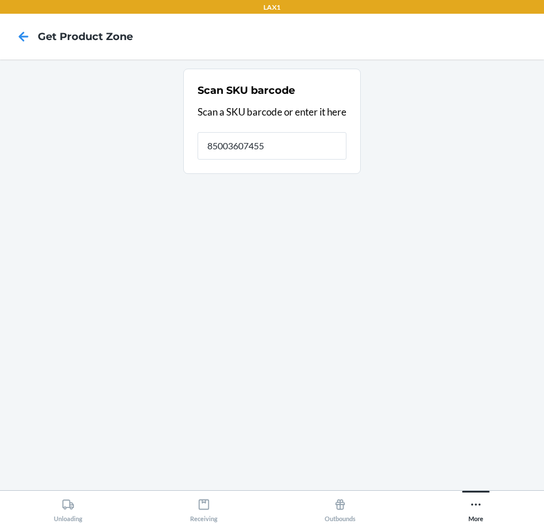
type input "850036074557"
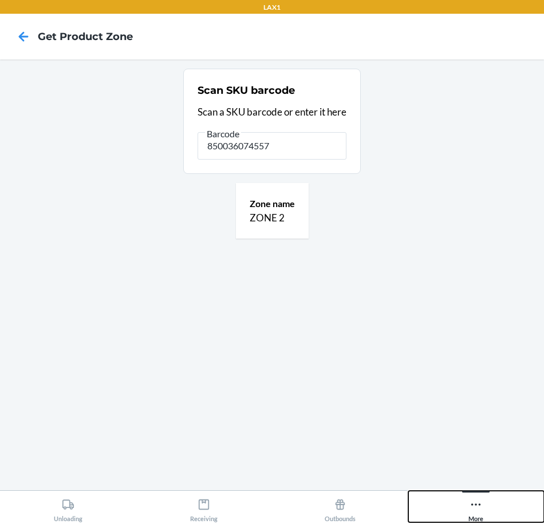
click at [481, 507] on icon at bounding box center [475, 505] width 13 height 13
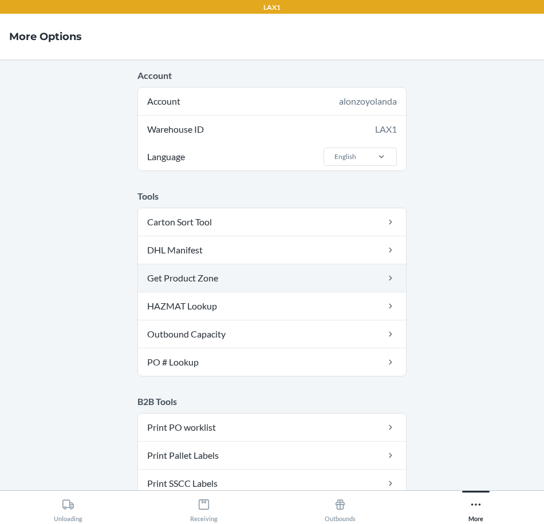
click at [268, 279] on link "Get Product Zone" at bounding box center [272, 278] width 268 height 27
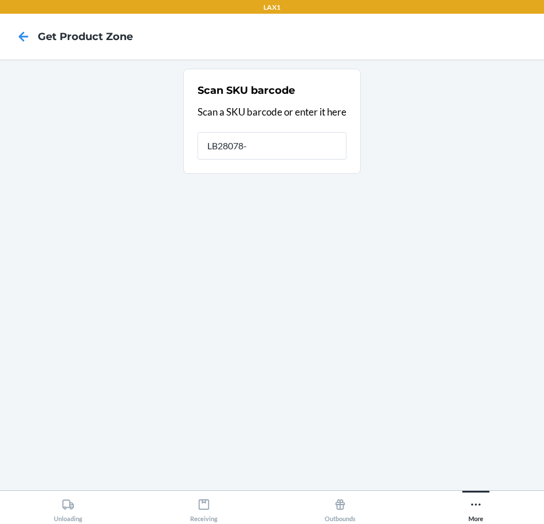
type input "LB28078-C"
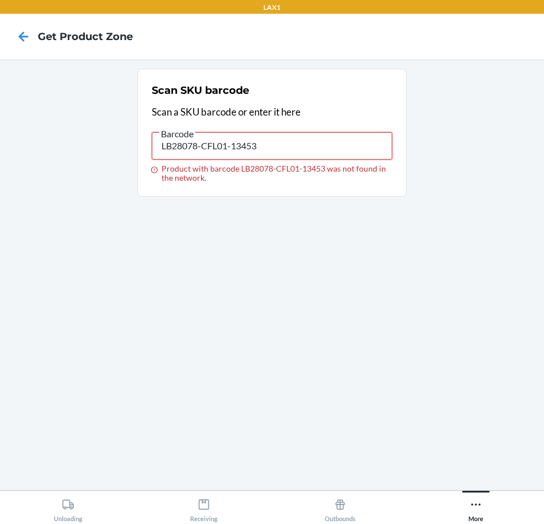
click at [293, 146] on input "LB28078-CFL01-13453" at bounding box center [272, 145] width 240 height 27
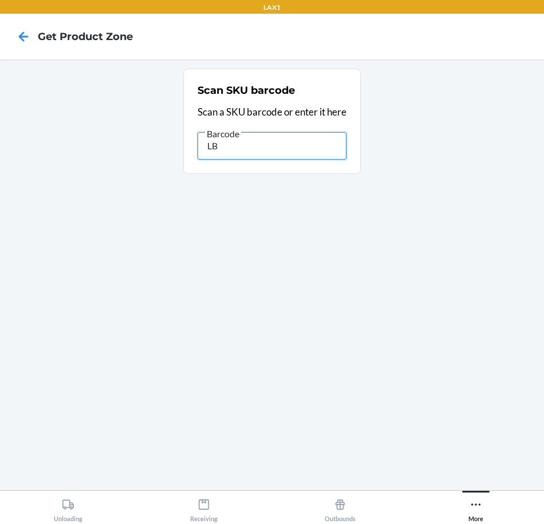
type input "L"
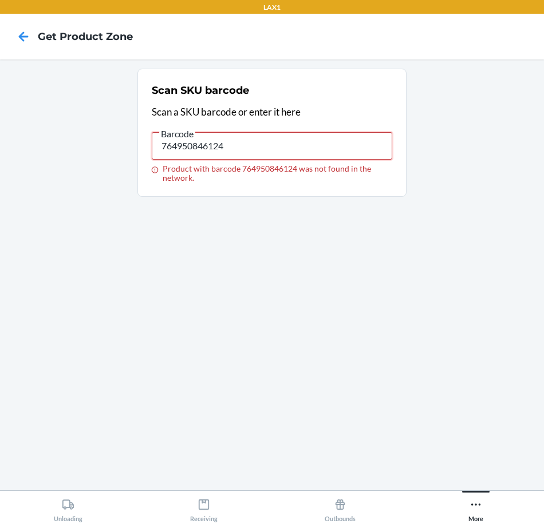
click at [285, 145] on input "764950846124" at bounding box center [272, 145] width 240 height 27
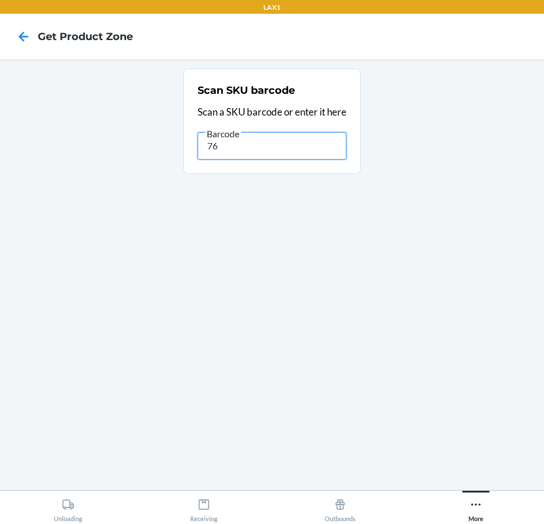
type input "7"
click at [317, 150] on input "text" at bounding box center [272, 145] width 149 height 27
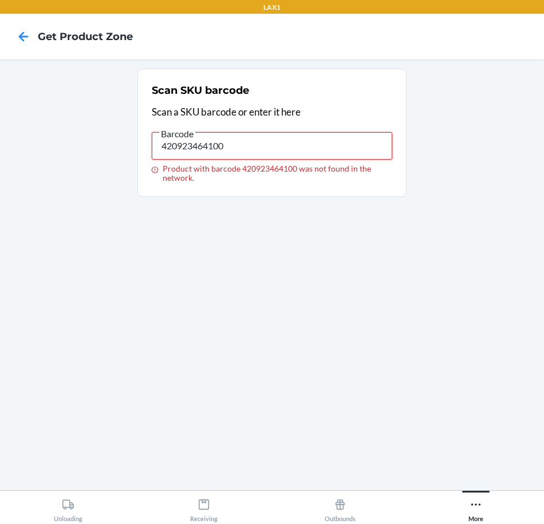
click at [269, 145] on input "420923464100" at bounding box center [272, 145] width 240 height 27
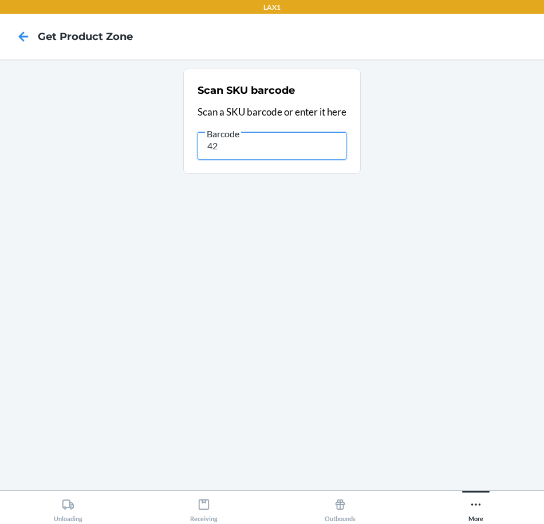
type input "4"
click at [290, 150] on input "text" at bounding box center [272, 145] width 149 height 27
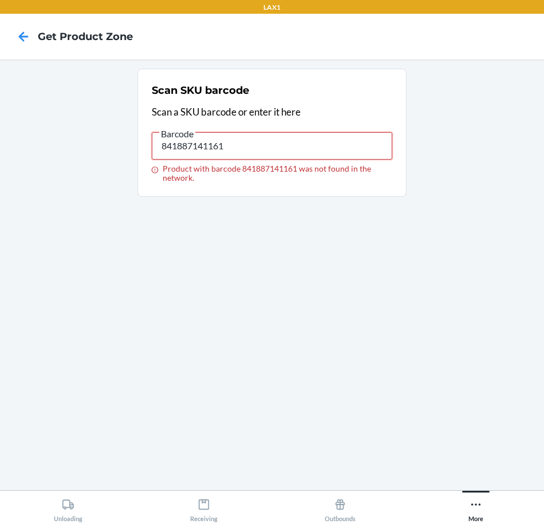
click at [242, 143] on input "841887141161" at bounding box center [272, 145] width 240 height 27
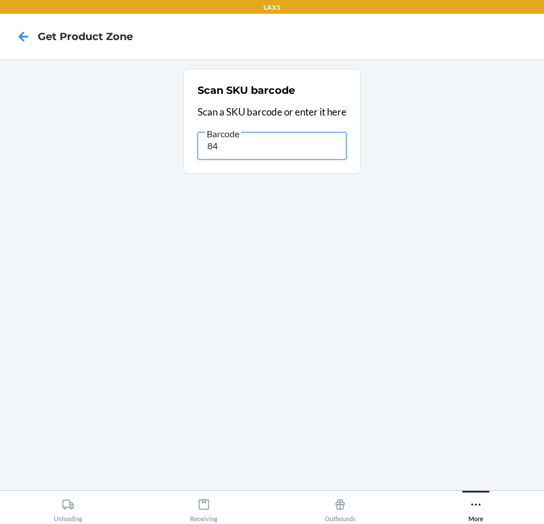
type input "8"
type input "84366041114"
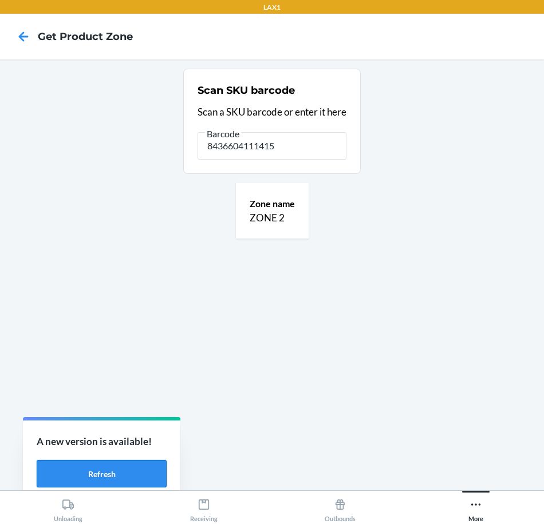
click at [156, 472] on button "Refresh" at bounding box center [102, 473] width 130 height 27
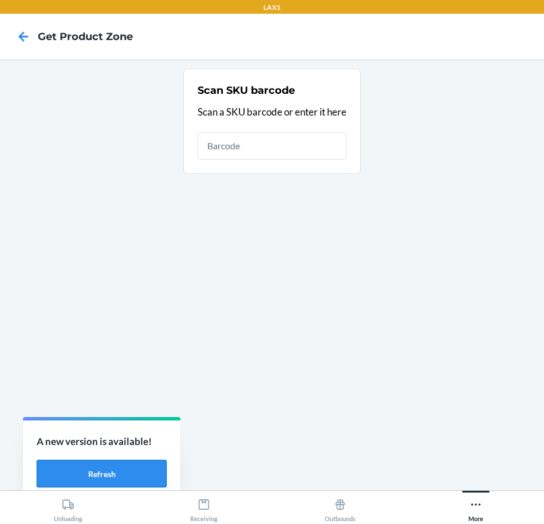
click at [108, 473] on button "Refresh" at bounding box center [102, 473] width 130 height 27
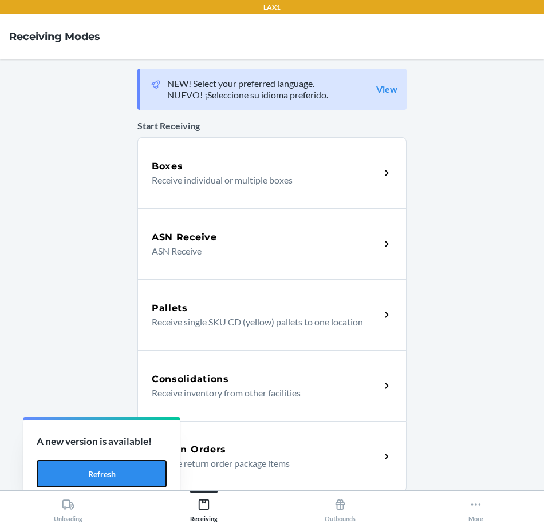
click at [130, 477] on button "Refresh" at bounding box center [102, 473] width 130 height 27
click at [374, 456] on div "Return Orders Receive return order package items" at bounding box center [266, 456] width 228 height 27
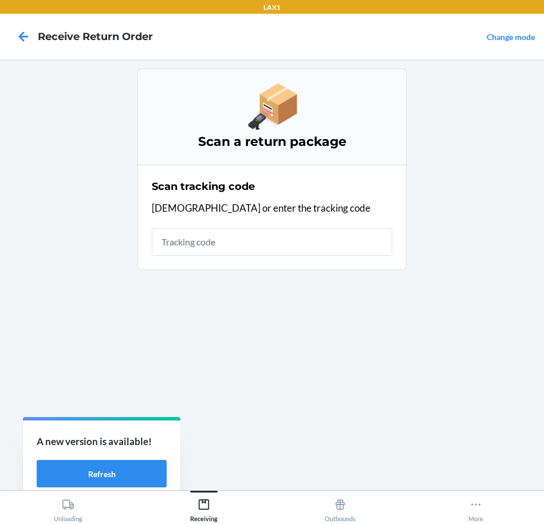
click at [289, 247] on input "text" at bounding box center [272, 241] width 240 height 27
type input "1ZR08H6990321"
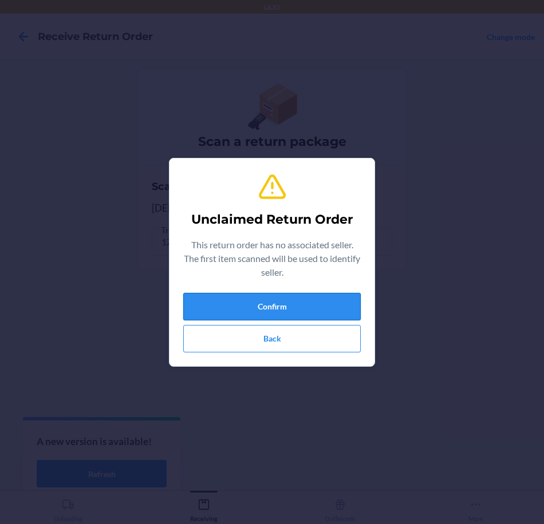
click at [329, 301] on button "Confirm" at bounding box center [271, 306] width 177 height 27
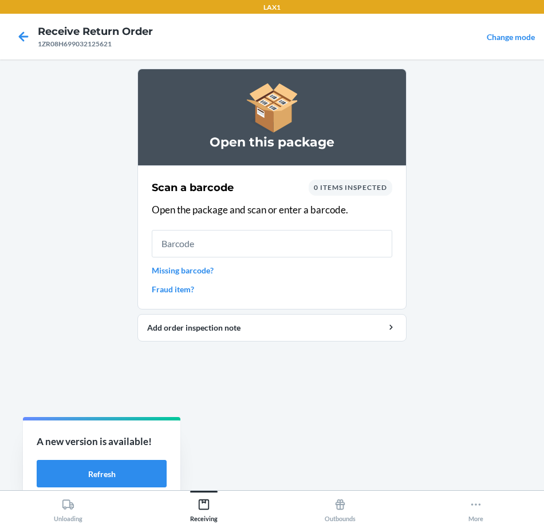
click at [296, 245] on input "text" at bounding box center [272, 243] width 240 height 27
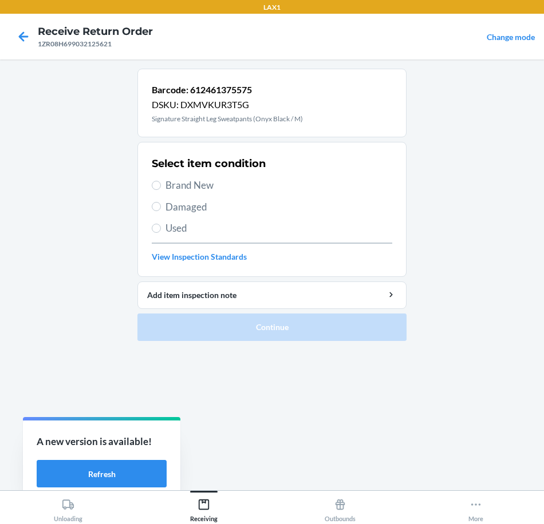
click at [196, 179] on span "Brand New" at bounding box center [278, 185] width 227 height 15
click at [161, 181] on input "Brand New" at bounding box center [156, 185] width 9 height 9
radio input "true"
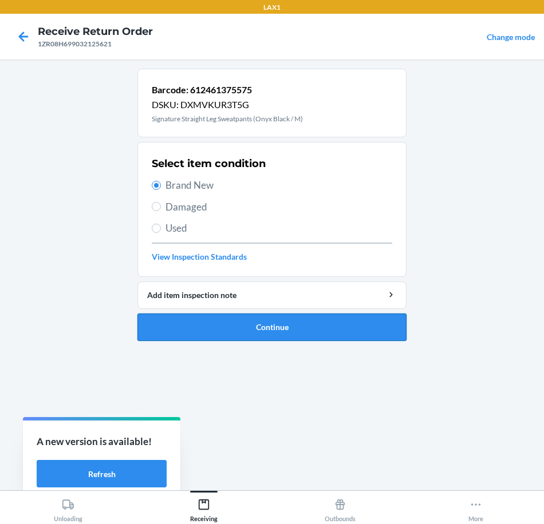
click at [323, 332] on button "Continue" at bounding box center [271, 327] width 269 height 27
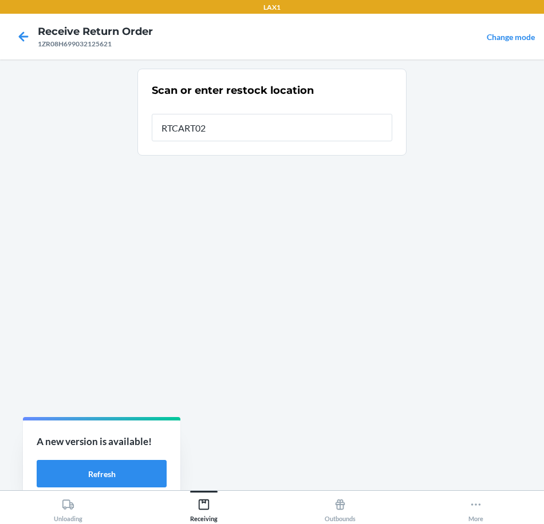
type input "RTCART020"
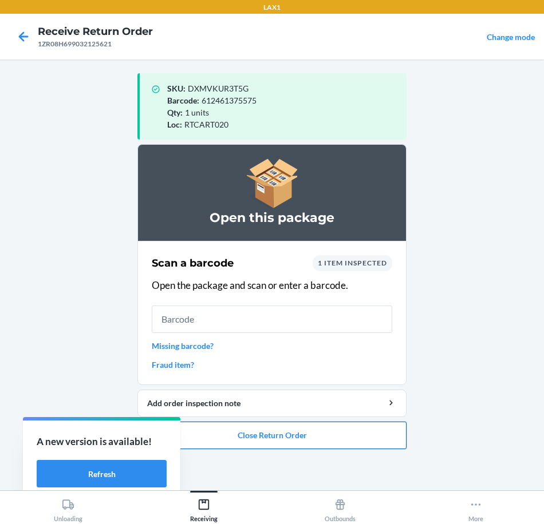
click at [370, 431] on button "Close Return Order" at bounding box center [271, 435] width 269 height 27
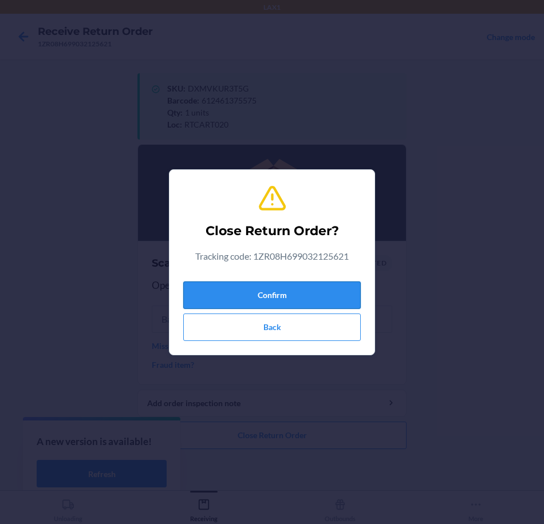
click at [325, 306] on button "Confirm" at bounding box center [271, 295] width 177 height 27
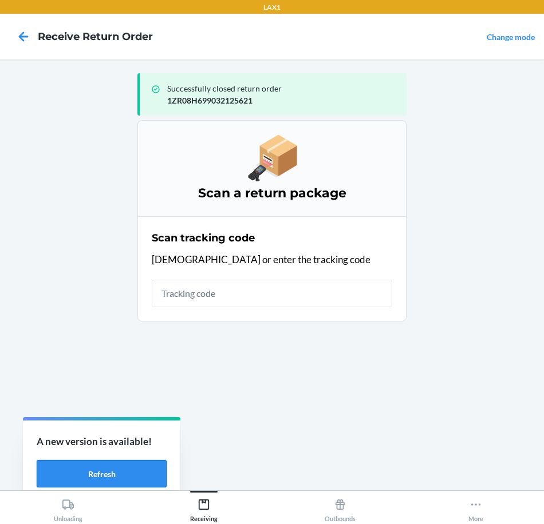
click at [117, 474] on button "Refresh" at bounding box center [102, 473] width 130 height 27
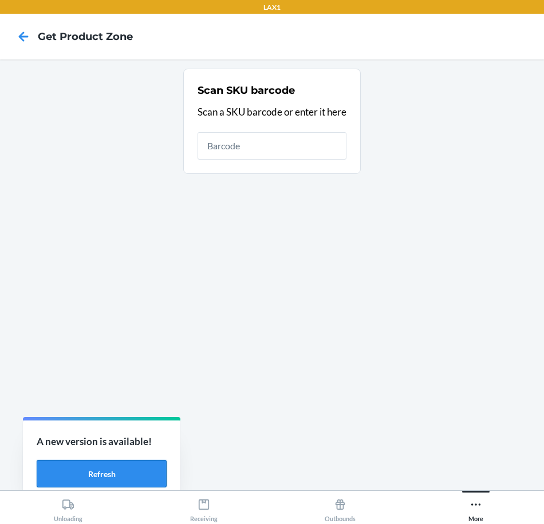
click at [109, 472] on button "Refresh" at bounding box center [102, 473] width 130 height 27
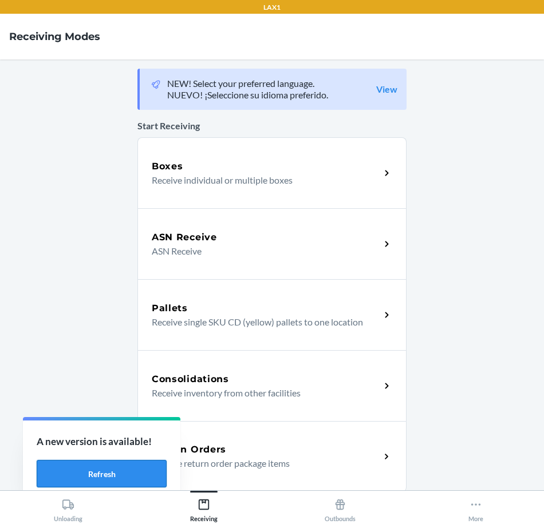
click at [133, 477] on button "Refresh" at bounding box center [102, 473] width 130 height 27
click at [135, 473] on button "Refresh" at bounding box center [102, 473] width 130 height 27
drag, startPoint x: 0, startPoint y: 0, endPoint x: 135, endPoint y: 473, distance: 491.8
click at [135, 473] on button "Refresh" at bounding box center [102, 473] width 130 height 27
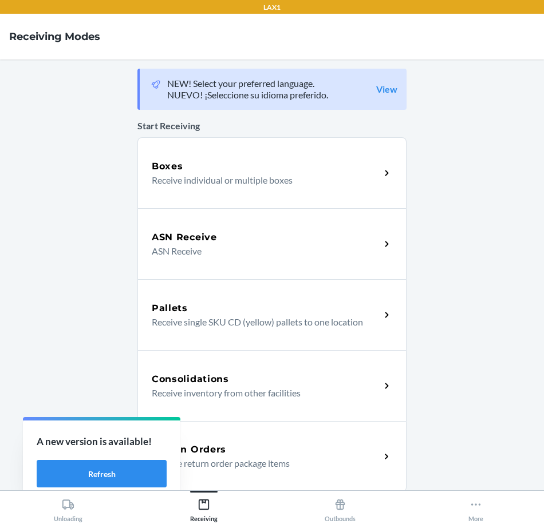
click at [384, 460] on icon at bounding box center [386, 457] width 13 height 13
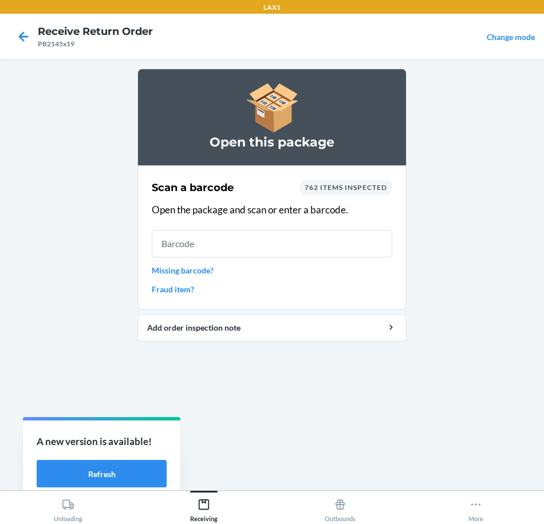
click at [179, 271] on link "Missing barcode?" at bounding box center [272, 271] width 240 height 12
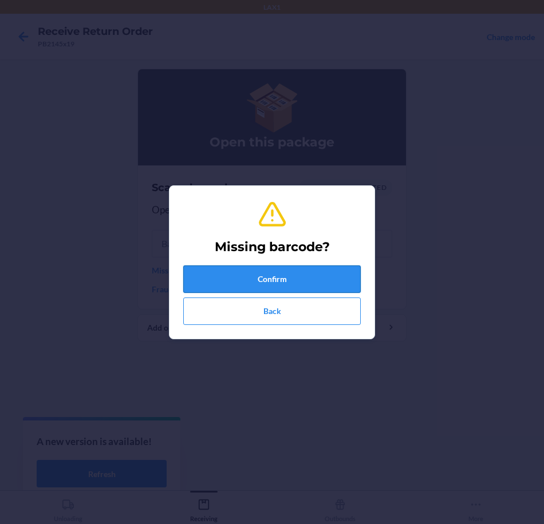
click at [307, 278] on button "Confirm" at bounding box center [271, 279] width 177 height 27
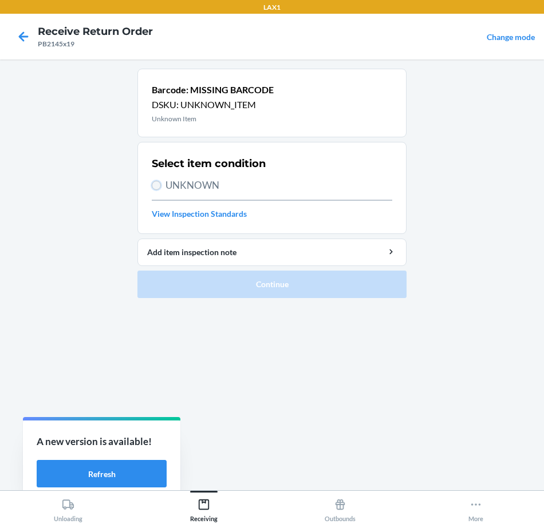
click at [159, 188] on input "UNKNOWN" at bounding box center [156, 185] width 9 height 9
radio input "true"
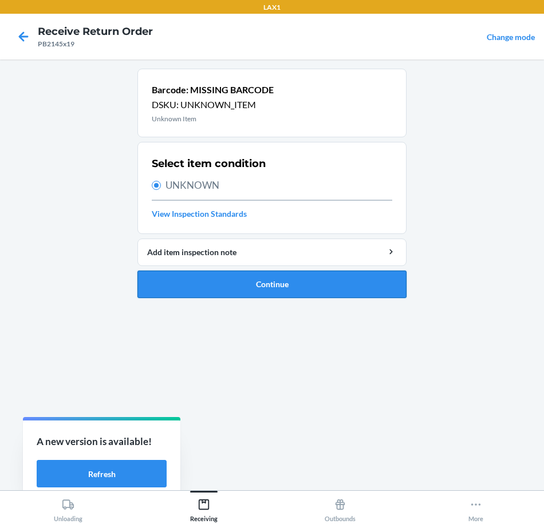
click at [316, 291] on button "Continue" at bounding box center [271, 284] width 269 height 27
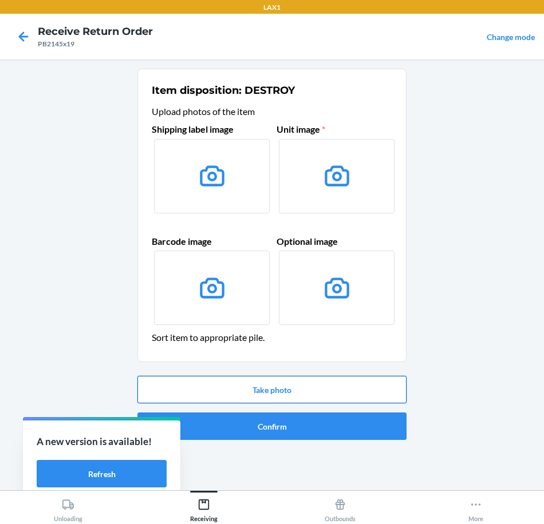
click at [372, 394] on button "Take photo" at bounding box center [271, 389] width 269 height 27
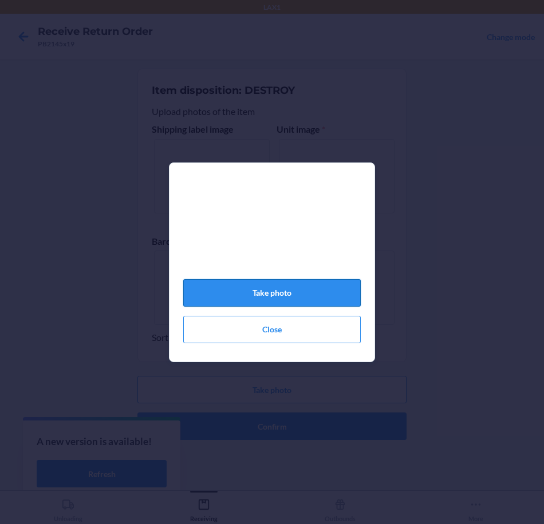
click at [313, 300] on button "Take photo" at bounding box center [271, 292] width 177 height 27
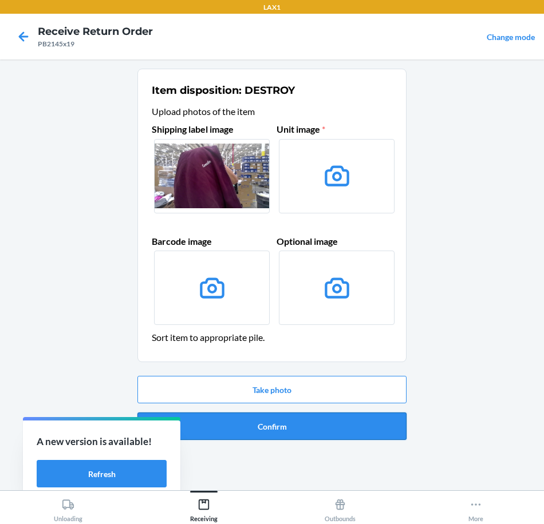
click at [343, 430] on button "Confirm" at bounding box center [271, 426] width 269 height 27
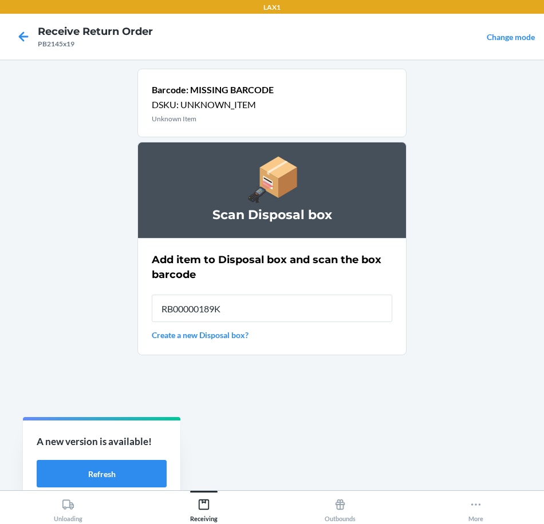
type input "RB00000189K"
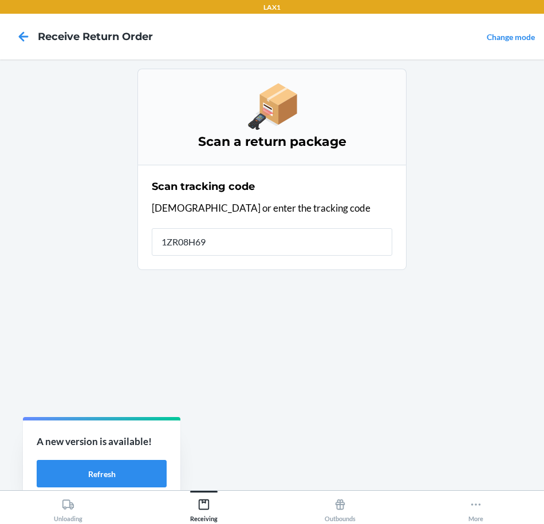
type input "1ZR08H699"
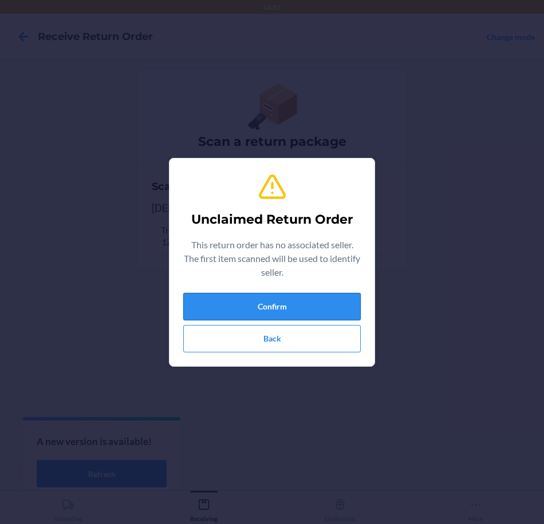
click at [322, 309] on button "Confirm" at bounding box center [271, 306] width 177 height 27
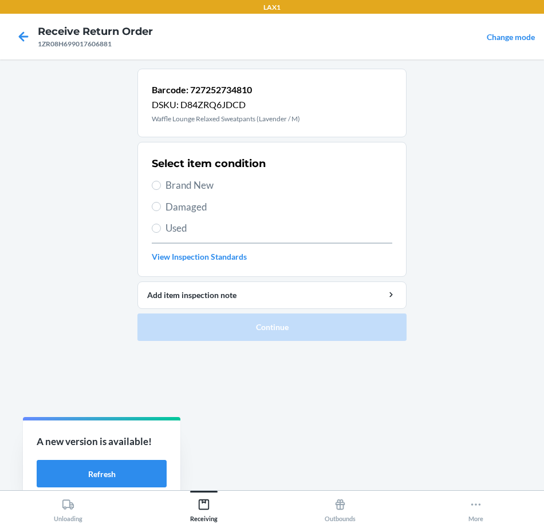
click at [180, 187] on span "Brand New" at bounding box center [278, 185] width 227 height 15
click at [161, 187] on input "Brand New" at bounding box center [156, 185] width 9 height 9
radio input "true"
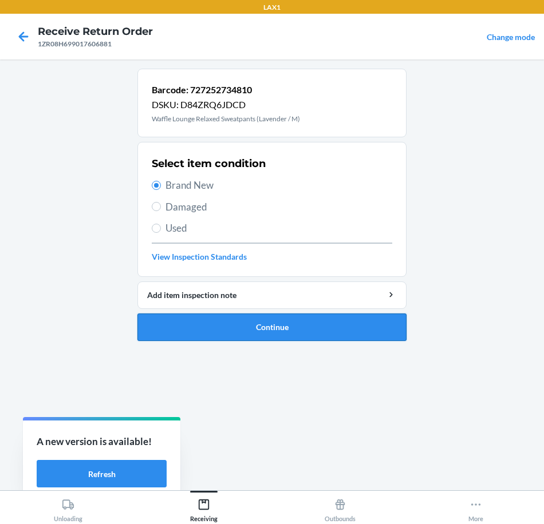
click at [333, 332] on button "Continue" at bounding box center [271, 327] width 269 height 27
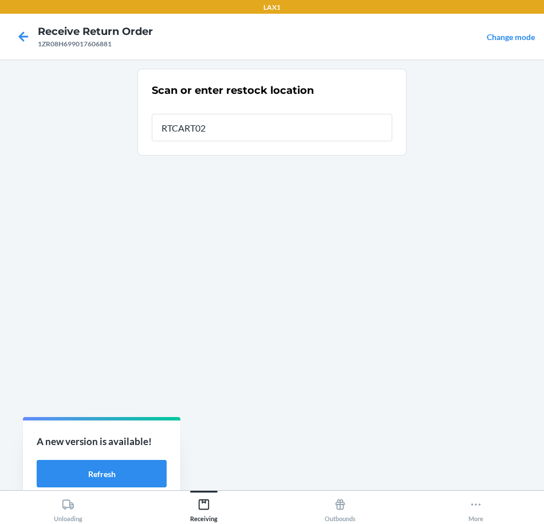
type input "RTCART020"
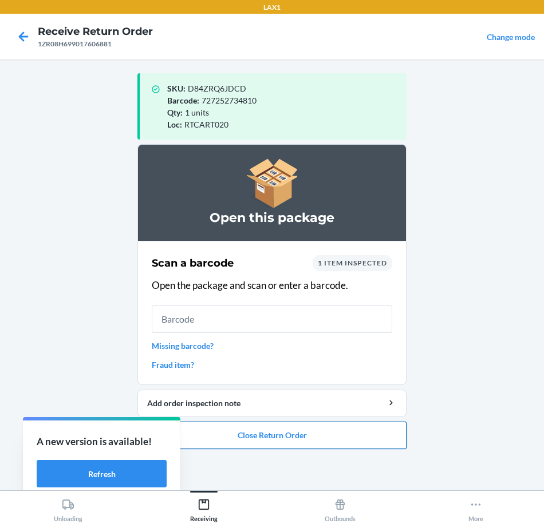
click at [352, 437] on button "Close Return Order" at bounding box center [271, 435] width 269 height 27
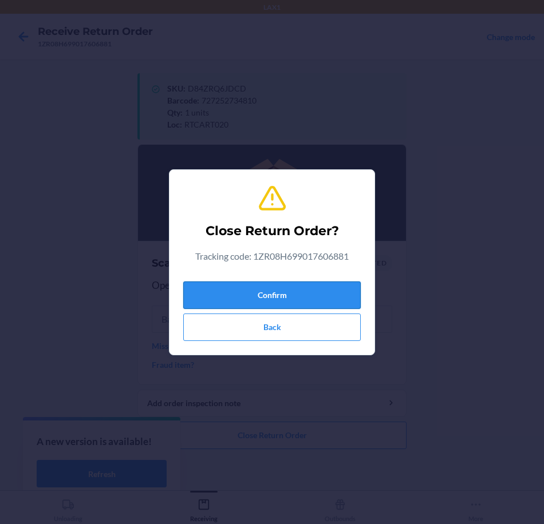
click at [307, 299] on button "Confirm" at bounding box center [271, 295] width 177 height 27
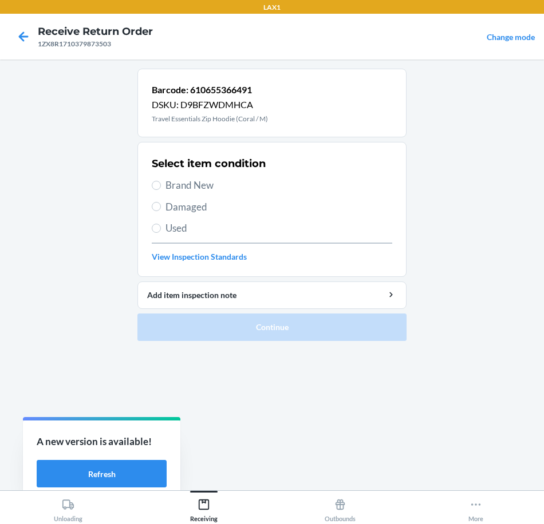
click at [201, 184] on span "Brand New" at bounding box center [278, 185] width 227 height 15
click at [161, 184] on input "Brand New" at bounding box center [156, 185] width 9 height 9
radio input "true"
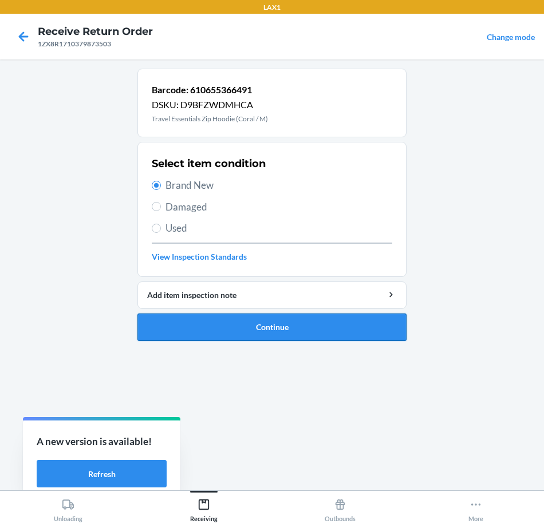
click at [346, 329] on button "Continue" at bounding box center [271, 327] width 269 height 27
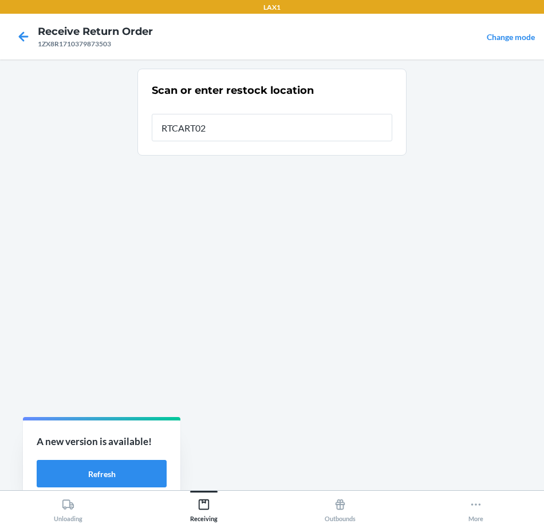
type input "RTCART020"
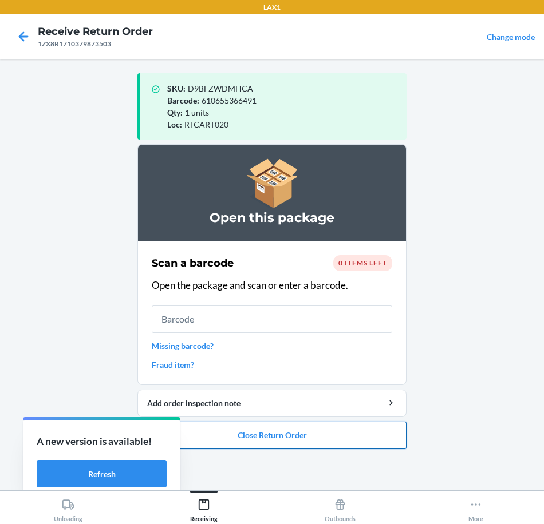
click at [300, 441] on button "Close Return Order" at bounding box center [271, 435] width 269 height 27
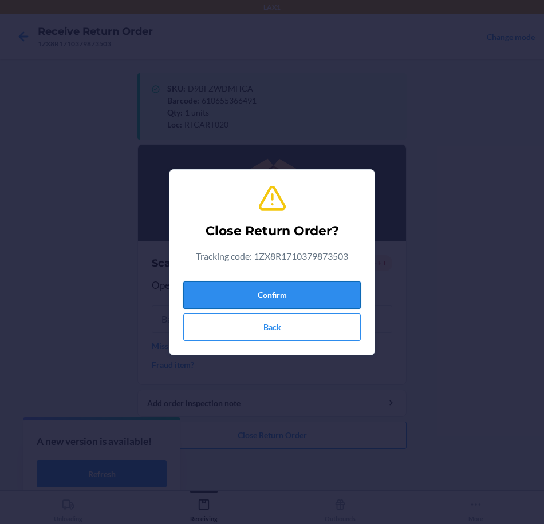
click at [307, 301] on button "Confirm" at bounding box center [271, 295] width 177 height 27
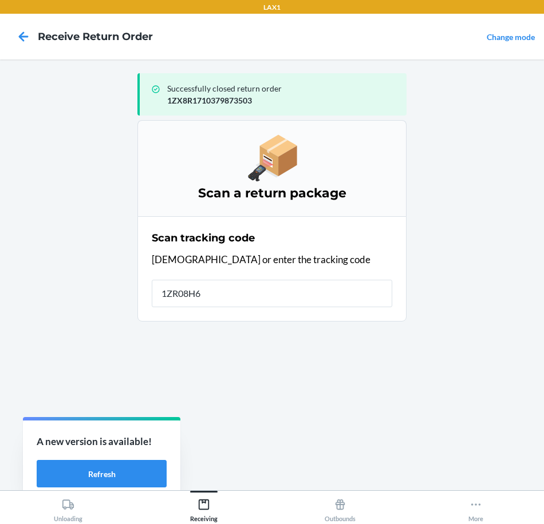
type input "1ZR08H69"
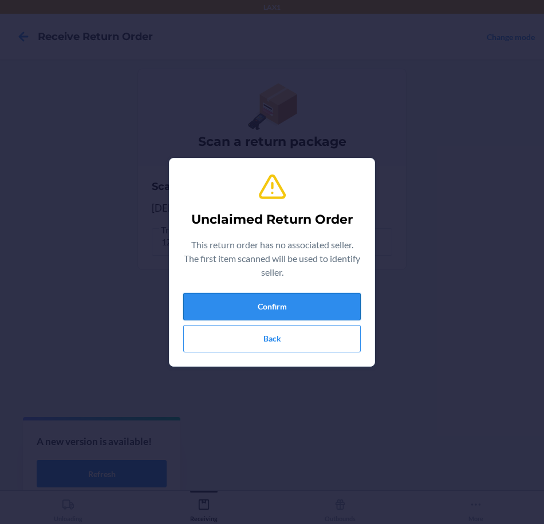
click at [306, 309] on button "Confirm" at bounding box center [271, 306] width 177 height 27
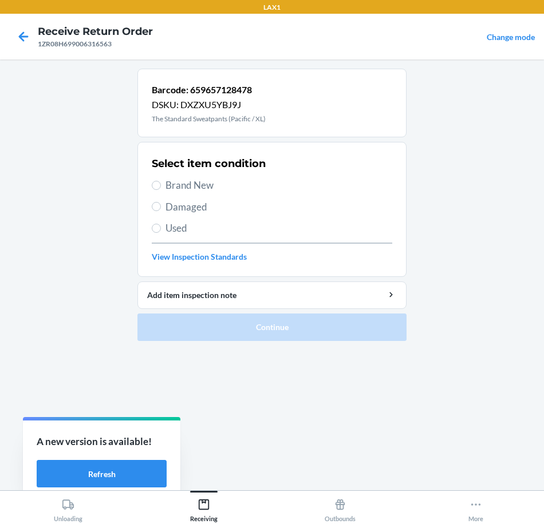
drag, startPoint x: 161, startPoint y: 186, endPoint x: 172, endPoint y: 227, distance: 42.1
click at [160, 186] on label "Brand New" at bounding box center [272, 185] width 240 height 15
click at [160, 186] on input "Brand New" at bounding box center [156, 185] width 9 height 9
radio input "true"
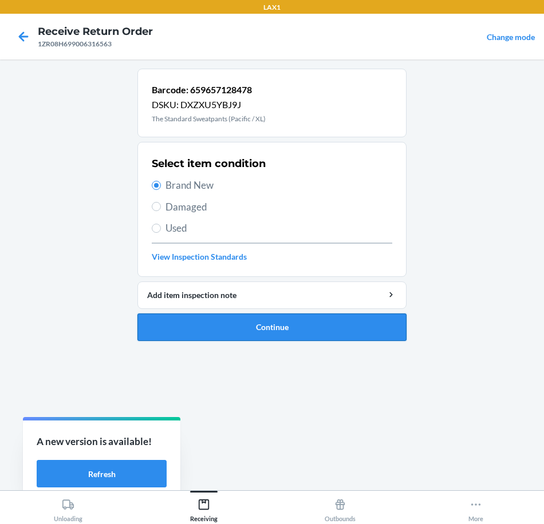
click at [354, 329] on button "Continue" at bounding box center [271, 327] width 269 height 27
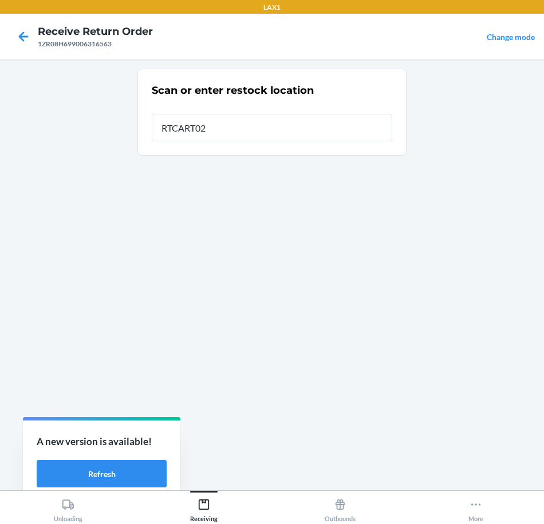
type input "RTCART020"
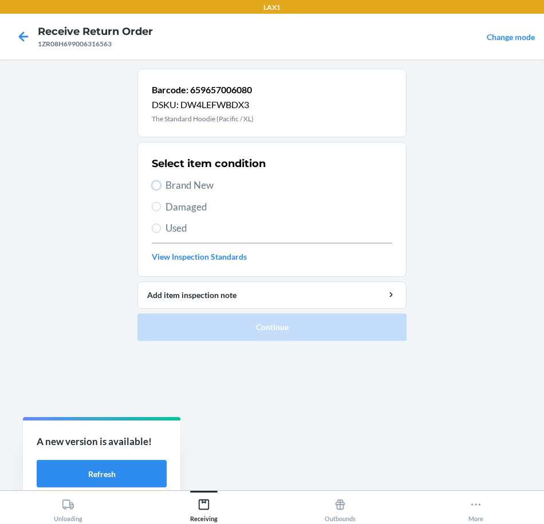
drag, startPoint x: 158, startPoint y: 184, endPoint x: 161, endPoint y: 221, distance: 37.4
click at [158, 188] on input "Brand New" at bounding box center [156, 185] width 9 height 9
radio input "true"
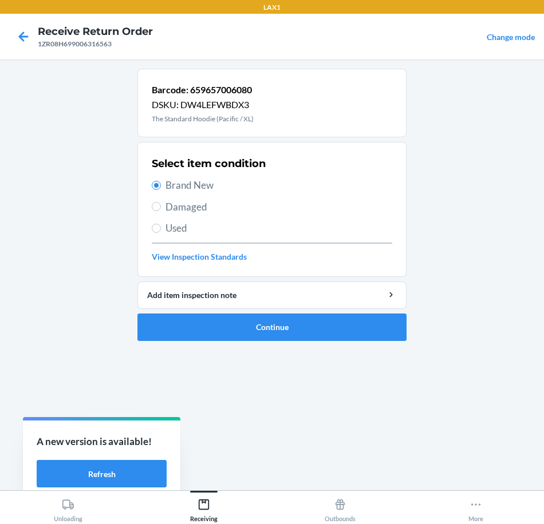
click at [293, 313] on li "Barcode: 659657006080 DSKU: DW4LEFWBDX3 The Standard Hoodie (Pacific / XL) Sele…" at bounding box center [271, 205] width 269 height 273
click at [298, 329] on button "Continue" at bounding box center [271, 327] width 269 height 27
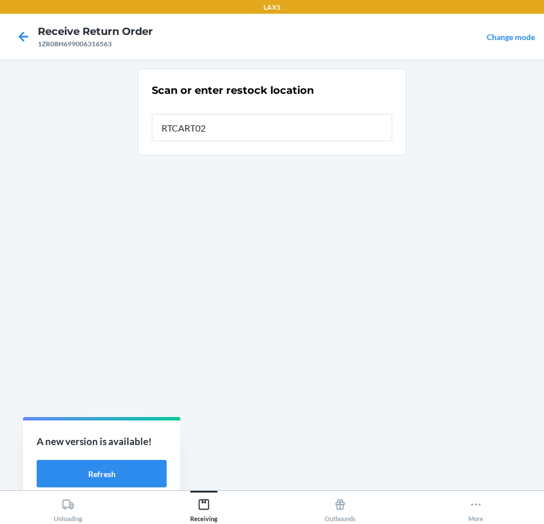
type input "RTCART020"
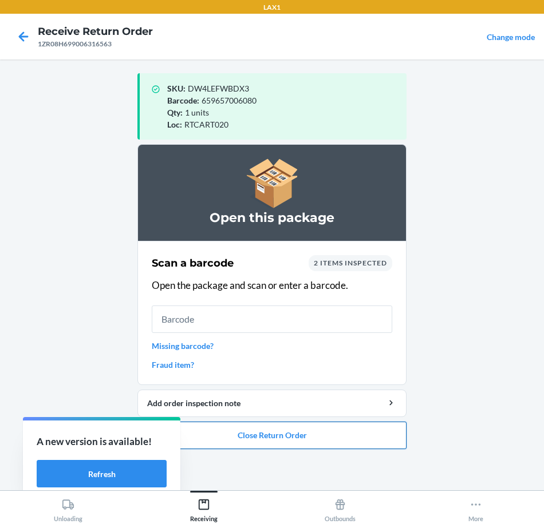
click at [368, 442] on button "Close Return Order" at bounding box center [271, 435] width 269 height 27
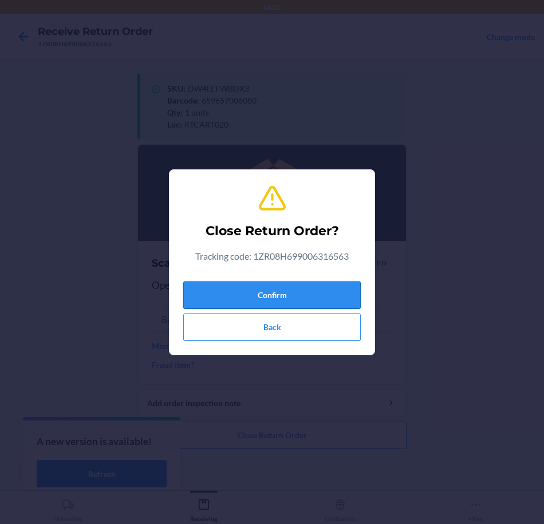
click at [314, 293] on button "Confirm" at bounding box center [271, 295] width 177 height 27
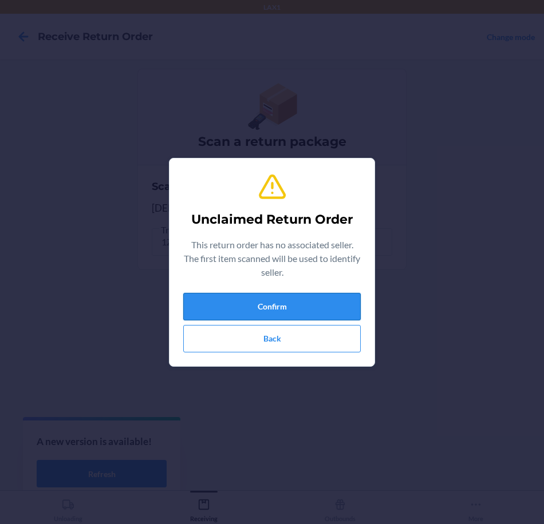
click at [238, 312] on button "Confirm" at bounding box center [271, 306] width 177 height 27
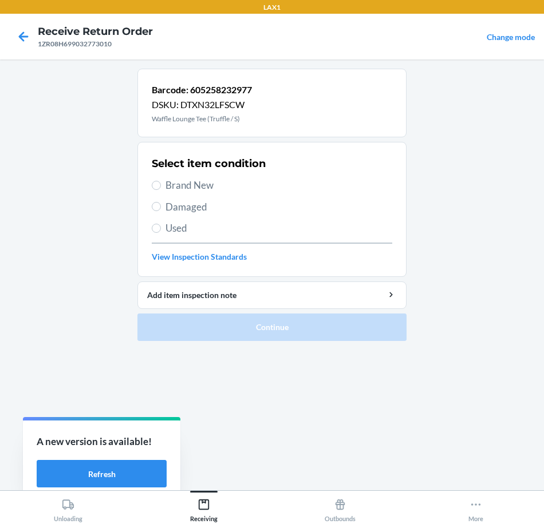
click at [160, 191] on label "Brand New" at bounding box center [272, 185] width 240 height 15
click at [160, 190] on input "Brand New" at bounding box center [156, 185] width 9 height 9
radio input "true"
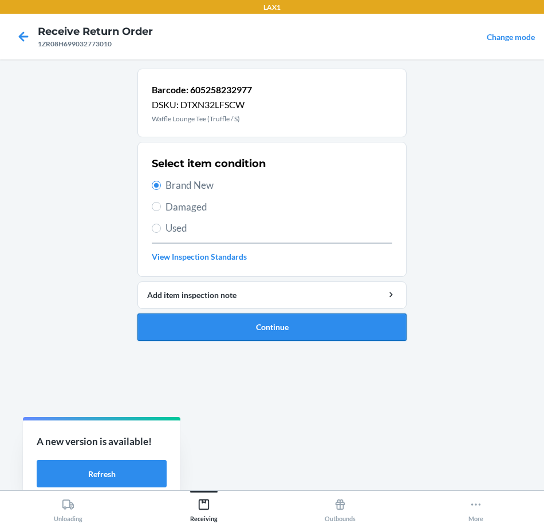
click at [290, 324] on button "Continue" at bounding box center [271, 327] width 269 height 27
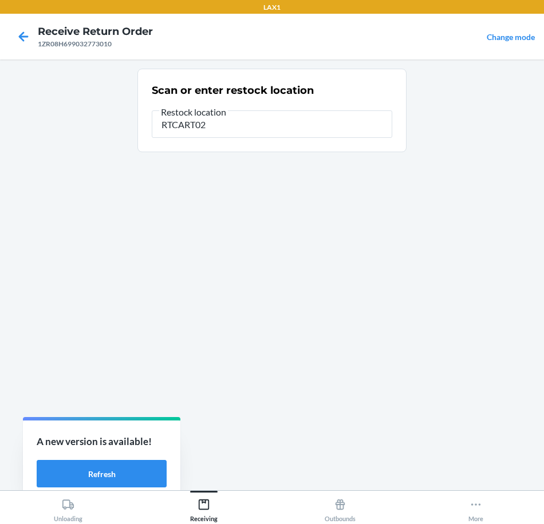
type input "RTCART020"
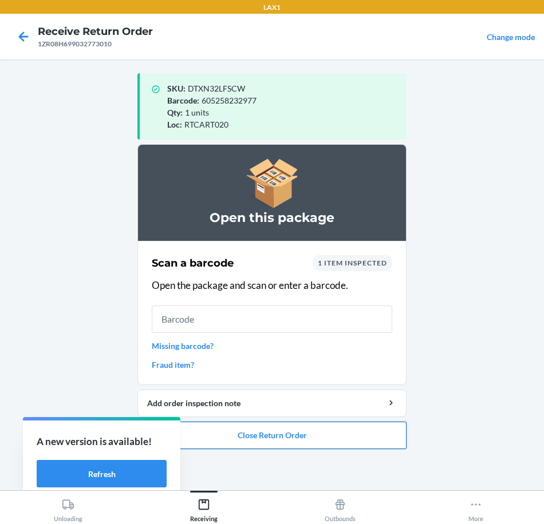
click at [350, 439] on button "Close Return Order" at bounding box center [271, 435] width 269 height 27
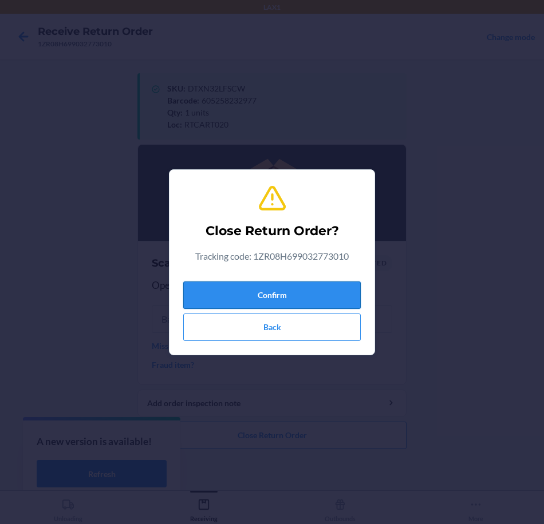
click at [318, 297] on button "Confirm" at bounding box center [271, 295] width 177 height 27
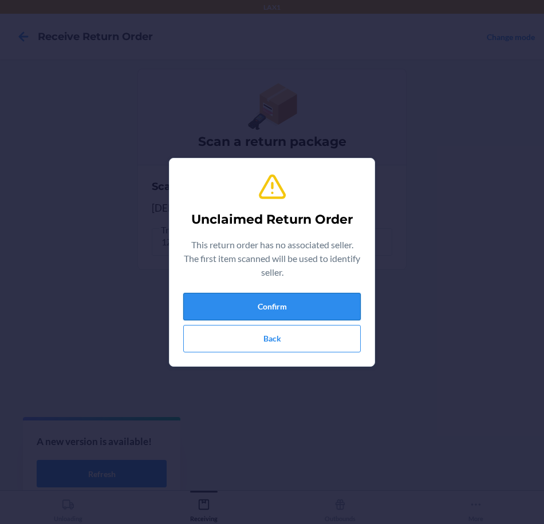
click at [322, 307] on button "Confirm" at bounding box center [271, 306] width 177 height 27
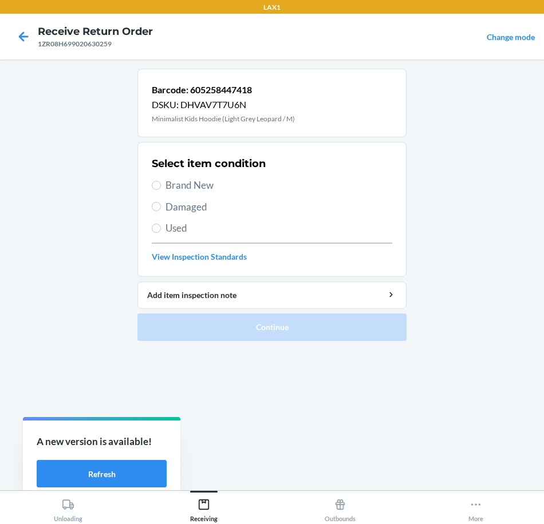
click at [186, 209] on span "Damaged" at bounding box center [278, 207] width 227 height 15
click at [161, 209] on input "Damaged" at bounding box center [156, 206] width 9 height 9
radio input "true"
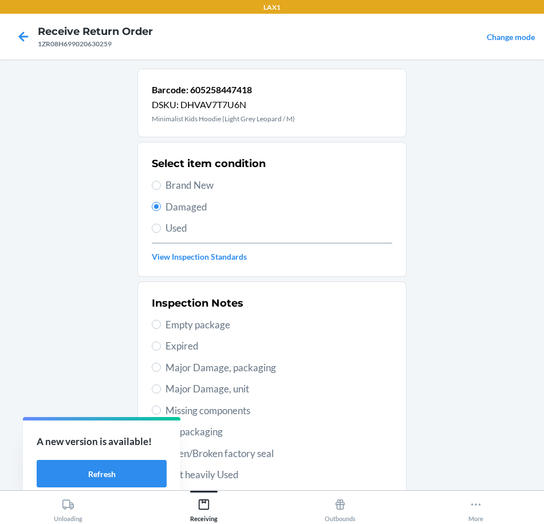
drag, startPoint x: 244, startPoint y: 393, endPoint x: 246, endPoint y: 384, distance: 9.4
click at [246, 386] on span "Major Damage, unit" at bounding box center [278, 389] width 227 height 15
click at [161, 386] on input "Major Damage, unit" at bounding box center [156, 389] width 9 height 9
radio input "true"
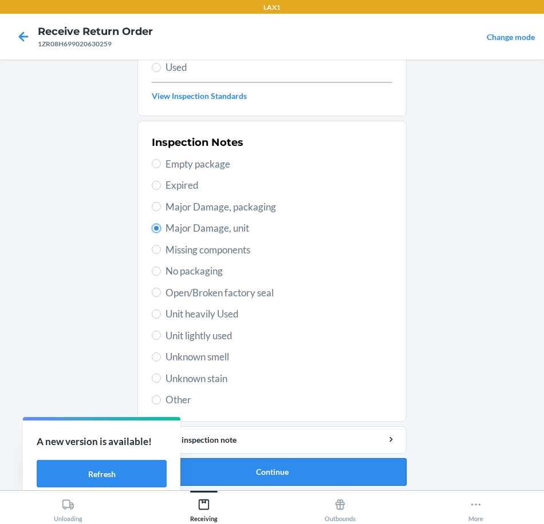
scroll to position [165, 0]
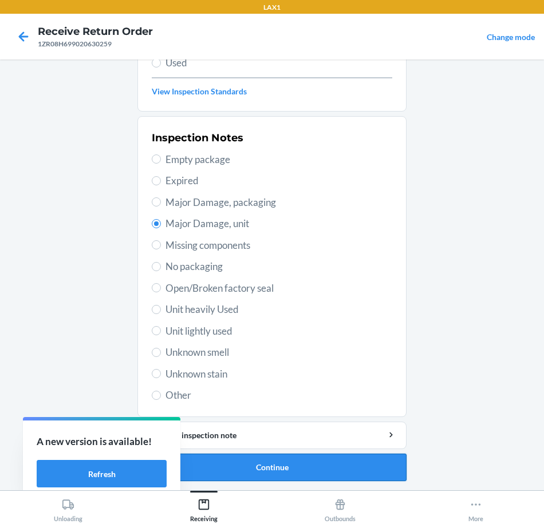
click at [379, 477] on button "Continue" at bounding box center [271, 467] width 269 height 27
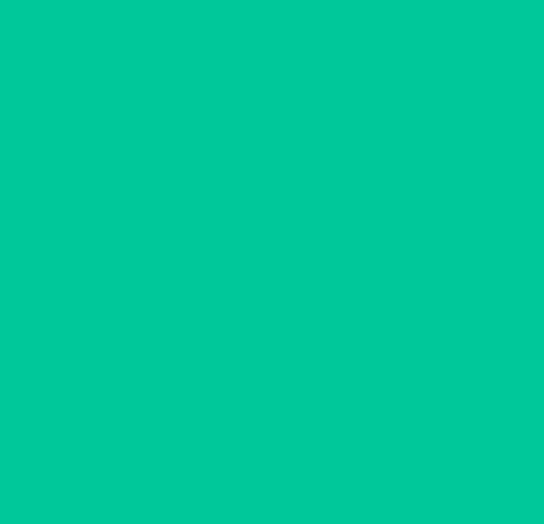
scroll to position [71, 0]
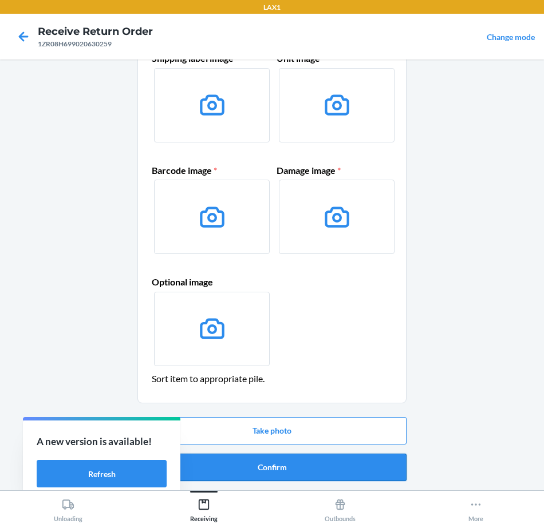
click at [379, 469] on button "Confirm" at bounding box center [271, 467] width 269 height 27
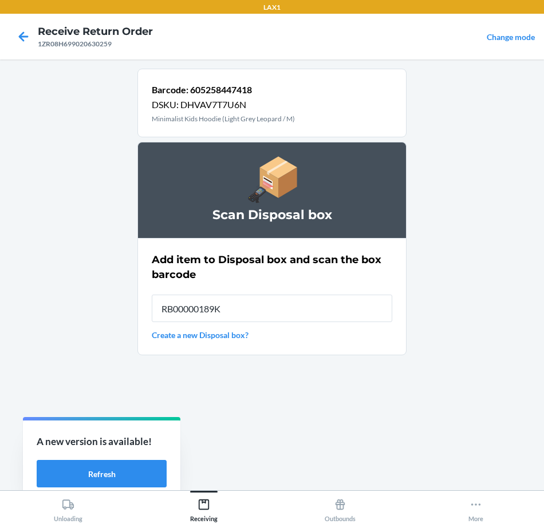
type input "RB00000189K"
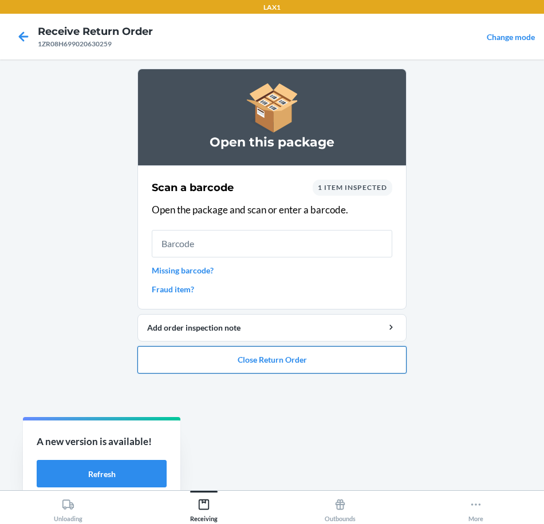
click at [371, 362] on button "Close Return Order" at bounding box center [271, 359] width 269 height 27
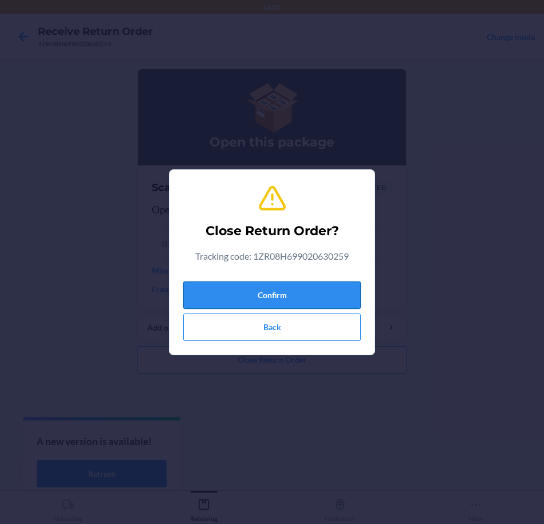
click at [319, 298] on button "Confirm" at bounding box center [271, 295] width 177 height 27
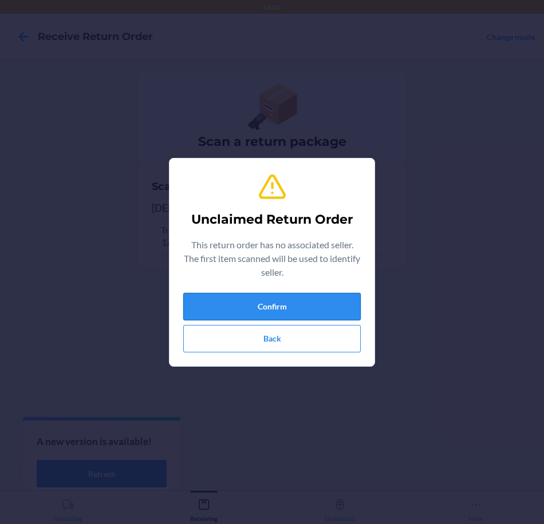
click at [314, 303] on button "Confirm" at bounding box center [271, 306] width 177 height 27
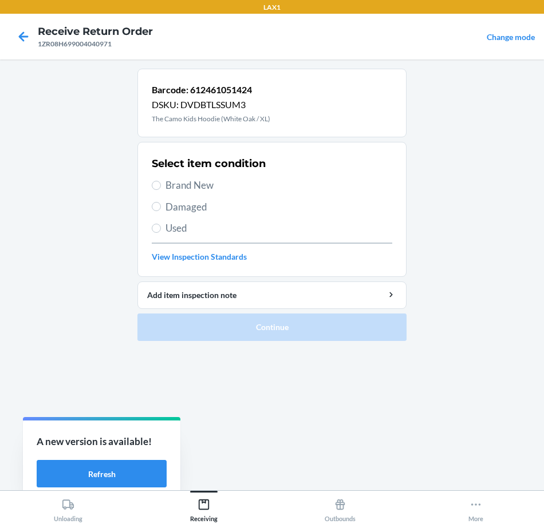
click at [165, 187] on span "Brand New" at bounding box center [278, 185] width 227 height 15
click at [161, 187] on input "Brand New" at bounding box center [156, 185] width 9 height 9
radio input "true"
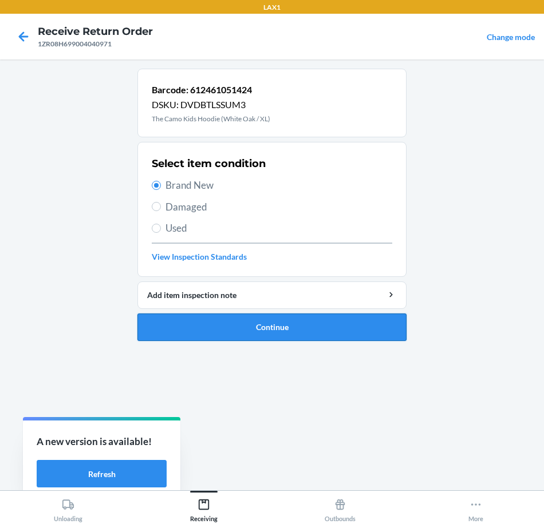
click at [360, 323] on button "Continue" at bounding box center [271, 327] width 269 height 27
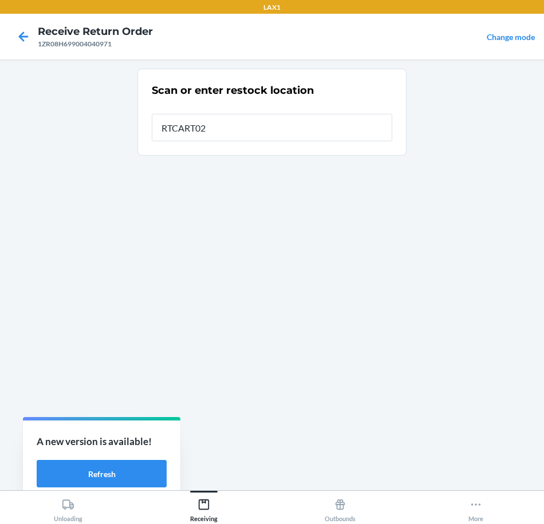
type input "RTCART020"
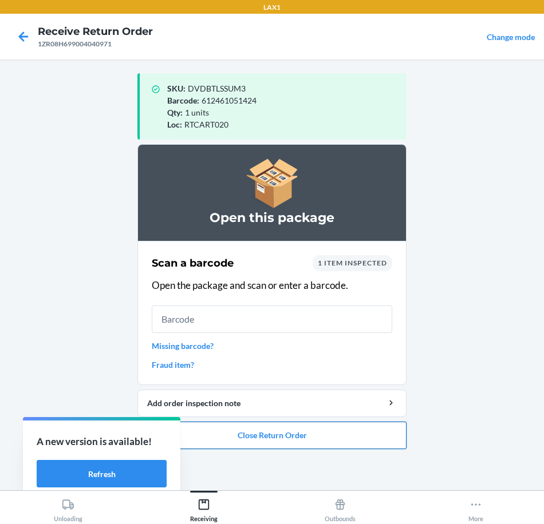
click at [362, 432] on button "Close Return Order" at bounding box center [271, 435] width 269 height 27
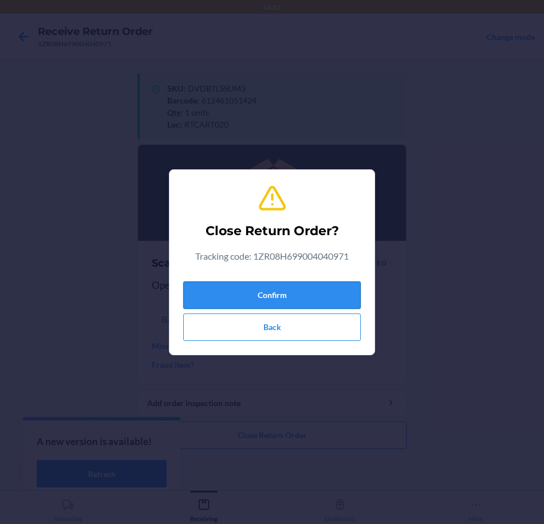
click at [291, 293] on button "Confirm" at bounding box center [271, 295] width 177 height 27
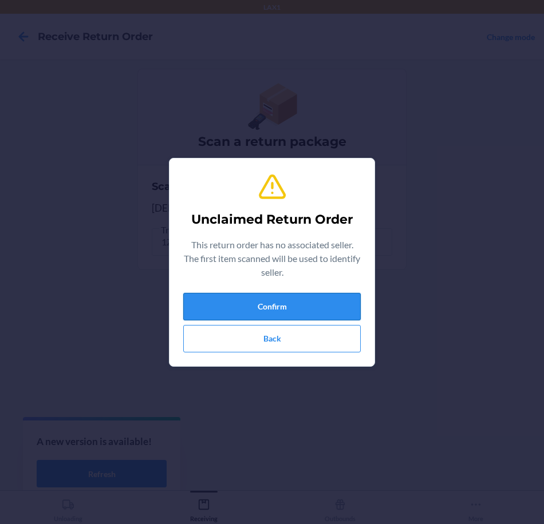
click at [298, 307] on button "Confirm" at bounding box center [271, 306] width 177 height 27
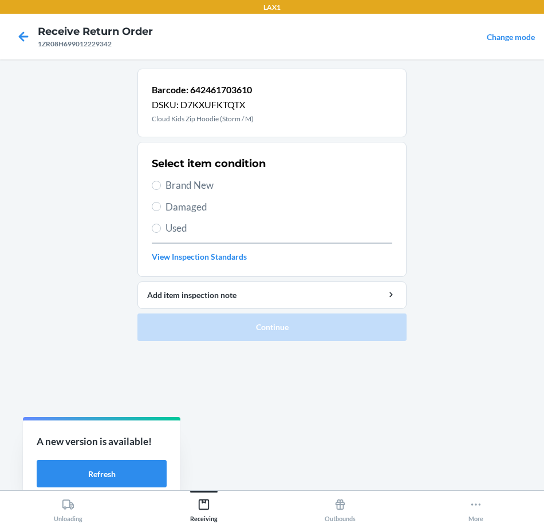
click at [166, 205] on span "Damaged" at bounding box center [278, 207] width 227 height 15
click at [161, 205] on input "Damaged" at bounding box center [156, 206] width 9 height 9
radio input "true"
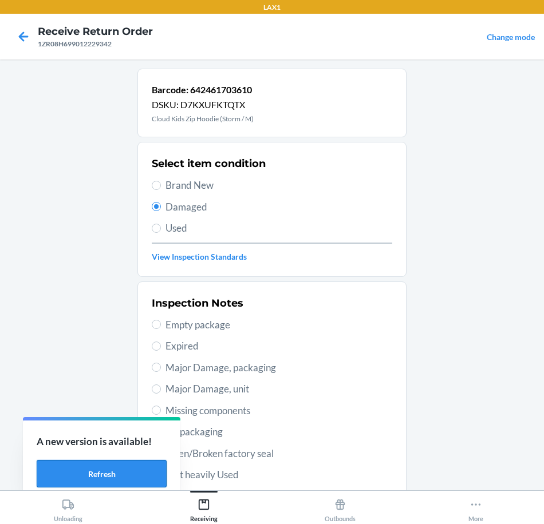
click at [98, 476] on button "Refresh" at bounding box center [102, 473] width 130 height 27
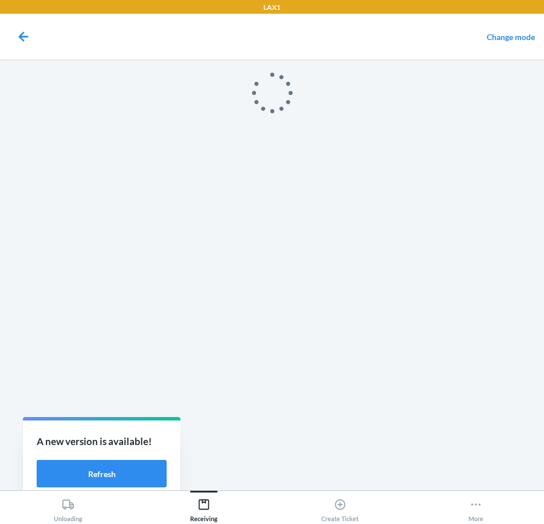
click at [98, 476] on main at bounding box center [272, 275] width 544 height 431
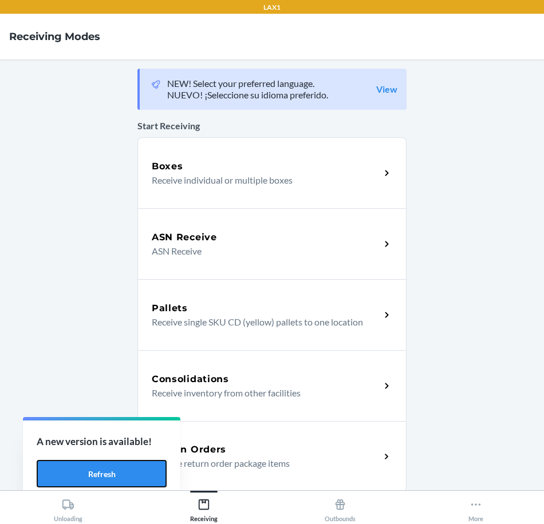
click at [98, 476] on button "Refresh" at bounding box center [102, 473] width 130 height 27
click at [381, 453] on icon at bounding box center [386, 457] width 13 height 13
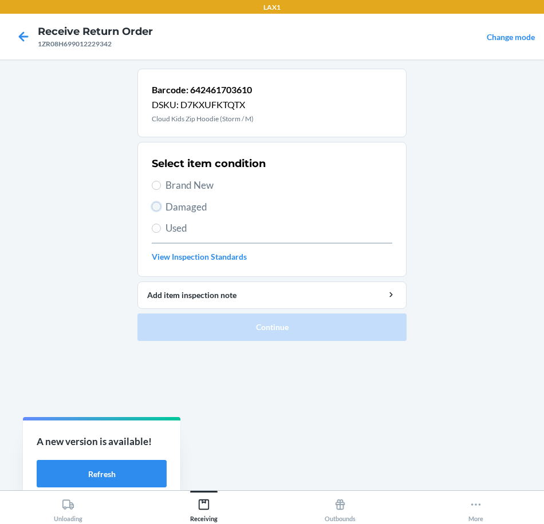
click at [157, 208] on input "Damaged" at bounding box center [156, 206] width 9 height 9
radio input "true"
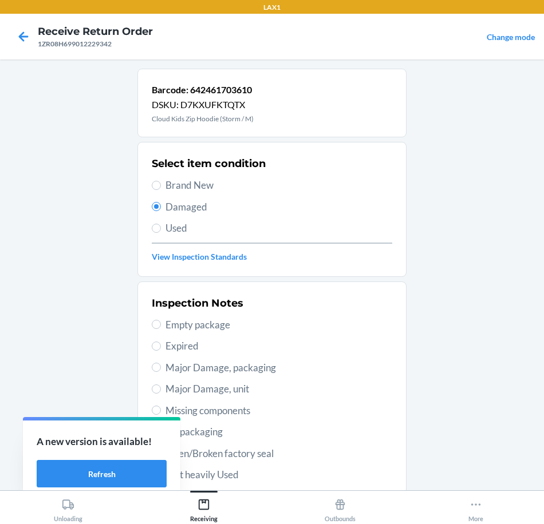
click at [251, 391] on span "Major Damage, unit" at bounding box center [278, 389] width 227 height 15
click at [161, 391] on input "Major Damage, unit" at bounding box center [156, 389] width 9 height 9
radio input "true"
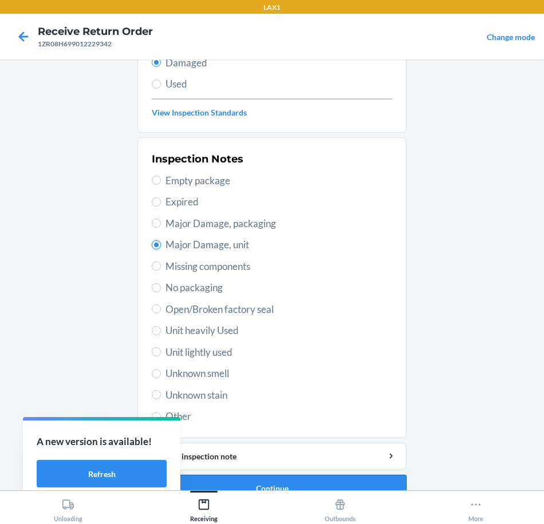
scroll to position [165, 0]
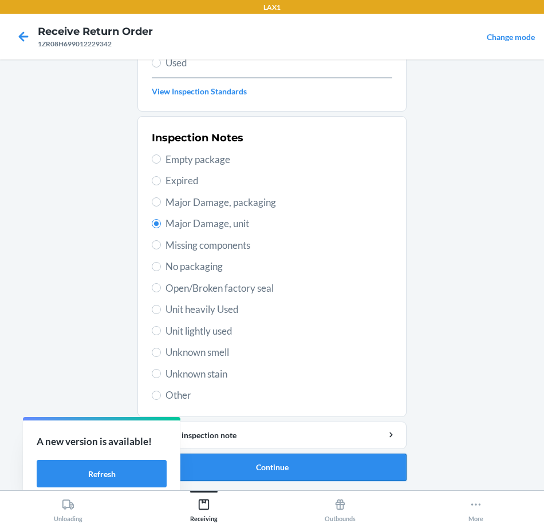
click at [364, 468] on button "Continue" at bounding box center [271, 467] width 269 height 27
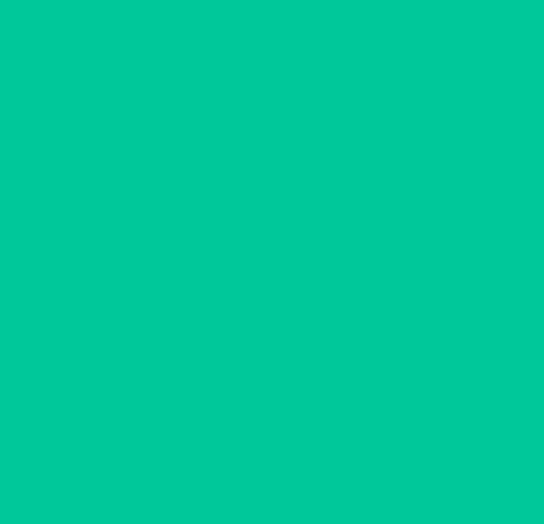
scroll to position [71, 0]
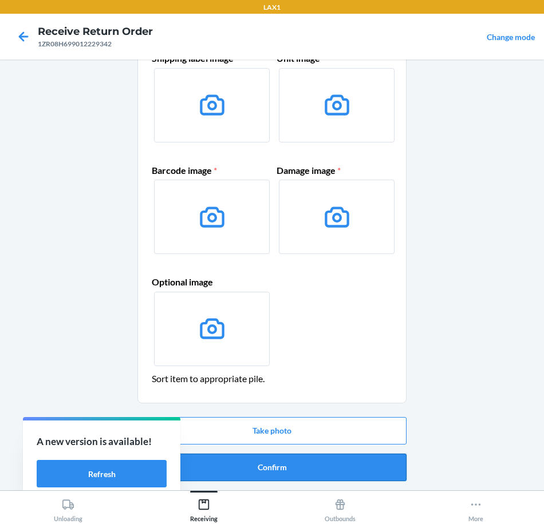
click at [361, 477] on button "Confirm" at bounding box center [271, 467] width 269 height 27
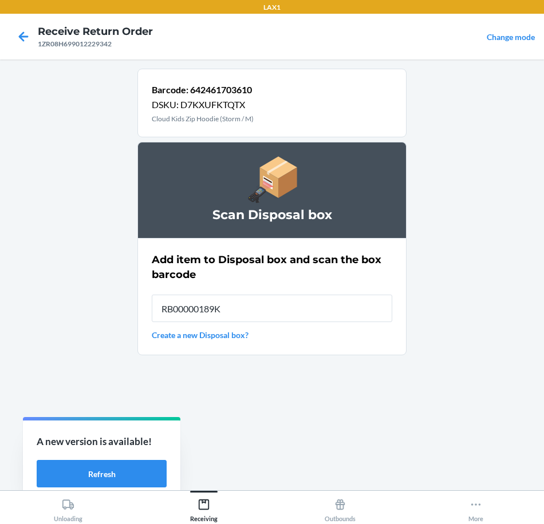
type input "RB00000189K"
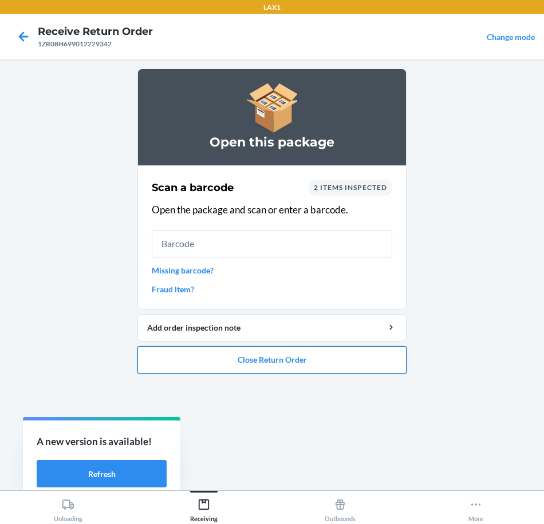
click at [366, 368] on button "Close Return Order" at bounding box center [271, 359] width 269 height 27
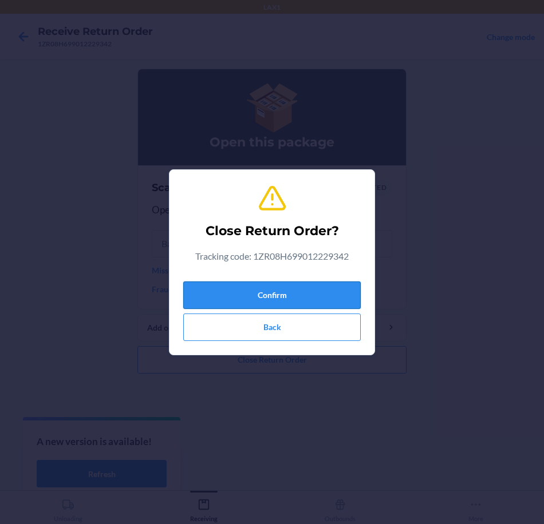
click at [323, 300] on button "Confirm" at bounding box center [271, 295] width 177 height 27
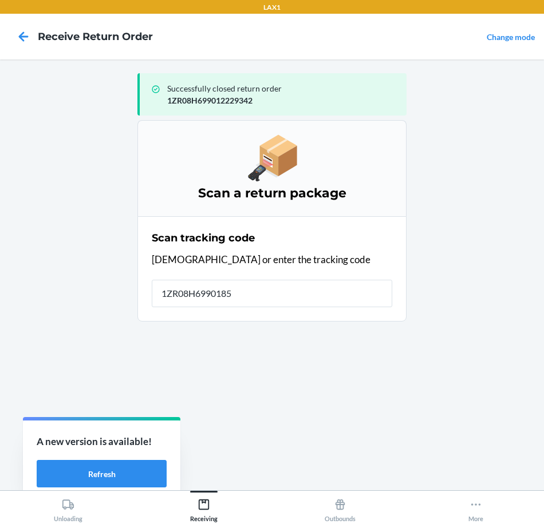
type input "1ZR08H69901859"
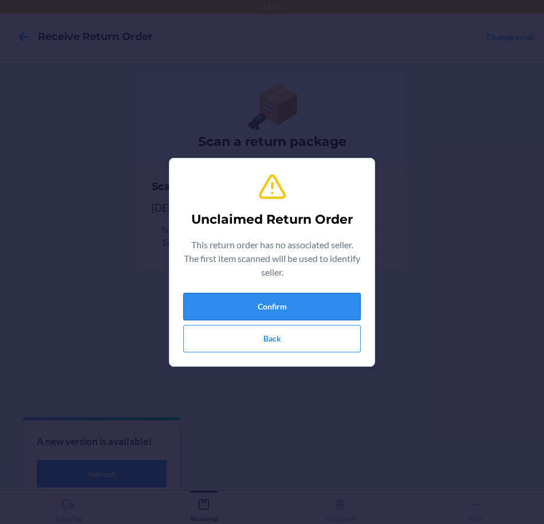
click at [305, 309] on button "Confirm" at bounding box center [271, 306] width 177 height 27
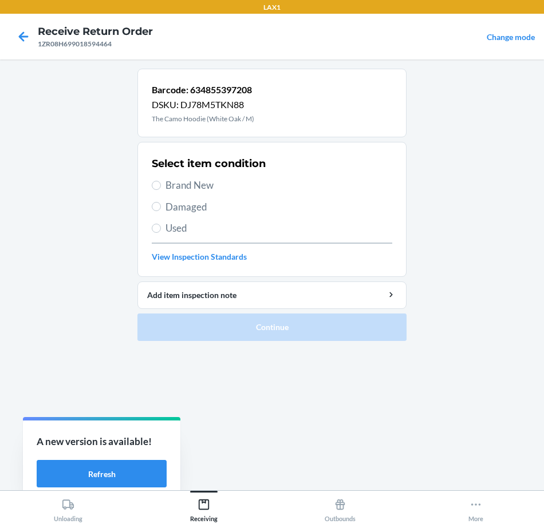
click at [192, 184] on span "Brand New" at bounding box center [278, 185] width 227 height 15
click at [161, 184] on input "Brand New" at bounding box center [156, 185] width 9 height 9
radio input "true"
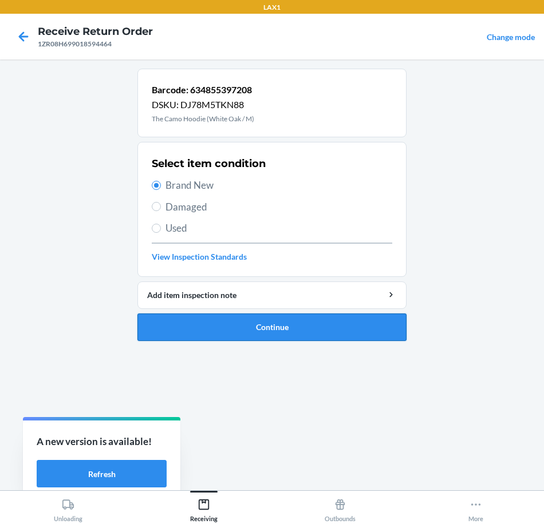
click at [306, 325] on button "Continue" at bounding box center [271, 327] width 269 height 27
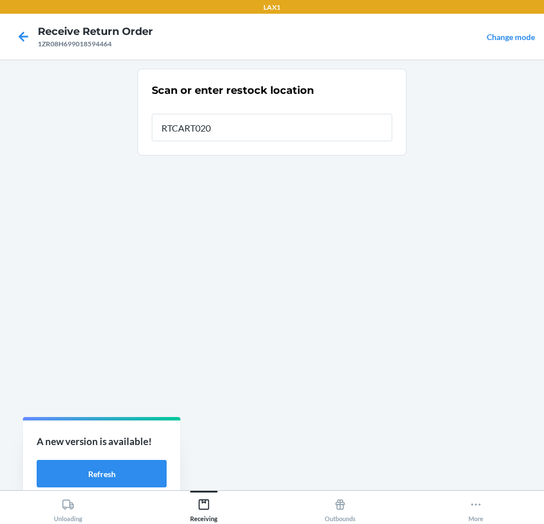
type input "RTCART020"
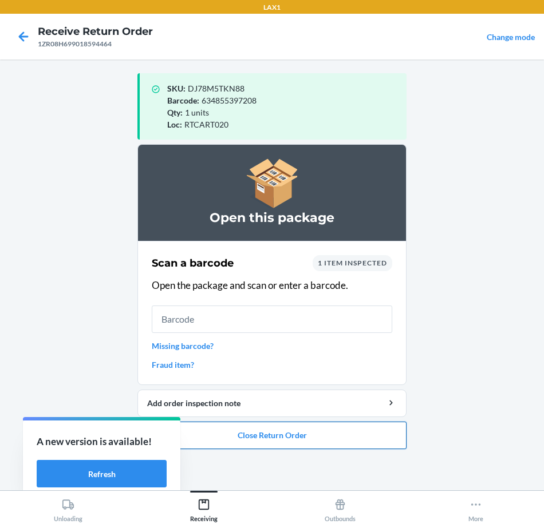
click at [323, 439] on button "Close Return Order" at bounding box center [271, 435] width 269 height 27
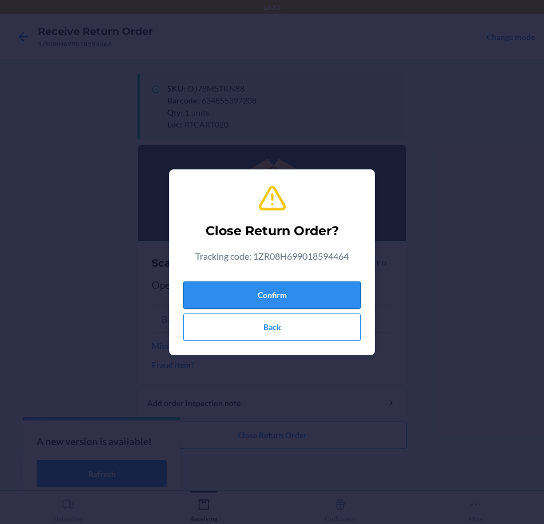
click at [320, 298] on button "Confirm" at bounding box center [271, 295] width 177 height 27
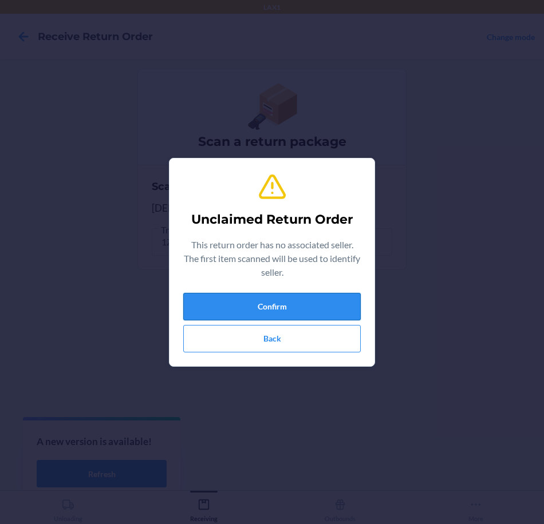
click at [314, 304] on button "Confirm" at bounding box center [271, 306] width 177 height 27
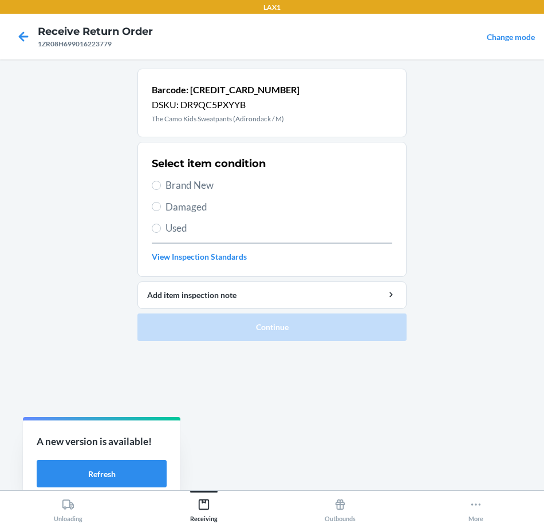
click at [200, 186] on span "Brand New" at bounding box center [278, 185] width 227 height 15
click at [161, 186] on input "Brand New" at bounding box center [156, 185] width 9 height 9
radio input "true"
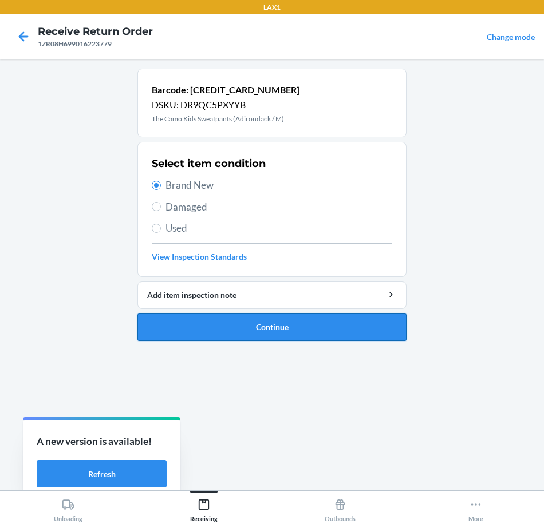
click at [367, 330] on button "Continue" at bounding box center [271, 327] width 269 height 27
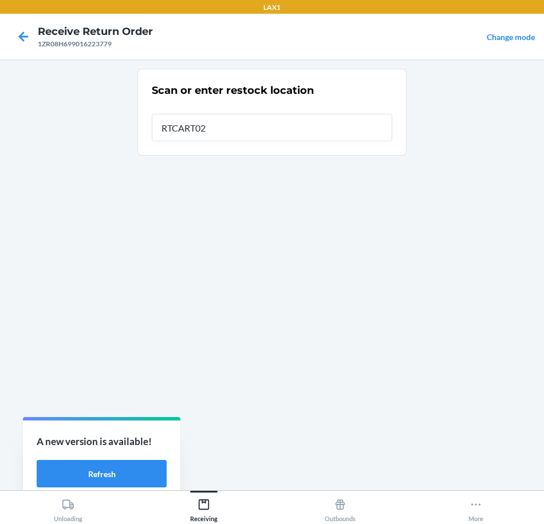
type input "RTCART020"
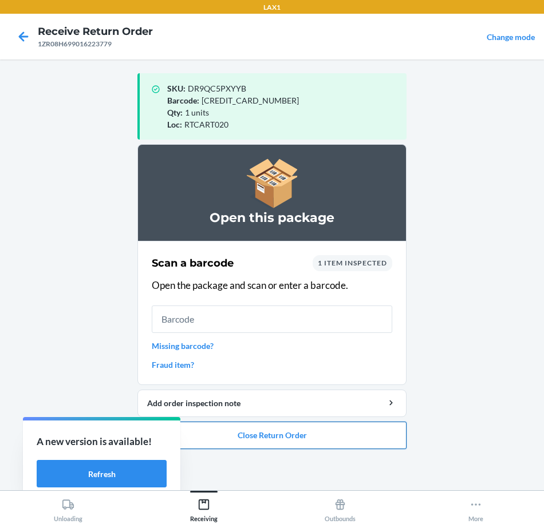
click at [350, 436] on button "Close Return Order" at bounding box center [271, 435] width 269 height 27
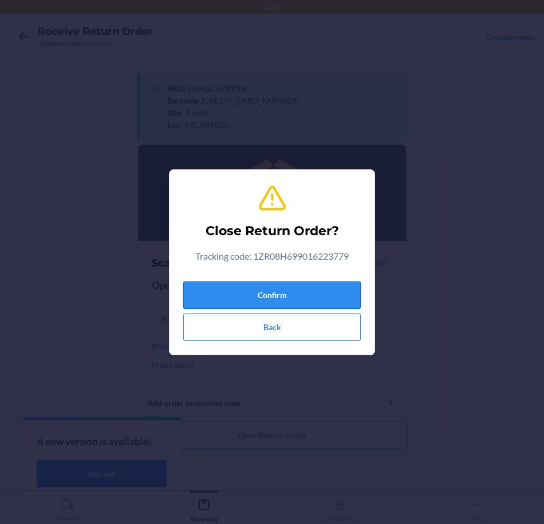
click at [325, 294] on button "Confirm" at bounding box center [271, 295] width 177 height 27
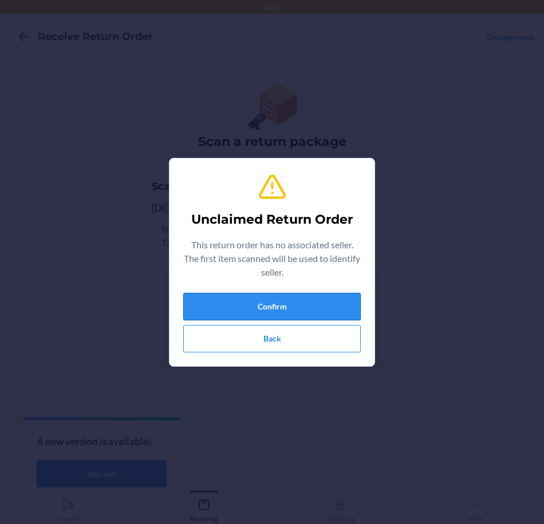
click at [327, 309] on button "Confirm" at bounding box center [271, 306] width 177 height 27
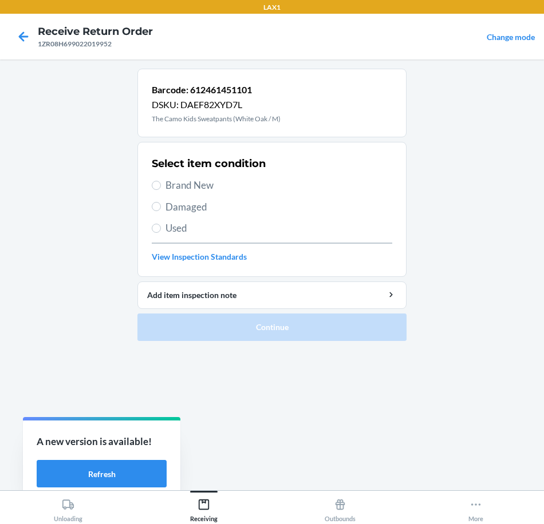
click at [204, 185] on span "Brand New" at bounding box center [278, 185] width 227 height 15
click at [161, 185] on input "Brand New" at bounding box center [156, 185] width 9 height 9
radio input "true"
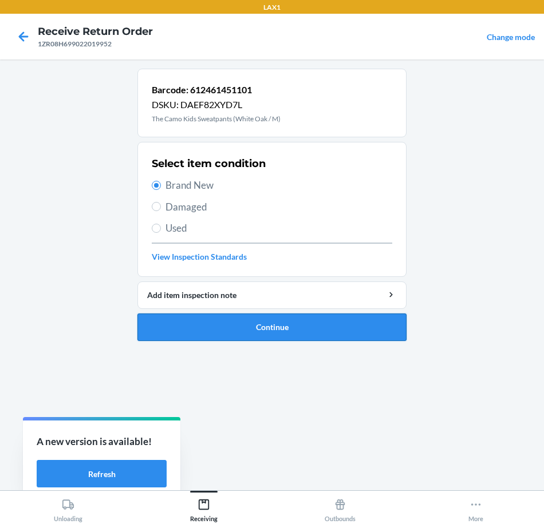
click at [242, 329] on button "Continue" at bounding box center [271, 327] width 269 height 27
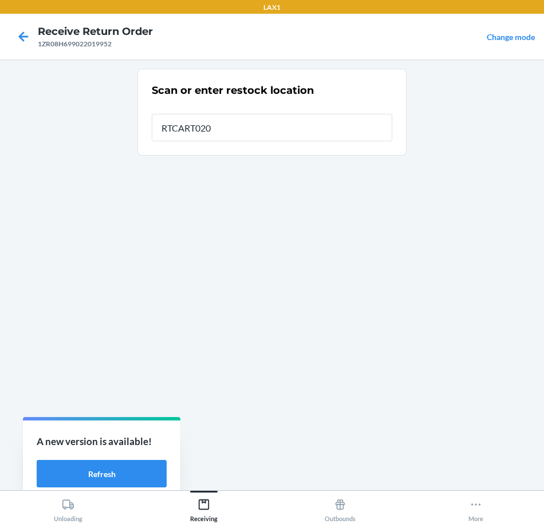
type input "RTCART020"
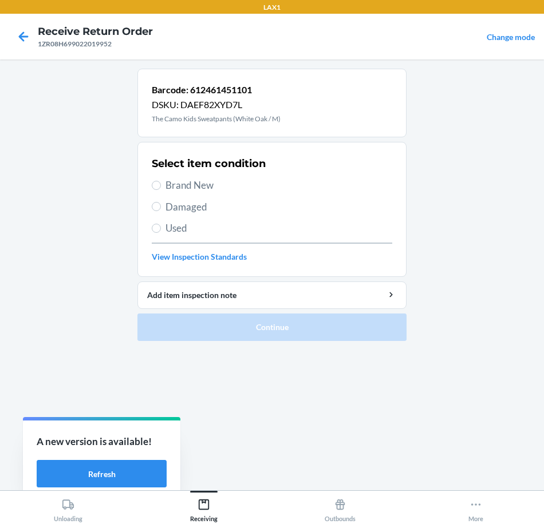
click at [171, 188] on span "Brand New" at bounding box center [278, 185] width 227 height 15
click at [161, 188] on input "Brand New" at bounding box center [156, 185] width 9 height 9
radio input "true"
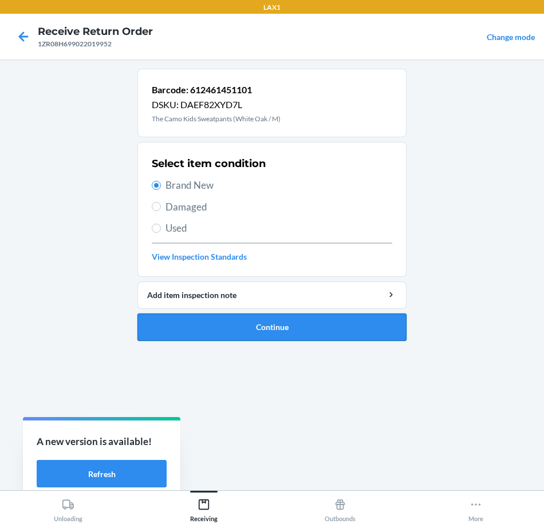
click at [288, 332] on button "Continue" at bounding box center [271, 327] width 269 height 27
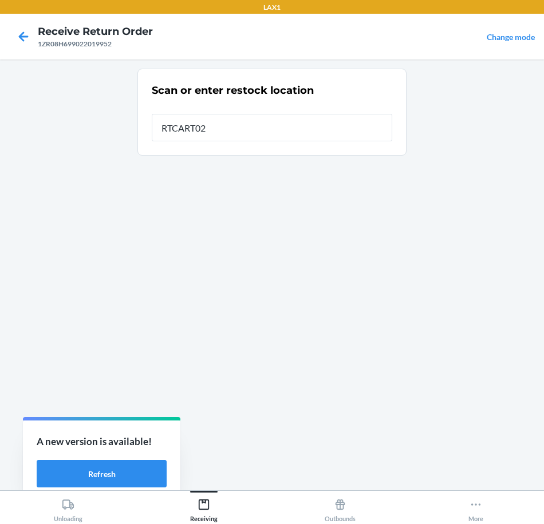
type input "RTCART020"
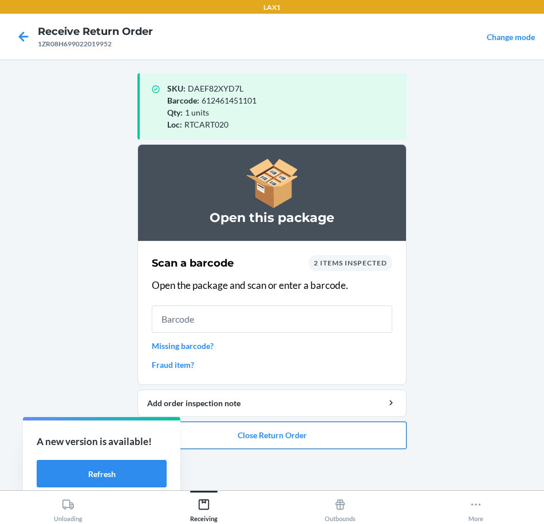
click at [357, 431] on button "Close Return Order" at bounding box center [271, 435] width 269 height 27
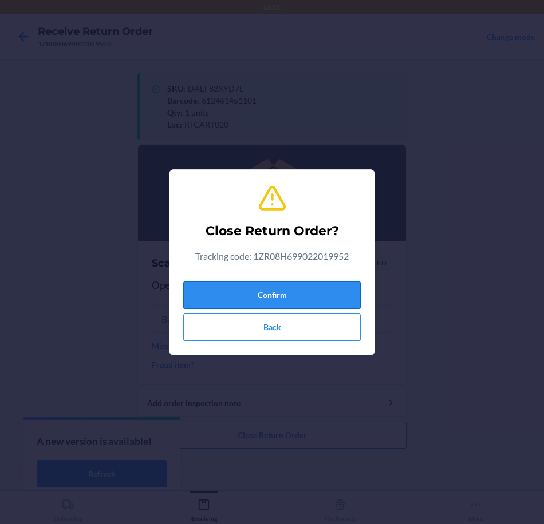
click at [323, 297] on button "Confirm" at bounding box center [271, 295] width 177 height 27
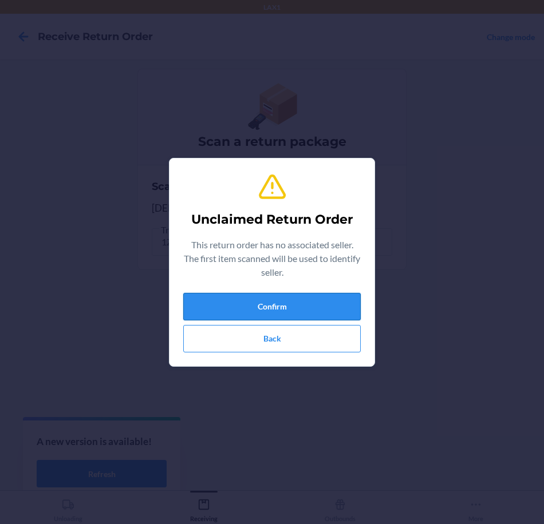
click at [323, 300] on button "Confirm" at bounding box center [271, 306] width 177 height 27
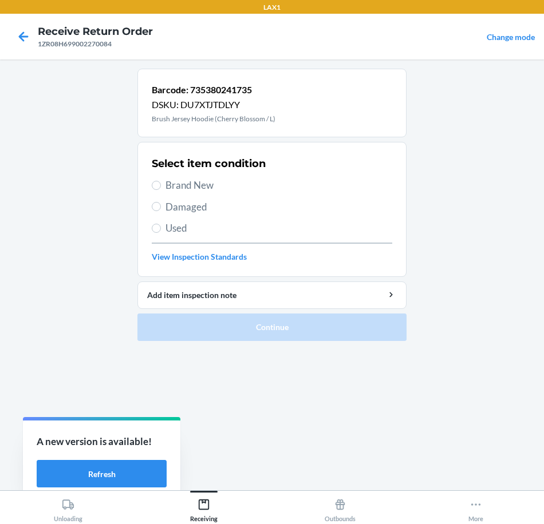
click at [183, 187] on span "Brand New" at bounding box center [278, 185] width 227 height 15
click at [161, 187] on input "Brand New" at bounding box center [156, 185] width 9 height 9
radio input "true"
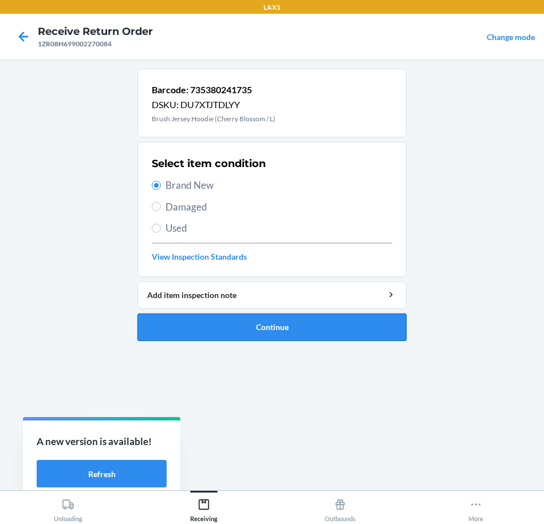
click at [344, 336] on button "Continue" at bounding box center [271, 327] width 269 height 27
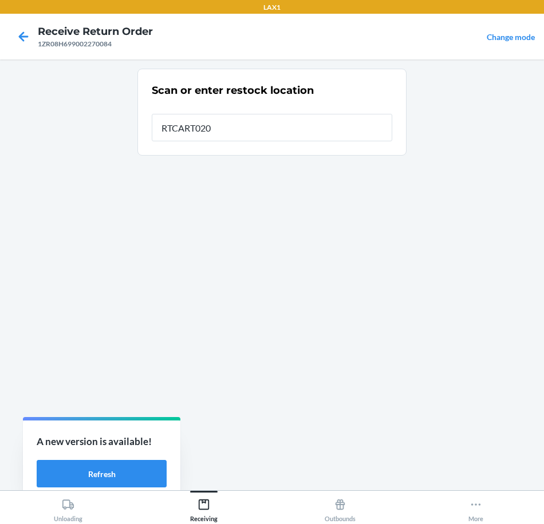
type input "RTCART020"
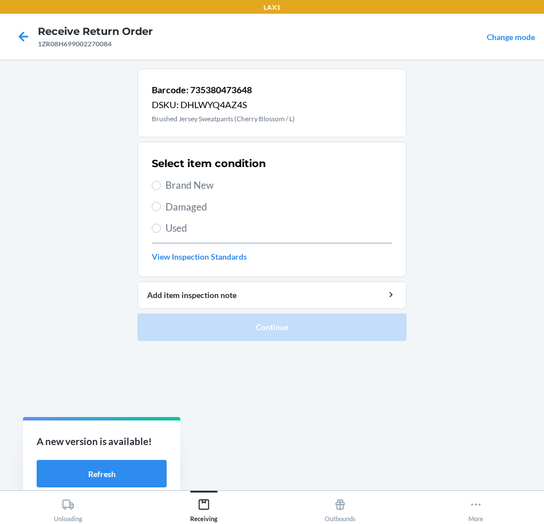
click at [185, 185] on span "Brand New" at bounding box center [278, 185] width 227 height 15
click at [161, 185] on input "Brand New" at bounding box center [156, 185] width 9 height 9
radio input "true"
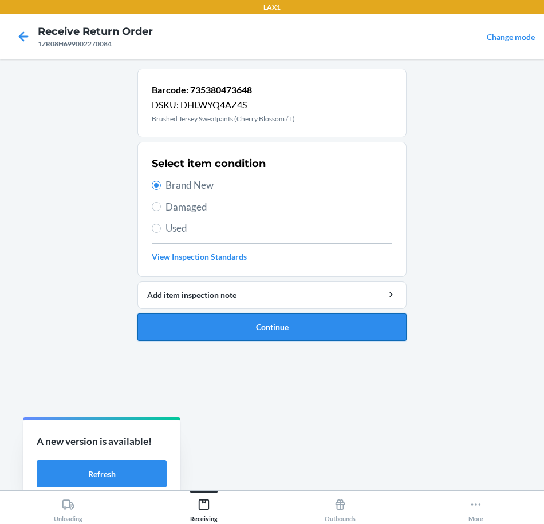
click at [305, 325] on button "Continue" at bounding box center [271, 327] width 269 height 27
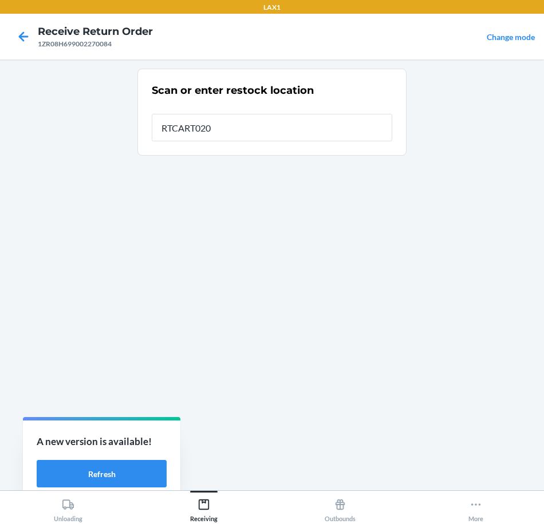
type input "RTCART020"
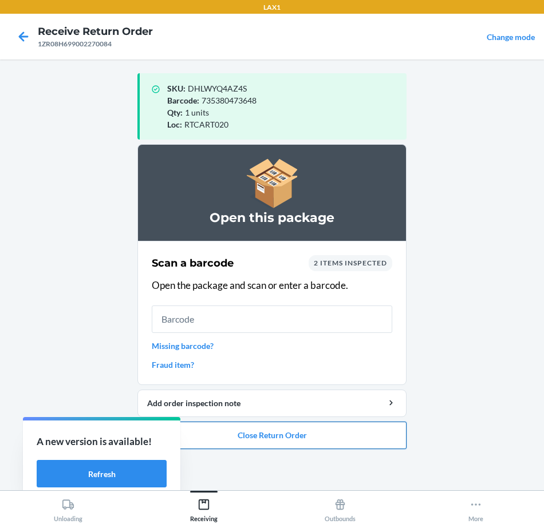
click at [348, 439] on button "Close Return Order" at bounding box center [271, 435] width 269 height 27
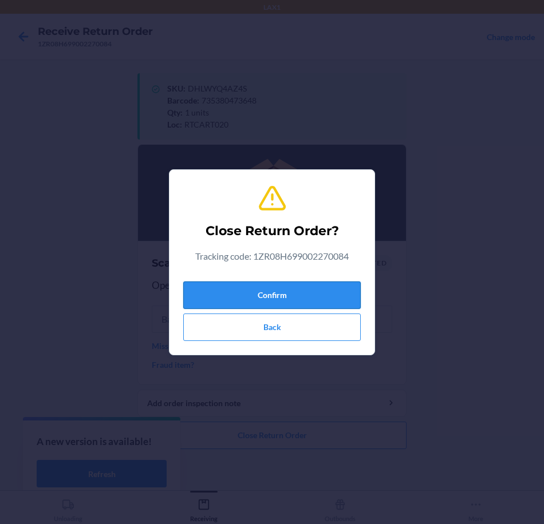
click at [306, 300] on button "Confirm" at bounding box center [271, 295] width 177 height 27
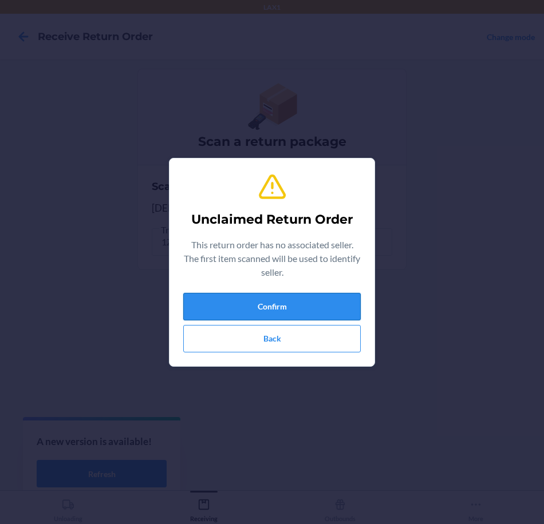
click at [331, 307] on button "Confirm" at bounding box center [271, 306] width 177 height 27
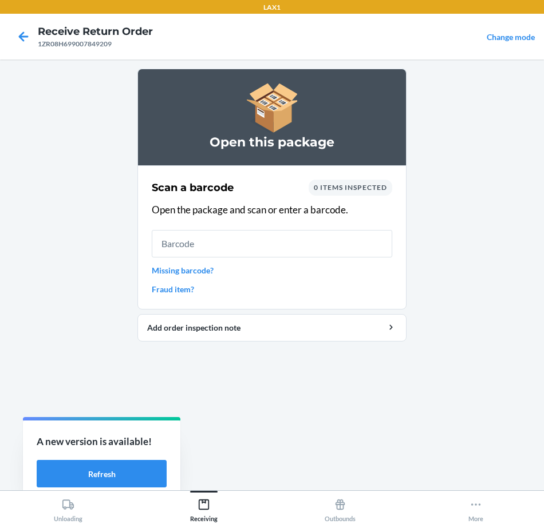
click at [215, 244] on input "text" at bounding box center [272, 243] width 240 height 27
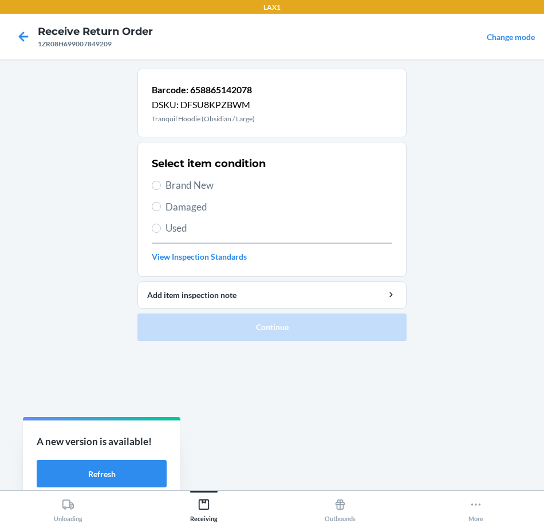
click at [198, 230] on span "Used" at bounding box center [278, 228] width 227 height 15
click at [161, 230] on input "Used" at bounding box center [156, 228] width 9 height 9
radio input "true"
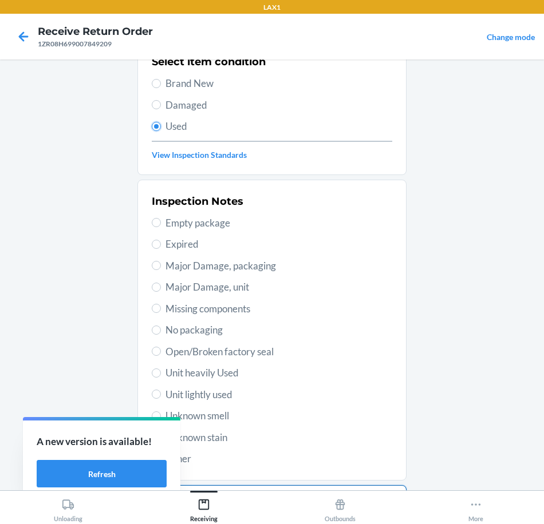
scroll to position [165, 0]
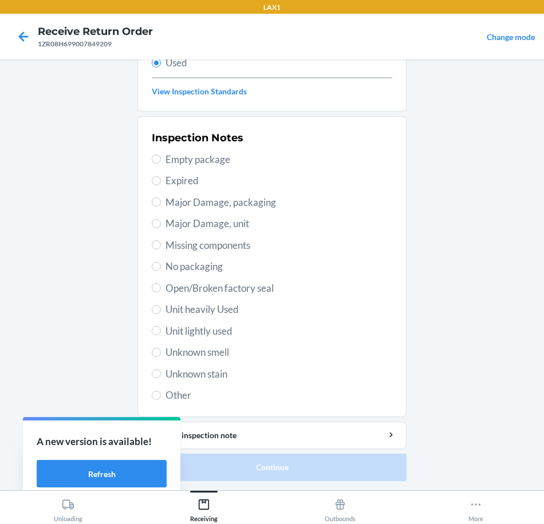
drag, startPoint x: 251, startPoint y: 224, endPoint x: 255, endPoint y: 233, distance: 10.0
click at [252, 224] on span "Major Damage, unit" at bounding box center [278, 223] width 227 height 15
click at [161, 224] on input "Major Damage, unit" at bounding box center [156, 223] width 9 height 9
radio input "true"
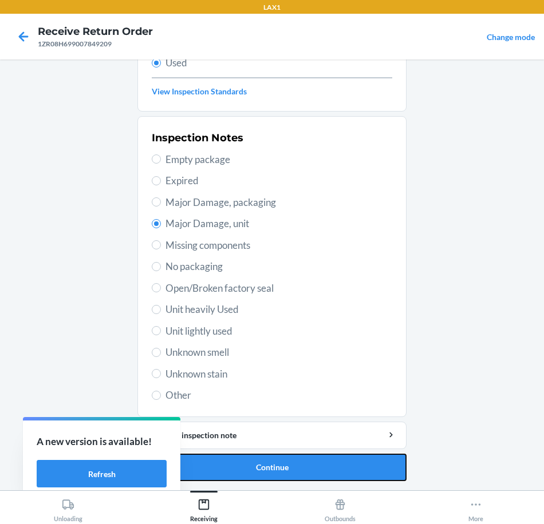
drag, startPoint x: 354, startPoint y: 464, endPoint x: 363, endPoint y: 471, distance: 11.5
click at [360, 468] on button "Continue" at bounding box center [271, 467] width 269 height 27
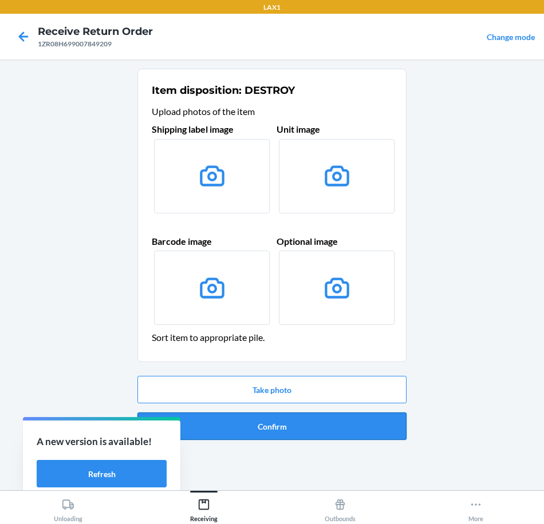
click at [382, 431] on button "Confirm" at bounding box center [271, 426] width 269 height 27
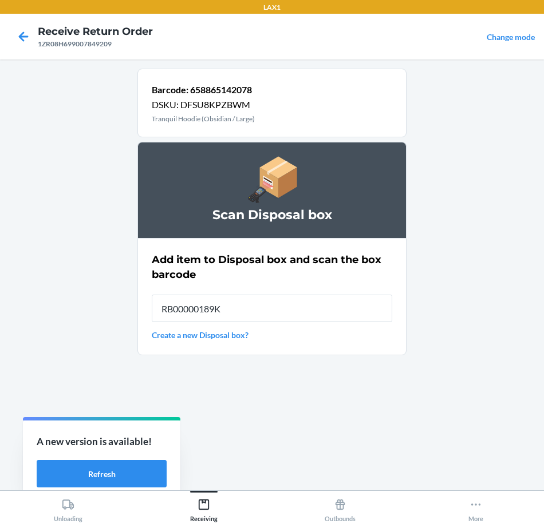
type input "RB00000189K"
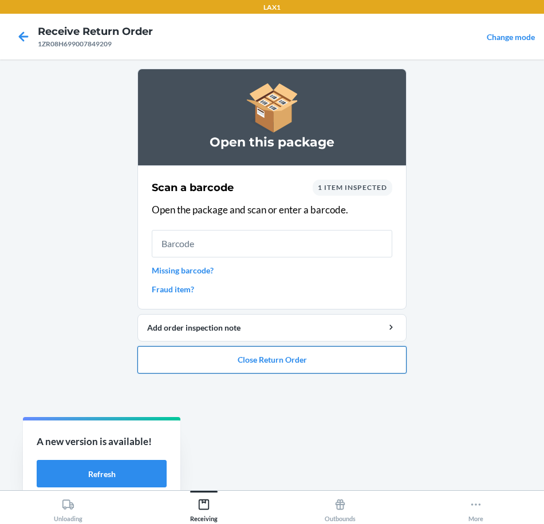
click at [333, 368] on button "Close Return Order" at bounding box center [271, 359] width 269 height 27
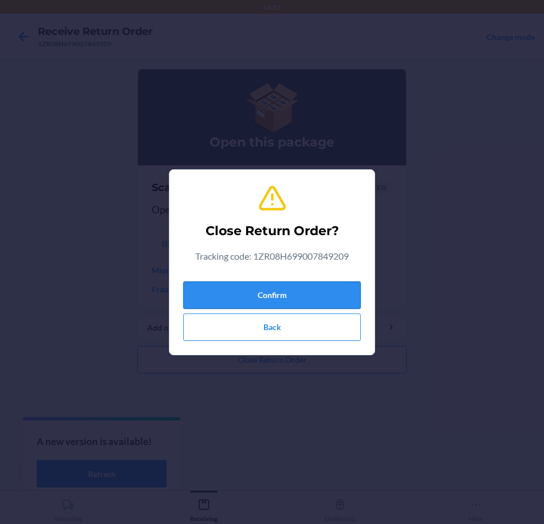
click at [329, 296] on button "Confirm" at bounding box center [271, 295] width 177 height 27
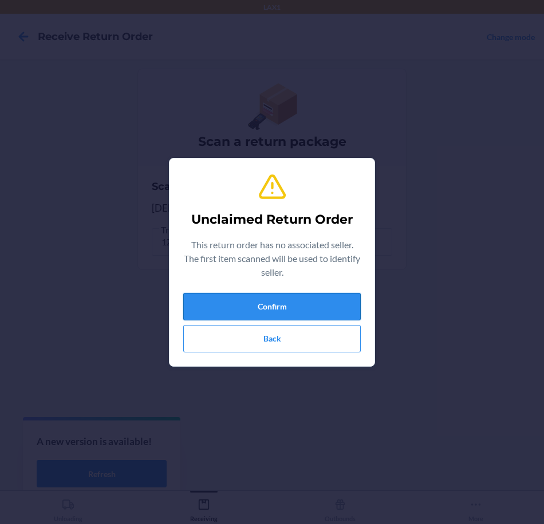
click at [329, 299] on button "Confirm" at bounding box center [271, 306] width 177 height 27
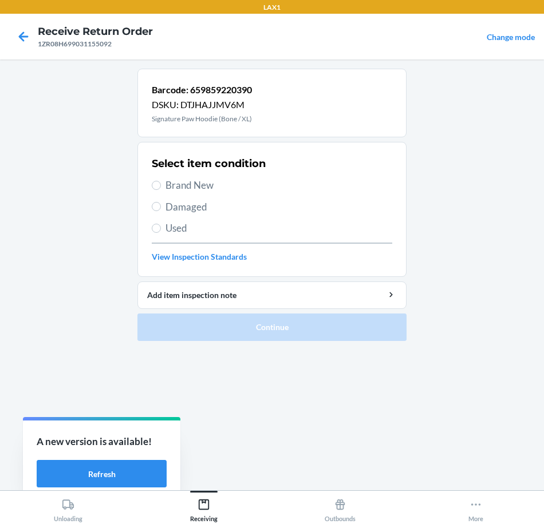
click at [218, 187] on span "Brand New" at bounding box center [278, 185] width 227 height 15
click at [161, 187] on input "Brand New" at bounding box center [156, 185] width 9 height 9
radio input "true"
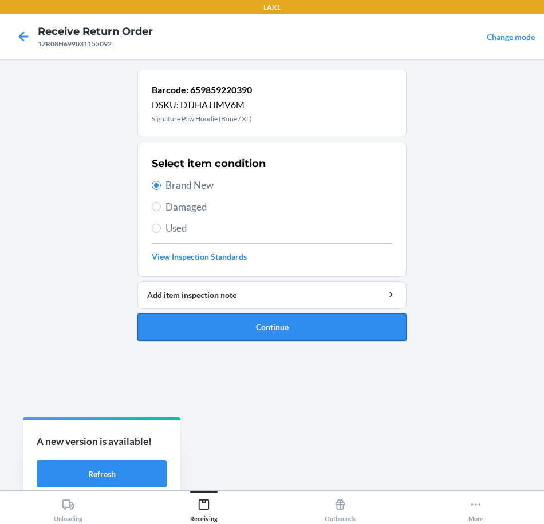
click at [347, 333] on button "Continue" at bounding box center [271, 327] width 269 height 27
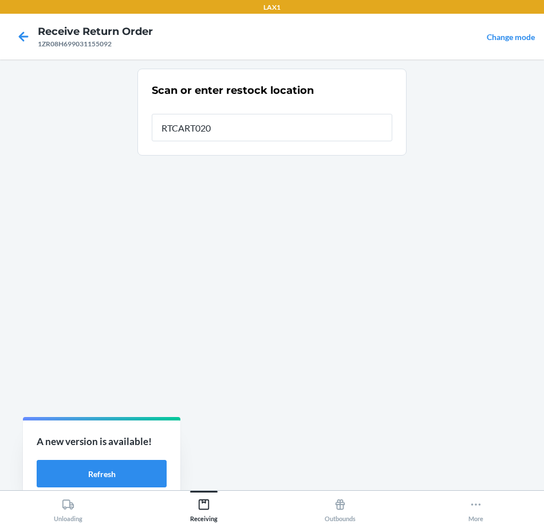
type input "RTCART020"
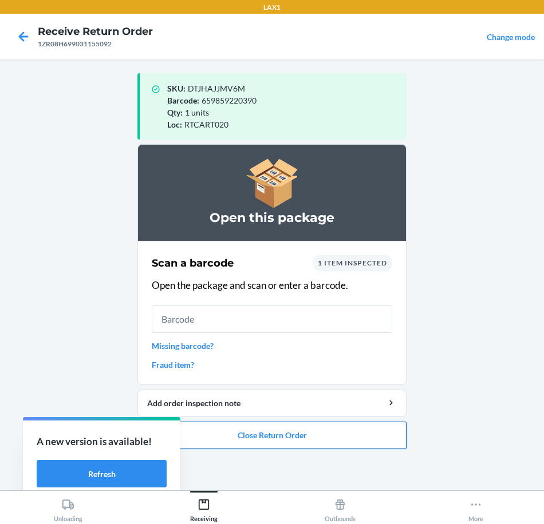
click at [330, 439] on button "Close Return Order" at bounding box center [271, 435] width 269 height 27
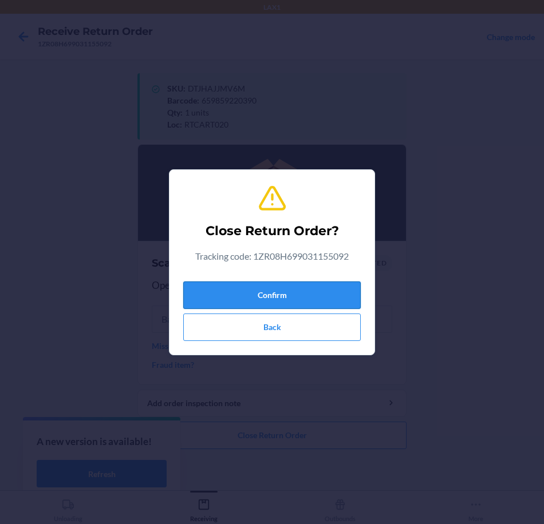
click at [346, 285] on button "Confirm" at bounding box center [271, 295] width 177 height 27
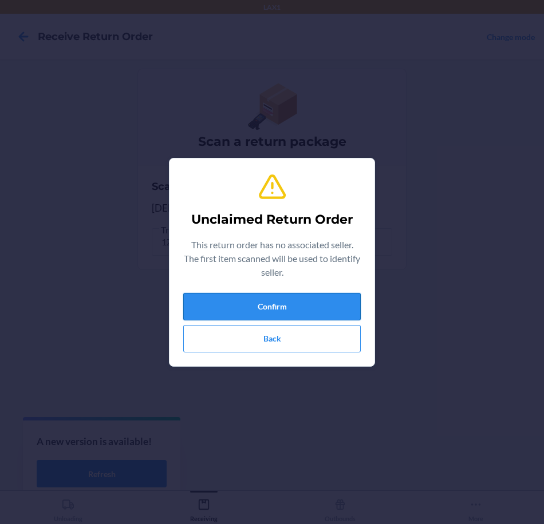
click at [319, 307] on button "Confirm" at bounding box center [271, 306] width 177 height 27
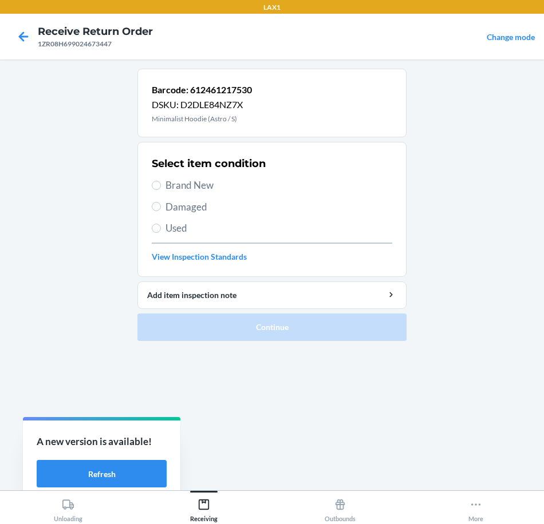
click at [198, 185] on span "Brand New" at bounding box center [278, 185] width 227 height 15
click at [161, 185] on input "Brand New" at bounding box center [156, 185] width 9 height 9
radio input "true"
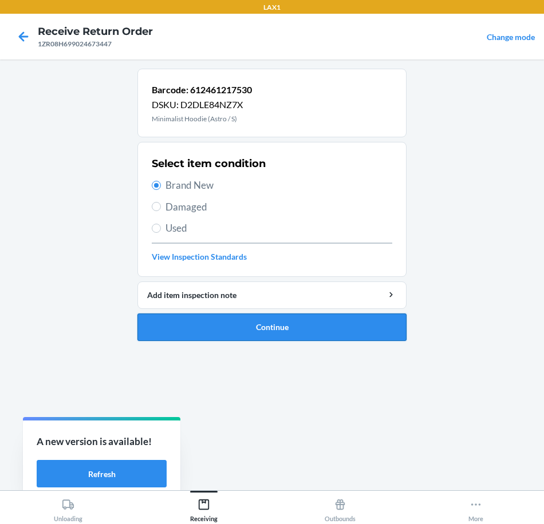
click at [340, 330] on button "Continue" at bounding box center [271, 327] width 269 height 27
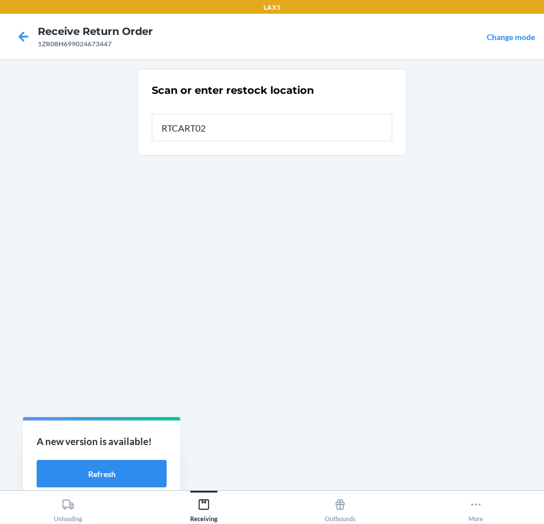
type input "RTCART020"
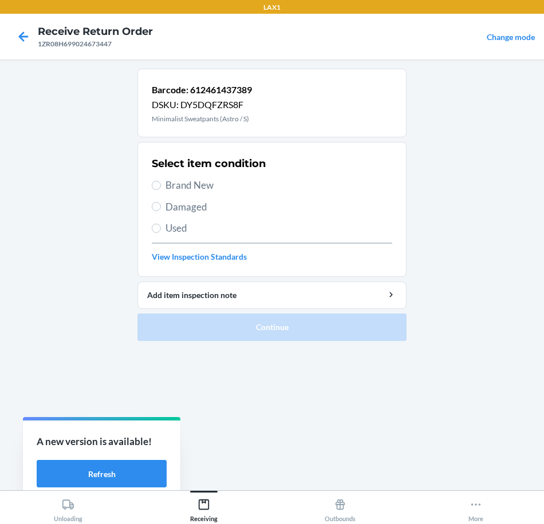
drag, startPoint x: 204, startPoint y: 186, endPoint x: 204, endPoint y: 225, distance: 38.9
click at [202, 187] on span "Brand New" at bounding box center [278, 185] width 227 height 15
click at [157, 190] on label "Brand New" at bounding box center [272, 185] width 240 height 15
click at [157, 190] on input "Brand New" at bounding box center [156, 185] width 9 height 9
radio input "true"
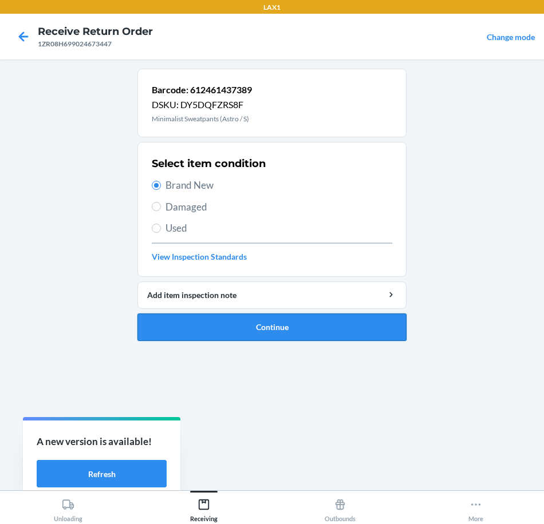
click at [327, 335] on button "Continue" at bounding box center [271, 327] width 269 height 27
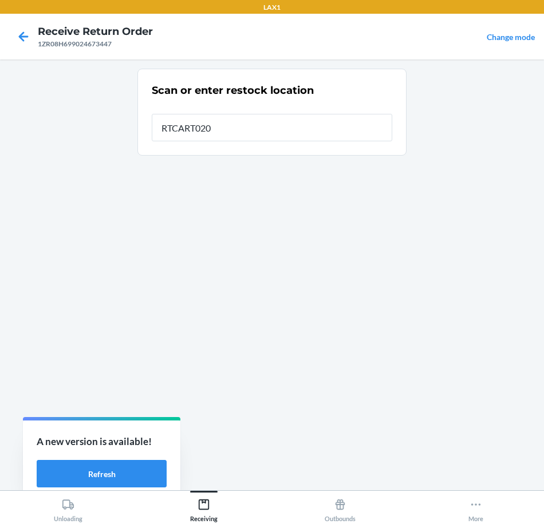
type input "RTCART020"
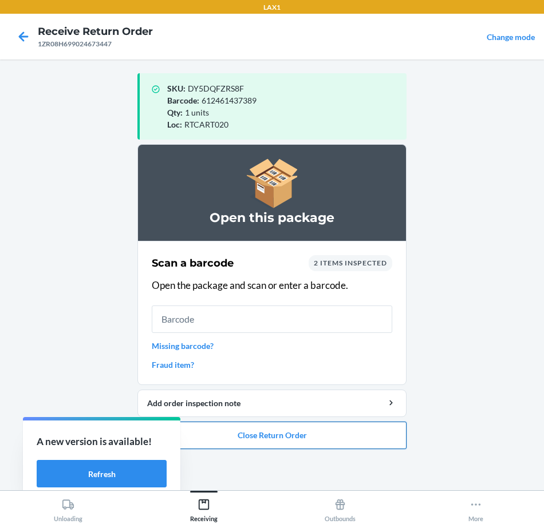
click at [364, 435] on button "Close Return Order" at bounding box center [271, 435] width 269 height 27
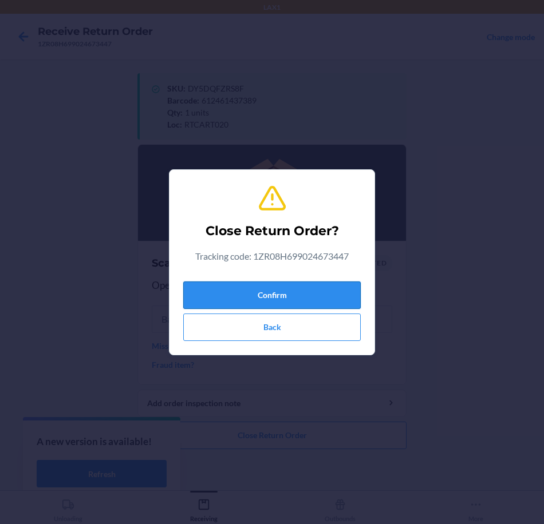
click at [338, 302] on button "Confirm" at bounding box center [271, 295] width 177 height 27
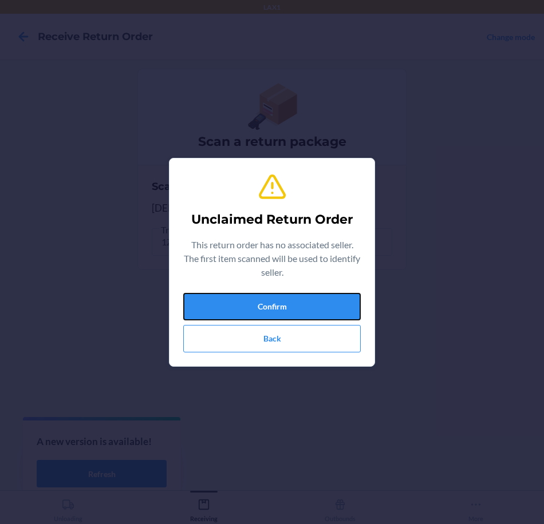
click at [338, 302] on button "Confirm" at bounding box center [271, 306] width 177 height 27
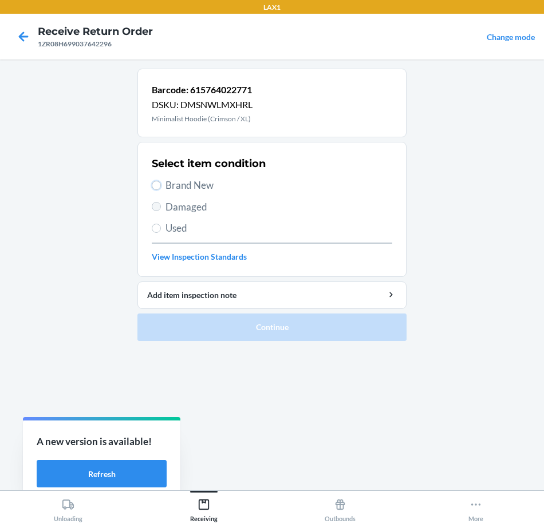
drag, startPoint x: 157, startPoint y: 185, endPoint x: 157, endPoint y: 204, distance: 18.9
click at [157, 190] on input "Brand New" at bounding box center [156, 185] width 9 height 9
radio input "true"
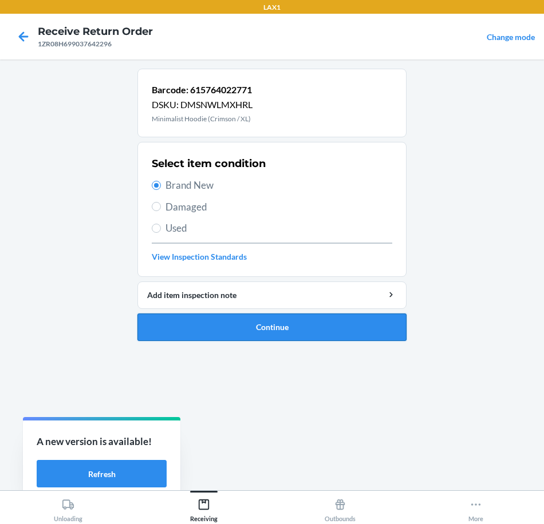
click at [335, 334] on button "Continue" at bounding box center [271, 327] width 269 height 27
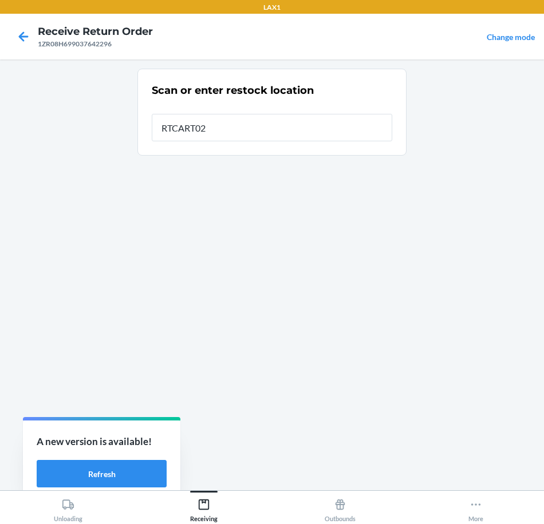
type input "RTCART020"
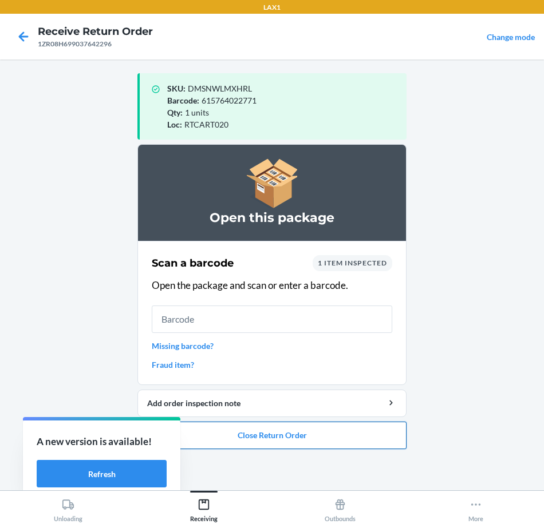
click at [349, 445] on button "Close Return Order" at bounding box center [271, 435] width 269 height 27
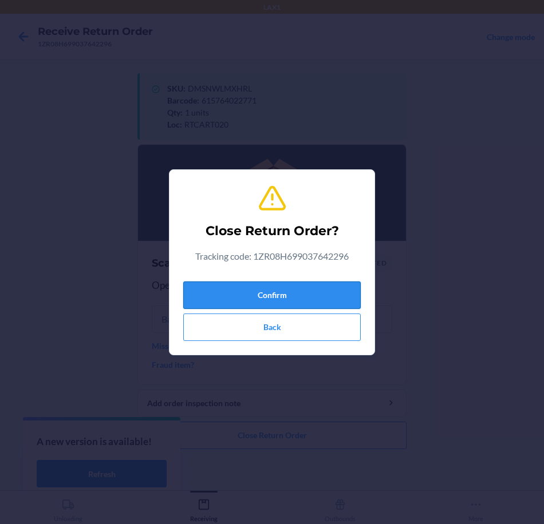
click at [303, 294] on button "Confirm" at bounding box center [271, 295] width 177 height 27
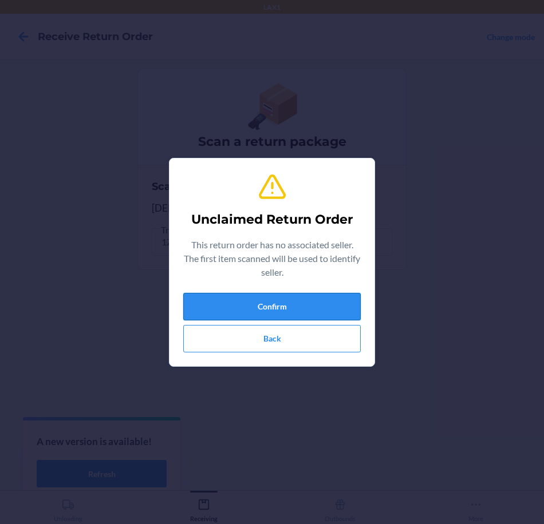
click at [315, 307] on button "Confirm" at bounding box center [271, 306] width 177 height 27
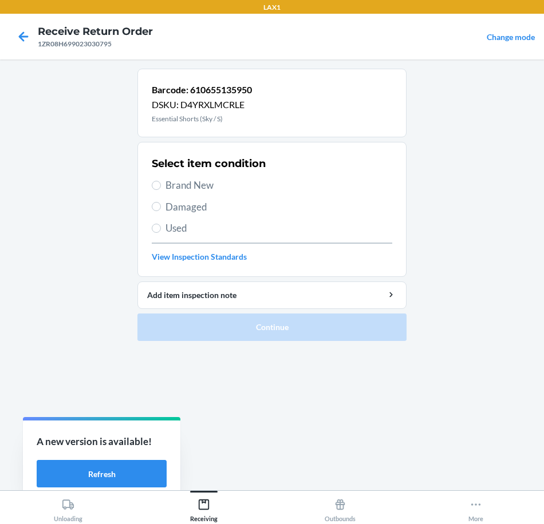
click at [191, 183] on span "Brand New" at bounding box center [278, 185] width 227 height 15
click at [161, 183] on input "Brand New" at bounding box center [156, 185] width 9 height 9
radio input "true"
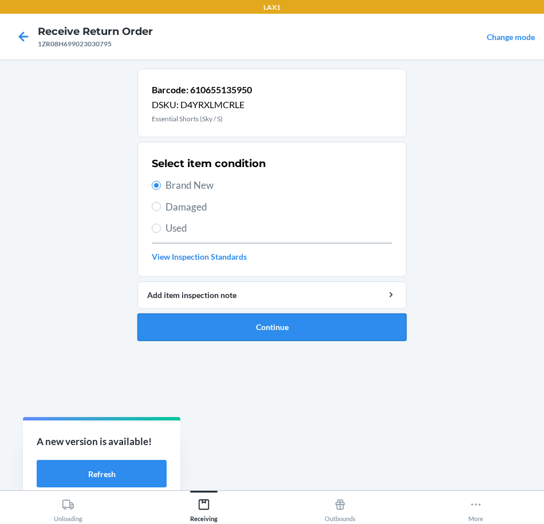
click at [354, 335] on button "Continue" at bounding box center [271, 327] width 269 height 27
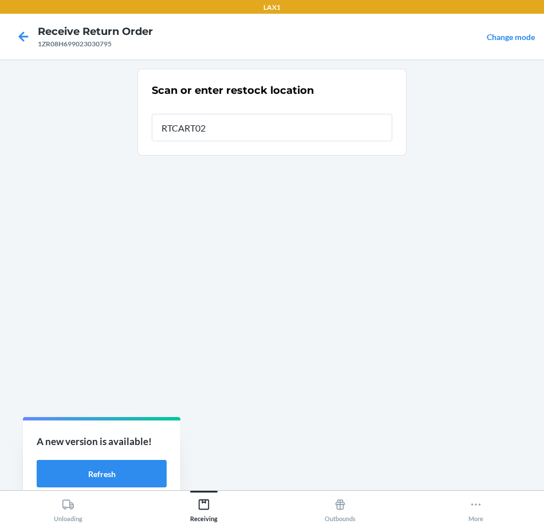
type input "RTCART020"
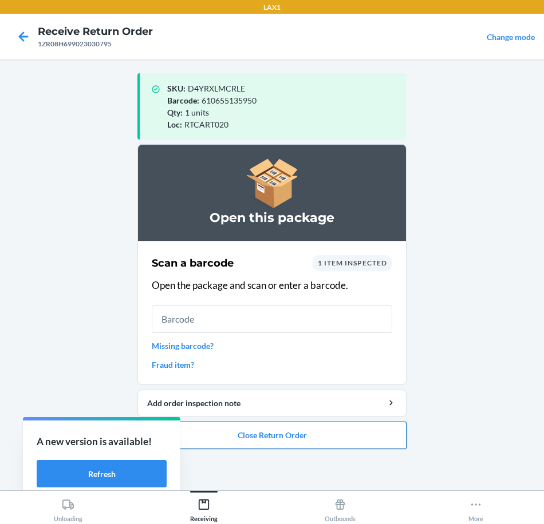
click at [341, 444] on button "Close Return Order" at bounding box center [271, 435] width 269 height 27
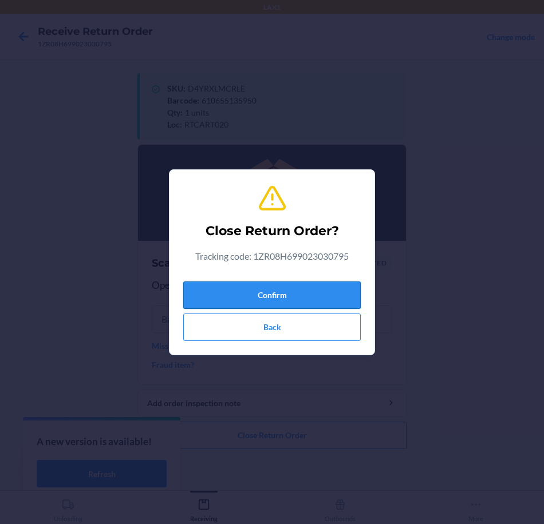
click at [321, 302] on button "Confirm" at bounding box center [271, 295] width 177 height 27
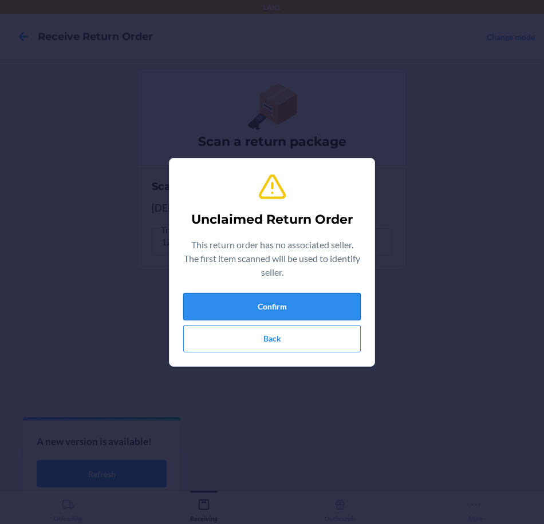
click at [323, 305] on button "Confirm" at bounding box center [271, 306] width 177 height 27
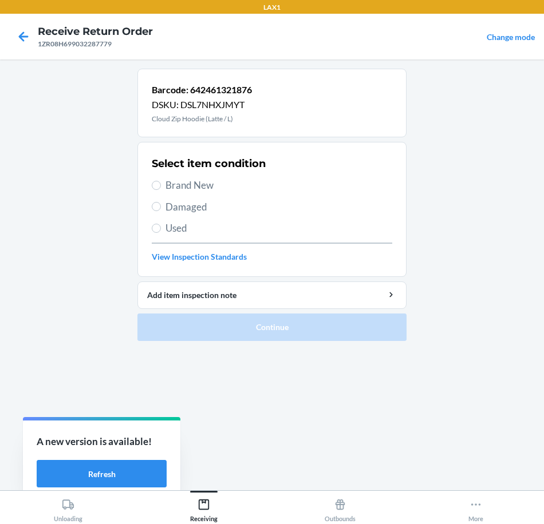
click at [215, 189] on span "Brand New" at bounding box center [278, 185] width 227 height 15
click at [161, 189] on input "Brand New" at bounding box center [156, 185] width 9 height 9
radio input "true"
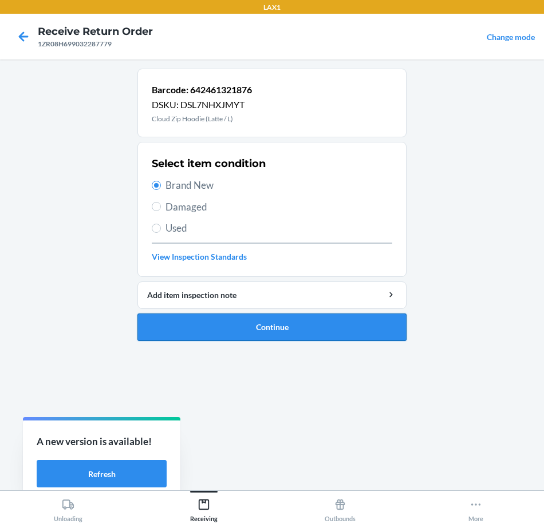
click at [340, 329] on button "Continue" at bounding box center [271, 327] width 269 height 27
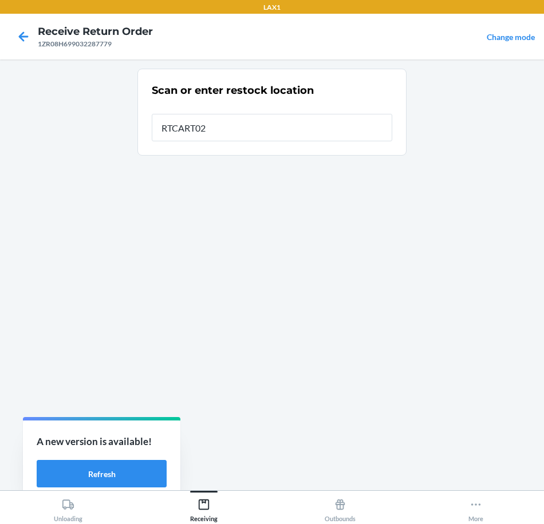
type input "RTCART020"
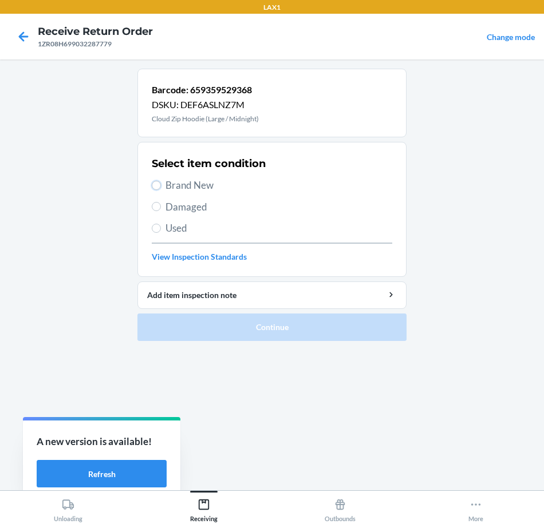
drag, startPoint x: 157, startPoint y: 187, endPoint x: 165, endPoint y: 224, distance: 38.5
click at [157, 187] on input "Brand New" at bounding box center [156, 185] width 9 height 9
radio input "true"
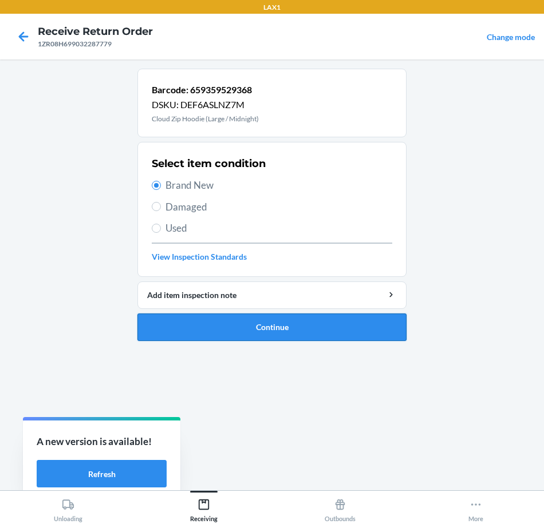
click at [335, 332] on button "Continue" at bounding box center [271, 327] width 269 height 27
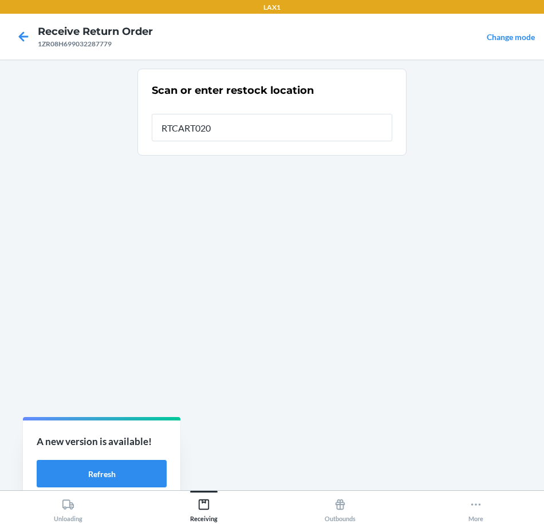
type input "RTCART020"
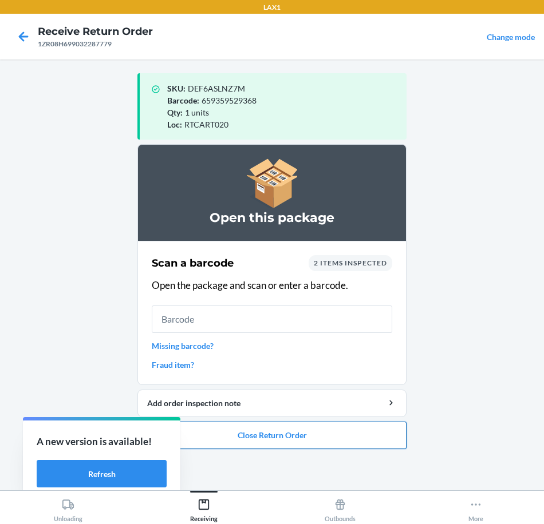
click at [345, 433] on button "Close Return Order" at bounding box center [271, 435] width 269 height 27
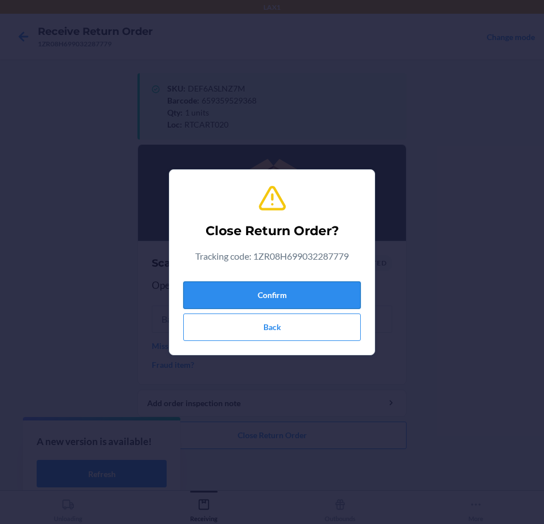
click at [327, 295] on button "Confirm" at bounding box center [271, 295] width 177 height 27
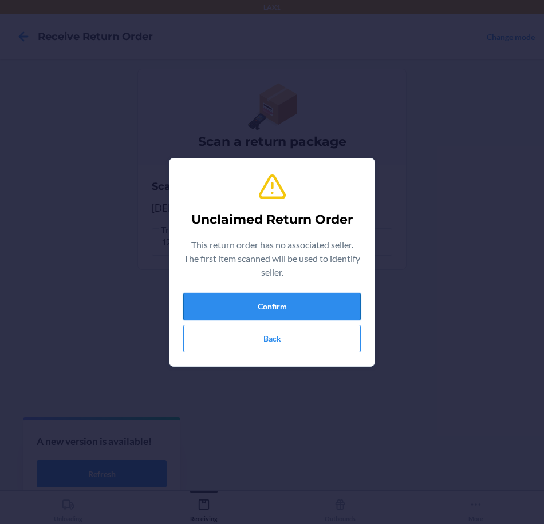
click at [329, 313] on button "Confirm" at bounding box center [271, 306] width 177 height 27
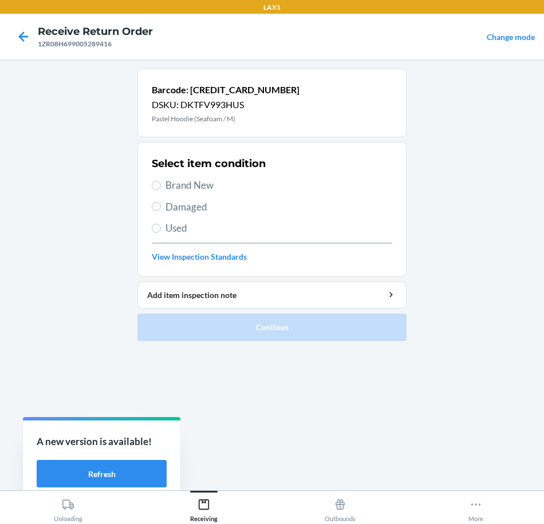
click at [197, 185] on span "Brand New" at bounding box center [278, 185] width 227 height 15
click at [161, 185] on input "Brand New" at bounding box center [156, 185] width 9 height 9
radio input "true"
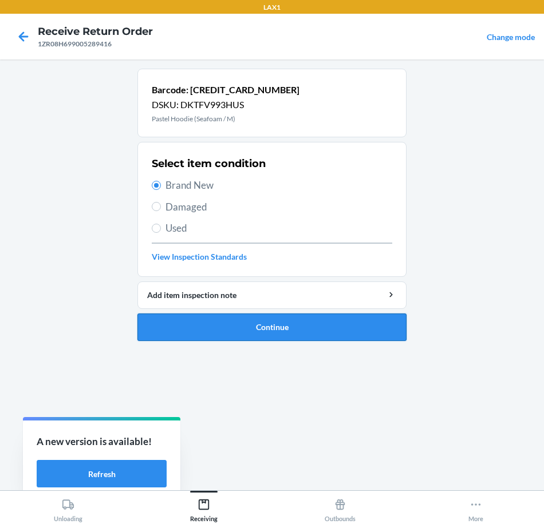
click at [379, 322] on button "Continue" at bounding box center [271, 327] width 269 height 27
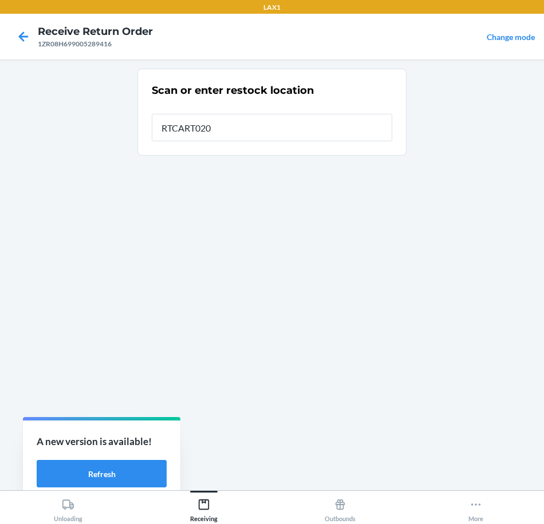
type input "RTCART020"
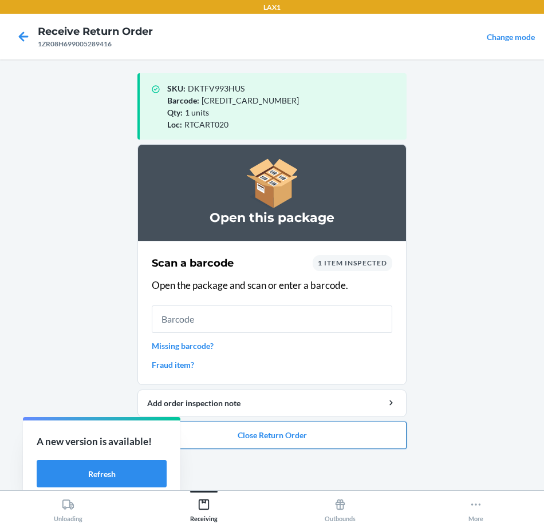
click at [361, 431] on button "Close Return Order" at bounding box center [271, 435] width 269 height 27
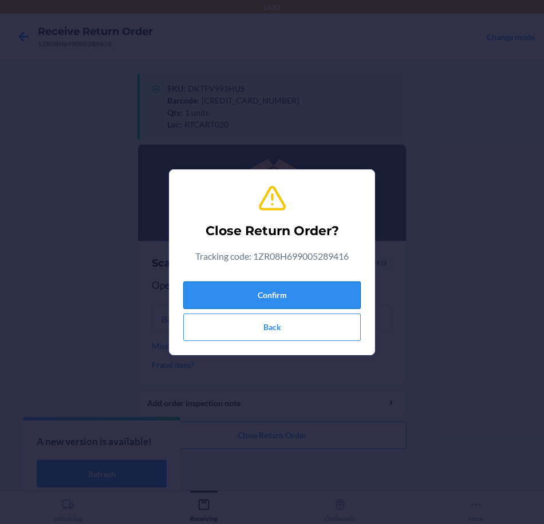
click at [322, 292] on button "Confirm" at bounding box center [271, 295] width 177 height 27
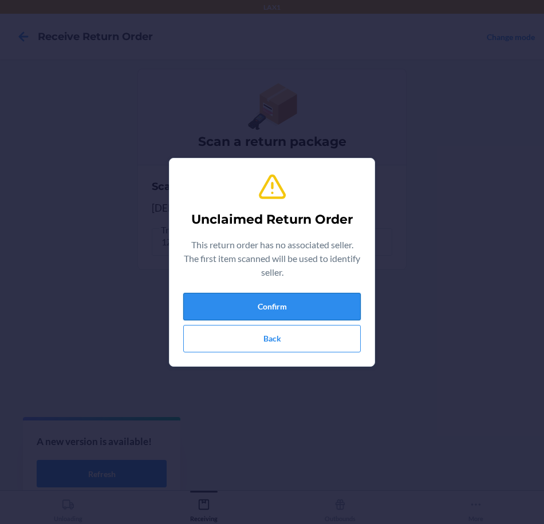
click at [325, 313] on button "Confirm" at bounding box center [271, 306] width 177 height 27
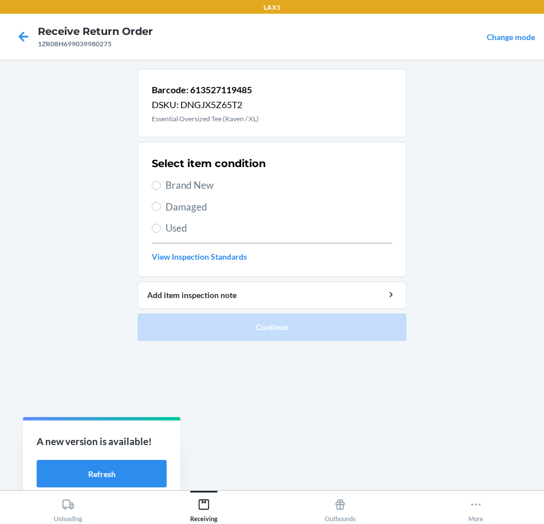
drag, startPoint x: 191, startPoint y: 183, endPoint x: 171, endPoint y: 250, distance: 70.5
click at [191, 183] on span "Brand New" at bounding box center [278, 185] width 227 height 15
click at [161, 183] on input "Brand New" at bounding box center [156, 185] width 9 height 9
radio input "true"
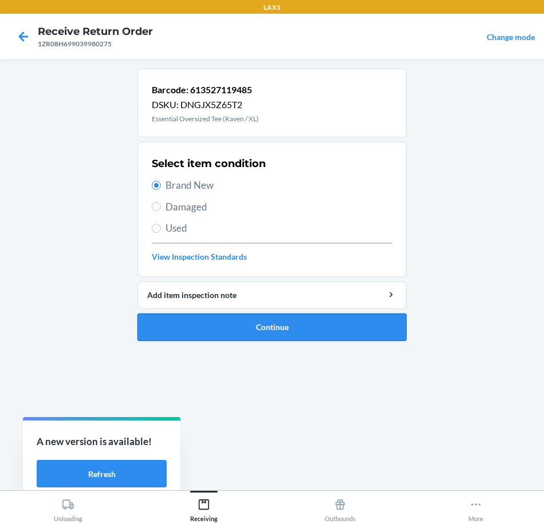
click at [285, 321] on button "Continue" at bounding box center [271, 327] width 269 height 27
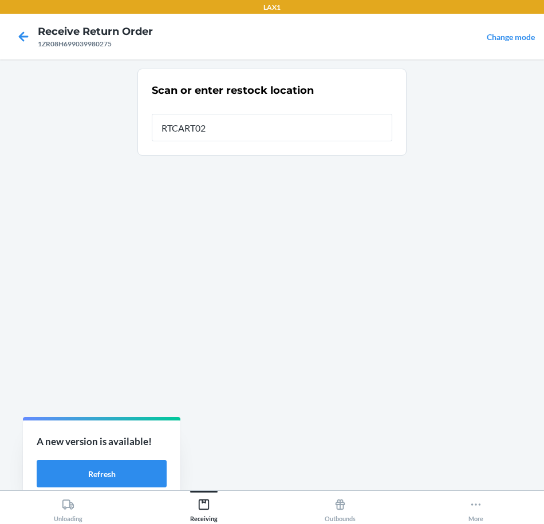
type input "RTCART020"
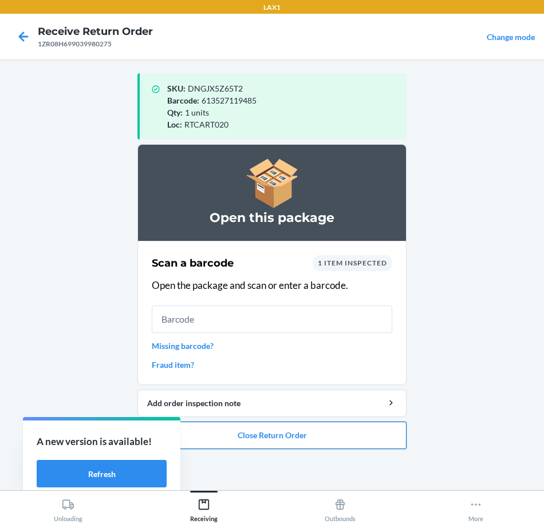
click at [346, 437] on button "Close Return Order" at bounding box center [271, 435] width 269 height 27
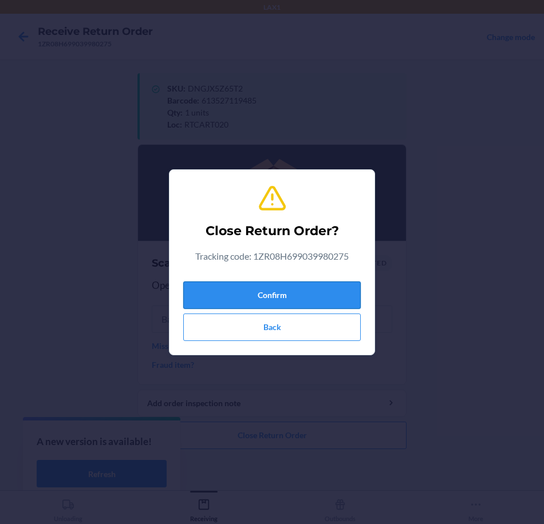
click at [307, 302] on button "Confirm" at bounding box center [271, 295] width 177 height 27
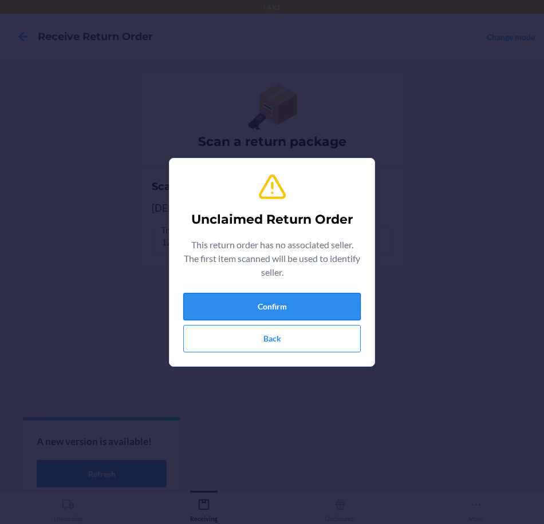
click at [311, 304] on button "Confirm" at bounding box center [271, 306] width 177 height 27
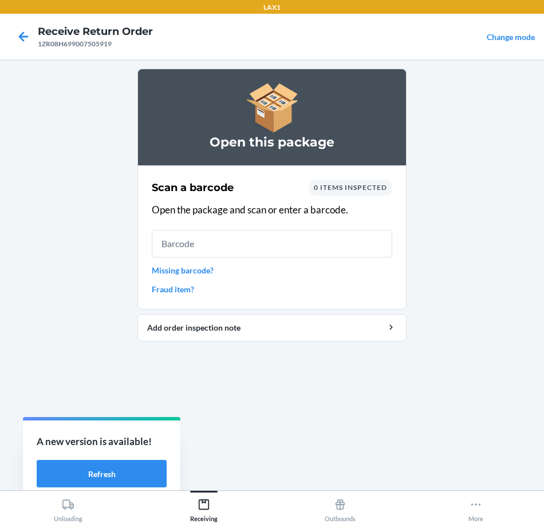
click at [179, 267] on link "Missing barcode?" at bounding box center [272, 271] width 240 height 12
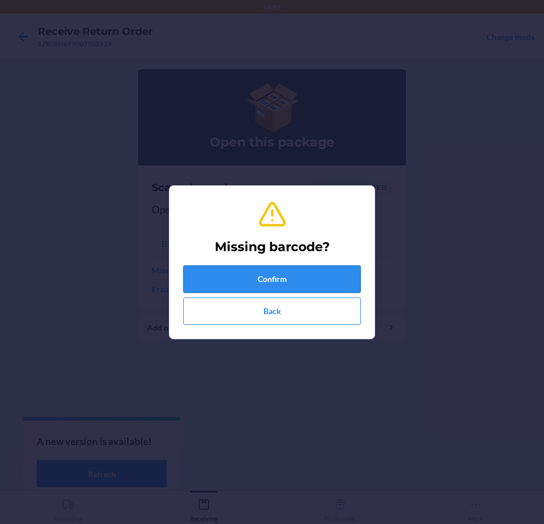
click at [279, 274] on button "Confirm" at bounding box center [271, 279] width 177 height 27
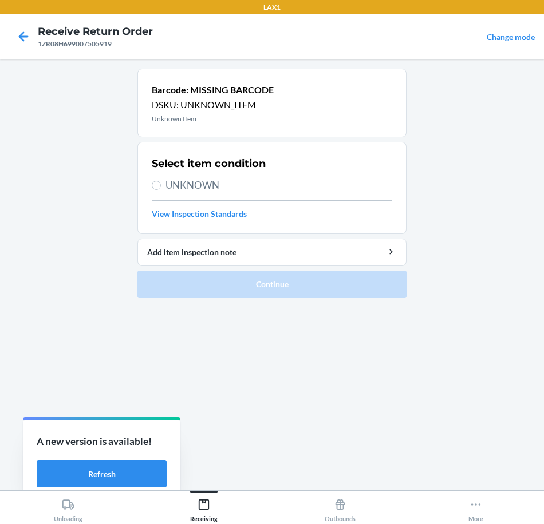
click at [212, 178] on span "UNKNOWN" at bounding box center [278, 185] width 227 height 15
click at [161, 181] on input "UNKNOWN" at bounding box center [156, 185] width 9 height 9
radio input "true"
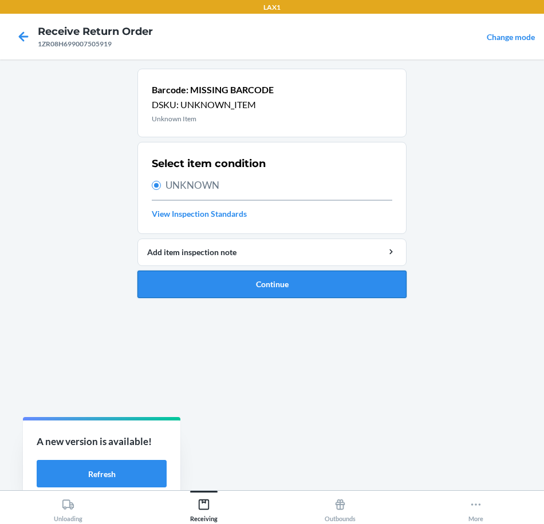
click at [291, 279] on button "Continue" at bounding box center [271, 284] width 269 height 27
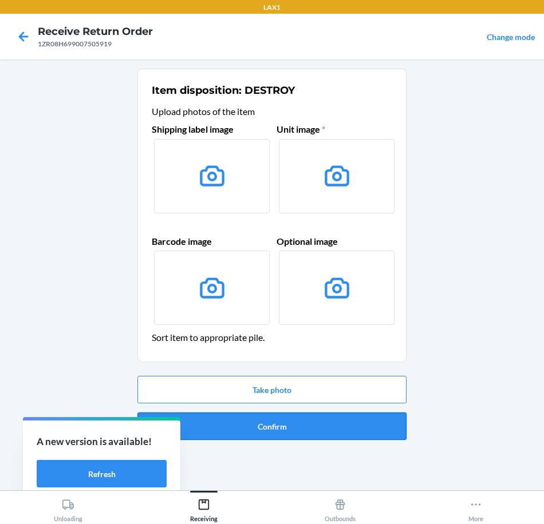
click at [339, 423] on button "Confirm" at bounding box center [271, 426] width 269 height 27
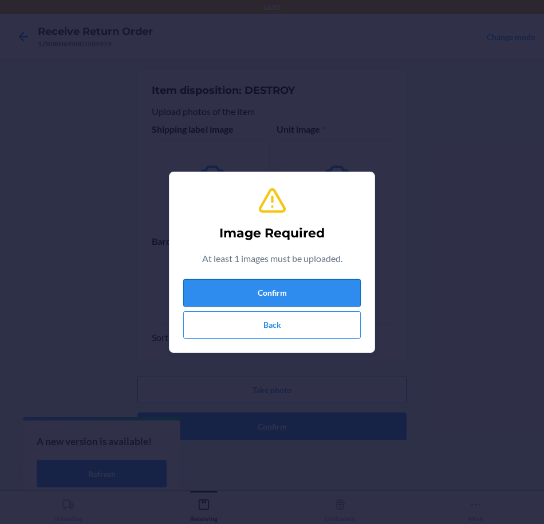
click at [330, 294] on button "Confirm" at bounding box center [271, 292] width 177 height 27
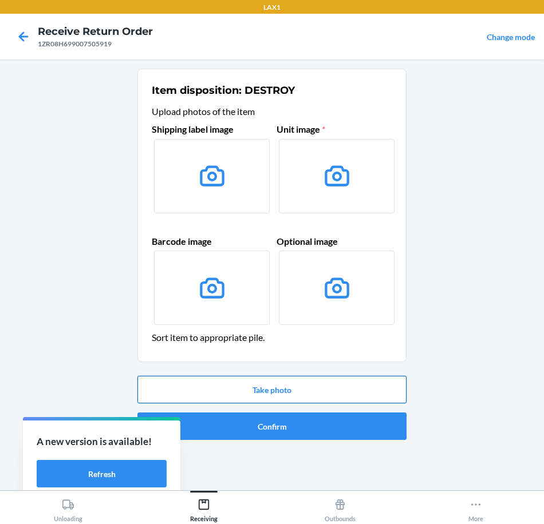
click at [336, 390] on button "Take photo" at bounding box center [271, 389] width 269 height 27
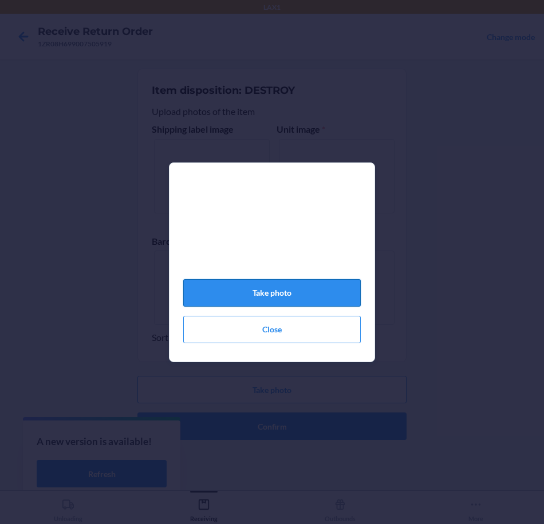
click at [311, 307] on button "Take photo" at bounding box center [271, 292] width 177 height 27
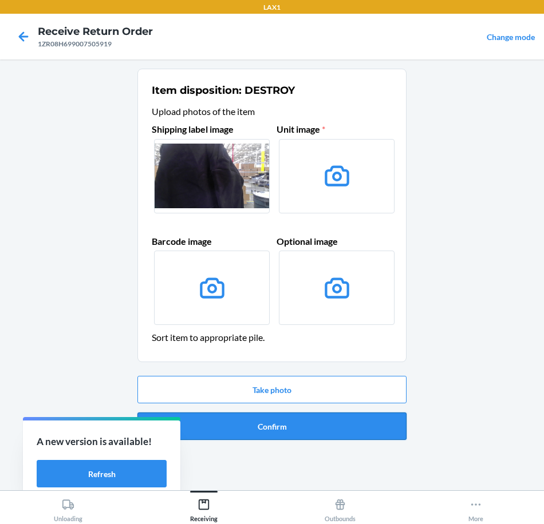
click at [335, 434] on button "Confirm" at bounding box center [271, 426] width 269 height 27
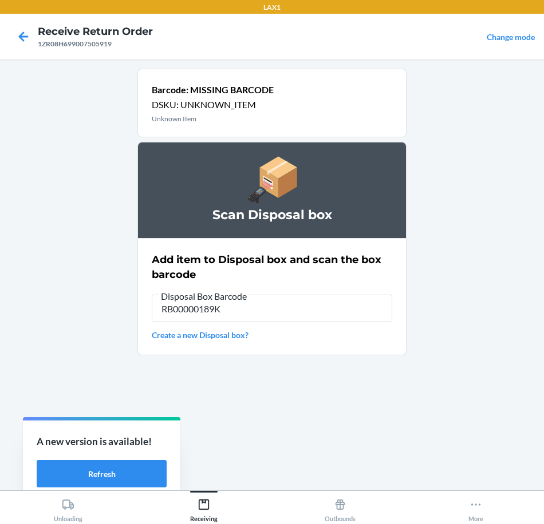
type input "RB00000189K"
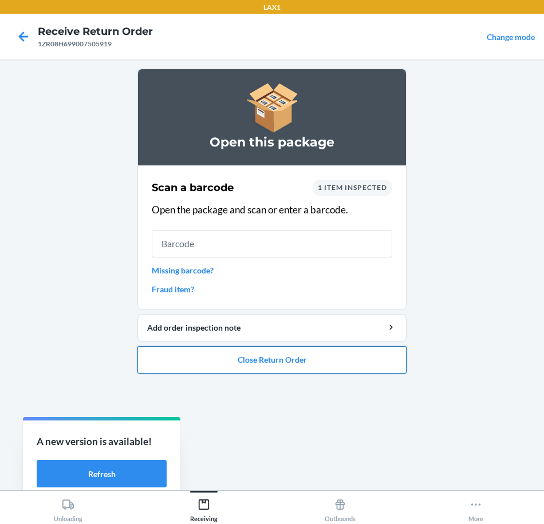
click at [329, 356] on button "Close Return Order" at bounding box center [271, 359] width 269 height 27
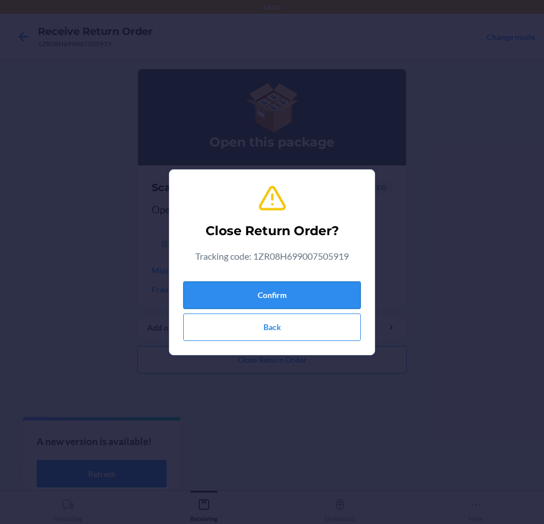
click at [317, 290] on button "Confirm" at bounding box center [271, 295] width 177 height 27
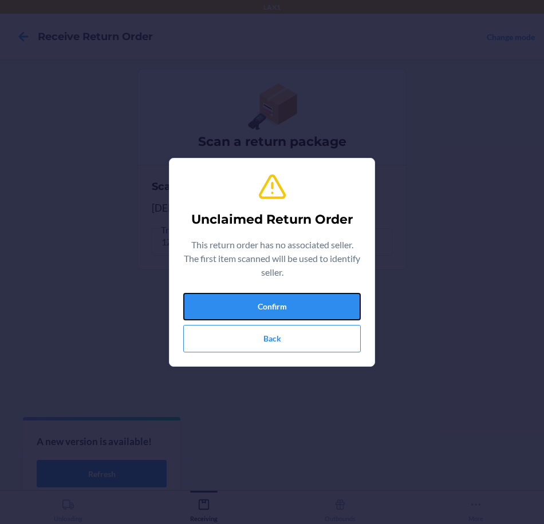
click at [232, 305] on button "Confirm" at bounding box center [271, 306] width 177 height 27
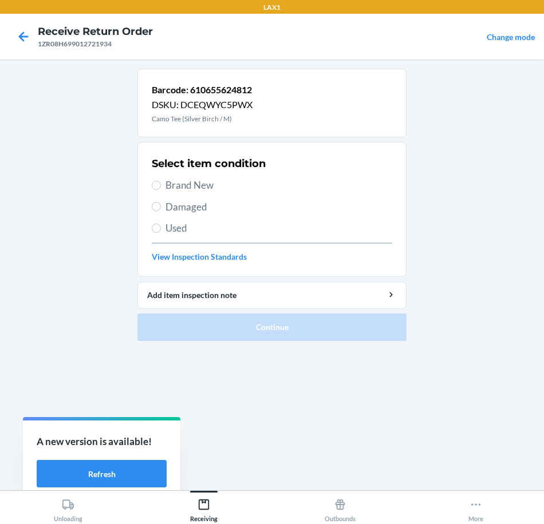
click at [185, 183] on span "Brand New" at bounding box center [278, 185] width 227 height 15
click at [161, 183] on input "Brand New" at bounding box center [156, 185] width 9 height 9
radio input "true"
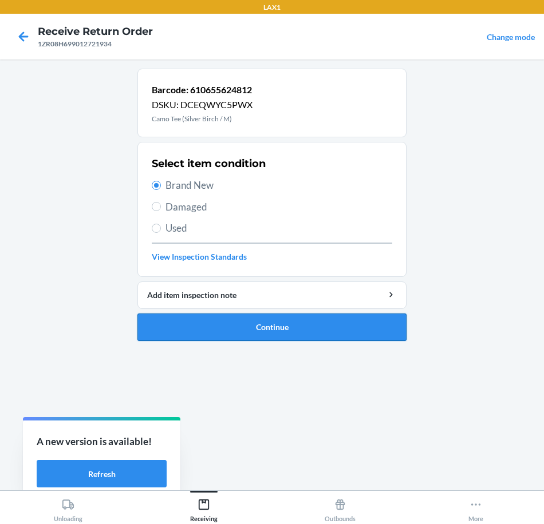
click at [319, 327] on button "Continue" at bounding box center [271, 327] width 269 height 27
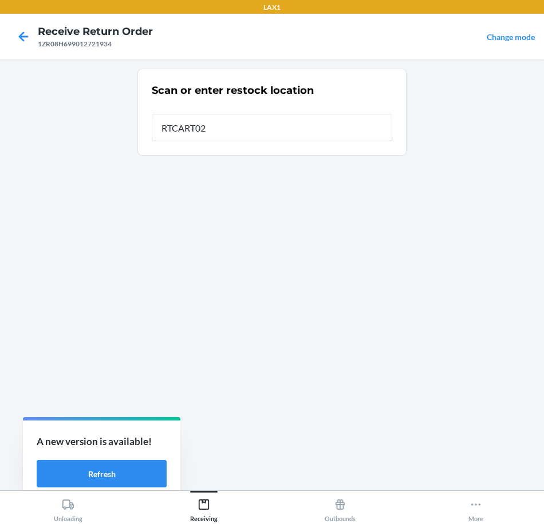
type input "RTCART020"
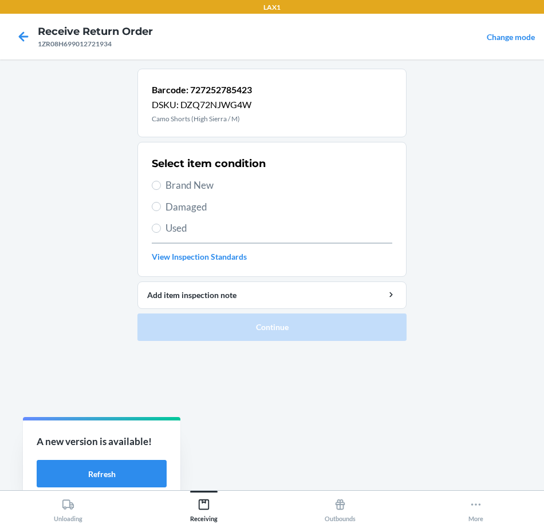
click at [180, 183] on span "Brand New" at bounding box center [278, 185] width 227 height 15
click at [161, 183] on input "Brand New" at bounding box center [156, 185] width 9 height 9
radio input "true"
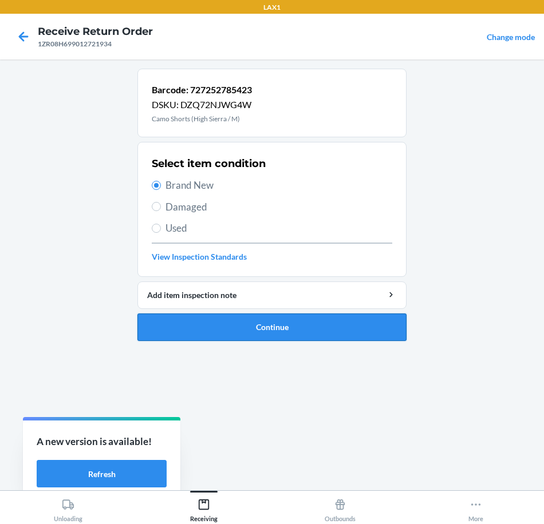
click at [331, 327] on button "Continue" at bounding box center [271, 327] width 269 height 27
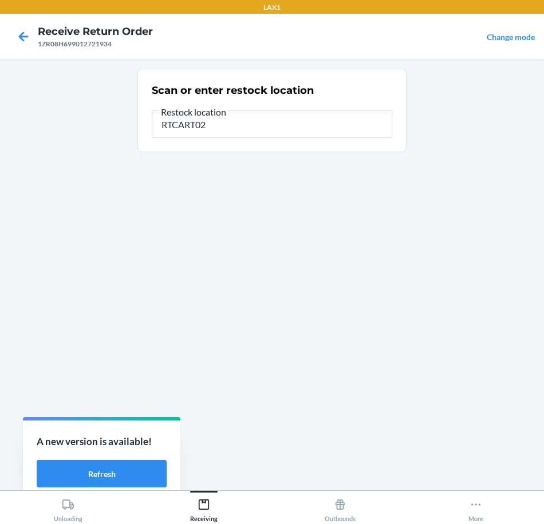
type input "RTCART020"
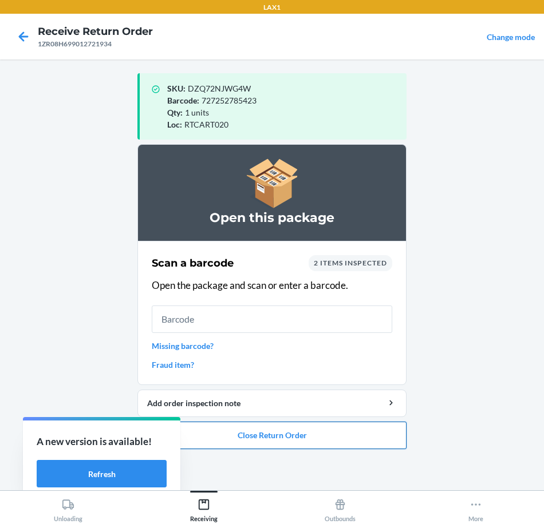
click at [324, 428] on button "Close Return Order" at bounding box center [271, 435] width 269 height 27
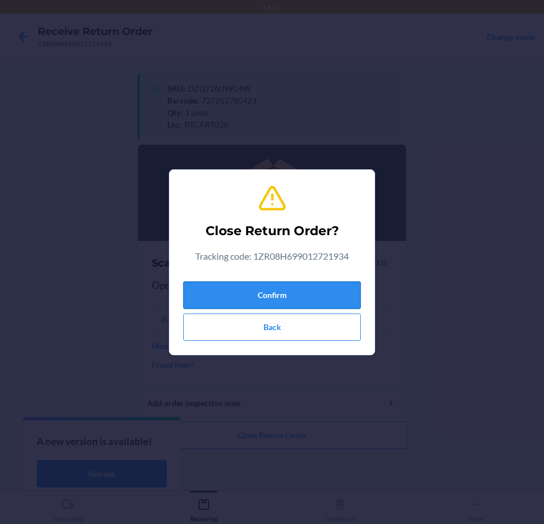
click at [299, 300] on button "Confirm" at bounding box center [271, 295] width 177 height 27
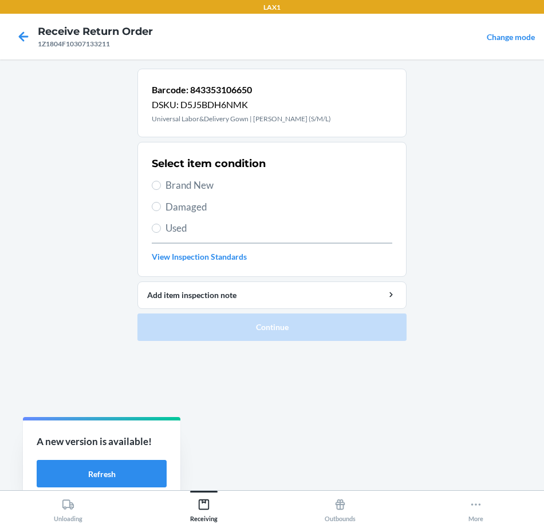
click at [172, 187] on span "Brand New" at bounding box center [278, 185] width 227 height 15
click at [161, 187] on input "Brand New" at bounding box center [156, 185] width 9 height 9
radio input "true"
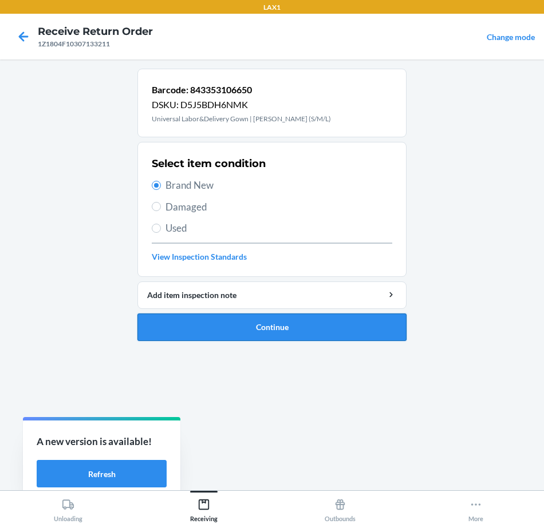
click at [311, 333] on button "Continue" at bounding box center [271, 327] width 269 height 27
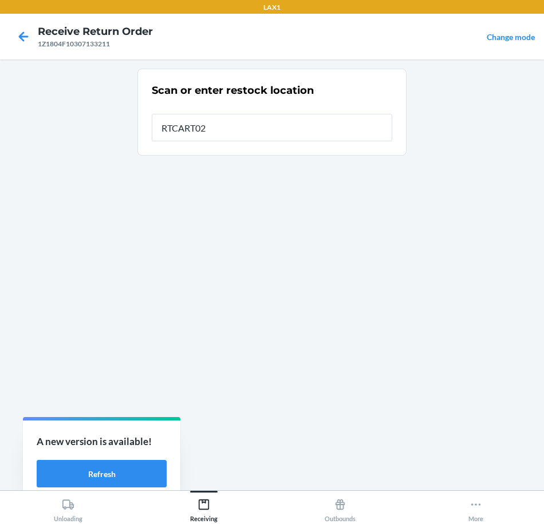
type input "RTCART020"
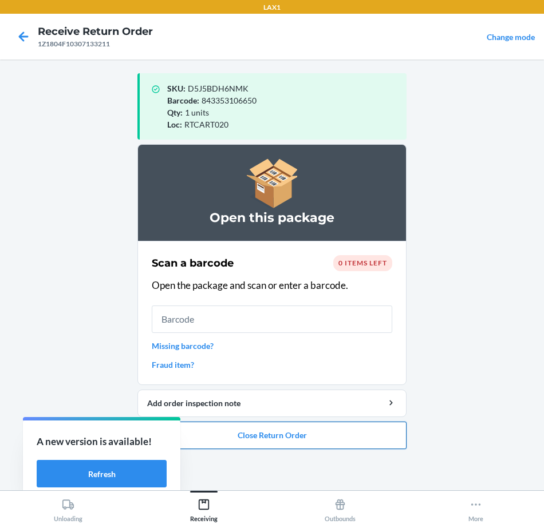
click at [356, 440] on button "Close Return Order" at bounding box center [271, 435] width 269 height 27
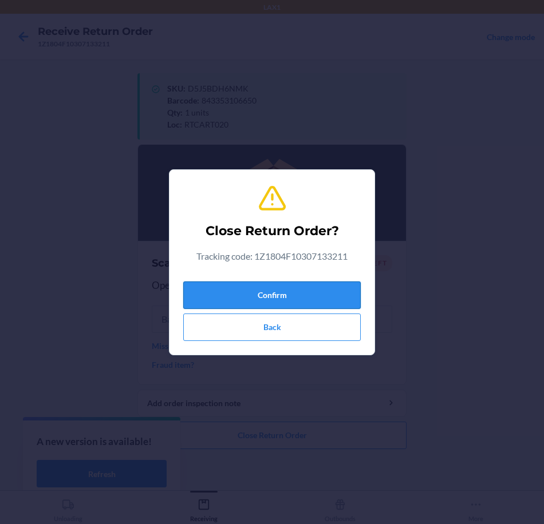
click at [315, 303] on button "Confirm" at bounding box center [271, 295] width 177 height 27
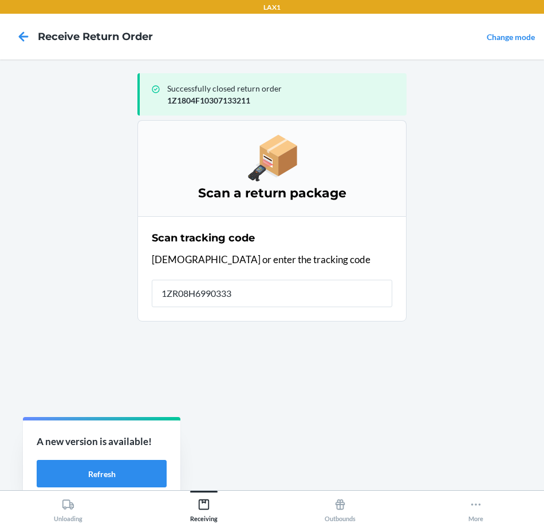
type input "1ZR08H69903338"
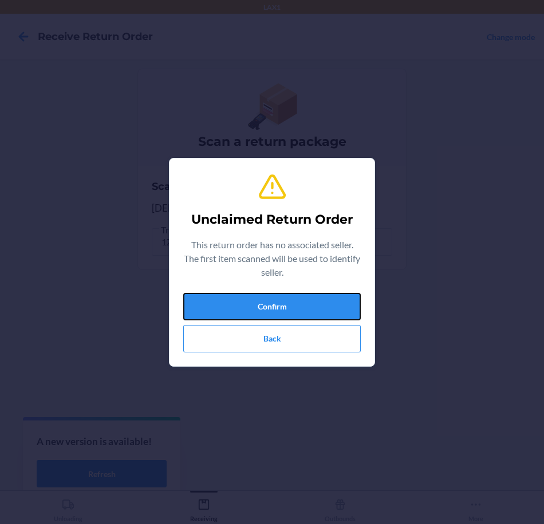
click at [315, 303] on button "Confirm" at bounding box center [271, 306] width 177 height 27
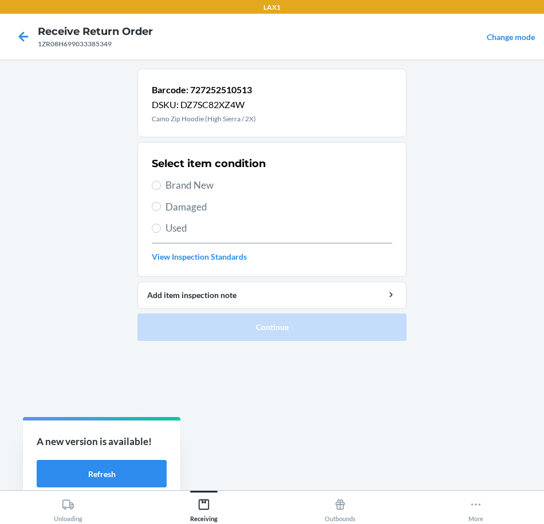
click at [186, 181] on span "Brand New" at bounding box center [278, 185] width 227 height 15
click at [161, 181] on input "Brand New" at bounding box center [156, 185] width 9 height 9
radio input "true"
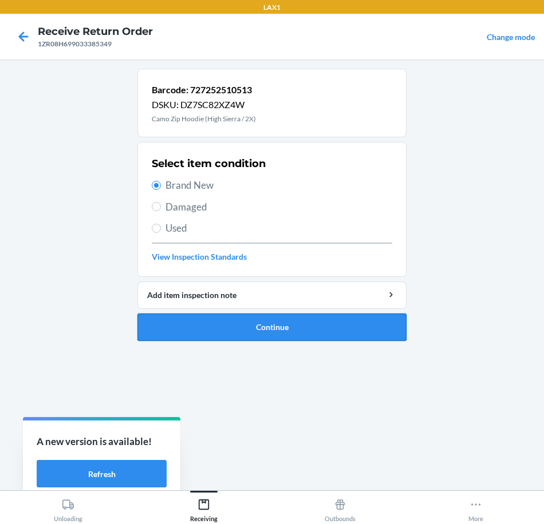
click at [280, 329] on button "Continue" at bounding box center [271, 327] width 269 height 27
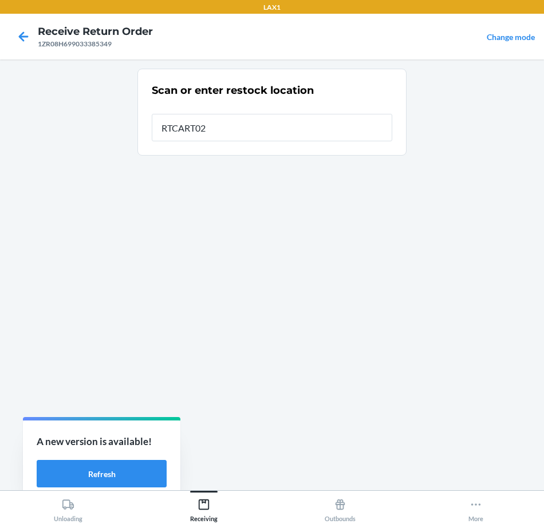
type input "RTCART020"
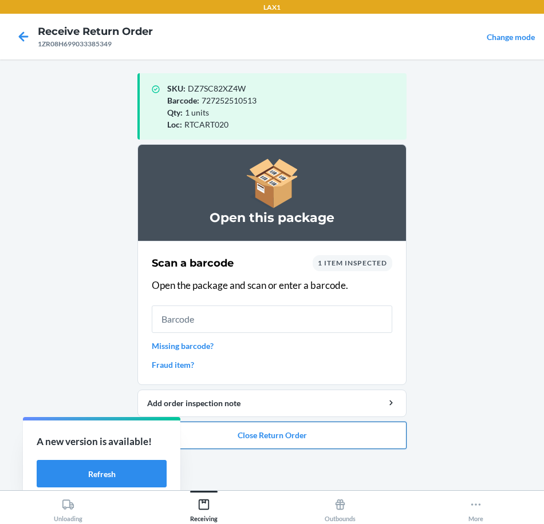
click at [333, 436] on button "Close Return Order" at bounding box center [271, 435] width 269 height 27
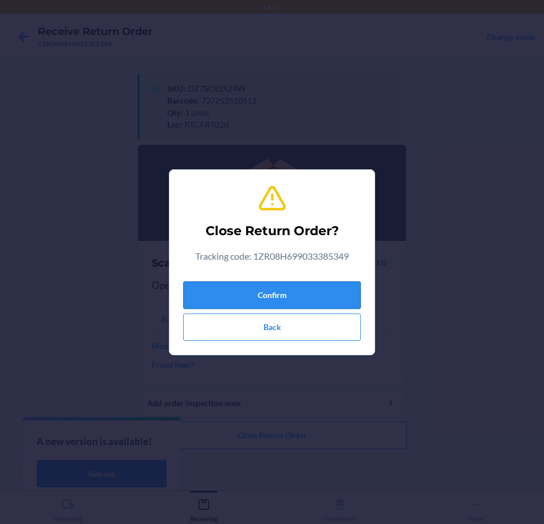
click at [315, 291] on button "Confirm" at bounding box center [271, 295] width 177 height 27
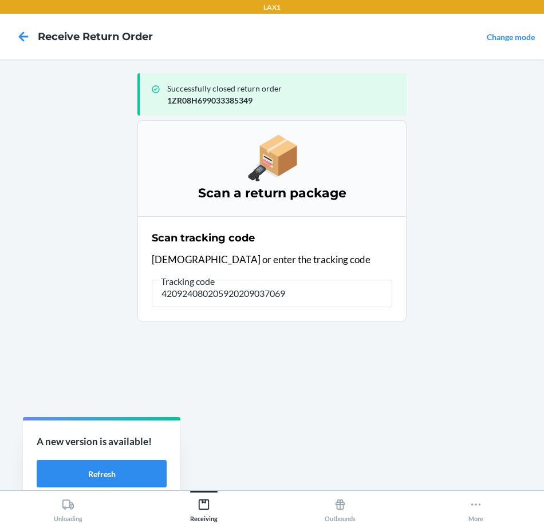
type input "4209240802059202090370692"
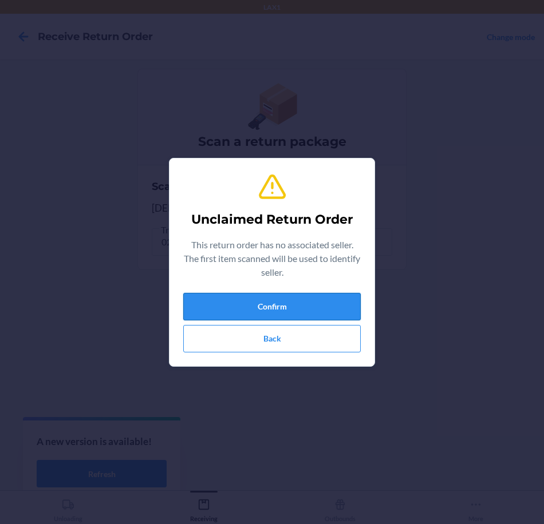
click at [317, 310] on button "Confirm" at bounding box center [271, 306] width 177 height 27
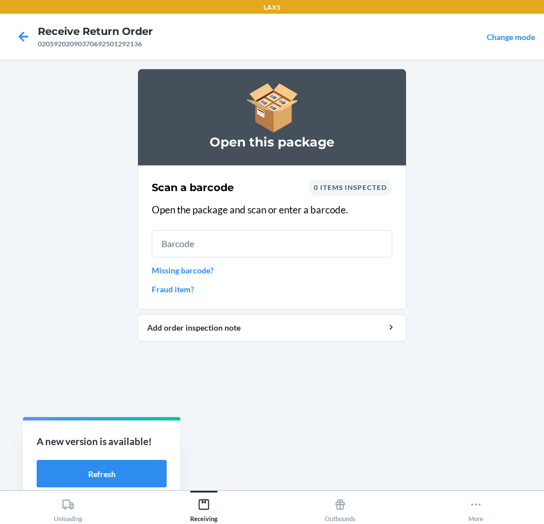
click at [195, 273] on link "Missing barcode?" at bounding box center [272, 271] width 240 height 12
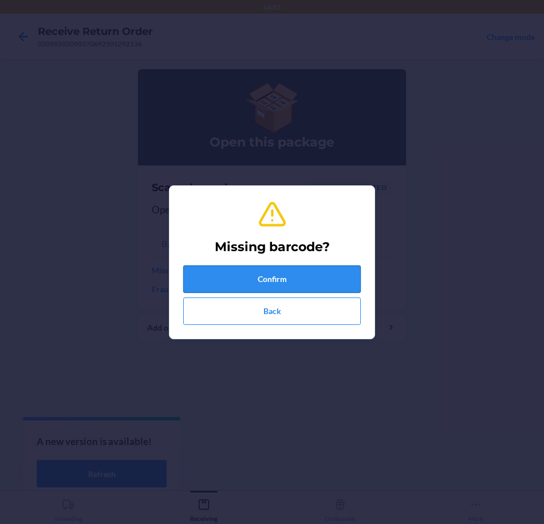
click at [290, 280] on button "Confirm" at bounding box center [271, 279] width 177 height 27
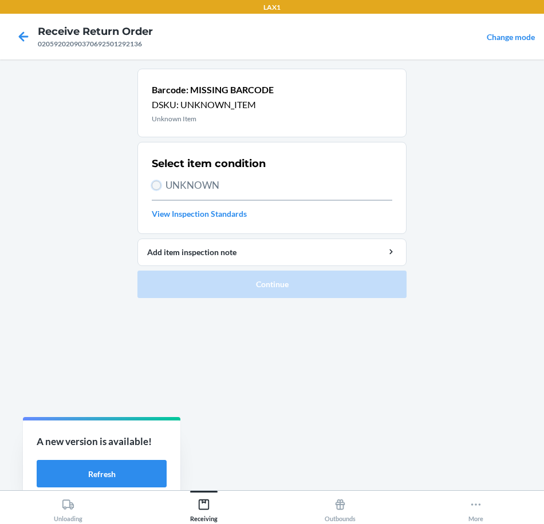
click at [157, 186] on input "UNKNOWN" at bounding box center [156, 185] width 9 height 9
radio input "true"
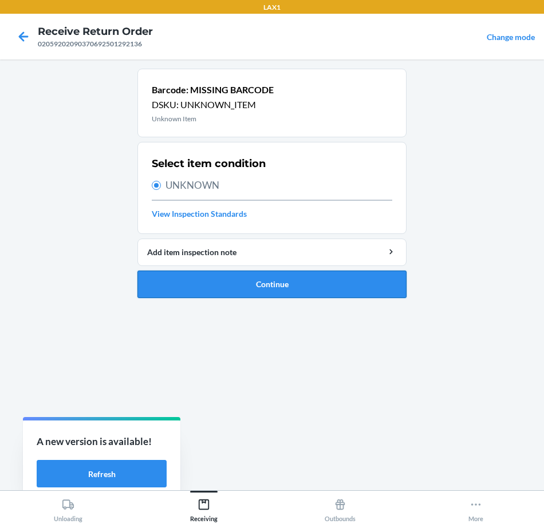
click at [295, 285] on button "Continue" at bounding box center [271, 284] width 269 height 27
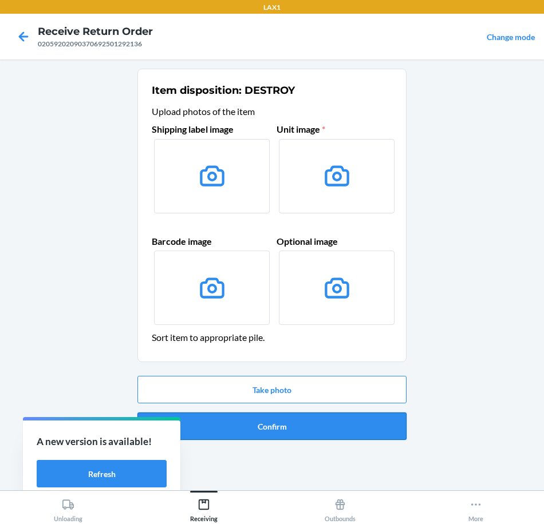
click at [346, 436] on button "Confirm" at bounding box center [271, 426] width 269 height 27
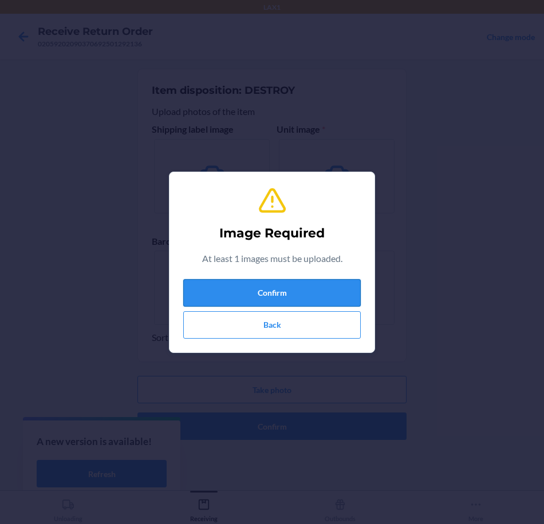
click at [321, 286] on button "Confirm" at bounding box center [271, 292] width 177 height 27
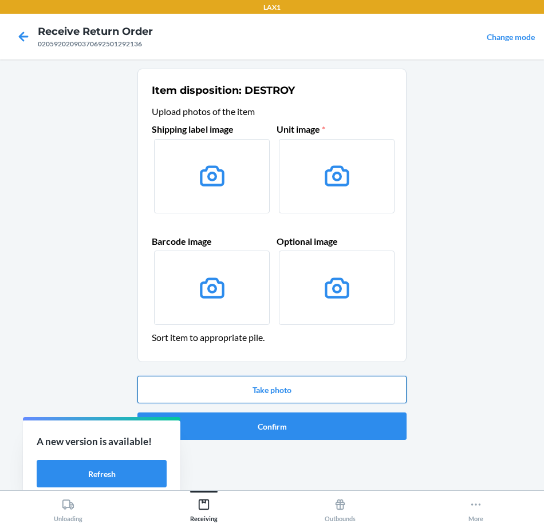
click at [335, 386] on button "Take photo" at bounding box center [271, 389] width 269 height 27
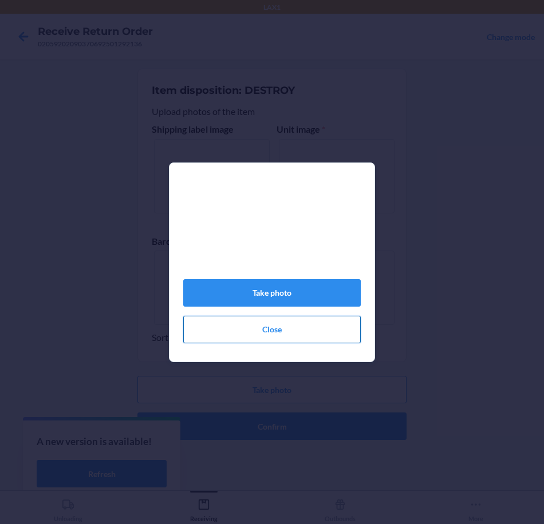
click at [343, 339] on button "Close" at bounding box center [271, 329] width 177 height 27
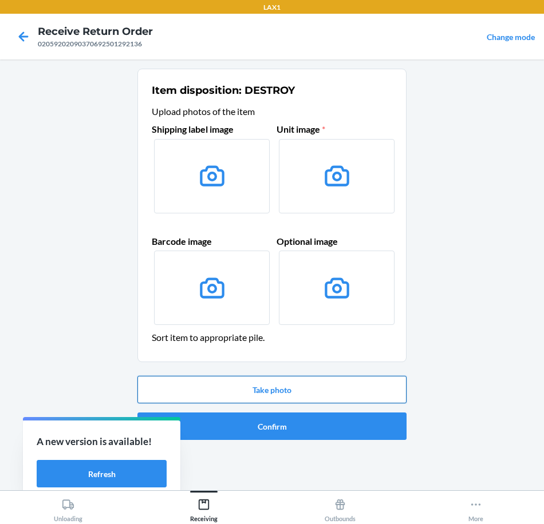
click at [346, 390] on button "Take photo" at bounding box center [271, 389] width 269 height 27
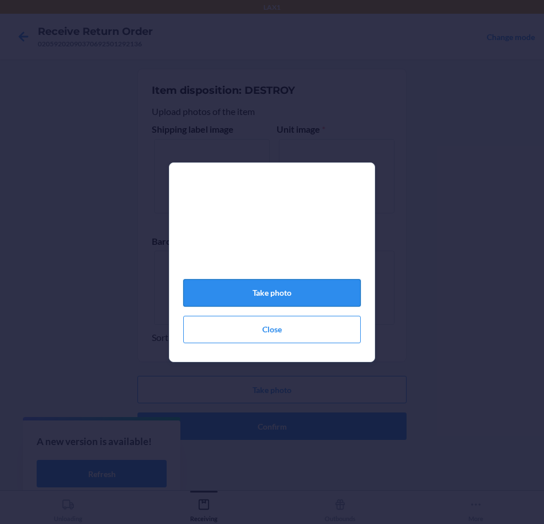
click at [304, 298] on button "Take photo" at bounding box center [271, 292] width 177 height 27
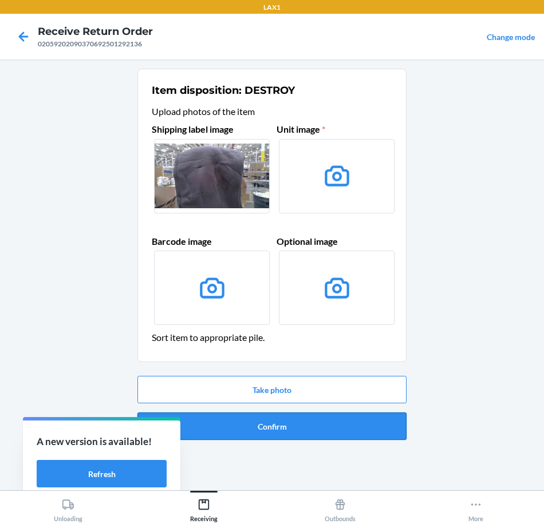
click at [315, 418] on button "Confirm" at bounding box center [271, 426] width 269 height 27
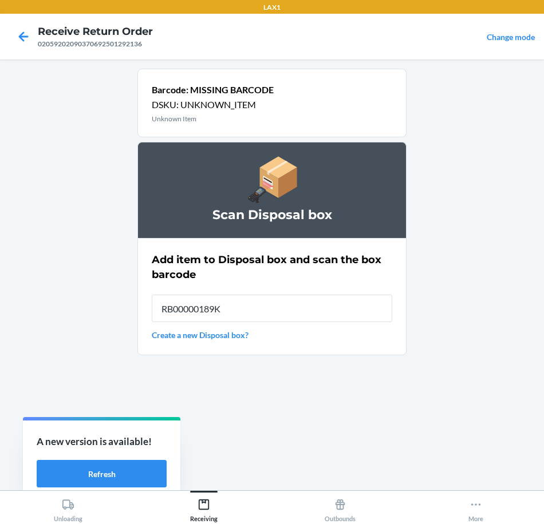
type input "RB00000189K"
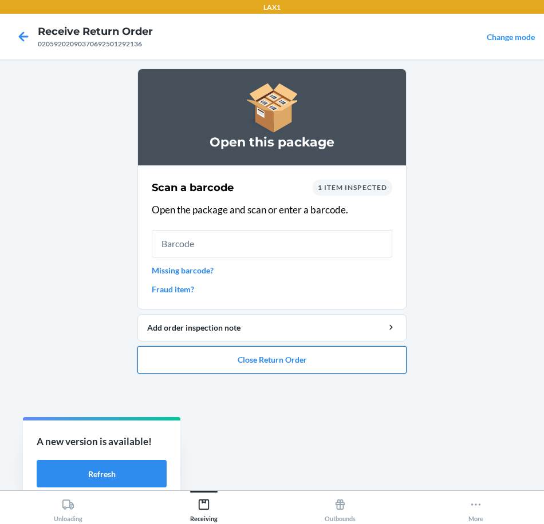
click at [316, 370] on button "Close Return Order" at bounding box center [271, 359] width 269 height 27
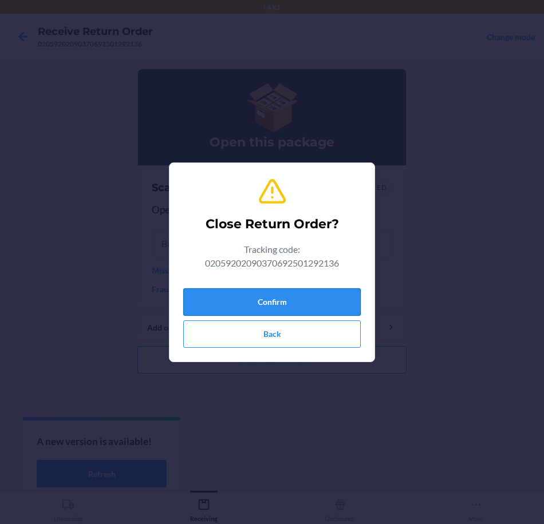
click at [299, 299] on button "Confirm" at bounding box center [271, 302] width 177 height 27
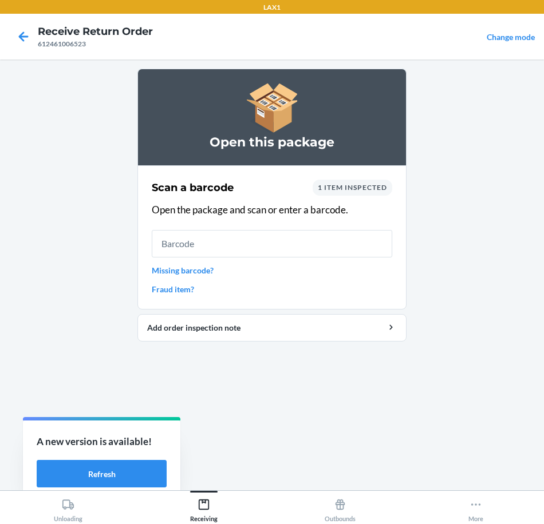
click at [300, 250] on input "text" at bounding box center [272, 243] width 240 height 27
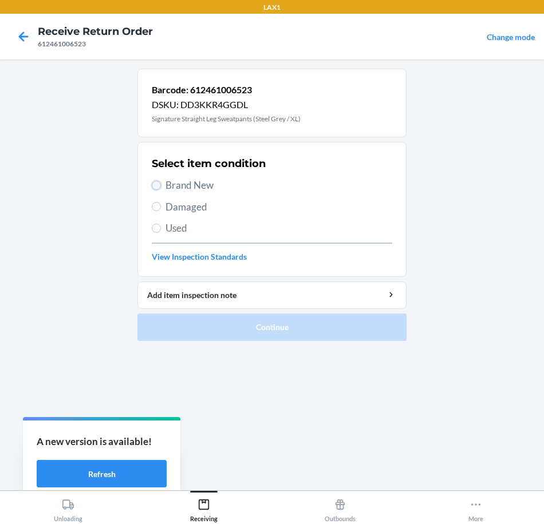
click at [155, 184] on input "Brand New" at bounding box center [156, 185] width 9 height 9
radio input "true"
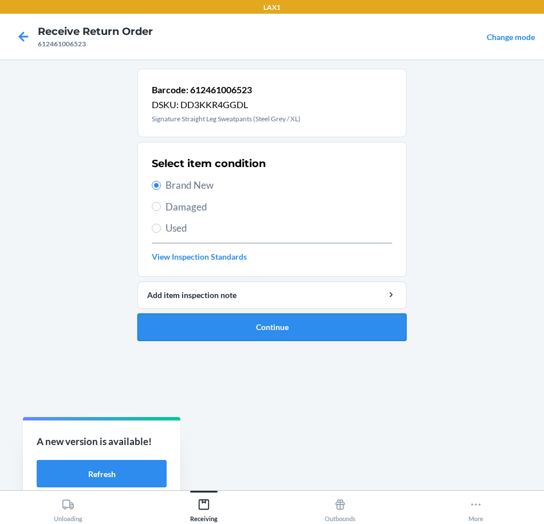
click at [350, 318] on button "Continue" at bounding box center [271, 327] width 269 height 27
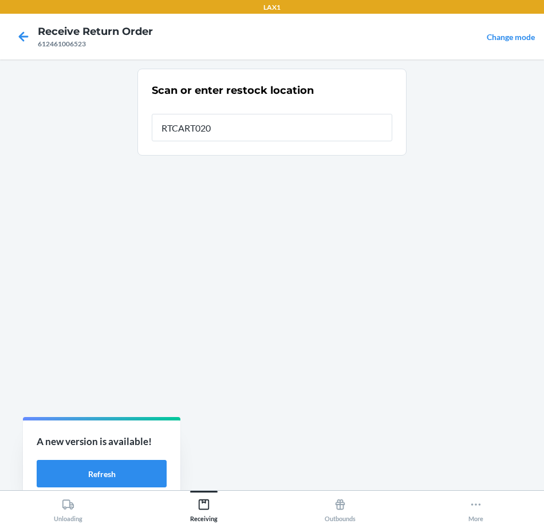
type input "RTCART020"
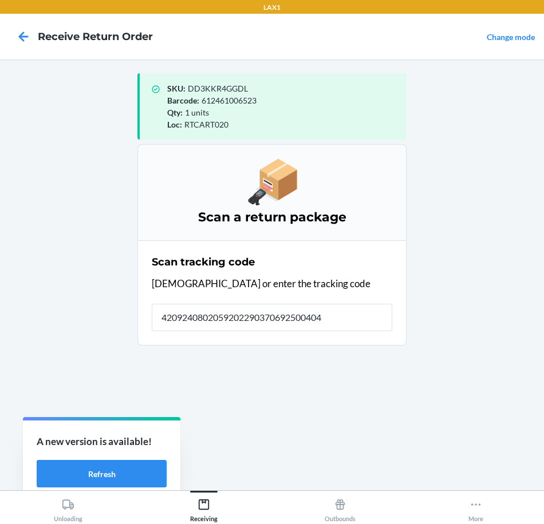
type input "42092408020592022903706925004045"
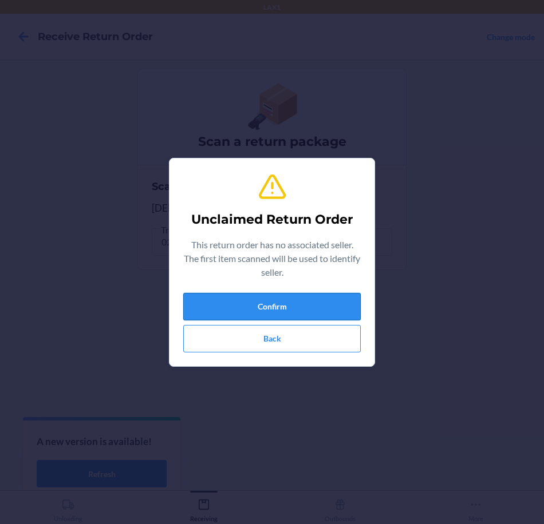
click at [329, 296] on button "Confirm" at bounding box center [271, 306] width 177 height 27
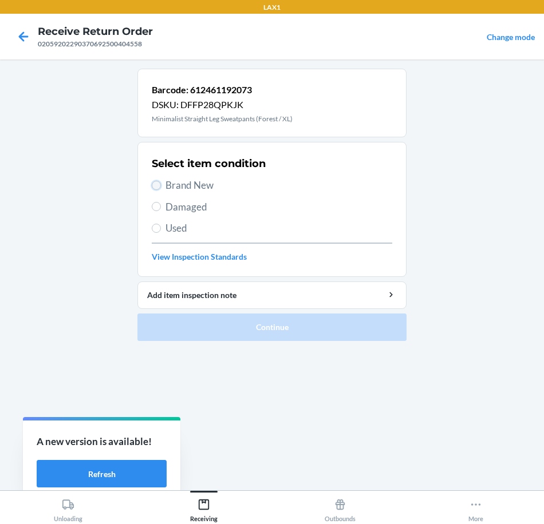
click at [156, 188] on input "Brand New" at bounding box center [156, 185] width 9 height 9
radio input "true"
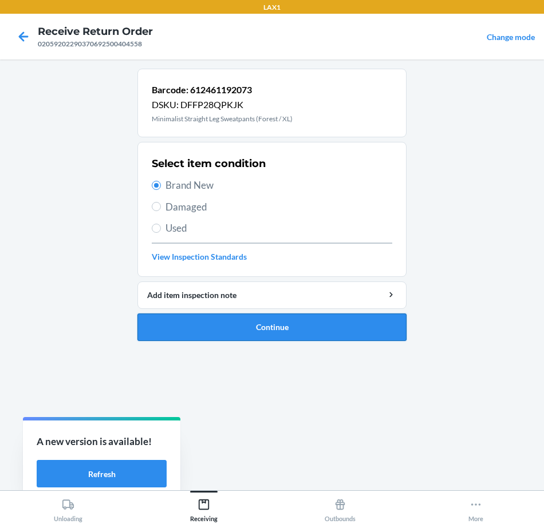
click at [367, 329] on button "Continue" at bounding box center [271, 327] width 269 height 27
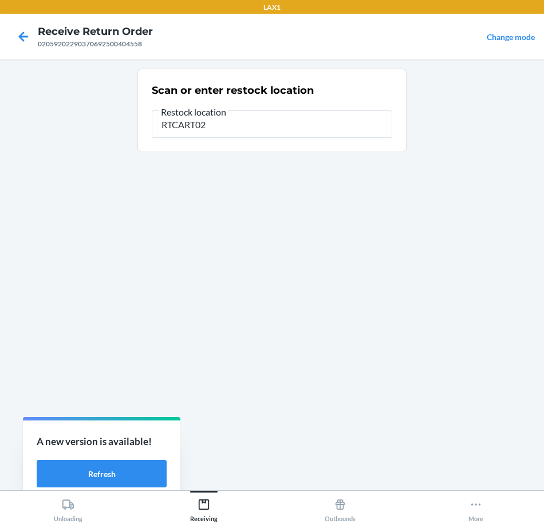
type input "RTCART020"
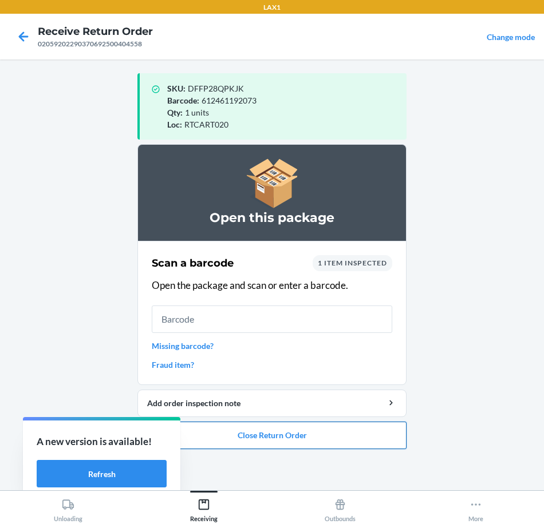
click at [238, 443] on button "Close Return Order" at bounding box center [271, 435] width 269 height 27
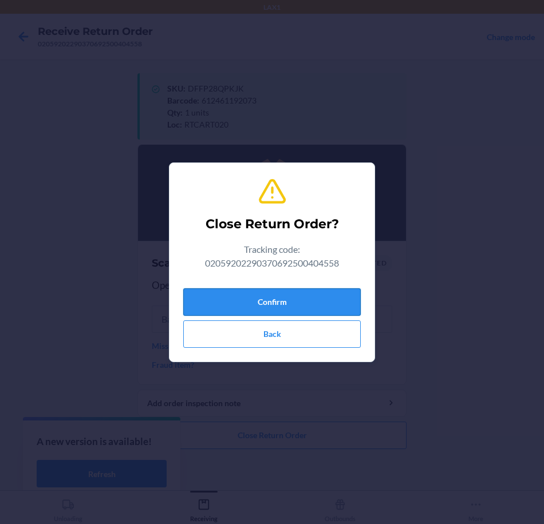
click at [318, 297] on button "Confirm" at bounding box center [271, 302] width 177 height 27
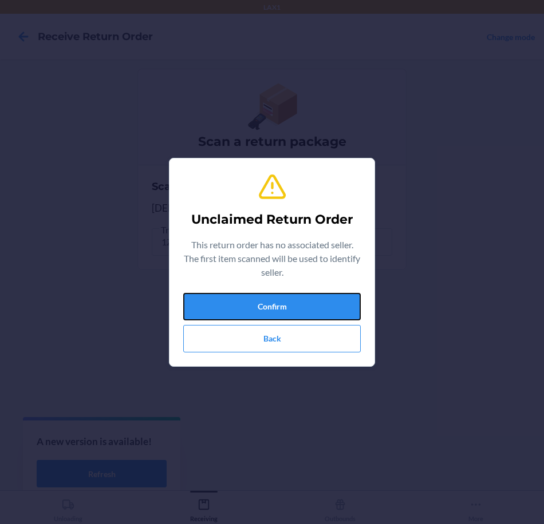
click at [317, 297] on button "Confirm" at bounding box center [271, 306] width 177 height 27
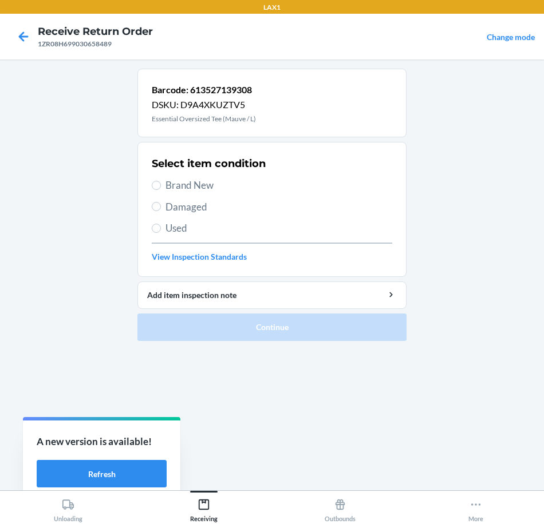
click at [189, 187] on span "Brand New" at bounding box center [278, 185] width 227 height 15
click at [161, 187] on input "Brand New" at bounding box center [156, 185] width 9 height 9
radio input "true"
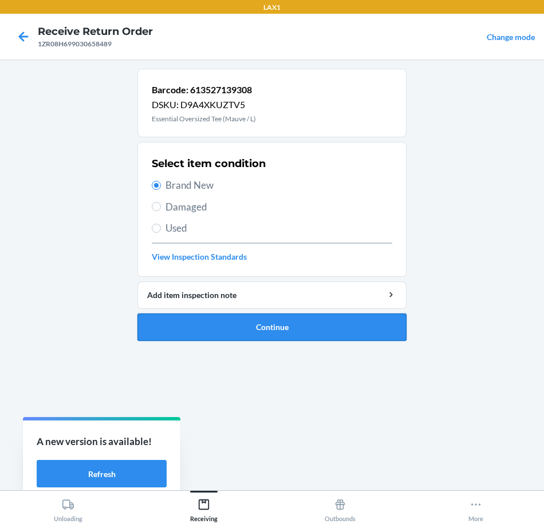
click at [349, 334] on button "Continue" at bounding box center [271, 327] width 269 height 27
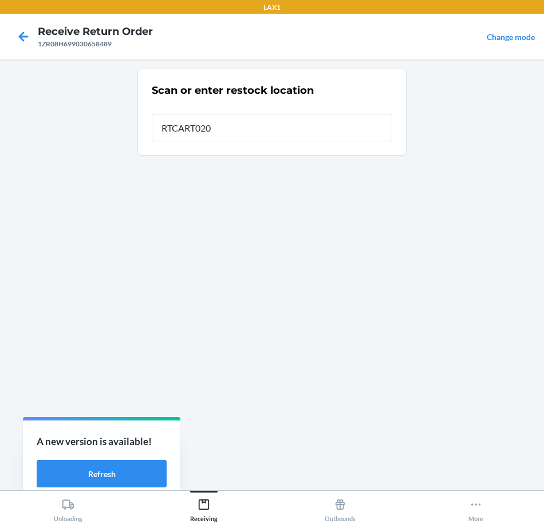
type input "RTCART020"
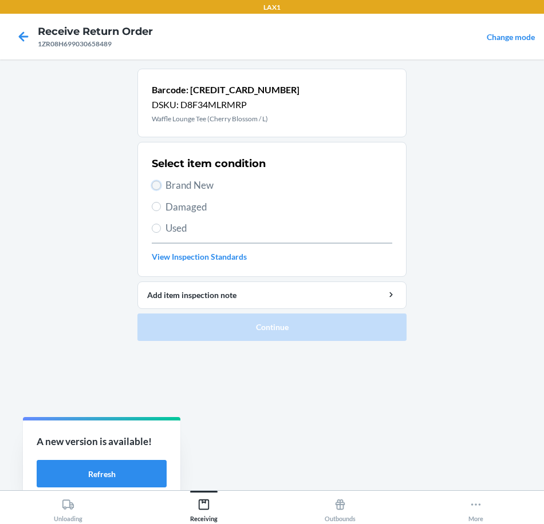
drag, startPoint x: 153, startPoint y: 185, endPoint x: 159, endPoint y: 242, distance: 56.9
click at [153, 185] on input "Brand New" at bounding box center [156, 185] width 9 height 9
radio input "true"
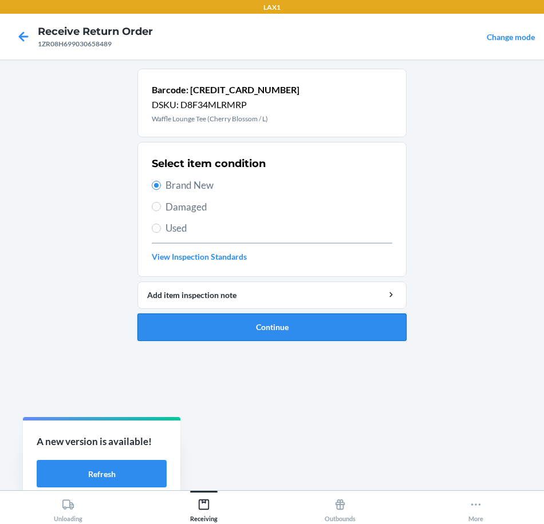
click at [313, 329] on button "Continue" at bounding box center [271, 327] width 269 height 27
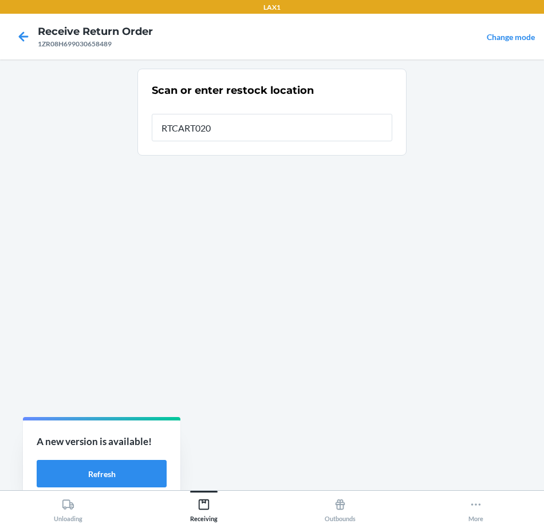
type input "RTCART020"
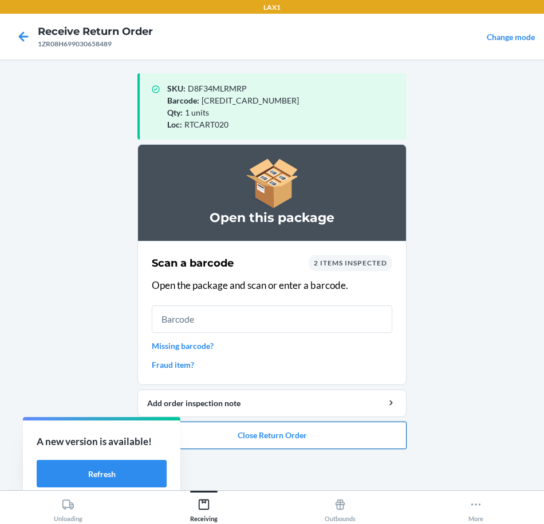
click at [334, 436] on button "Close Return Order" at bounding box center [271, 435] width 269 height 27
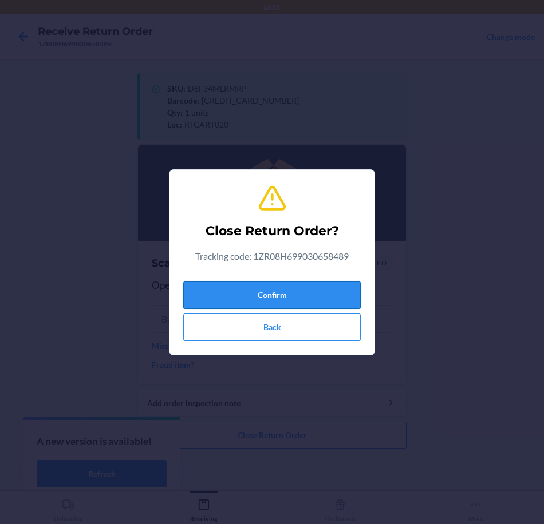
click at [310, 299] on button "Confirm" at bounding box center [271, 295] width 177 height 27
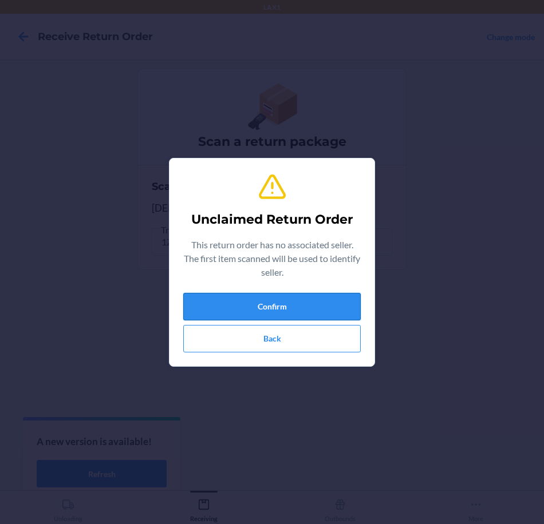
click at [322, 313] on button "Confirm" at bounding box center [271, 306] width 177 height 27
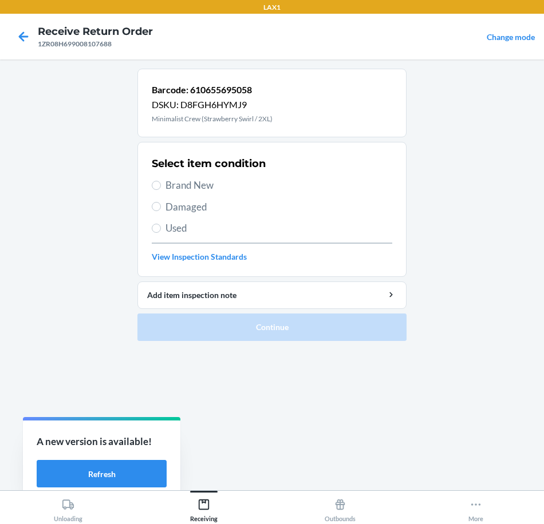
click at [212, 188] on span "Brand New" at bounding box center [278, 185] width 227 height 15
click at [161, 188] on input "Brand New" at bounding box center [156, 185] width 9 height 9
radio input "true"
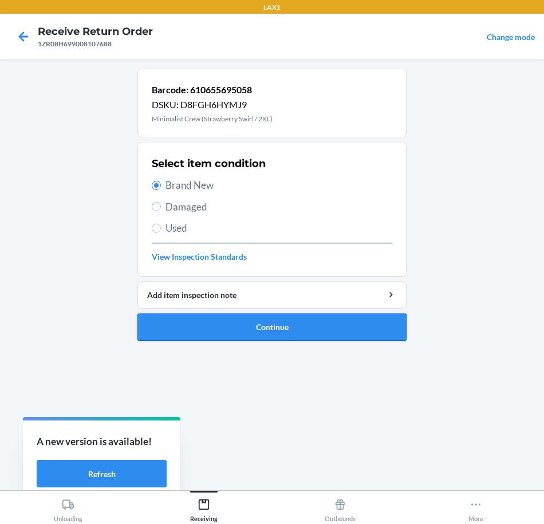
click at [362, 331] on button "Continue" at bounding box center [271, 327] width 269 height 27
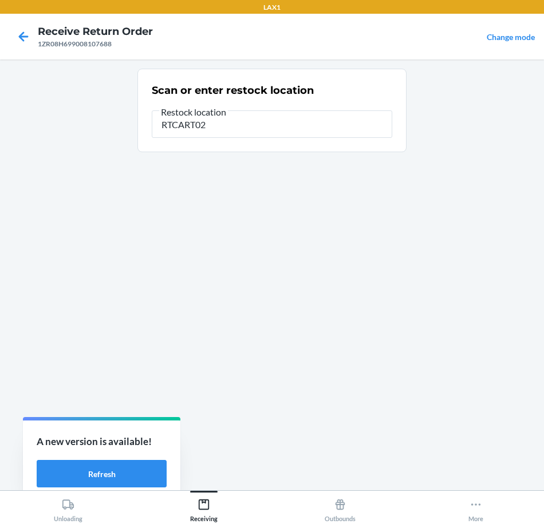
type input "RTCART020"
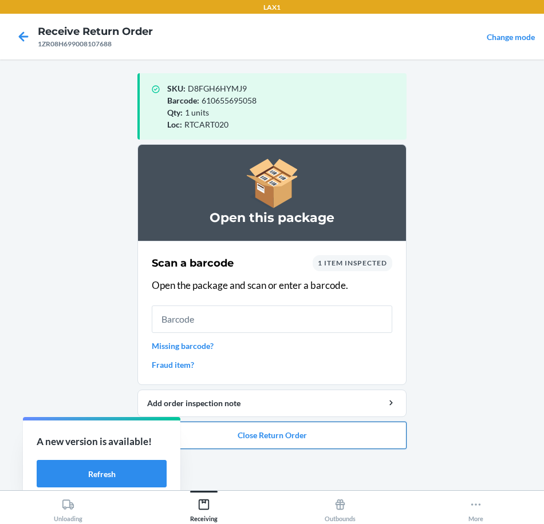
click at [359, 425] on button "Close Return Order" at bounding box center [271, 435] width 269 height 27
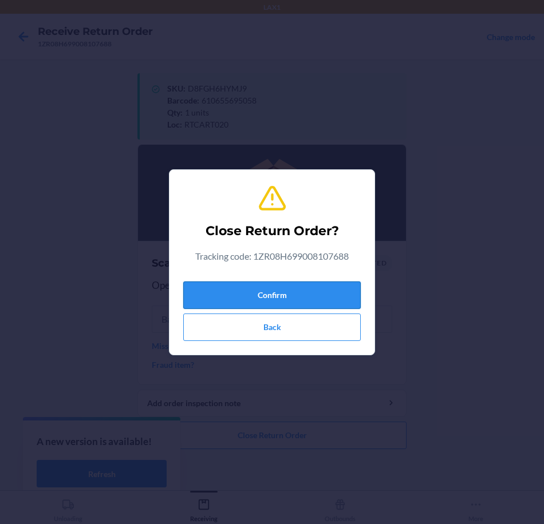
click at [309, 289] on button "Confirm" at bounding box center [271, 295] width 177 height 27
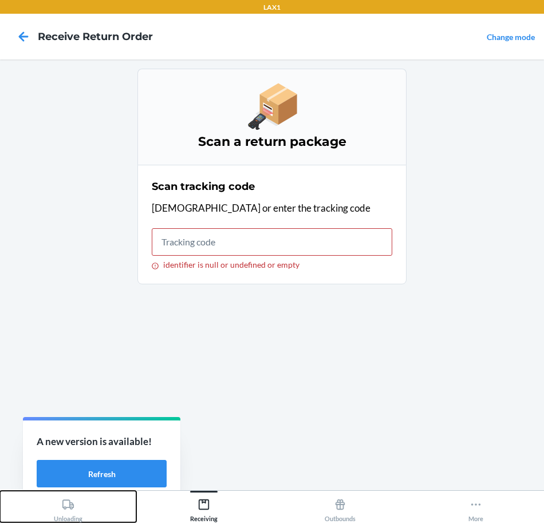
click at [62, 502] on icon at bounding box center [67, 505] width 11 height 10
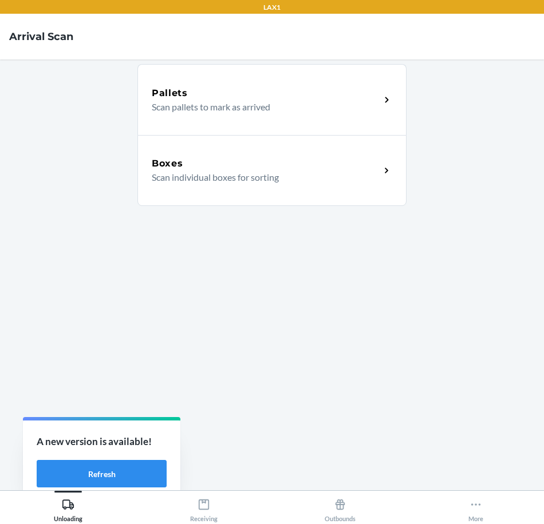
click at [390, 169] on icon at bounding box center [386, 170] width 13 height 13
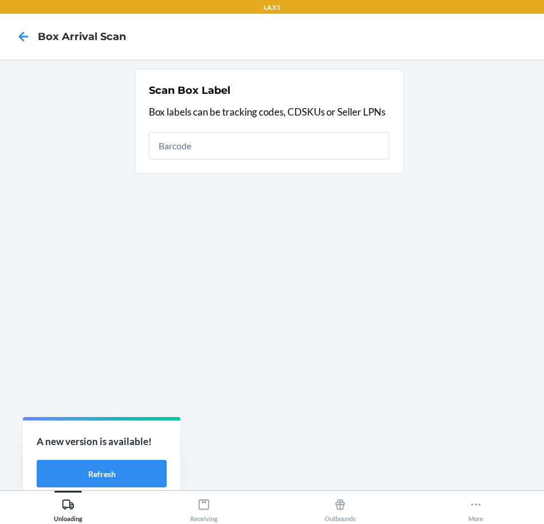
click at [302, 144] on input "text" at bounding box center [269, 145] width 240 height 27
type input "1ZR08H699035209857"
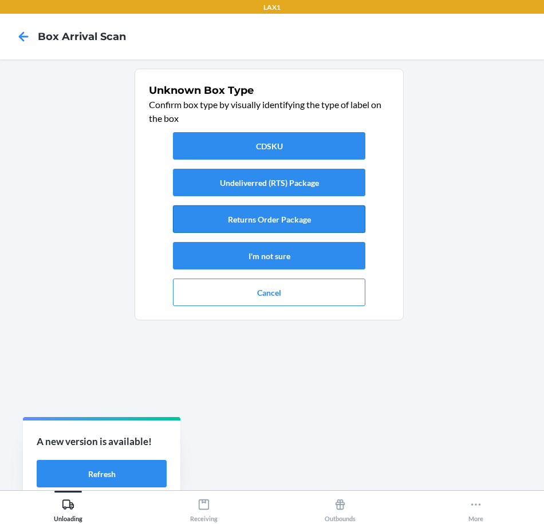
click at [323, 212] on button "Returns Order Package" at bounding box center [269, 219] width 192 height 27
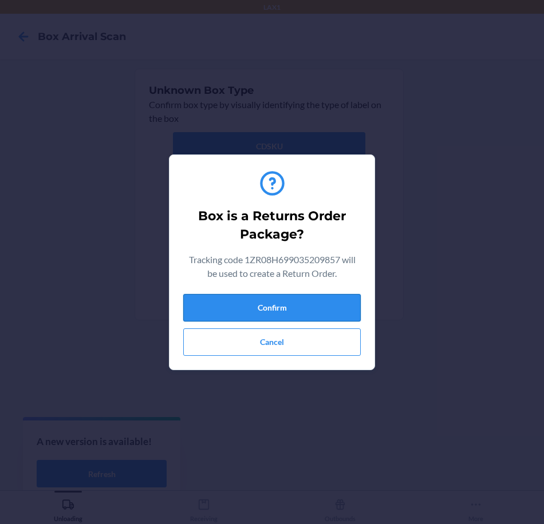
click at [318, 309] on button "Confirm" at bounding box center [271, 307] width 177 height 27
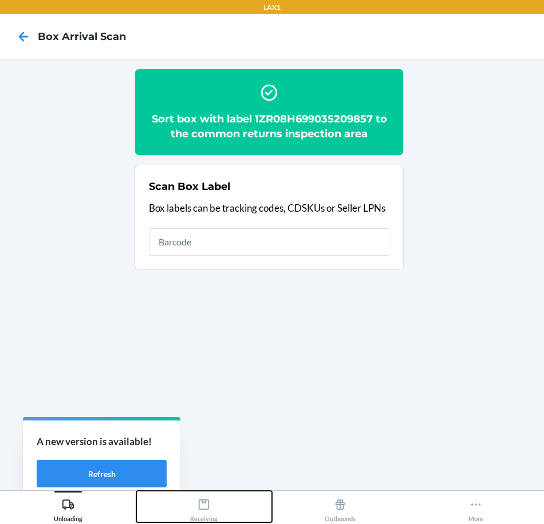
click at [207, 507] on icon at bounding box center [204, 505] width 13 height 13
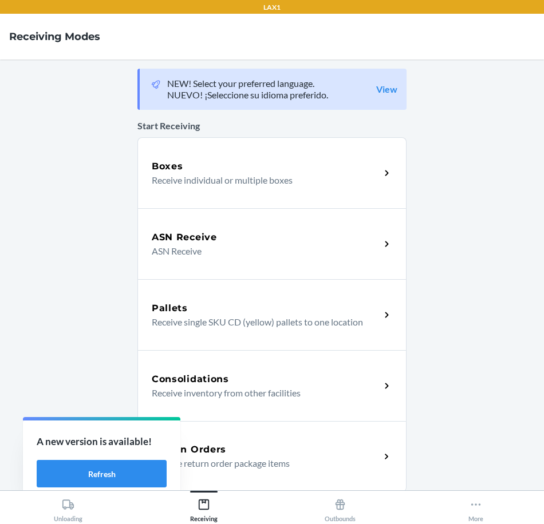
click at [381, 456] on icon at bounding box center [386, 457] width 13 height 13
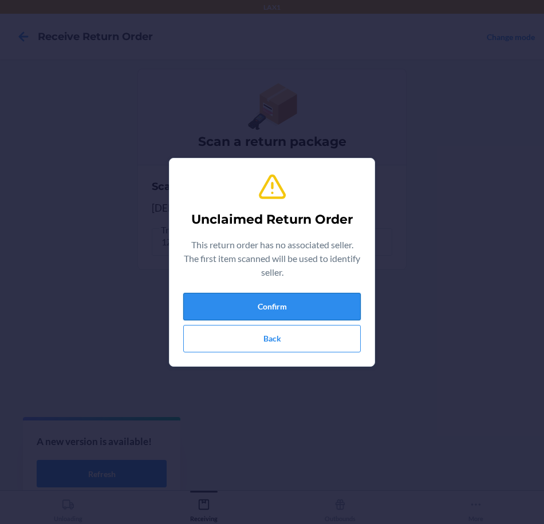
click at [323, 314] on button "Confirm" at bounding box center [271, 306] width 177 height 27
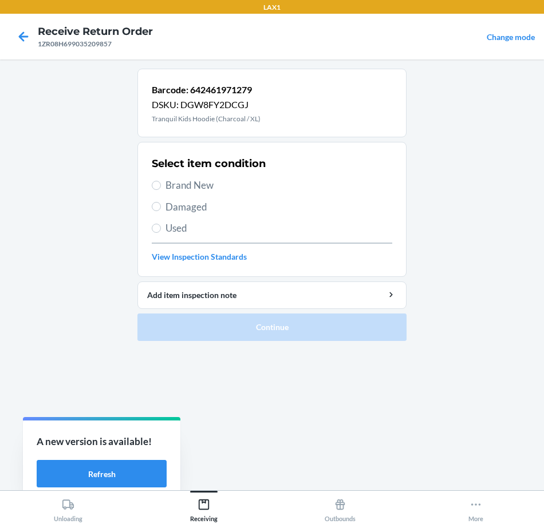
click at [200, 191] on span "Brand New" at bounding box center [278, 185] width 227 height 15
click at [161, 190] on input "Brand New" at bounding box center [156, 185] width 9 height 9
radio input "true"
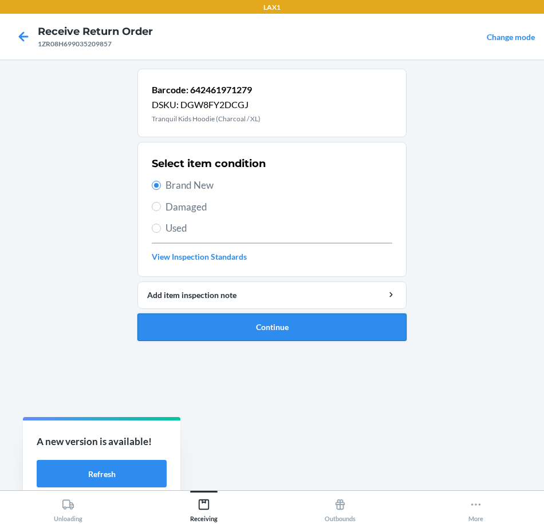
click at [322, 329] on button "Continue" at bounding box center [271, 327] width 269 height 27
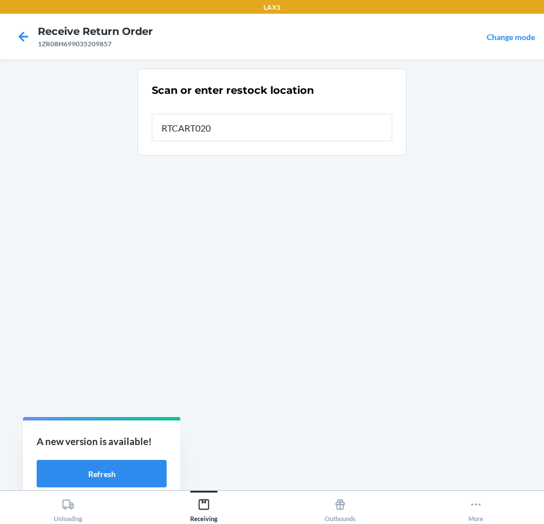
type input "RTCART020"
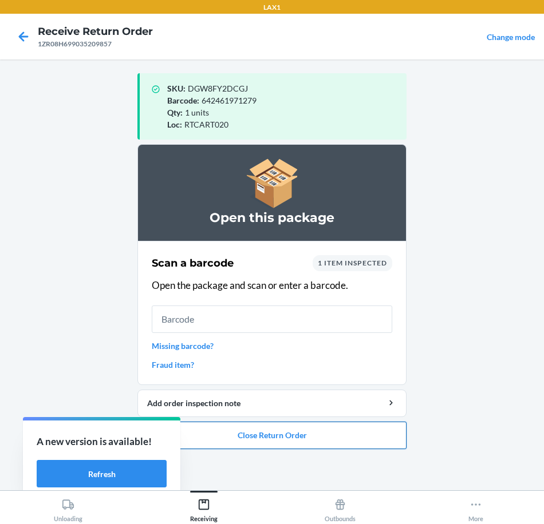
click at [362, 434] on button "Close Return Order" at bounding box center [271, 435] width 269 height 27
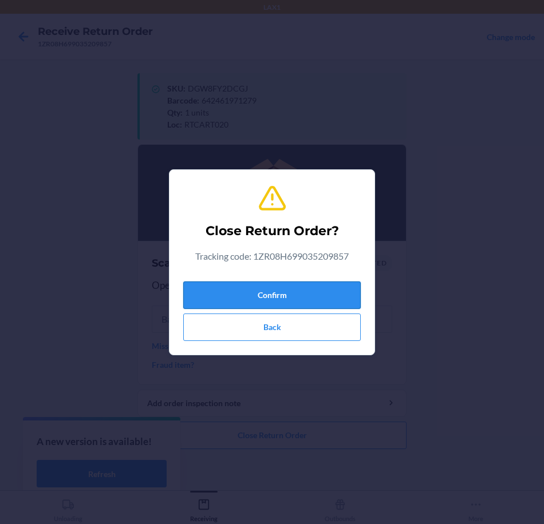
click at [314, 292] on button "Confirm" at bounding box center [271, 295] width 177 height 27
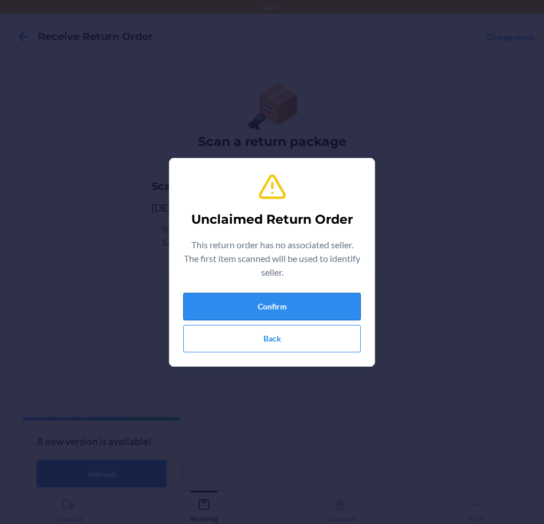
click at [302, 307] on button "Confirm" at bounding box center [271, 306] width 177 height 27
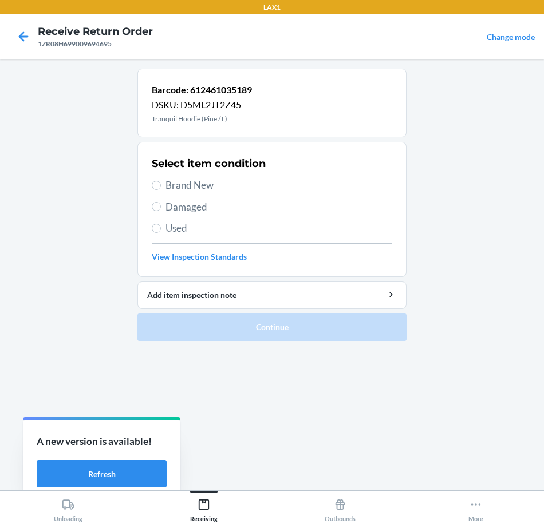
click at [166, 187] on span "Brand New" at bounding box center [278, 185] width 227 height 15
click at [161, 187] on input "Brand New" at bounding box center [156, 185] width 9 height 9
radio input "true"
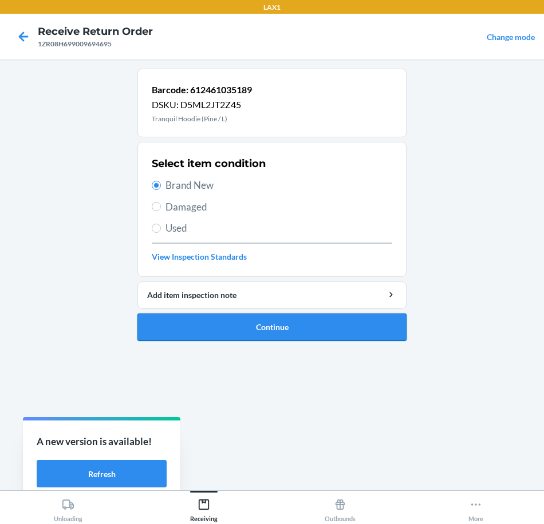
click at [366, 333] on button "Continue" at bounding box center [271, 327] width 269 height 27
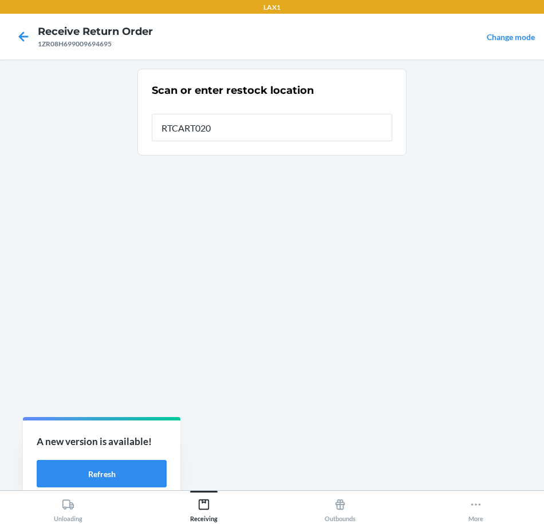
type input "RTCART020"
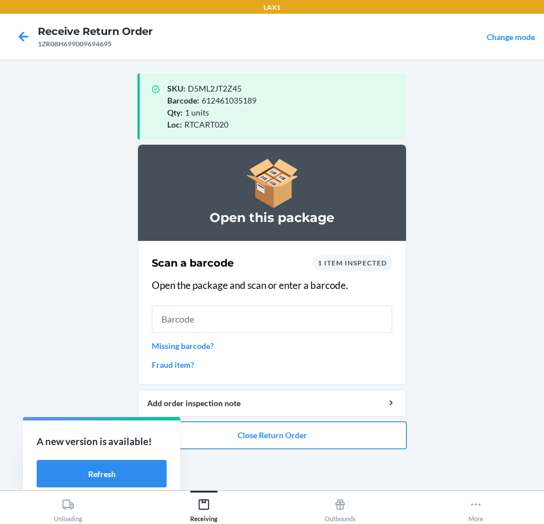
click at [367, 435] on button "Close Return Order" at bounding box center [271, 435] width 269 height 27
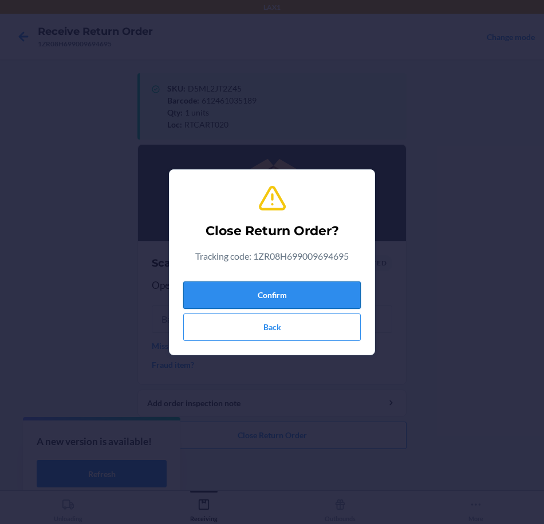
click at [339, 306] on div "Confirm Back" at bounding box center [271, 309] width 177 height 64
click at [339, 306] on button "Confirm" at bounding box center [271, 295] width 177 height 27
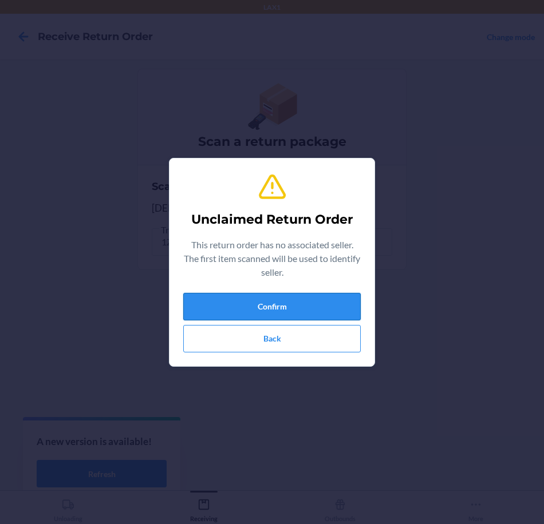
click at [338, 301] on button "Confirm" at bounding box center [271, 306] width 177 height 27
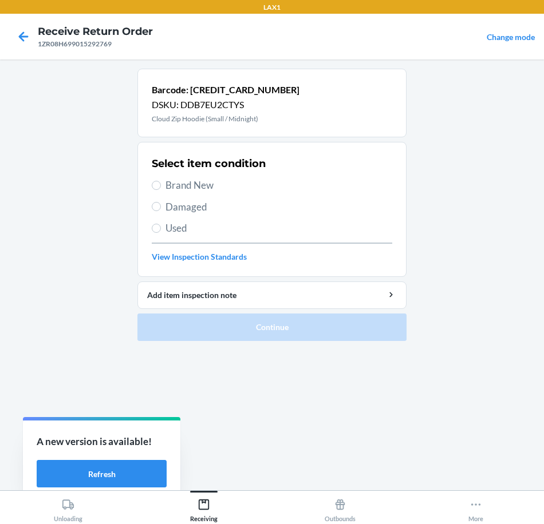
drag, startPoint x: 212, startPoint y: 185, endPoint x: 205, endPoint y: 191, distance: 9.1
click at [209, 187] on span "Brand New" at bounding box center [278, 185] width 227 height 15
click at [154, 188] on input "Brand New" at bounding box center [156, 185] width 9 height 9
radio input "true"
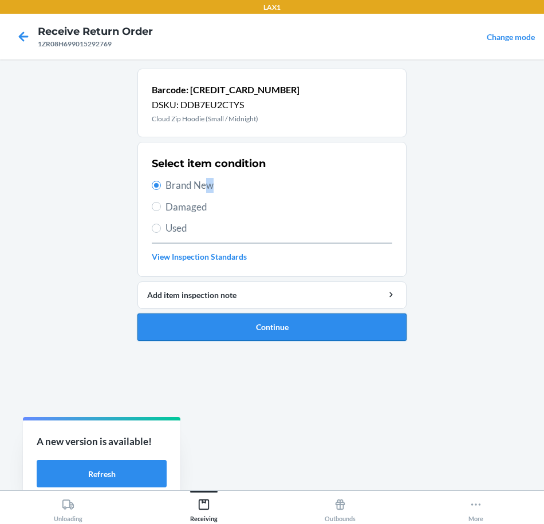
click at [353, 334] on button "Continue" at bounding box center [271, 327] width 269 height 27
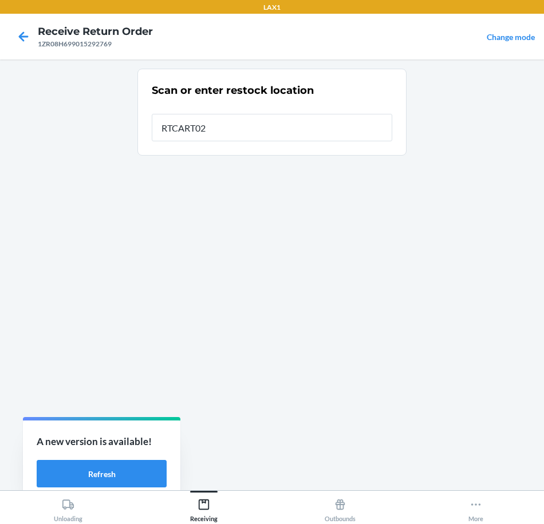
type input "RTCART020"
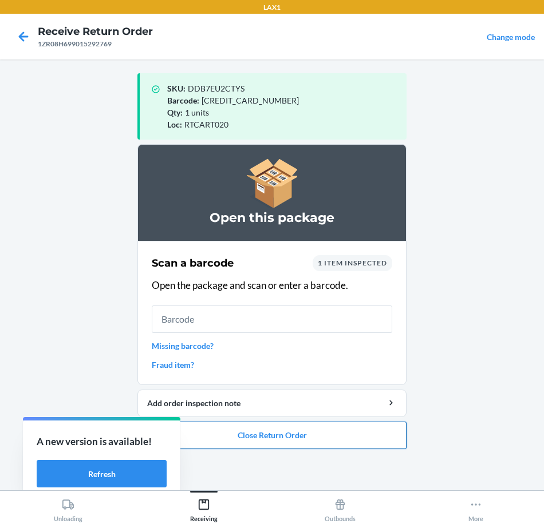
click at [333, 437] on button "Close Return Order" at bounding box center [271, 435] width 269 height 27
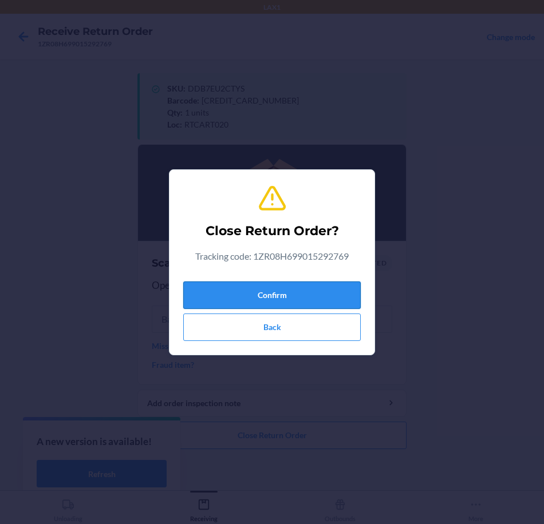
click at [330, 288] on button "Confirm" at bounding box center [271, 295] width 177 height 27
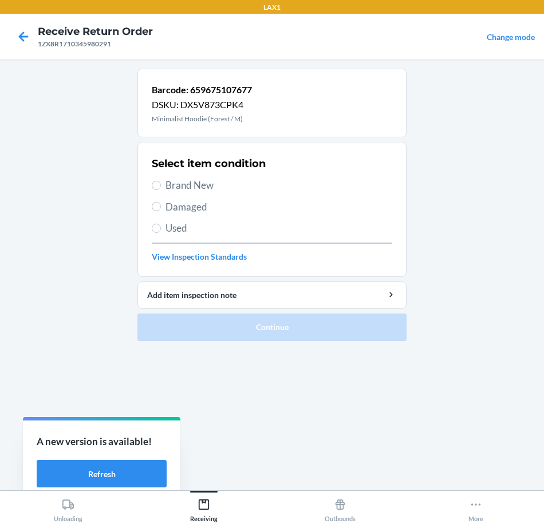
click at [188, 180] on span "Brand New" at bounding box center [278, 185] width 227 height 15
click at [161, 181] on input "Brand New" at bounding box center [156, 185] width 9 height 9
radio input "true"
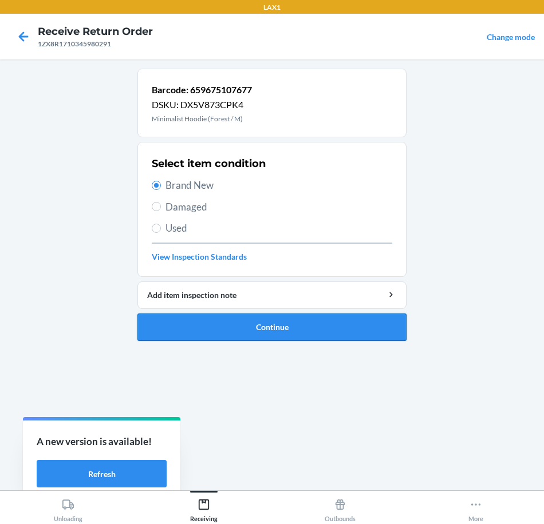
click at [327, 333] on button "Continue" at bounding box center [271, 327] width 269 height 27
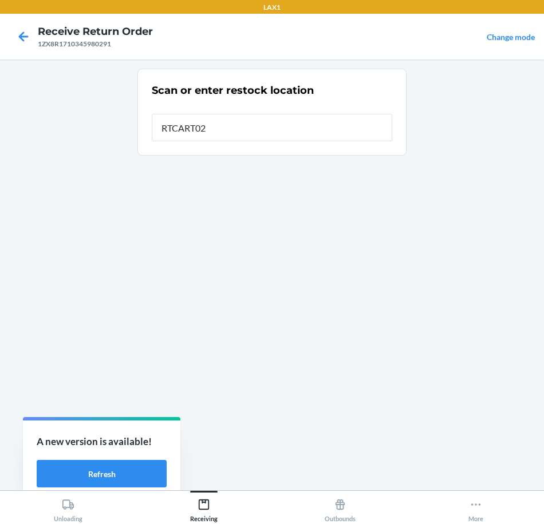
type input "RTCART020"
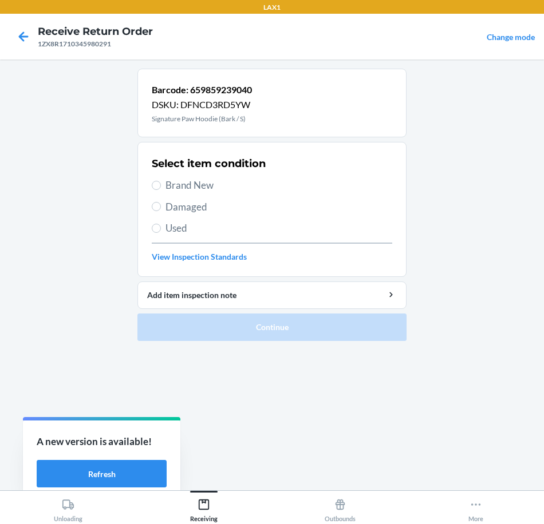
click at [183, 189] on span "Brand New" at bounding box center [278, 185] width 227 height 15
click at [161, 189] on input "Brand New" at bounding box center [156, 185] width 9 height 9
radio input "true"
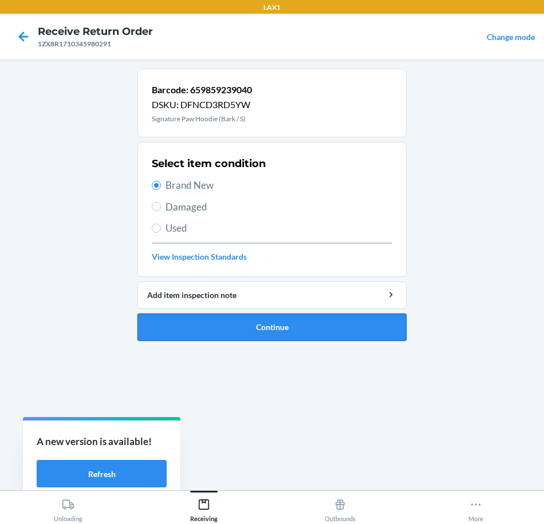
click at [345, 328] on button "Continue" at bounding box center [271, 327] width 269 height 27
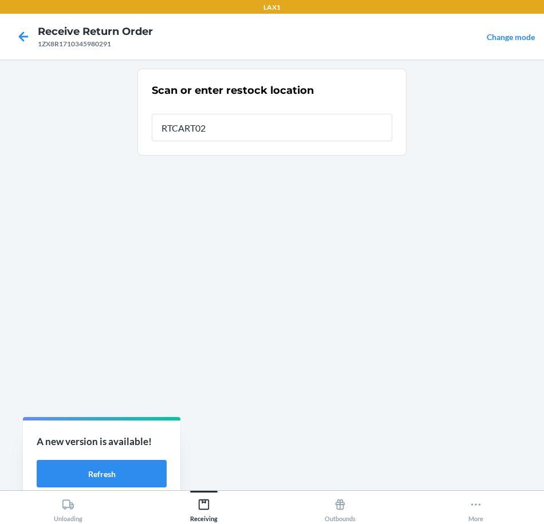
type input "RTCART020"
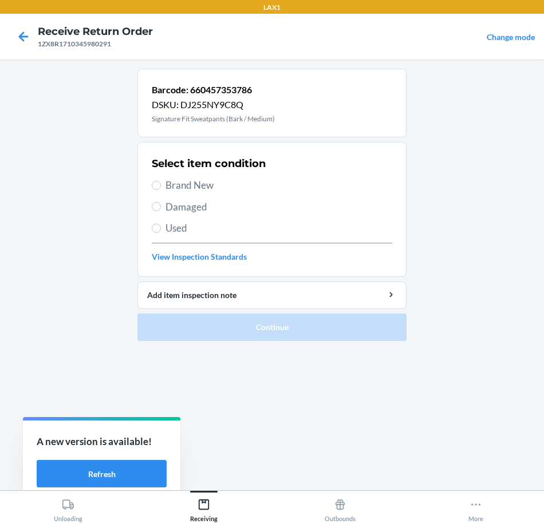
click at [180, 188] on span "Brand New" at bounding box center [278, 185] width 227 height 15
click at [161, 188] on input "Brand New" at bounding box center [156, 185] width 9 height 9
radio input "true"
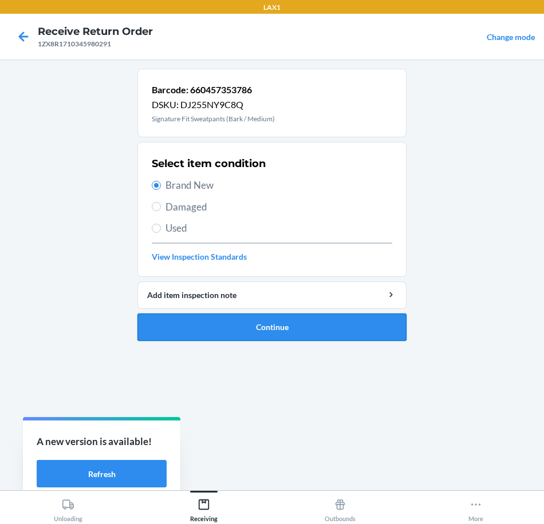
click at [342, 329] on button "Continue" at bounding box center [271, 327] width 269 height 27
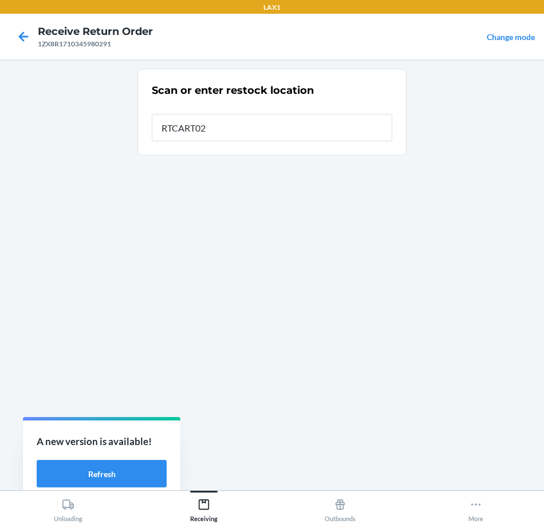
type input "RTCART020"
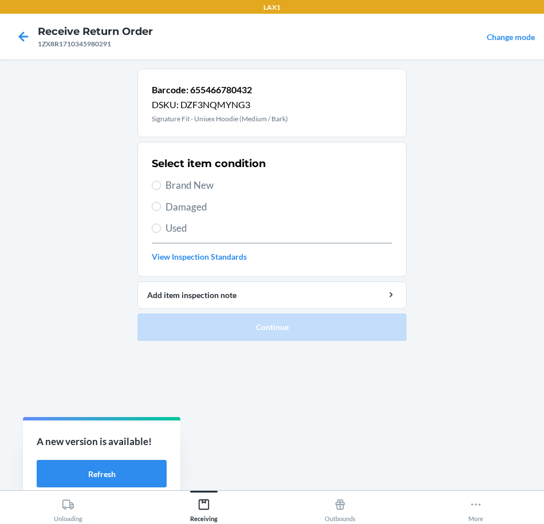
click at [174, 189] on span "Brand New" at bounding box center [278, 185] width 227 height 15
click at [161, 189] on input "Brand New" at bounding box center [156, 185] width 9 height 9
radio input "true"
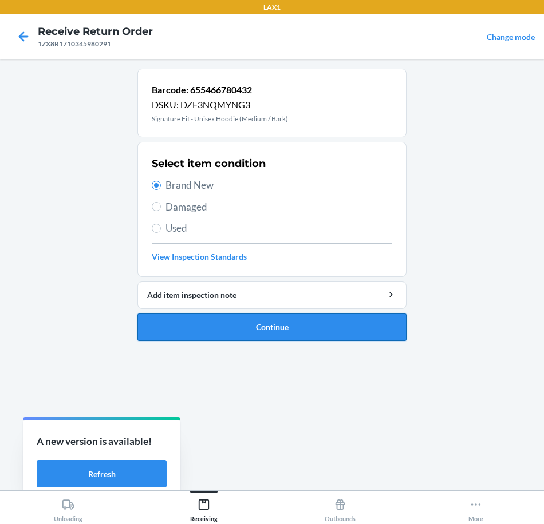
click at [381, 330] on button "Continue" at bounding box center [271, 327] width 269 height 27
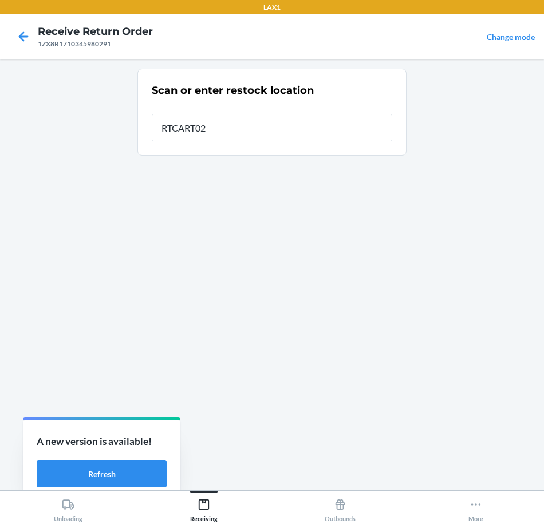
type input "RTCART020"
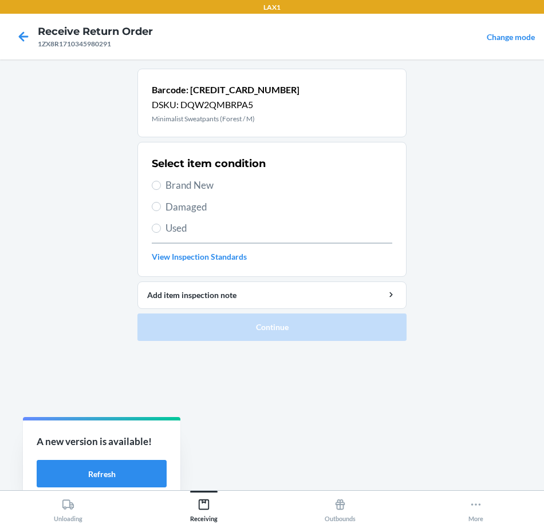
click at [207, 187] on span "Brand New" at bounding box center [278, 185] width 227 height 15
click at [161, 187] on input "Brand New" at bounding box center [156, 185] width 9 height 9
radio input "true"
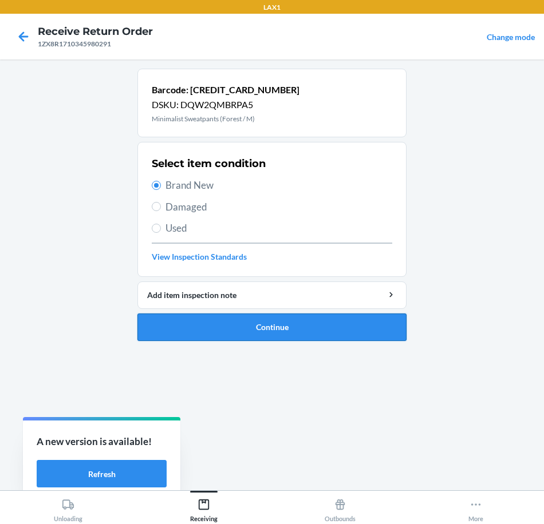
click at [368, 314] on button "Continue" at bounding box center [271, 327] width 269 height 27
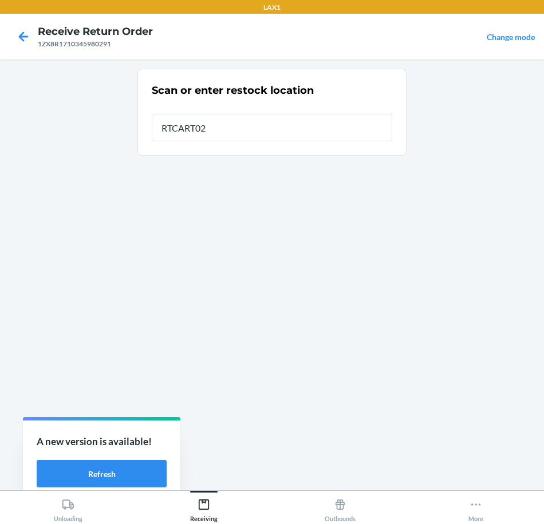
type input "RTCART020"
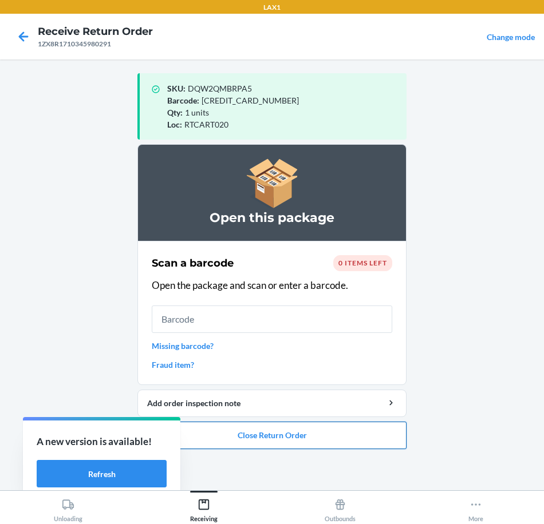
click at [327, 435] on button "Close Return Order" at bounding box center [271, 435] width 269 height 27
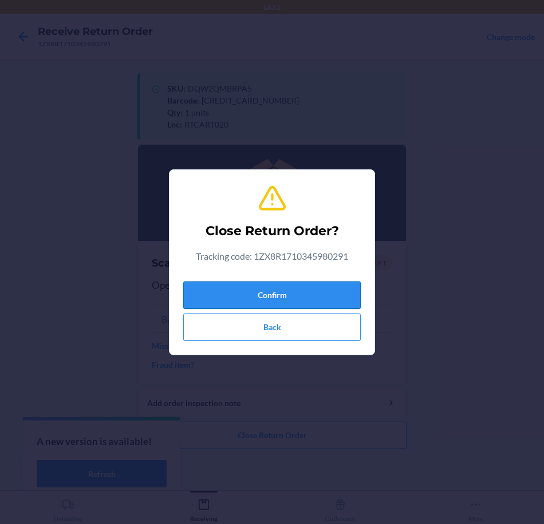
click at [337, 288] on button "Confirm" at bounding box center [271, 295] width 177 height 27
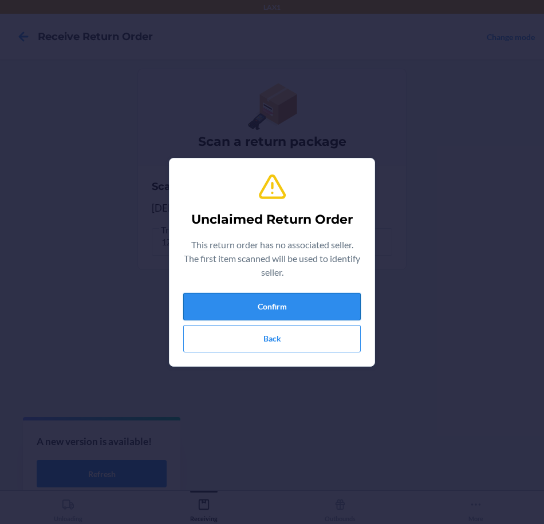
click at [344, 303] on button "Confirm" at bounding box center [271, 306] width 177 height 27
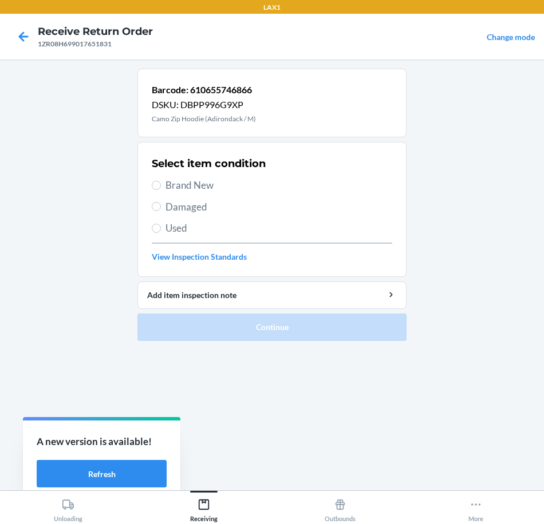
click at [203, 187] on span "Brand New" at bounding box center [278, 185] width 227 height 15
click at [161, 187] on input "Brand New" at bounding box center [156, 185] width 9 height 9
radio input "true"
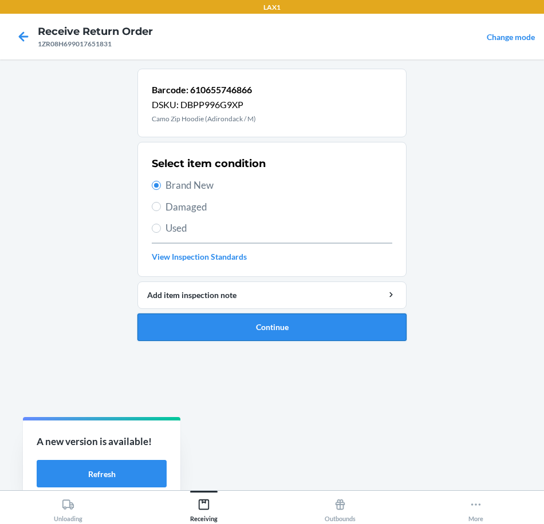
click at [354, 329] on button "Continue" at bounding box center [271, 327] width 269 height 27
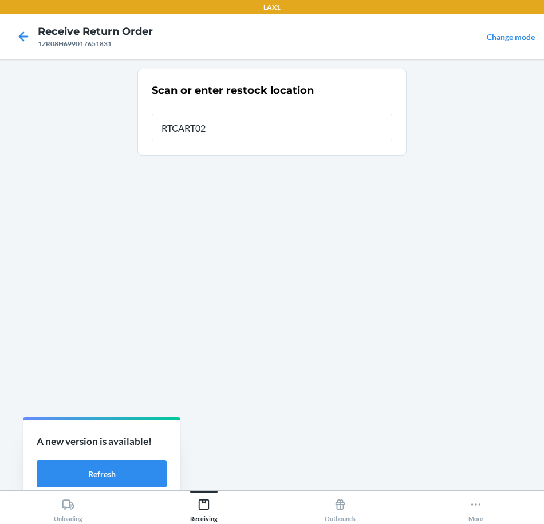
type input "RTCART020"
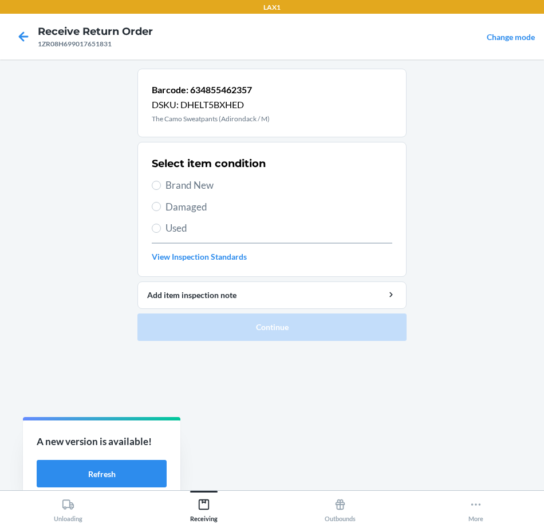
click at [169, 184] on span "Brand New" at bounding box center [278, 185] width 227 height 15
click at [161, 184] on input "Brand New" at bounding box center [156, 185] width 9 height 9
radio input "true"
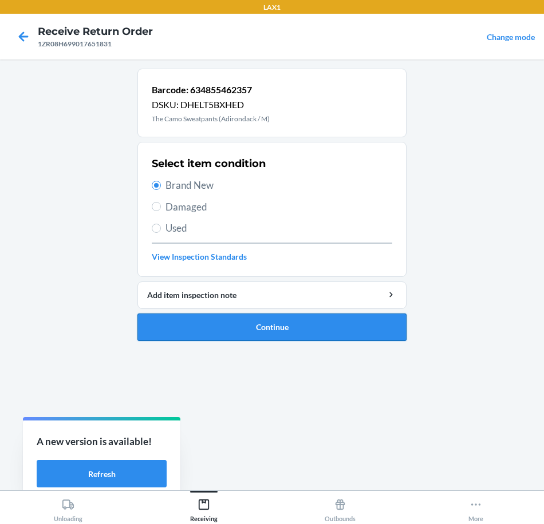
click at [352, 327] on button "Continue" at bounding box center [271, 327] width 269 height 27
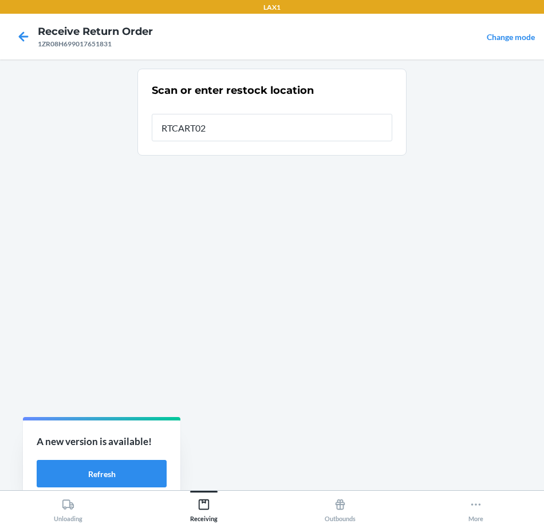
type input "RTCART020"
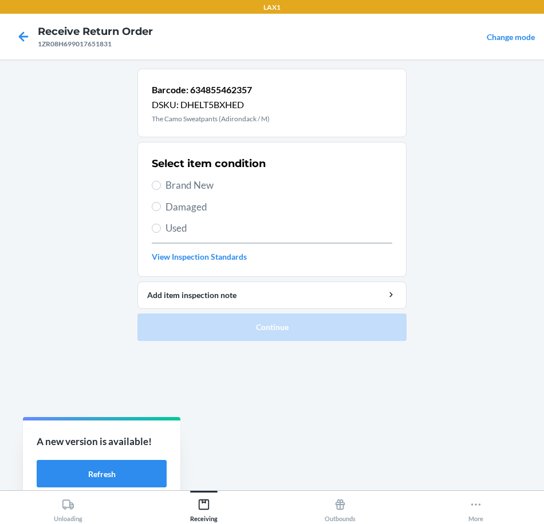
drag, startPoint x: 209, startPoint y: 186, endPoint x: 200, endPoint y: 251, distance: 65.3
click at [206, 194] on div "Select item condition Brand New Damaged Used View Inspection Standards" at bounding box center [272, 209] width 240 height 113
drag, startPoint x: 151, startPoint y: 186, endPoint x: 158, endPoint y: 195, distance: 11.5
click at [152, 186] on section "Select item condition Brand New Damaged Used View Inspection Standards" at bounding box center [271, 209] width 269 height 135
click at [173, 190] on span "Brand New" at bounding box center [278, 185] width 227 height 15
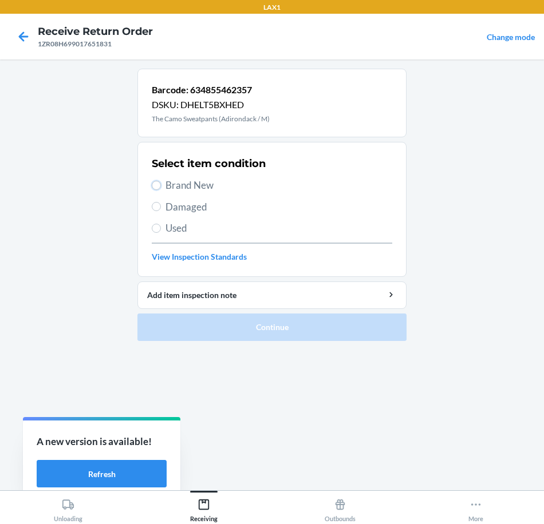
click at [161, 190] on input "Brand New" at bounding box center [156, 185] width 9 height 9
radio input "true"
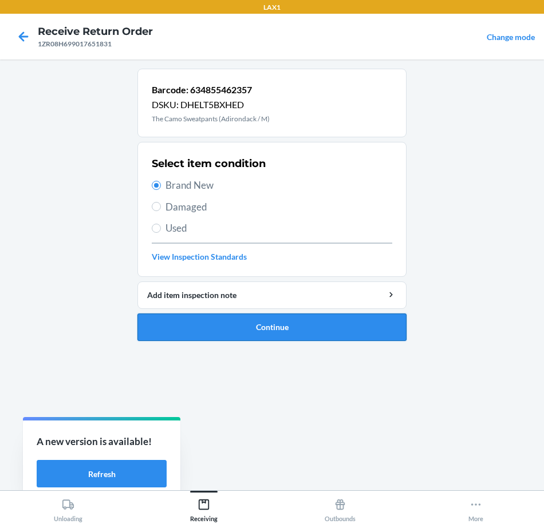
click at [354, 338] on button "Continue" at bounding box center [271, 327] width 269 height 27
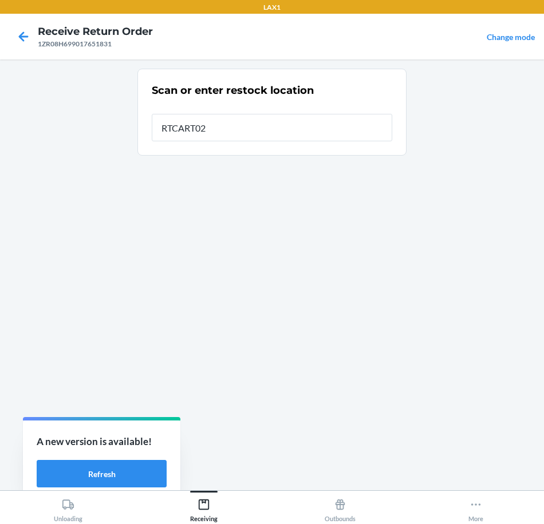
type input "RTCART020"
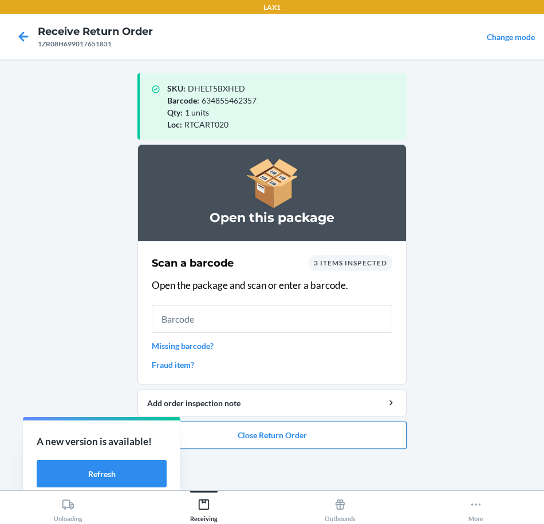
click at [367, 443] on button "Close Return Order" at bounding box center [271, 435] width 269 height 27
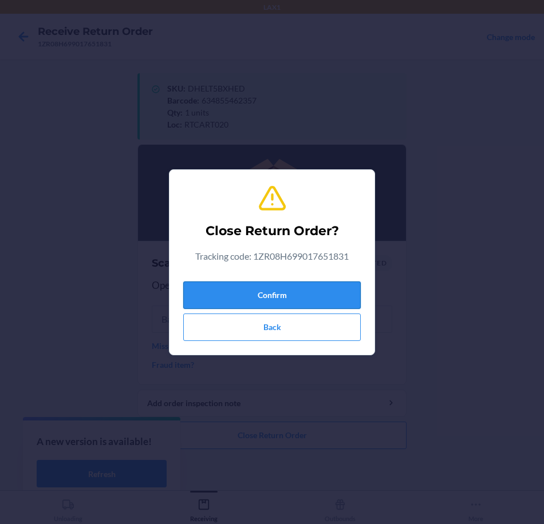
click at [343, 294] on button "Confirm" at bounding box center [271, 295] width 177 height 27
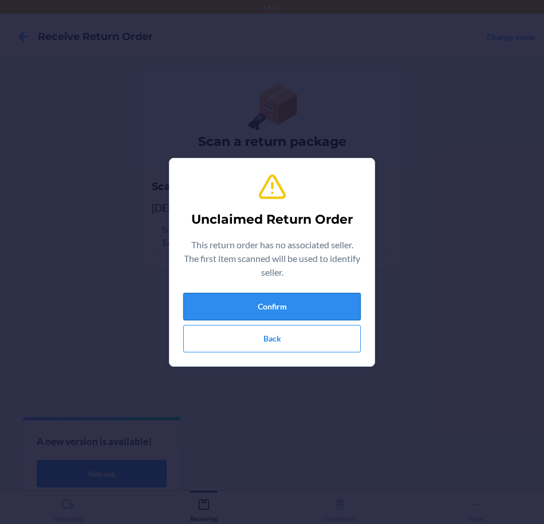
click at [344, 310] on button "Confirm" at bounding box center [271, 306] width 177 height 27
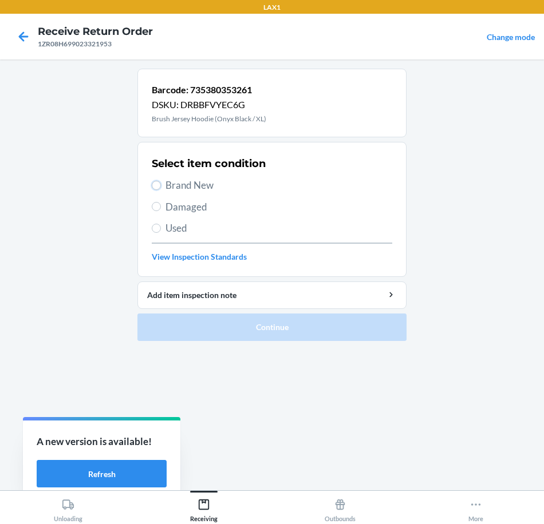
drag, startPoint x: 155, startPoint y: 181, endPoint x: 147, endPoint y: 203, distance: 23.2
click at [153, 184] on input "Brand New" at bounding box center [156, 185] width 9 height 9
radio input "true"
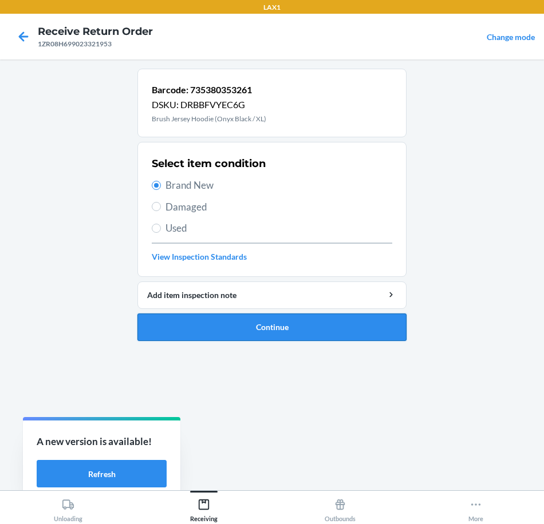
click at [386, 335] on button "Continue" at bounding box center [271, 327] width 269 height 27
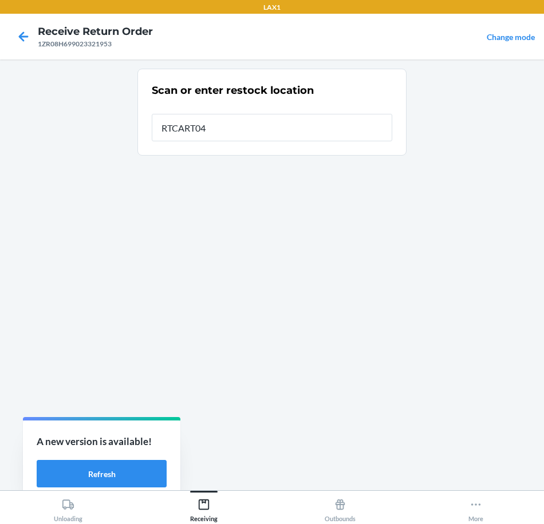
type input "RTCART043"
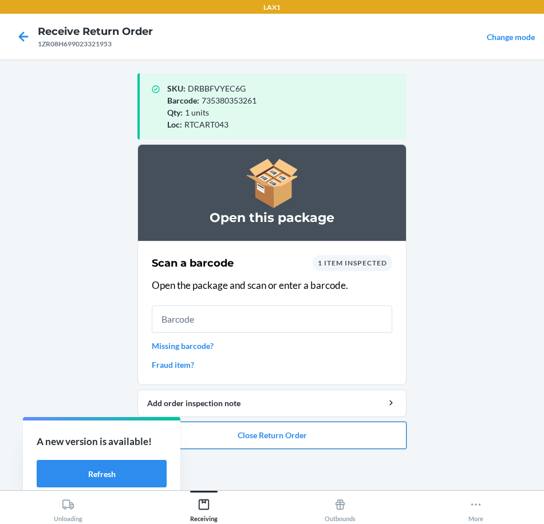
click at [328, 431] on button "Close Return Order" at bounding box center [271, 435] width 269 height 27
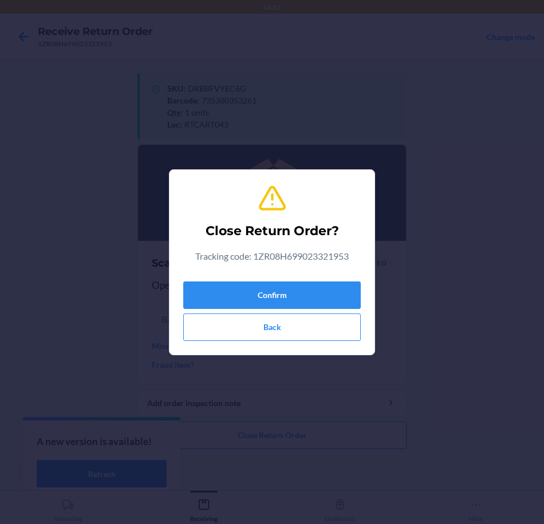
click at [304, 279] on div "Confirm Back" at bounding box center [271, 309] width 177 height 64
click at [296, 298] on button "Confirm" at bounding box center [271, 295] width 177 height 27
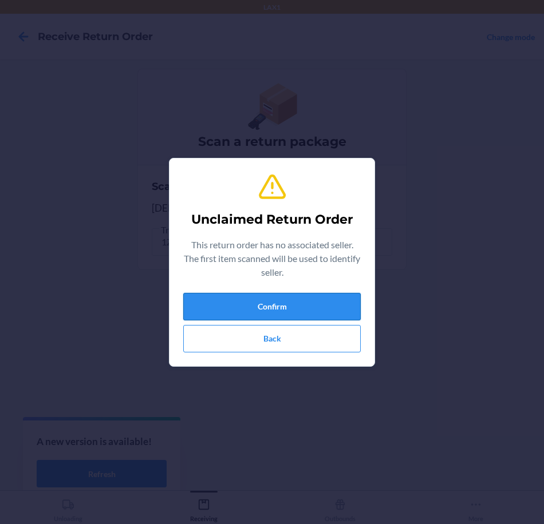
click at [338, 311] on button "Confirm" at bounding box center [271, 306] width 177 height 27
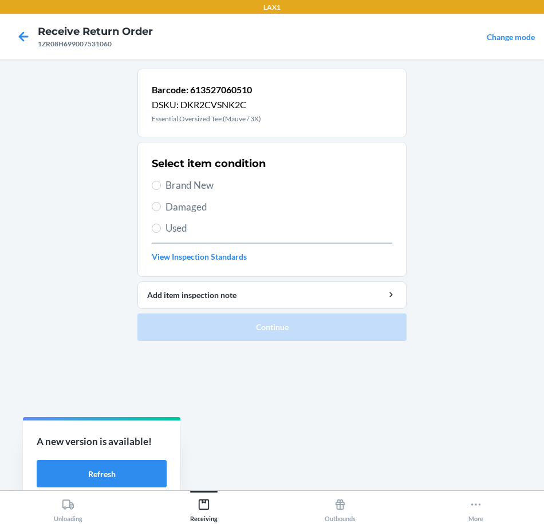
click at [174, 181] on span "Brand New" at bounding box center [278, 185] width 227 height 15
click at [161, 181] on input "Brand New" at bounding box center [156, 185] width 9 height 9
radio input "true"
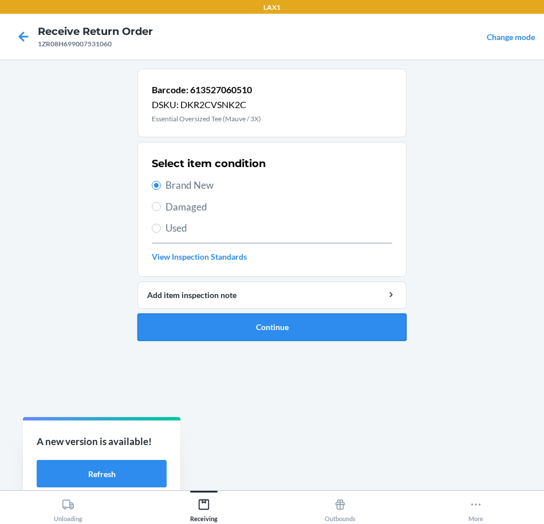
click at [325, 340] on button "Continue" at bounding box center [271, 327] width 269 height 27
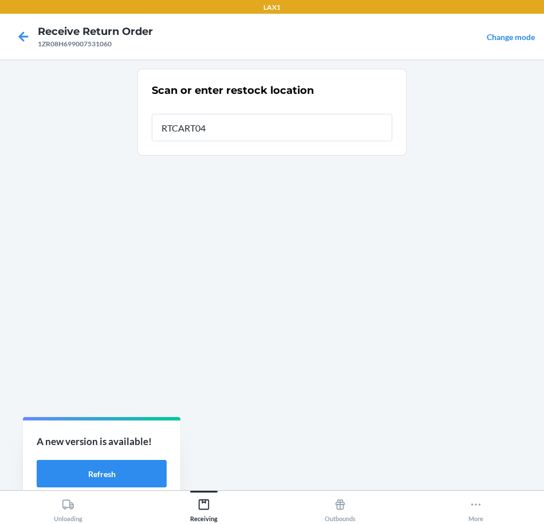
type input "RTCART043"
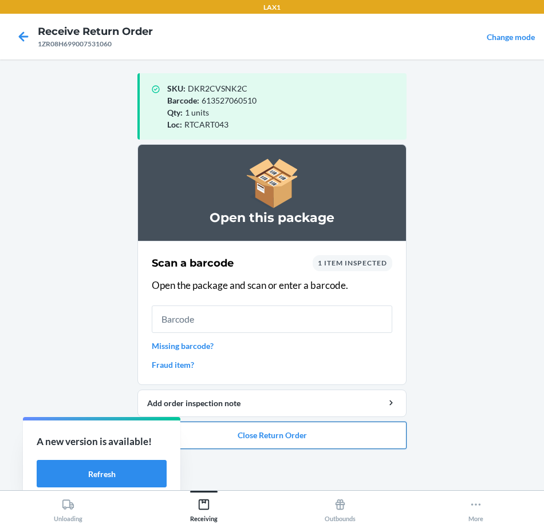
drag, startPoint x: 334, startPoint y: 440, endPoint x: 330, endPoint y: 433, distance: 8.0
click at [333, 437] on button "Close Return Order" at bounding box center [271, 435] width 269 height 27
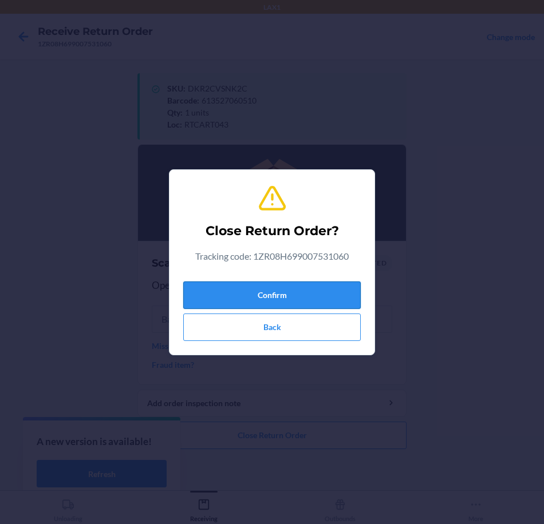
click at [291, 299] on button "Confirm" at bounding box center [271, 295] width 177 height 27
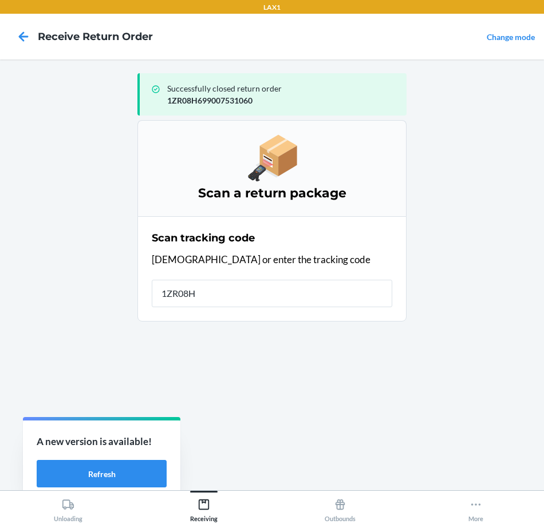
type input "1ZR08H6"
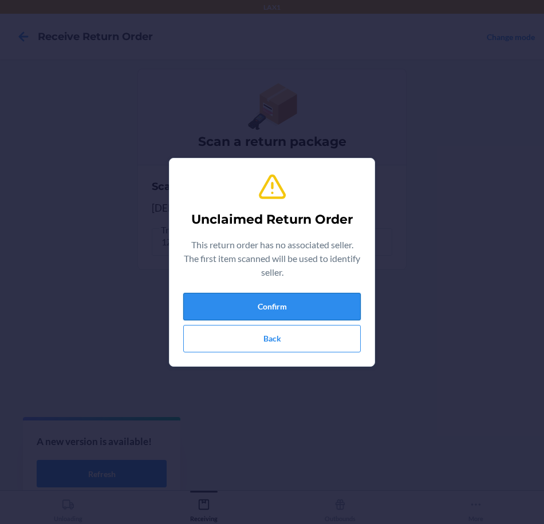
click at [287, 300] on button "Confirm" at bounding box center [271, 306] width 177 height 27
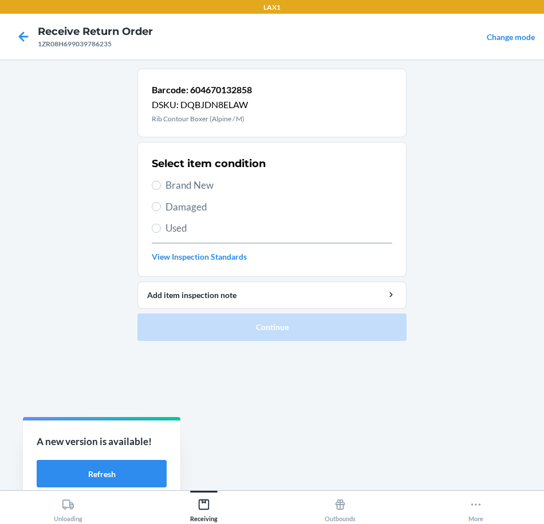
click at [171, 186] on span "Brand New" at bounding box center [278, 185] width 227 height 15
click at [161, 186] on input "Brand New" at bounding box center [156, 185] width 9 height 9
radio input "true"
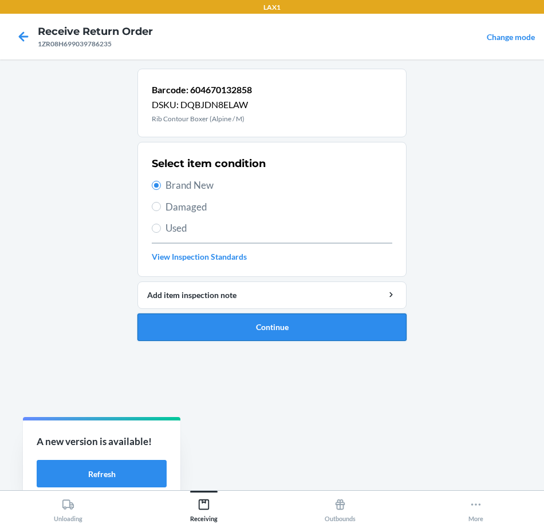
click at [330, 319] on button "Continue" at bounding box center [271, 327] width 269 height 27
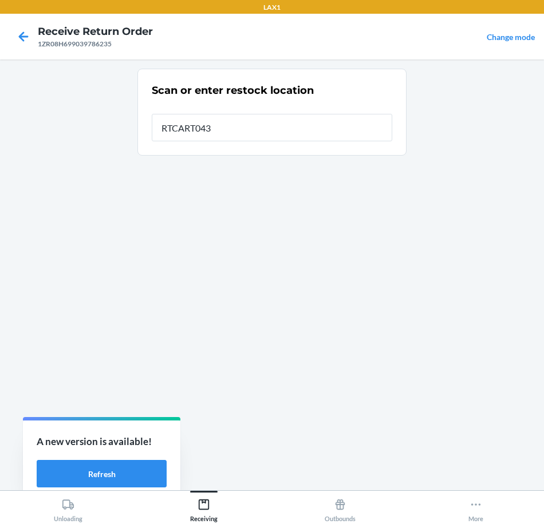
type input "RTCART043"
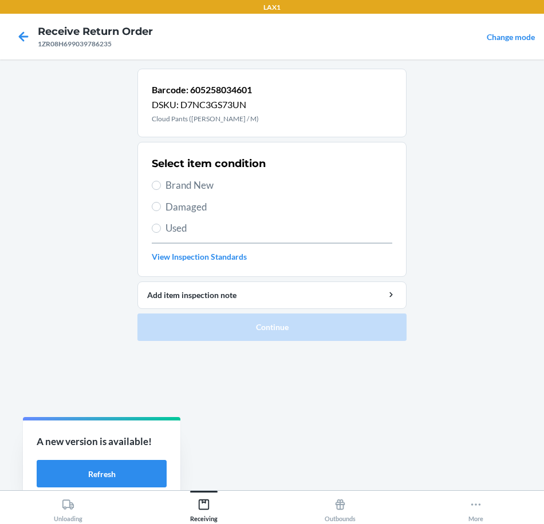
drag, startPoint x: 194, startPoint y: 186, endPoint x: 206, endPoint y: 260, distance: 75.5
click at [194, 187] on span "Brand New" at bounding box center [278, 185] width 227 height 15
click at [161, 187] on input "Brand New" at bounding box center [156, 185] width 9 height 9
radio input "true"
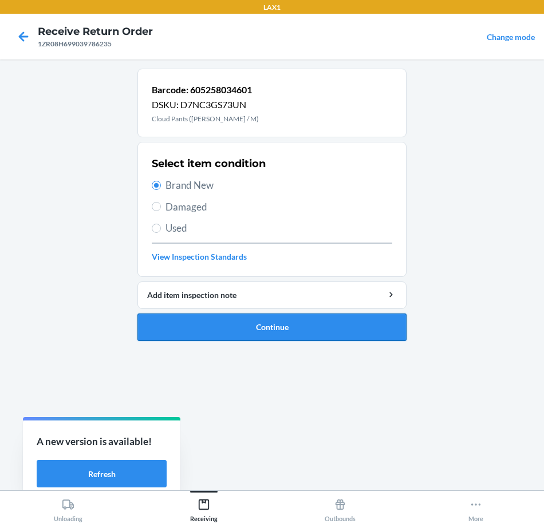
click at [329, 323] on button "Continue" at bounding box center [271, 327] width 269 height 27
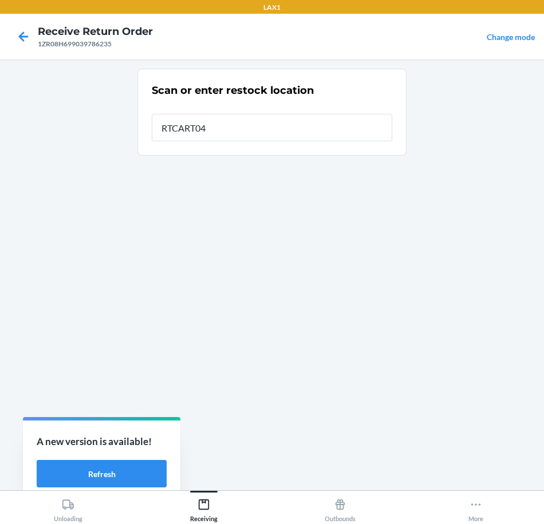
type input "RTCART043"
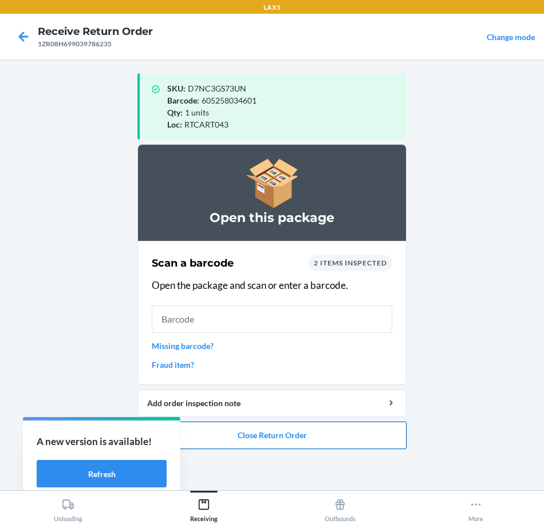
drag, startPoint x: 348, startPoint y: 436, endPoint x: 346, endPoint y: 431, distance: 6.0
click at [348, 434] on button "Close Return Order" at bounding box center [271, 435] width 269 height 27
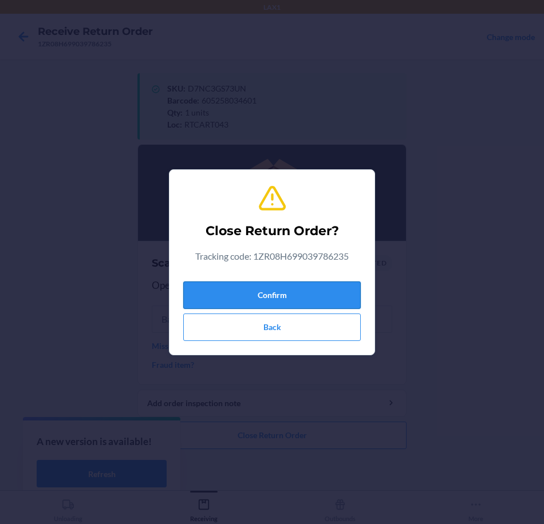
click at [334, 298] on button "Confirm" at bounding box center [271, 295] width 177 height 27
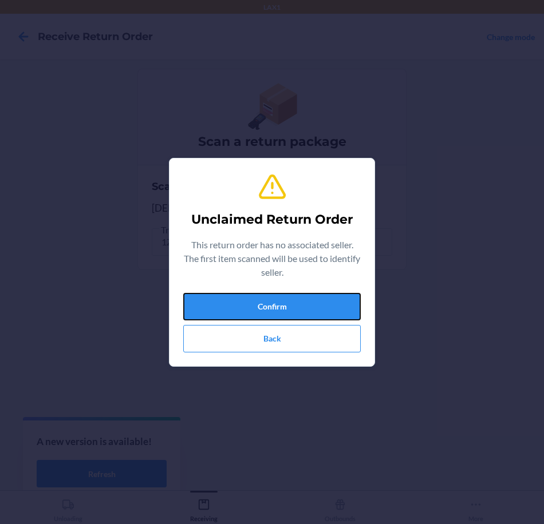
click at [334, 298] on button "Confirm" at bounding box center [271, 306] width 177 height 27
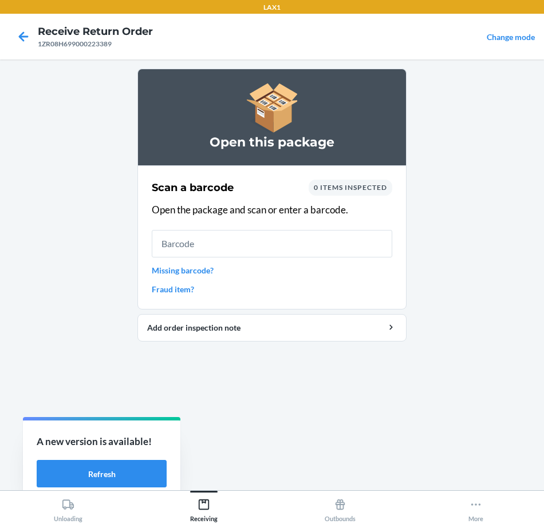
click at [274, 242] on input "text" at bounding box center [272, 243] width 240 height 27
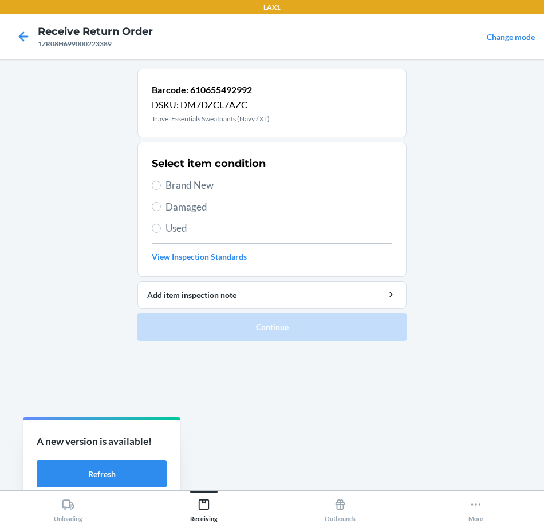
click at [210, 210] on span "Damaged" at bounding box center [278, 207] width 227 height 15
click at [161, 210] on input "Damaged" at bounding box center [156, 206] width 9 height 9
radio input "true"
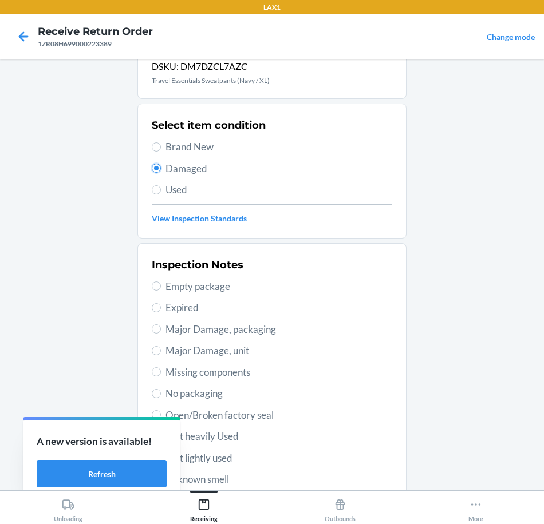
scroll to position [57, 0]
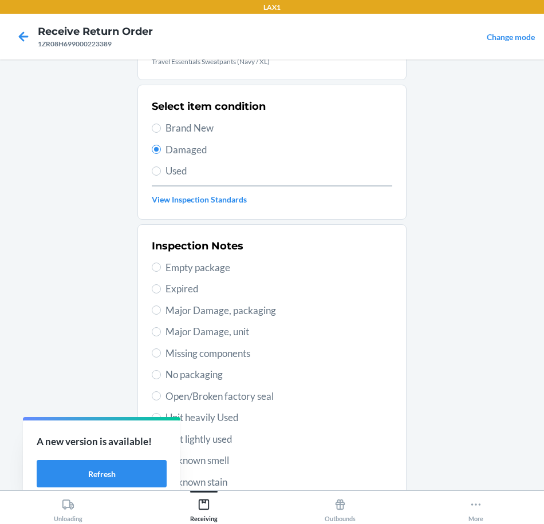
click at [267, 393] on span "Open/Broken factory seal" at bounding box center [278, 396] width 227 height 15
click at [161, 393] on input "Open/Broken factory seal" at bounding box center [156, 396] width 9 height 9
radio input "true"
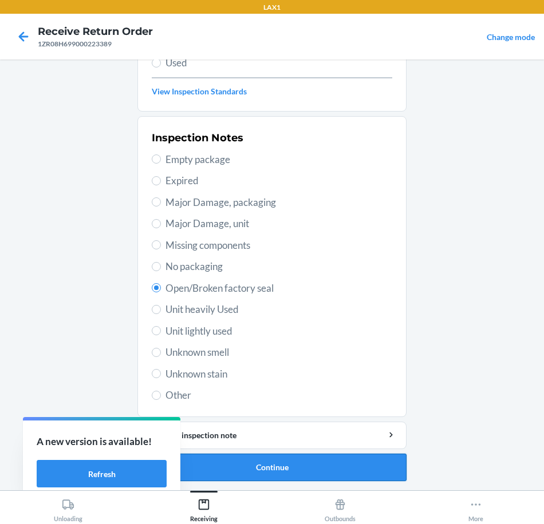
click at [329, 463] on button "Continue" at bounding box center [271, 467] width 269 height 27
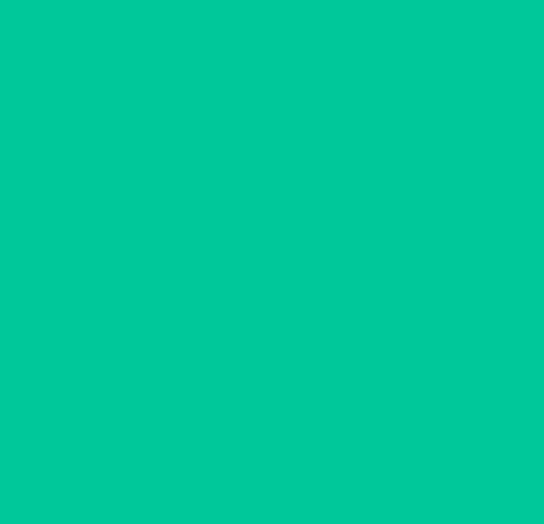
scroll to position [71, 0]
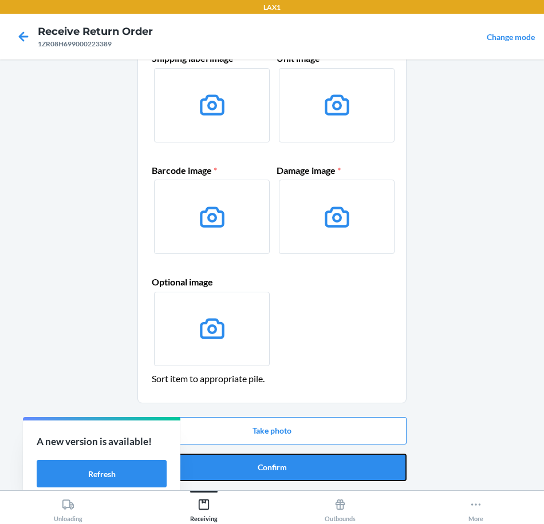
click at [361, 454] on button "Confirm" at bounding box center [271, 467] width 269 height 27
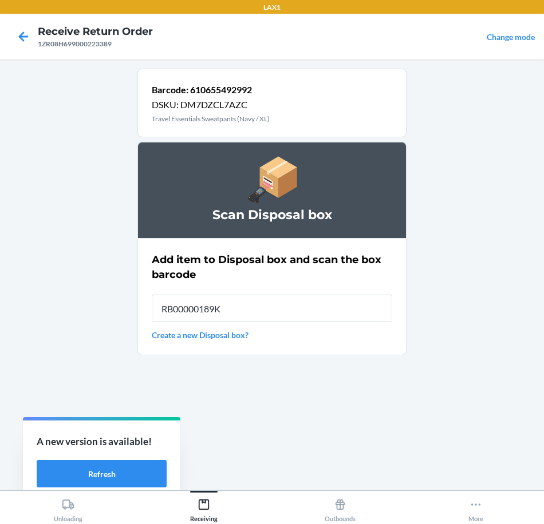
type input "RB00000189K"
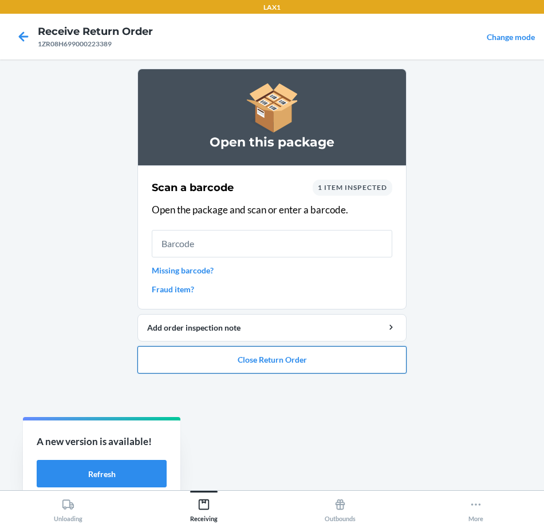
click at [331, 370] on button "Close Return Order" at bounding box center [271, 359] width 269 height 27
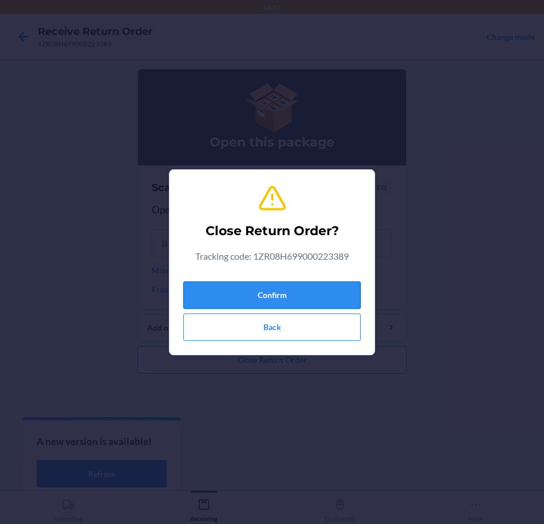
click at [306, 296] on button "Confirm" at bounding box center [271, 295] width 177 height 27
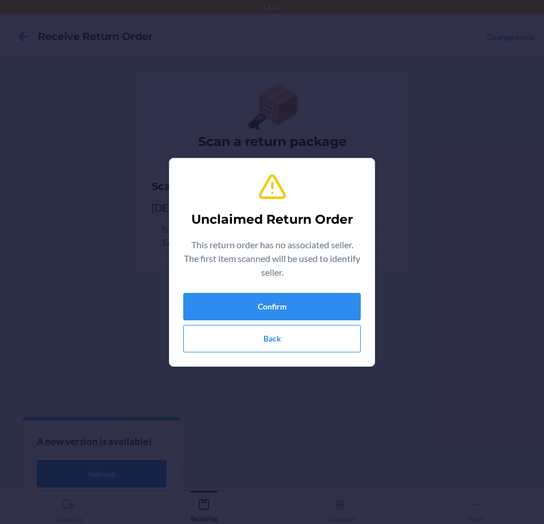
type input "610655227891"
click at [291, 306] on button "Confirm" at bounding box center [271, 306] width 177 height 27
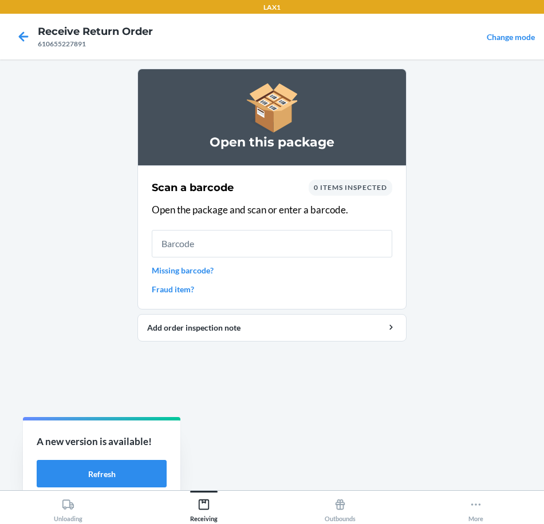
click at [300, 248] on input "text" at bounding box center [272, 243] width 240 height 27
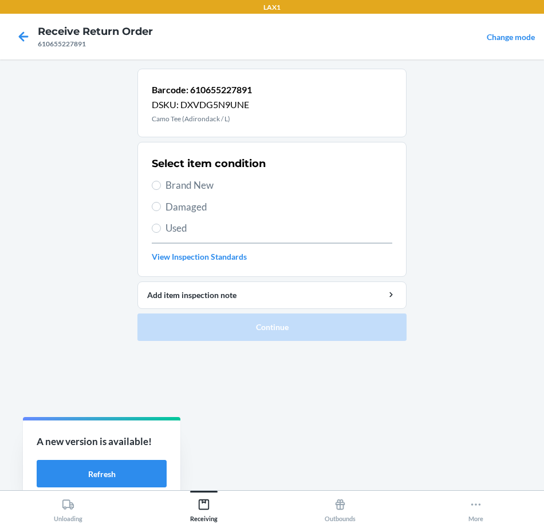
click at [180, 188] on span "Brand New" at bounding box center [278, 185] width 227 height 15
click at [161, 188] on input "Brand New" at bounding box center [156, 185] width 9 height 9
radio input "true"
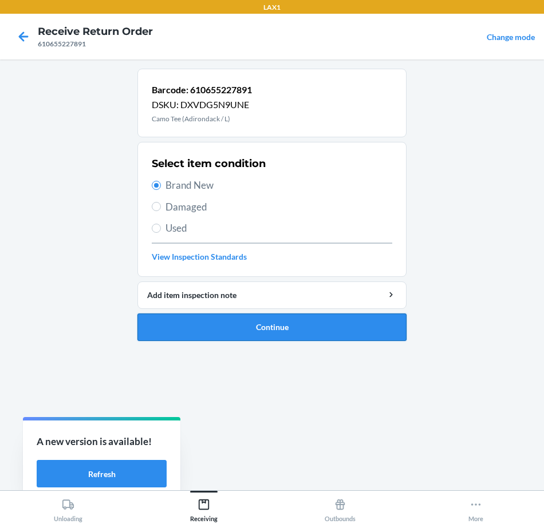
click at [296, 325] on button "Continue" at bounding box center [271, 327] width 269 height 27
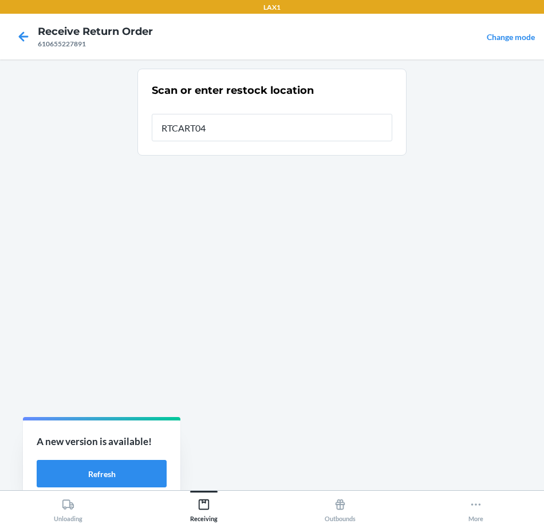
type input "RTCART043"
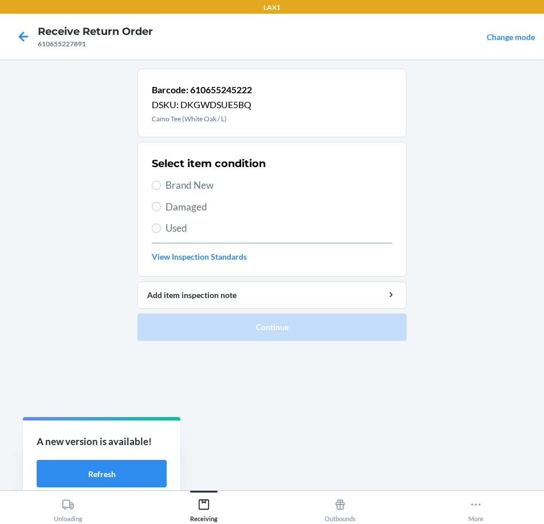
click at [199, 186] on span "Brand New" at bounding box center [278, 185] width 227 height 15
click at [161, 186] on input "Brand New" at bounding box center [156, 185] width 9 height 9
radio input "true"
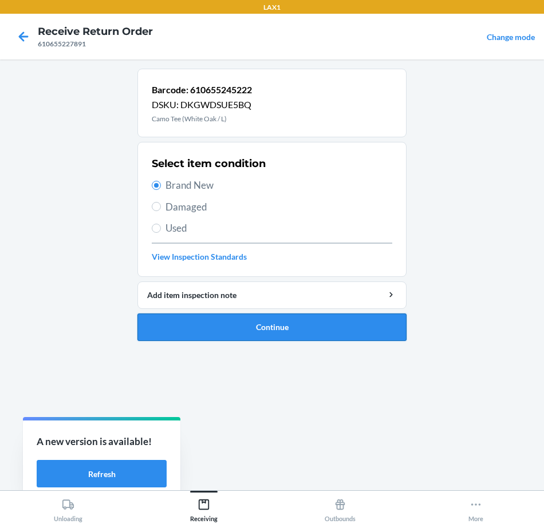
click at [316, 324] on button "Continue" at bounding box center [271, 327] width 269 height 27
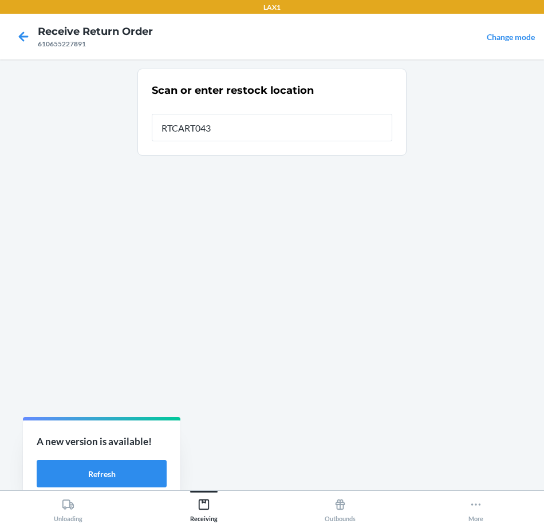
type input "RTCART043"
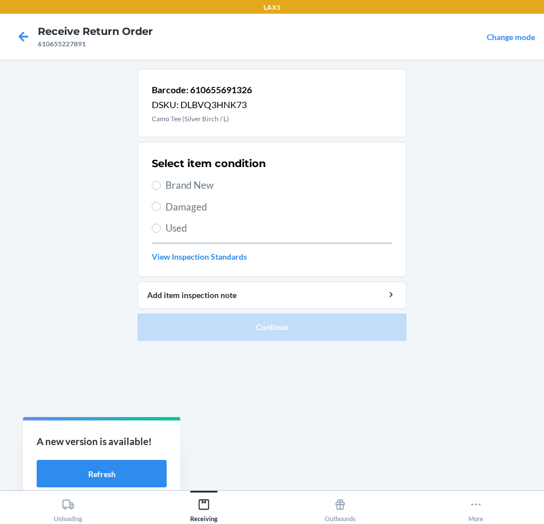
click at [208, 188] on span "Brand New" at bounding box center [278, 185] width 227 height 15
click at [161, 188] on input "Brand New" at bounding box center [156, 185] width 9 height 9
radio input "true"
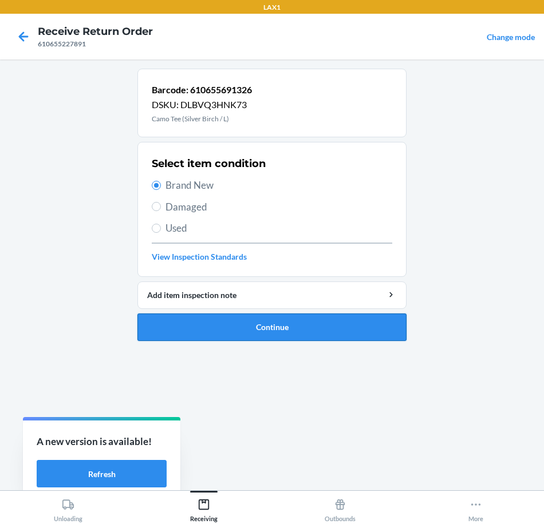
click at [331, 327] on button "Continue" at bounding box center [271, 327] width 269 height 27
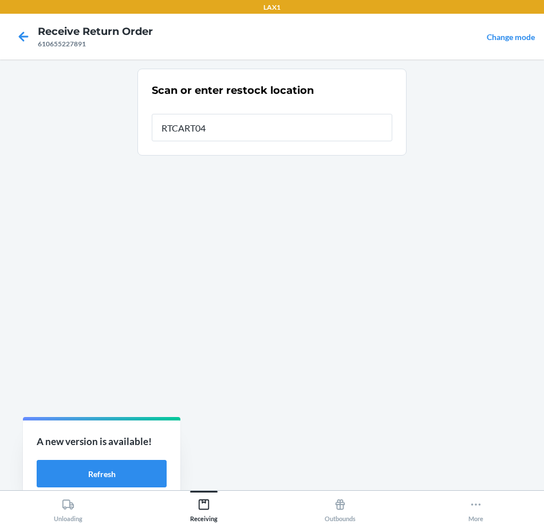
type input "RTCART043"
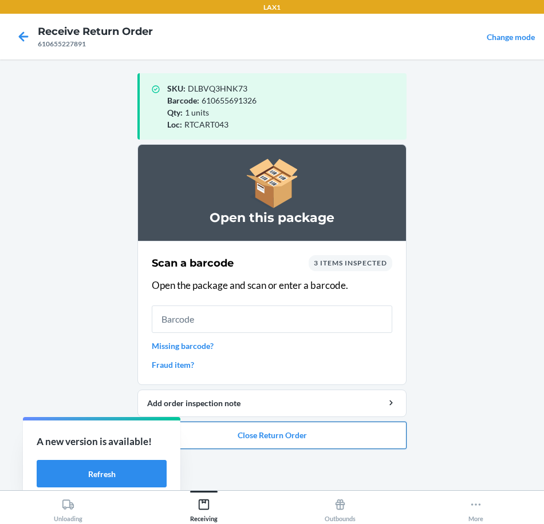
click at [349, 436] on button "Close Return Order" at bounding box center [271, 435] width 269 height 27
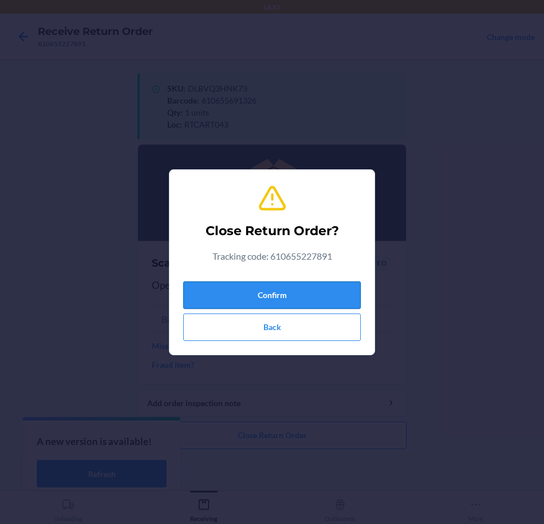
click at [330, 282] on button "Confirm" at bounding box center [271, 295] width 177 height 27
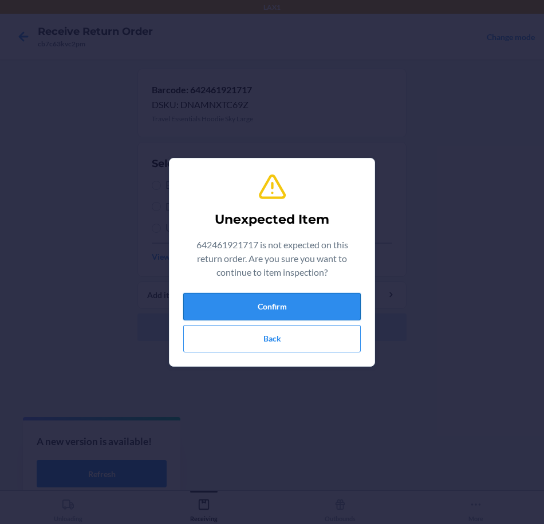
click at [301, 306] on button "Confirm" at bounding box center [271, 306] width 177 height 27
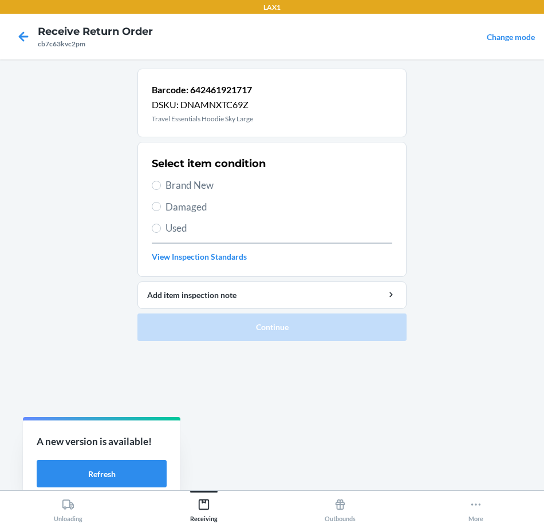
click at [197, 186] on span "Brand New" at bounding box center [278, 185] width 227 height 15
click at [161, 186] on input "Brand New" at bounding box center [156, 185] width 9 height 9
radio input "true"
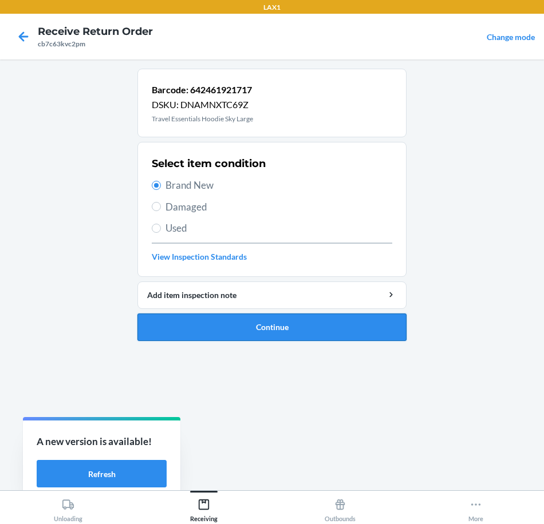
click at [352, 334] on button "Continue" at bounding box center [271, 327] width 269 height 27
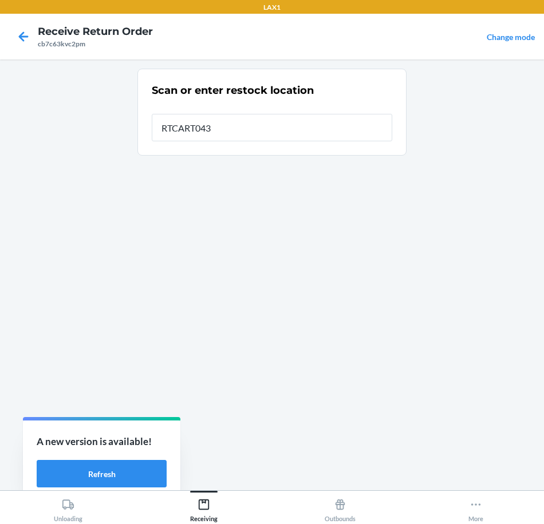
type input "RTCART043"
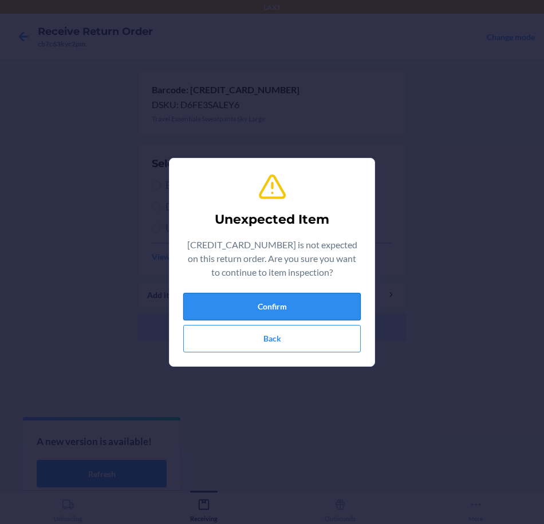
click at [301, 303] on button "Confirm" at bounding box center [271, 306] width 177 height 27
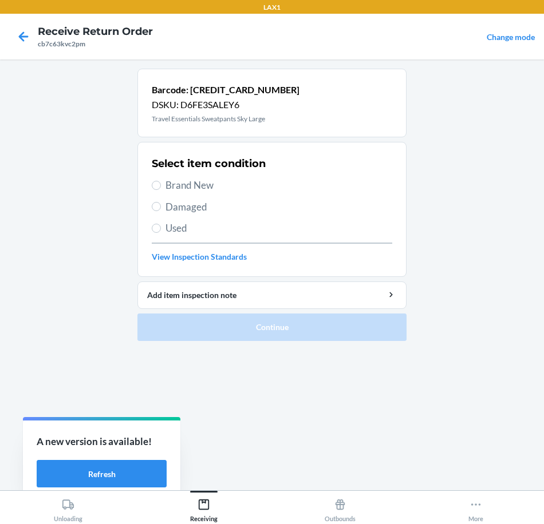
click at [195, 183] on span "Brand New" at bounding box center [278, 185] width 227 height 15
click at [161, 183] on input "Brand New" at bounding box center [156, 185] width 9 height 9
radio input "true"
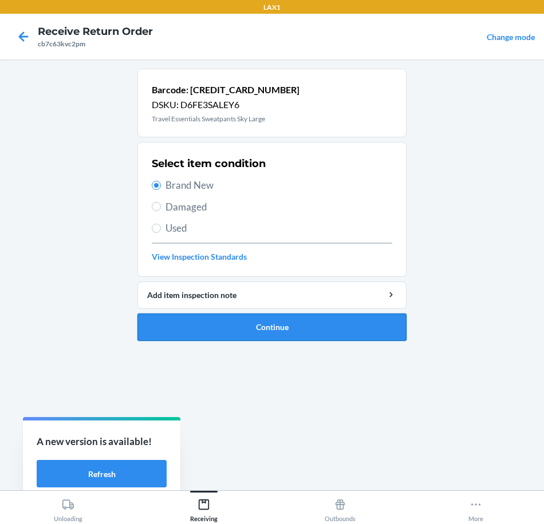
click at [333, 332] on button "Continue" at bounding box center [271, 327] width 269 height 27
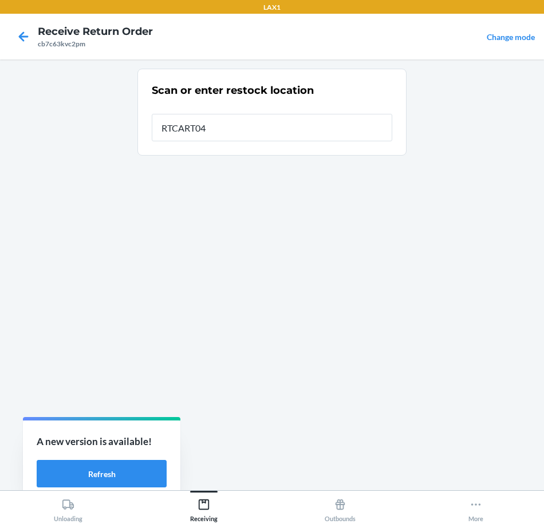
type input "RTCART043"
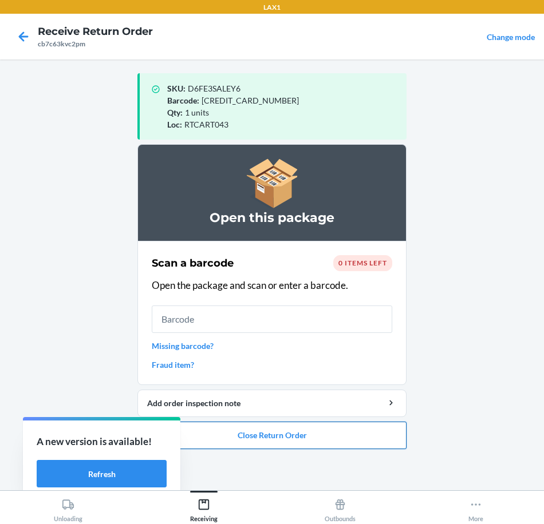
click at [367, 432] on button "Close Return Order" at bounding box center [271, 435] width 269 height 27
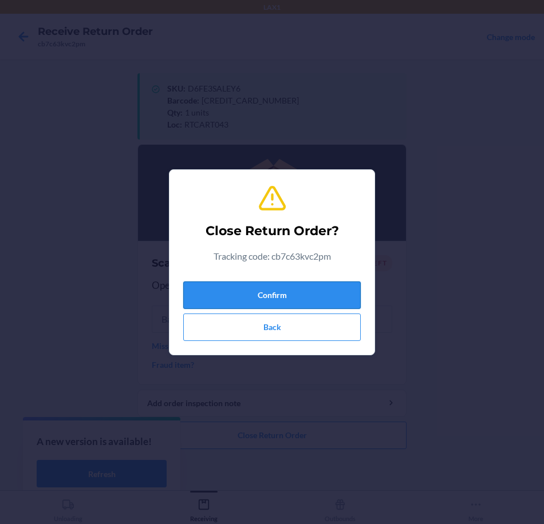
click at [344, 300] on button "Confirm" at bounding box center [271, 295] width 177 height 27
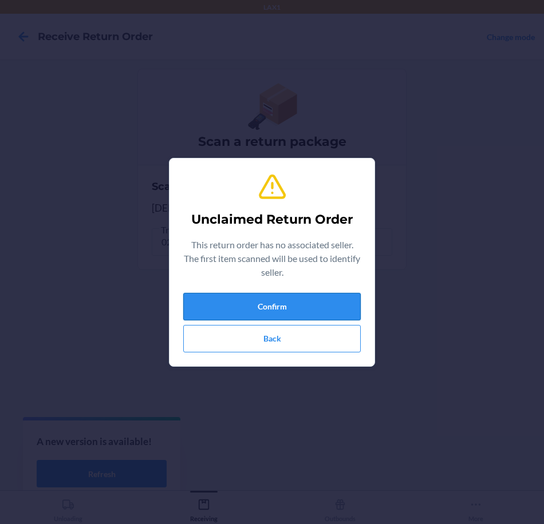
click at [339, 306] on button "Confirm" at bounding box center [271, 306] width 177 height 27
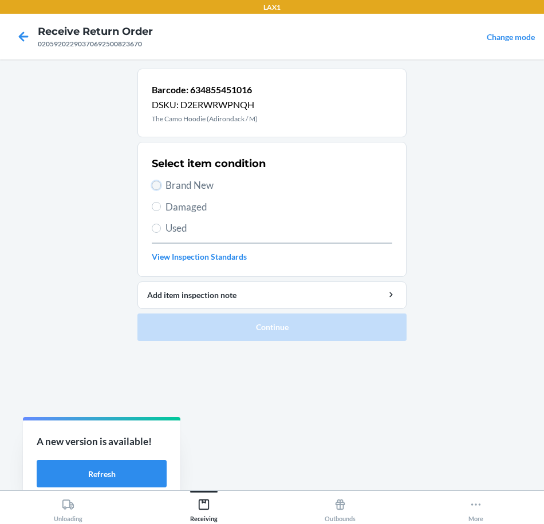
click at [156, 183] on input "Brand New" at bounding box center [156, 185] width 9 height 9
radio input "true"
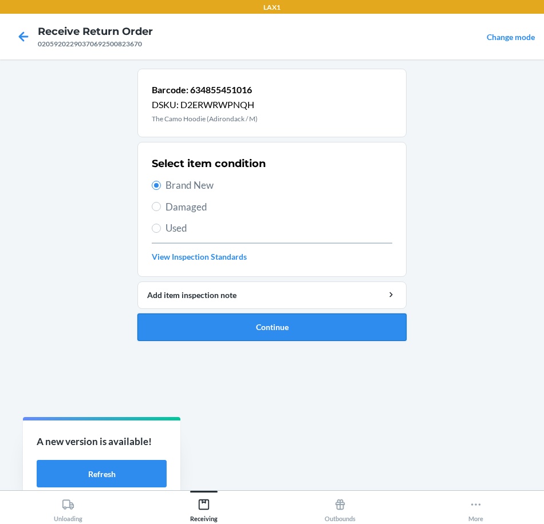
click at [337, 334] on button "Continue" at bounding box center [271, 327] width 269 height 27
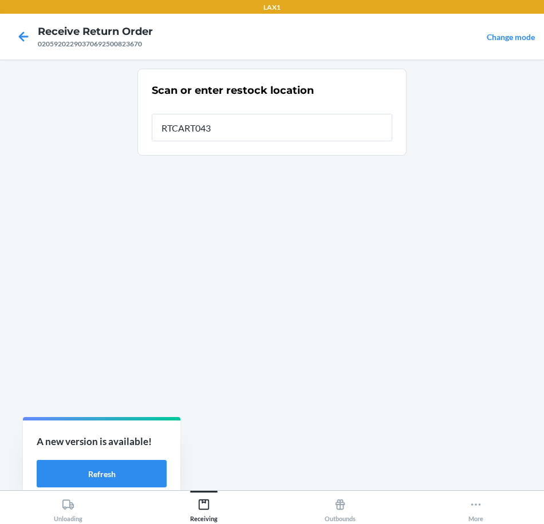
type input "RTCART043"
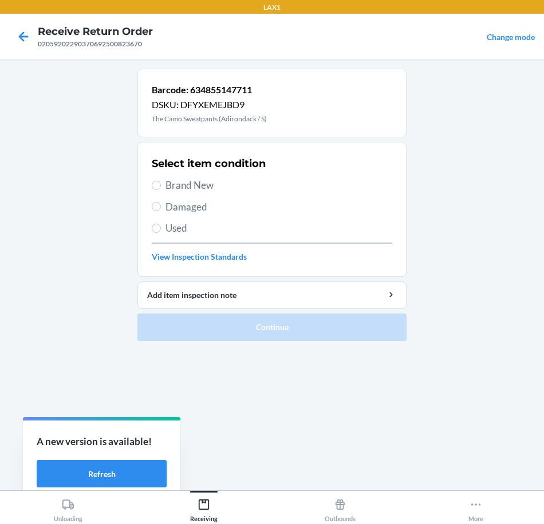
click at [185, 188] on span "Brand New" at bounding box center [278, 185] width 227 height 15
click at [161, 188] on input "Brand New" at bounding box center [156, 185] width 9 height 9
radio input "true"
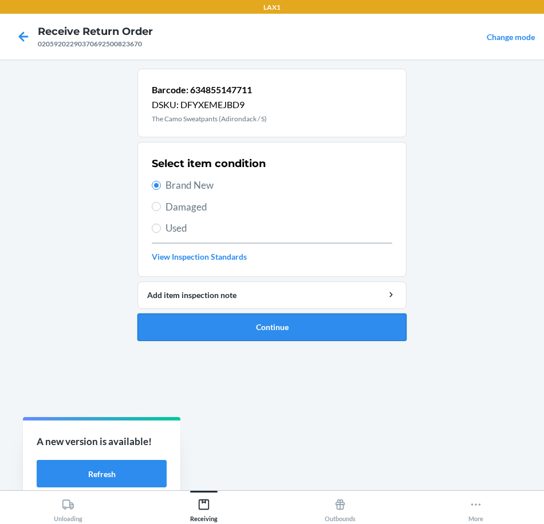
click at [335, 335] on button "Continue" at bounding box center [271, 327] width 269 height 27
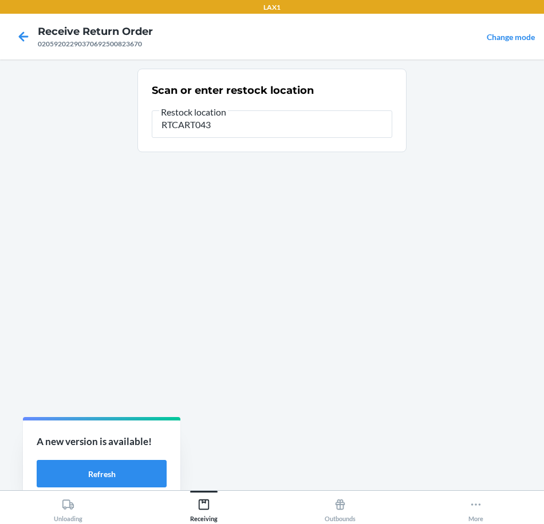
type input "RTCART043"
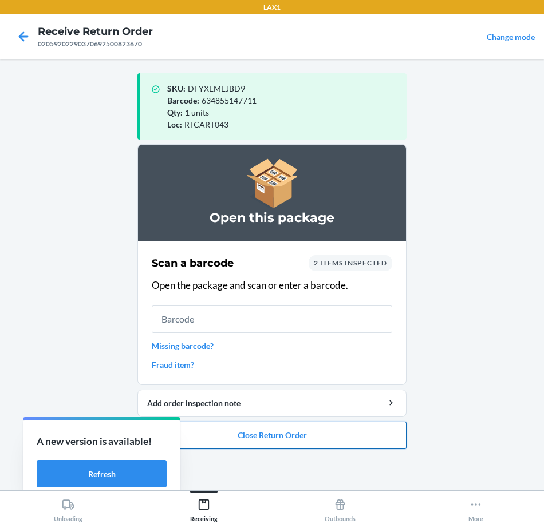
click at [274, 437] on button "Close Return Order" at bounding box center [271, 435] width 269 height 27
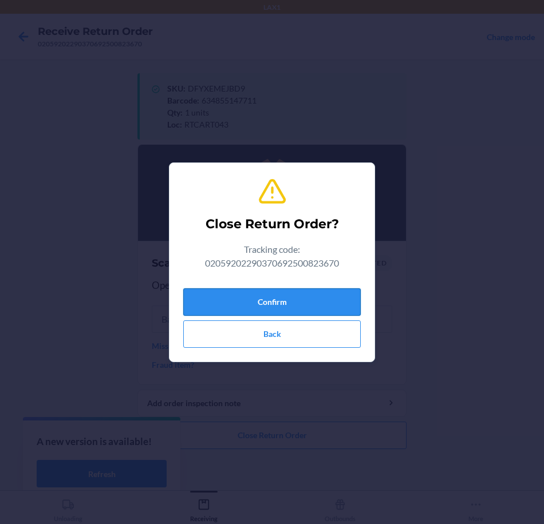
click at [316, 301] on button "Confirm" at bounding box center [271, 302] width 177 height 27
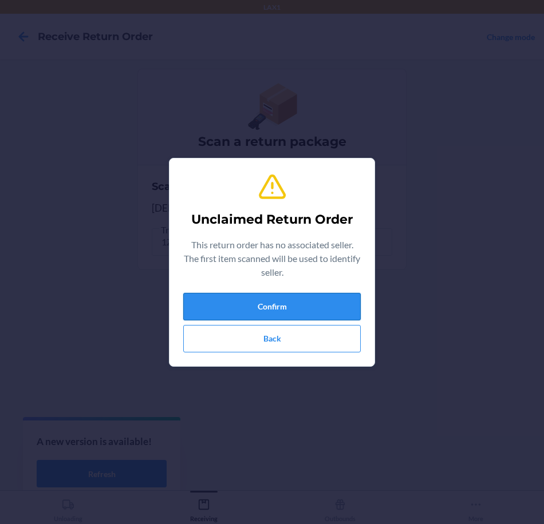
click at [319, 314] on button "Confirm" at bounding box center [271, 306] width 177 height 27
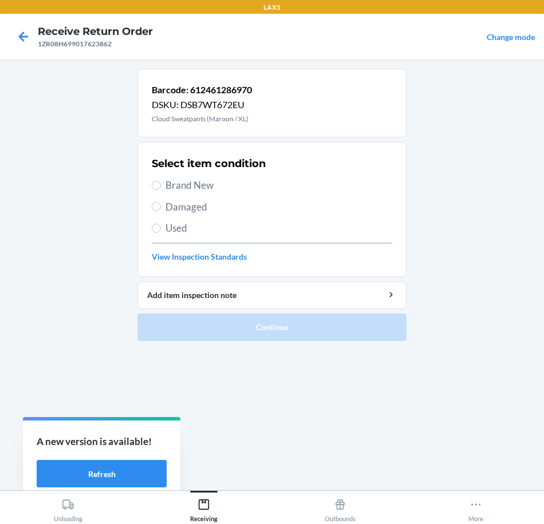
click at [187, 189] on span "Brand New" at bounding box center [278, 185] width 227 height 15
click at [161, 189] on input "Brand New" at bounding box center [156, 185] width 9 height 9
radio input "true"
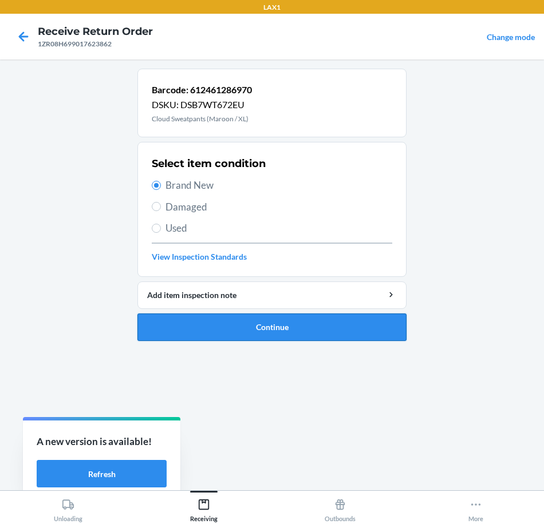
click at [313, 333] on button "Continue" at bounding box center [271, 327] width 269 height 27
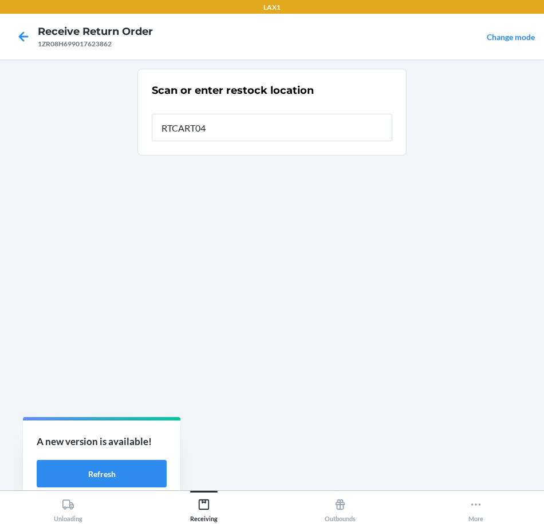
type input "RTCART043"
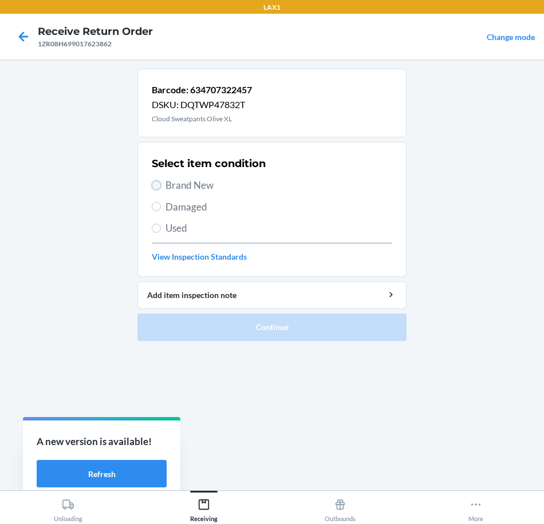
click at [155, 186] on input "Brand New" at bounding box center [156, 185] width 9 height 9
radio input "true"
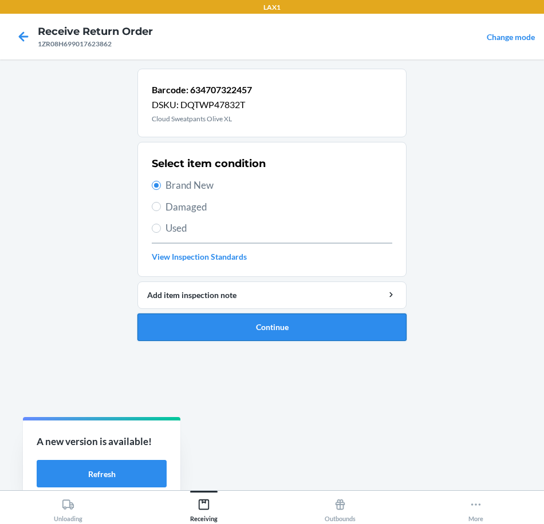
click at [351, 331] on button "Continue" at bounding box center [271, 327] width 269 height 27
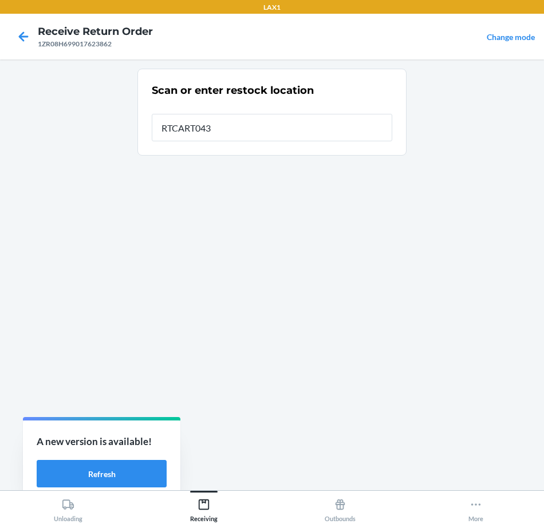
type input "RTCART043"
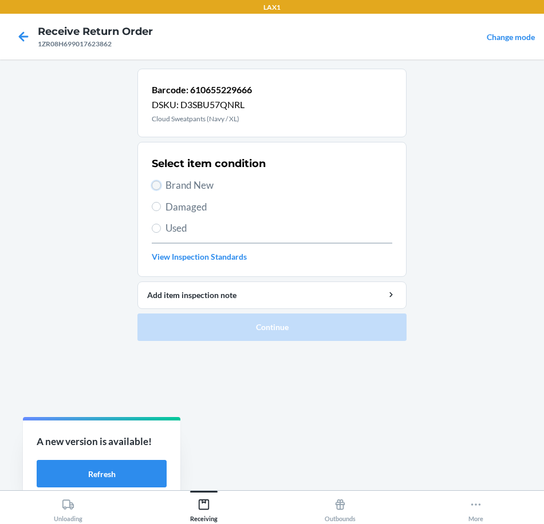
click at [156, 181] on input "Brand New" at bounding box center [156, 185] width 9 height 9
radio input "true"
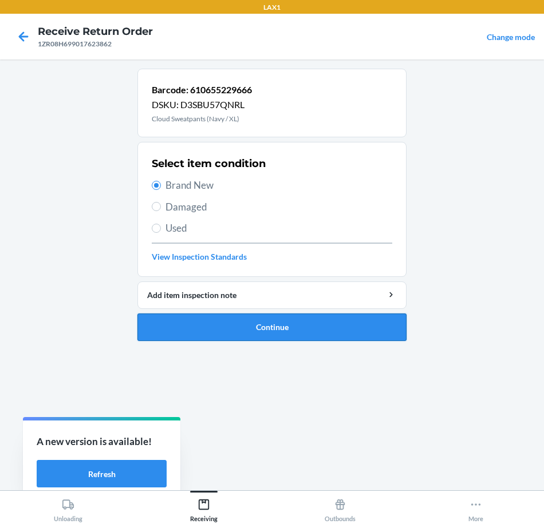
click at [342, 337] on button "Continue" at bounding box center [271, 327] width 269 height 27
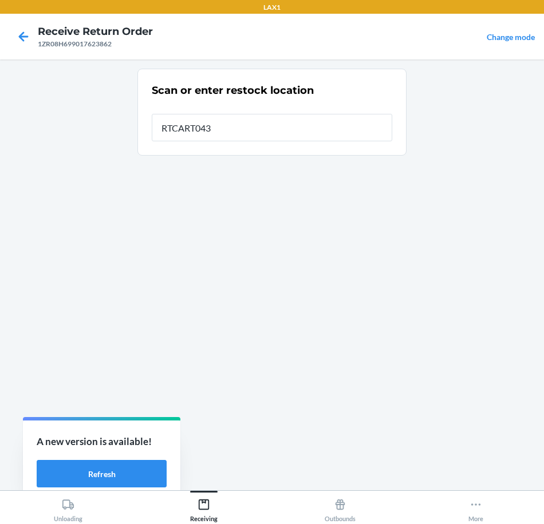
type input "RTCART043"
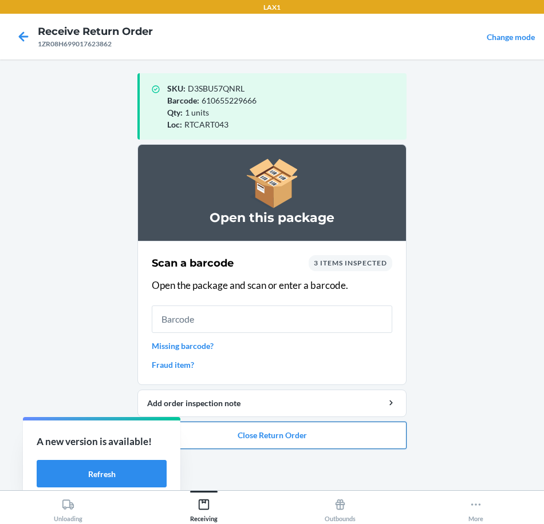
click at [386, 437] on button "Close Return Order" at bounding box center [271, 435] width 269 height 27
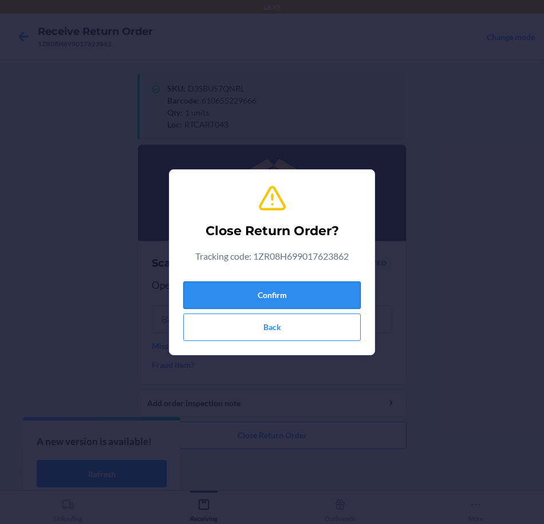
click at [322, 295] on button "Confirm" at bounding box center [271, 295] width 177 height 27
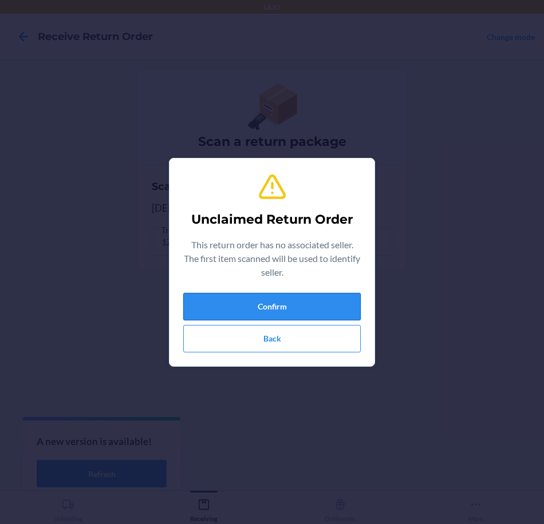
click at [319, 302] on button "Confirm" at bounding box center [271, 306] width 177 height 27
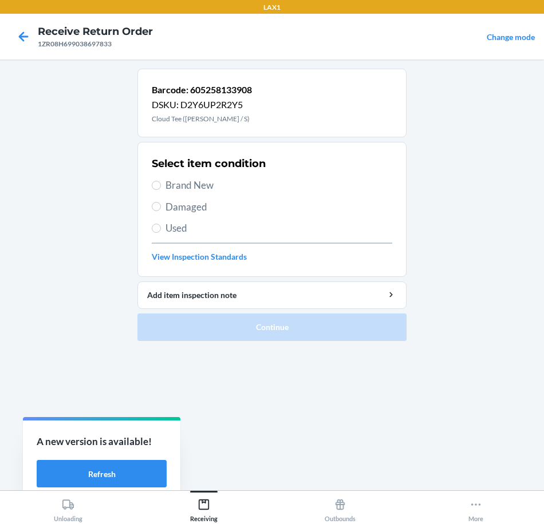
drag, startPoint x: 202, startPoint y: 182, endPoint x: 198, endPoint y: 210, distance: 28.4
click at [200, 190] on span "Brand New" at bounding box center [278, 185] width 227 height 15
click at [161, 190] on input "Brand New" at bounding box center [156, 185] width 9 height 9
radio input "true"
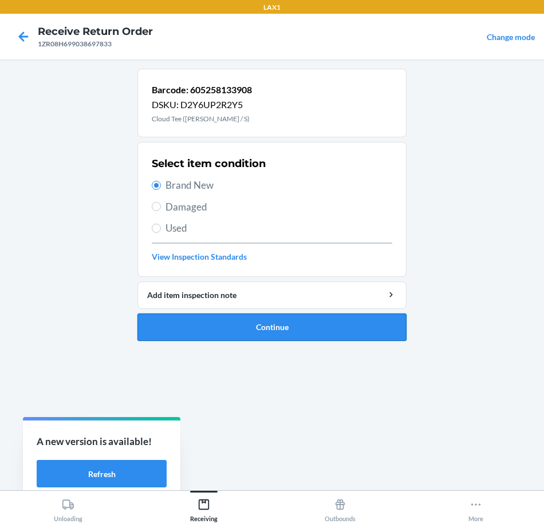
click at [334, 335] on button "Continue" at bounding box center [271, 327] width 269 height 27
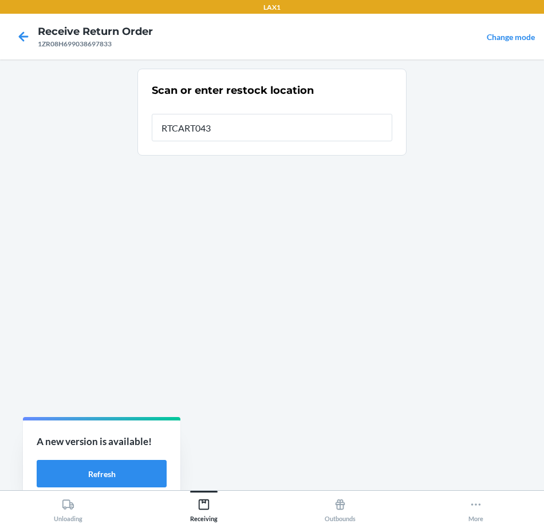
type input "RTCART043"
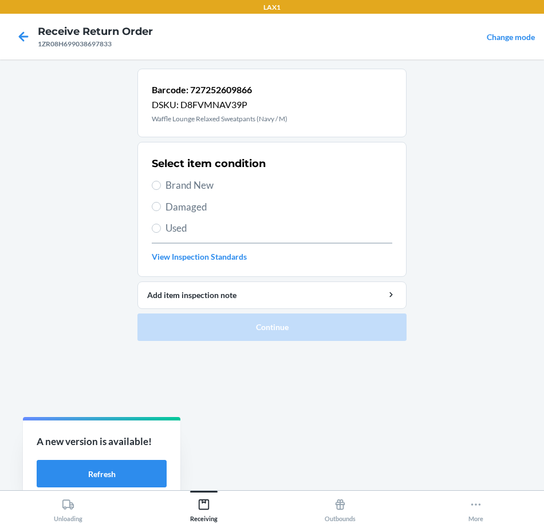
click at [169, 188] on span "Brand New" at bounding box center [278, 185] width 227 height 15
click at [161, 188] on input "Brand New" at bounding box center [156, 185] width 9 height 9
radio input "true"
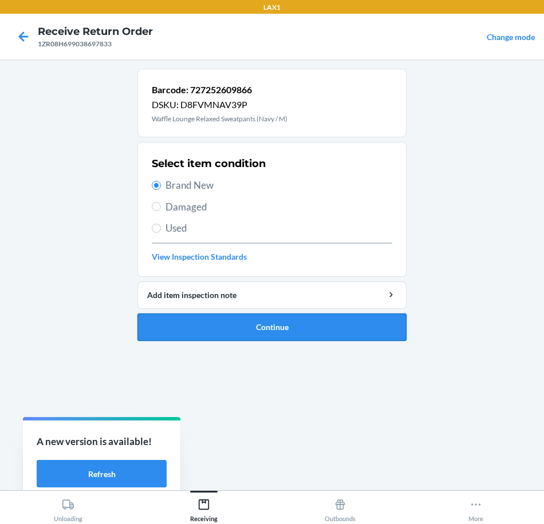
click at [346, 329] on button "Continue" at bounding box center [271, 327] width 269 height 27
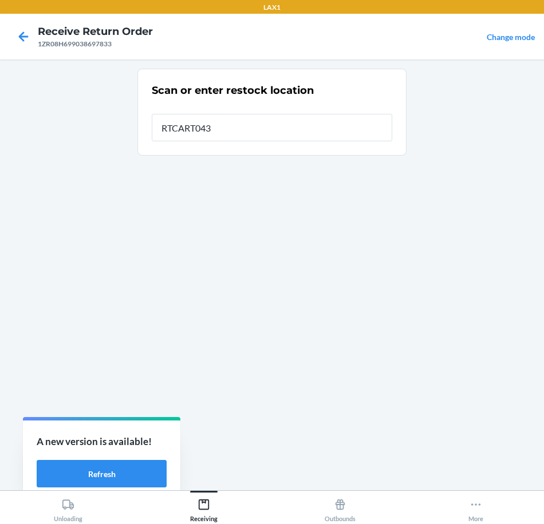
type input "RTCART043"
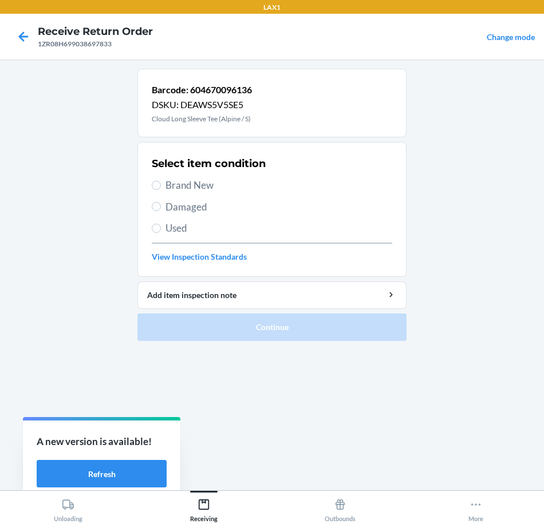
click at [168, 186] on span "Brand New" at bounding box center [278, 185] width 227 height 15
click at [161, 186] on input "Brand New" at bounding box center [156, 185] width 9 height 9
radio input "true"
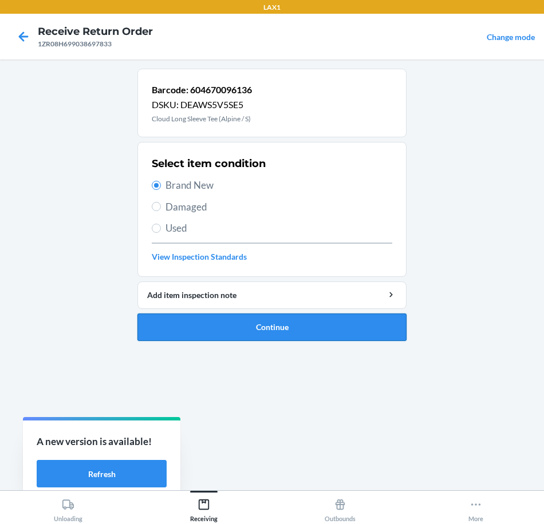
click at [355, 322] on button "Continue" at bounding box center [271, 327] width 269 height 27
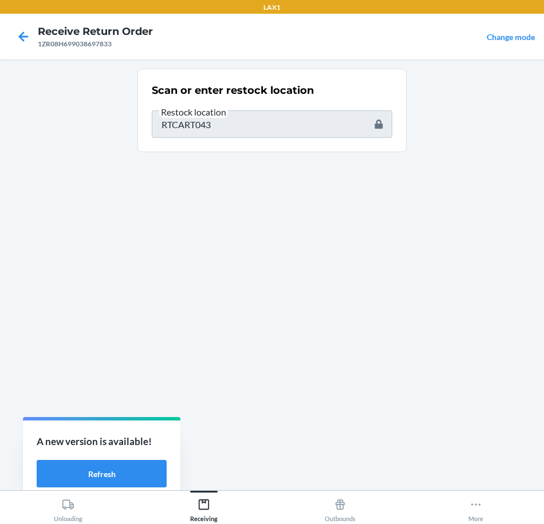
type input "604670132858"
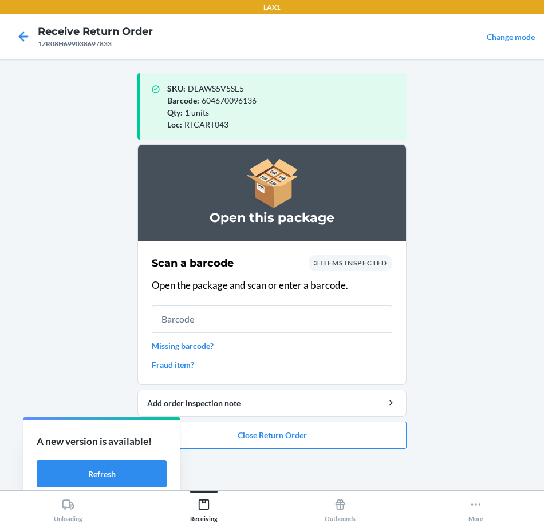
click at [341, 322] on input "text" at bounding box center [272, 319] width 240 height 27
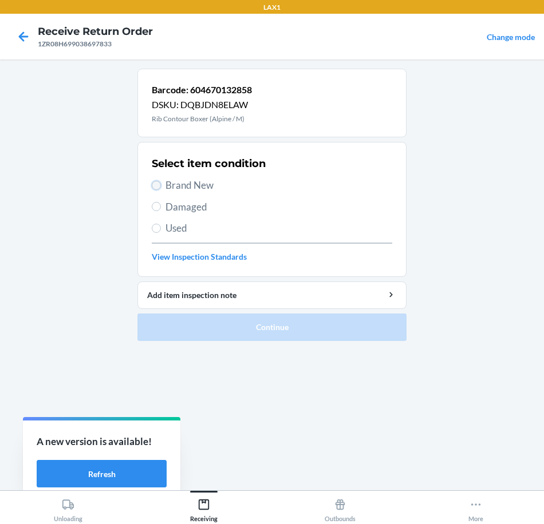
click at [159, 184] on input "Brand New" at bounding box center [156, 185] width 9 height 9
radio input "true"
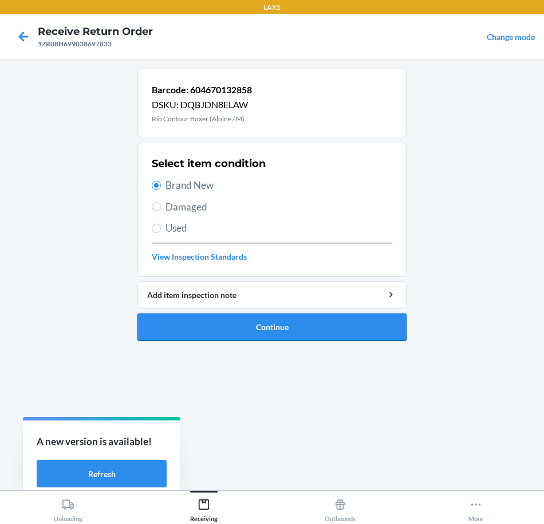
click at [297, 332] on button "Continue" at bounding box center [271, 327] width 269 height 27
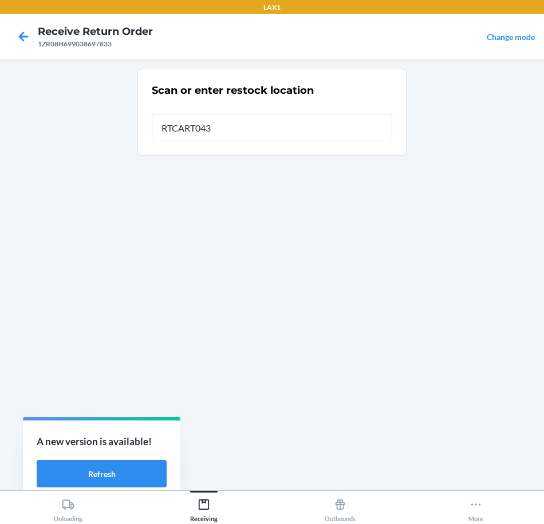
type input "RTCART043"
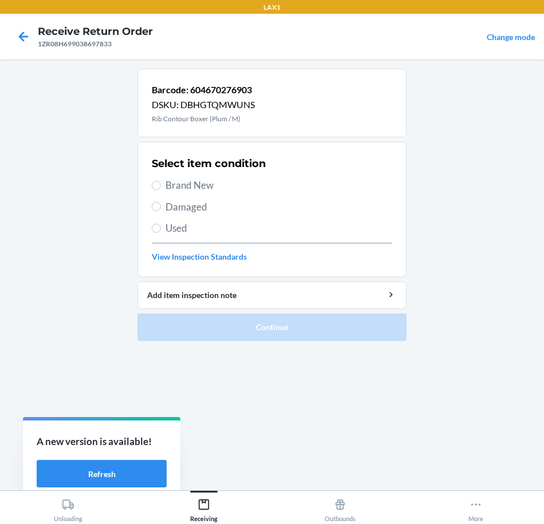
click at [170, 188] on span "Brand New" at bounding box center [278, 185] width 227 height 15
click at [161, 188] on input "Brand New" at bounding box center [156, 185] width 9 height 9
radio input "true"
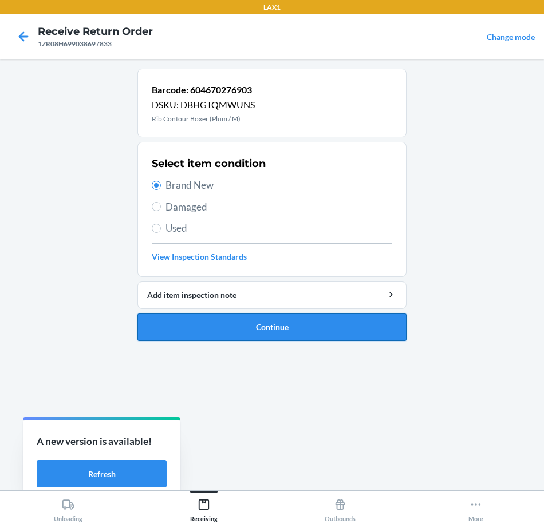
click at [316, 326] on button "Continue" at bounding box center [271, 327] width 269 height 27
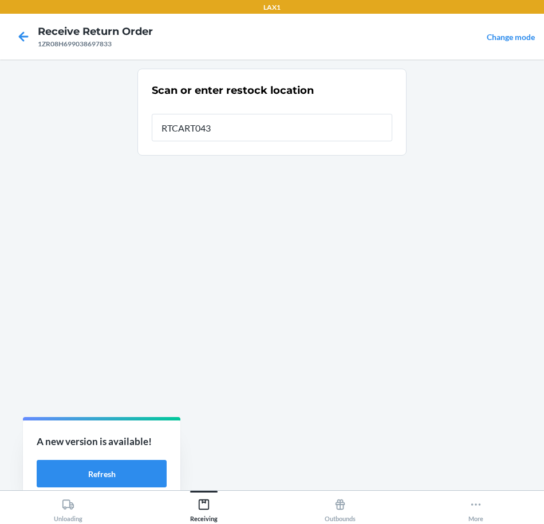
type input "RTCART043"
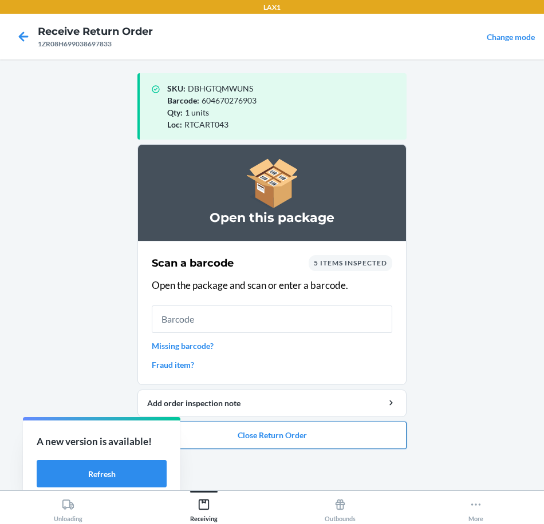
click at [385, 449] on button "Close Return Order" at bounding box center [271, 435] width 269 height 27
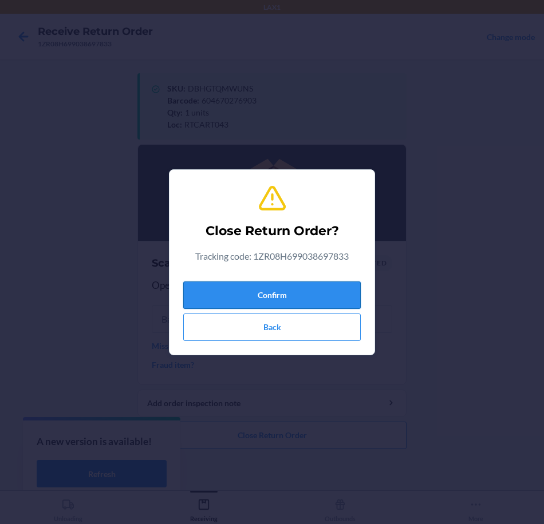
click at [341, 306] on button "Confirm" at bounding box center [271, 295] width 177 height 27
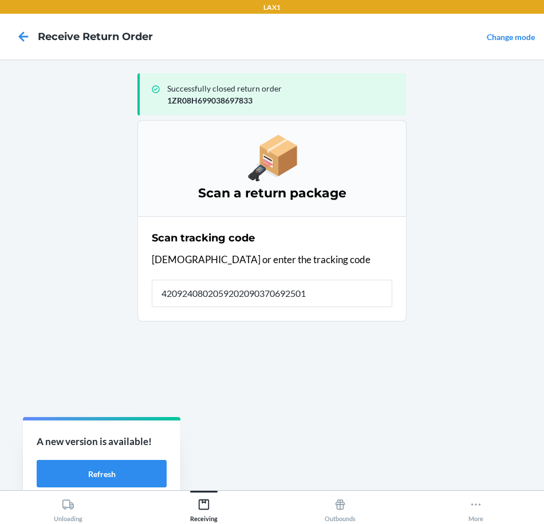
type input "42092408020592020903706925011"
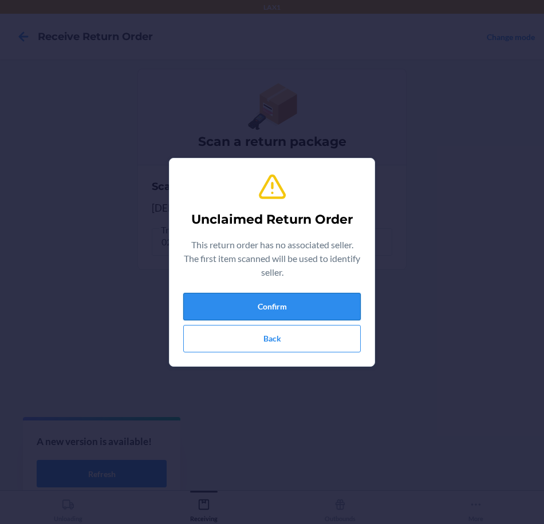
click at [344, 307] on button "Confirm" at bounding box center [271, 306] width 177 height 27
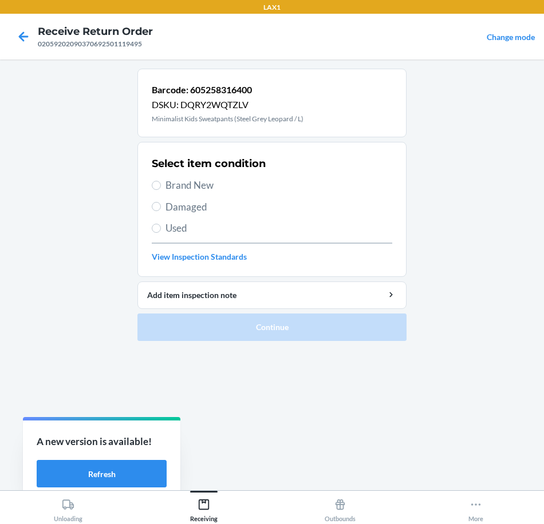
click at [174, 184] on span "Brand New" at bounding box center [278, 185] width 227 height 15
click at [161, 184] on input "Brand New" at bounding box center [156, 185] width 9 height 9
radio input "true"
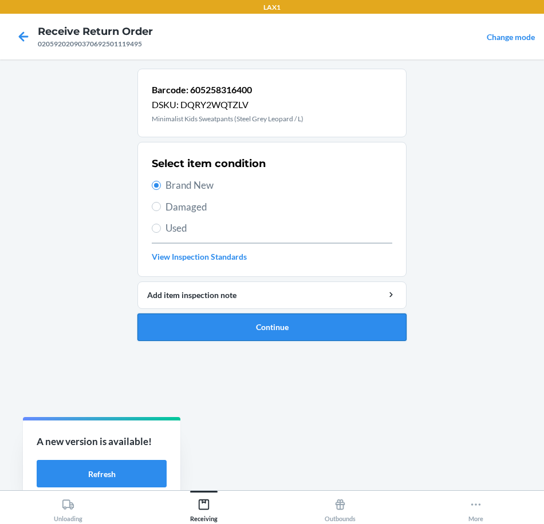
click at [322, 328] on button "Continue" at bounding box center [271, 327] width 269 height 27
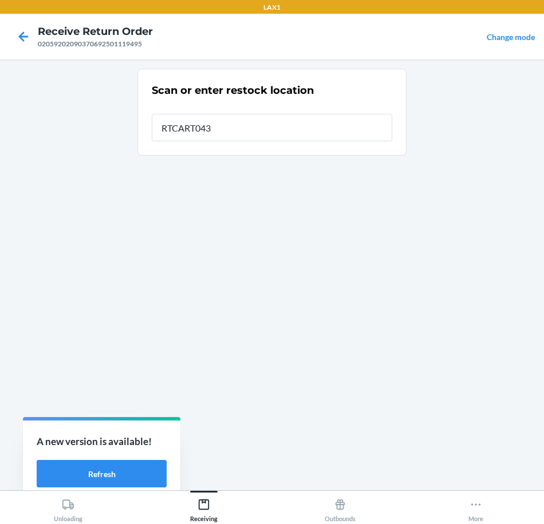
type input "RTCART043"
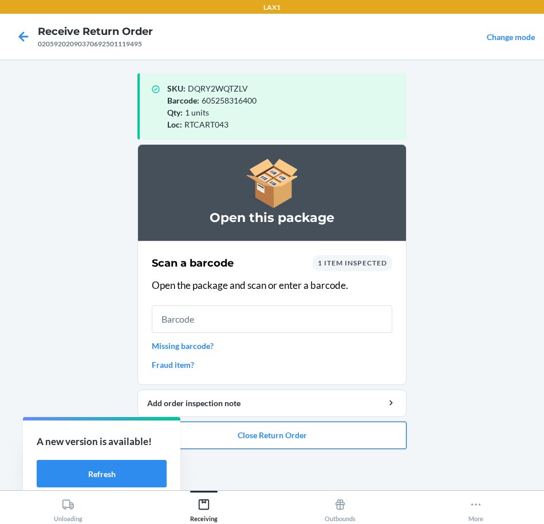
drag, startPoint x: 354, startPoint y: 440, endPoint x: 353, endPoint y: 427, distance: 13.3
click at [354, 436] on button "Close Return Order" at bounding box center [271, 435] width 269 height 27
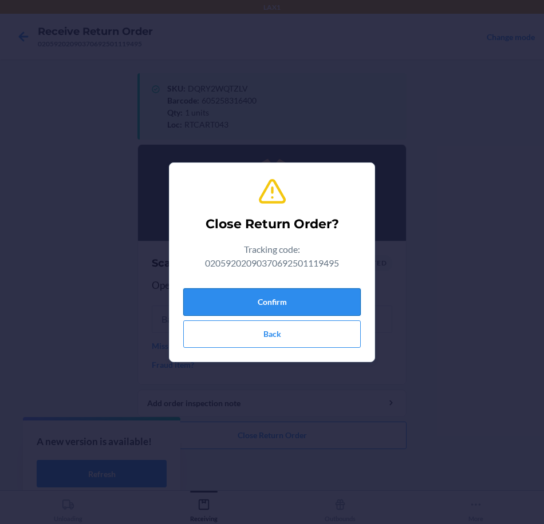
click at [290, 300] on button "Confirm" at bounding box center [271, 302] width 177 height 27
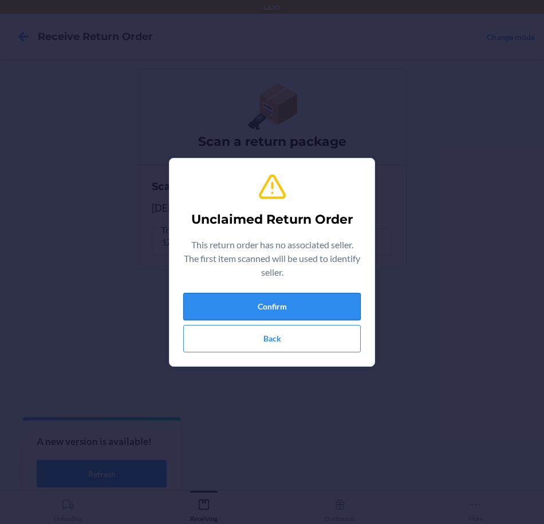
click at [311, 308] on button "Confirm" at bounding box center [271, 306] width 177 height 27
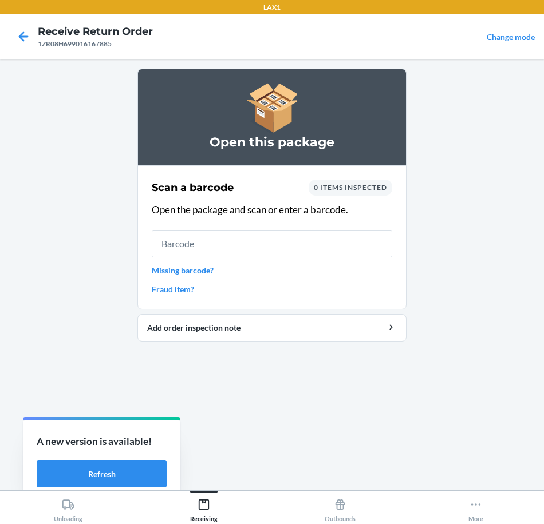
click at [182, 272] on link "Missing barcode?" at bounding box center [272, 271] width 240 height 12
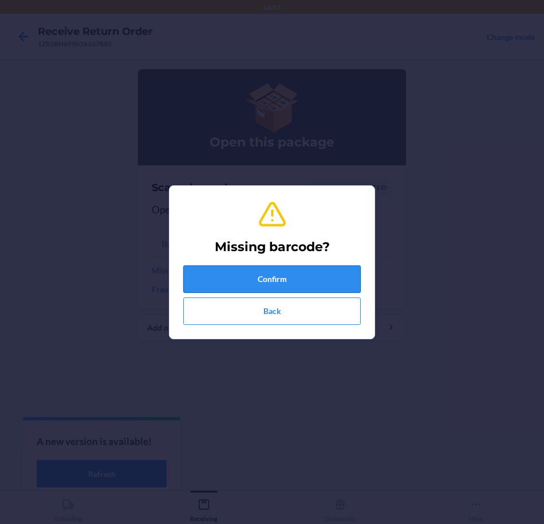
click at [281, 278] on button "Confirm" at bounding box center [271, 279] width 177 height 27
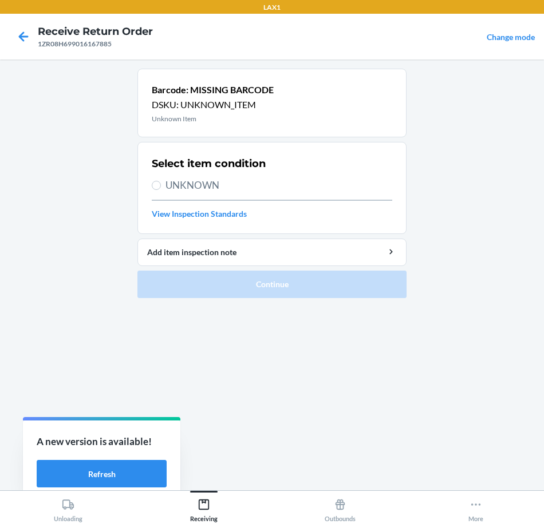
click at [164, 183] on label "UNKNOWN" at bounding box center [272, 185] width 240 height 15
click at [161, 183] on input "UNKNOWN" at bounding box center [156, 185] width 9 height 9
radio input "true"
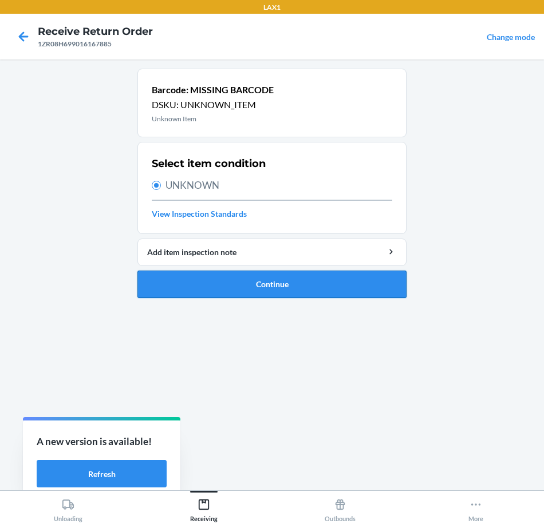
click at [277, 273] on button "Continue" at bounding box center [271, 284] width 269 height 27
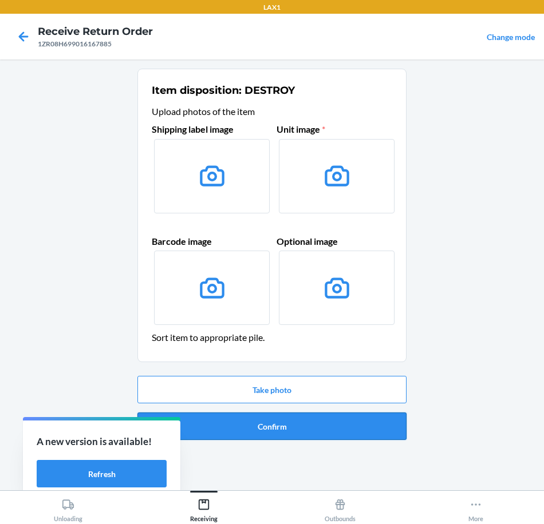
click at [362, 427] on button "Confirm" at bounding box center [271, 426] width 269 height 27
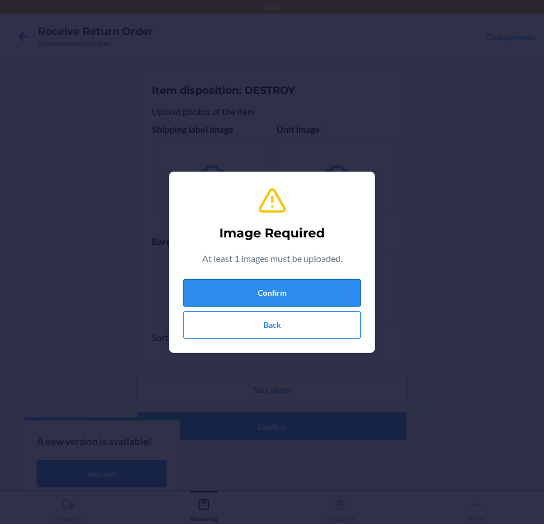
click at [323, 285] on button "Confirm" at bounding box center [271, 292] width 177 height 27
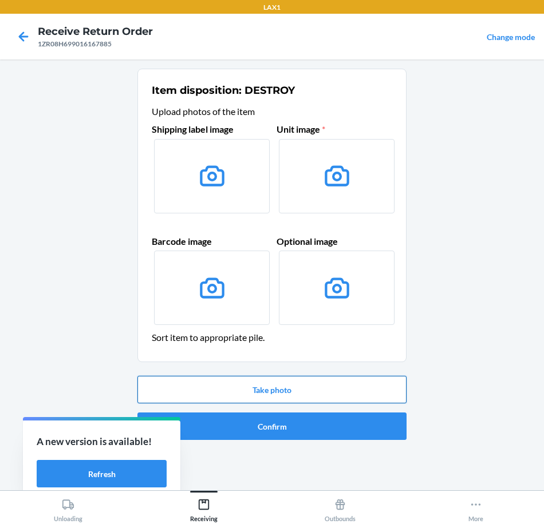
click at [377, 397] on button "Take photo" at bounding box center [271, 389] width 269 height 27
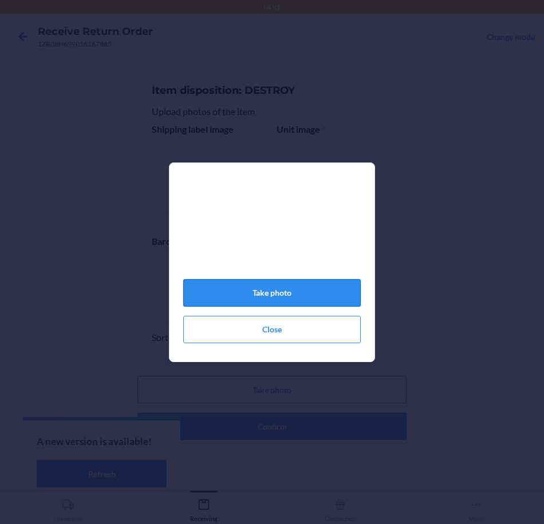
click at [306, 302] on button "Take photo" at bounding box center [271, 292] width 177 height 27
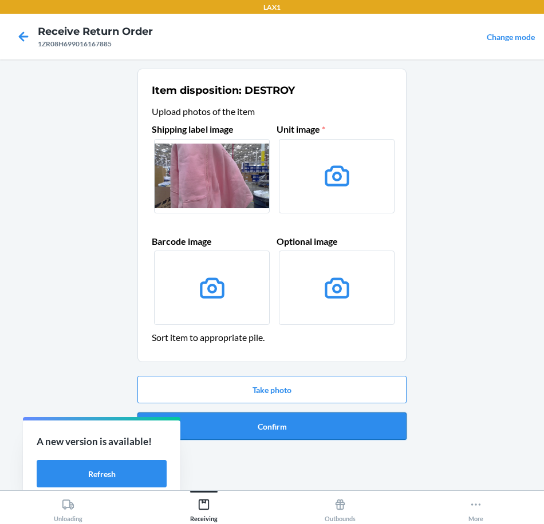
click at [341, 427] on button "Confirm" at bounding box center [271, 426] width 269 height 27
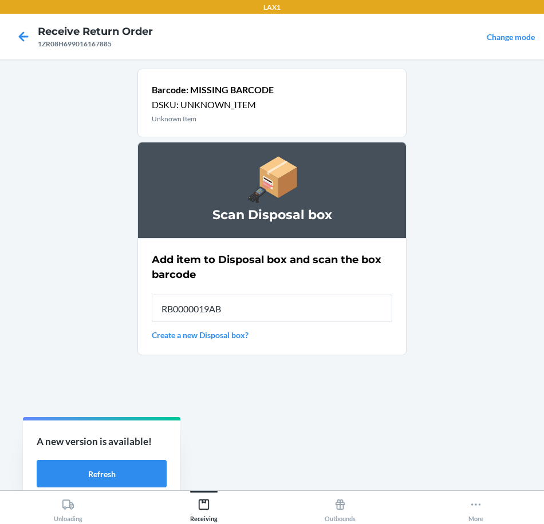
type input "RB0000019AB"
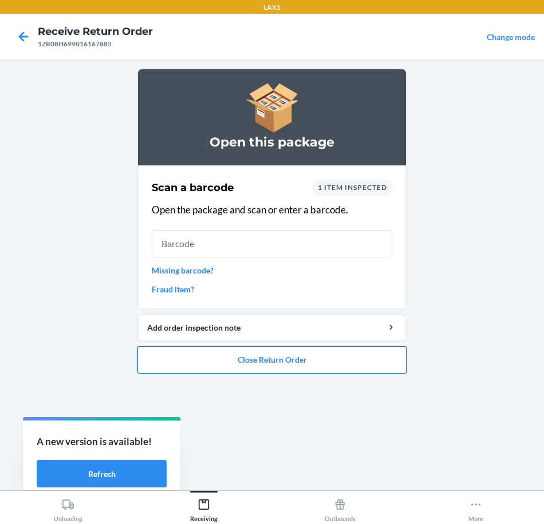
click at [317, 358] on button "Close Return Order" at bounding box center [271, 359] width 269 height 27
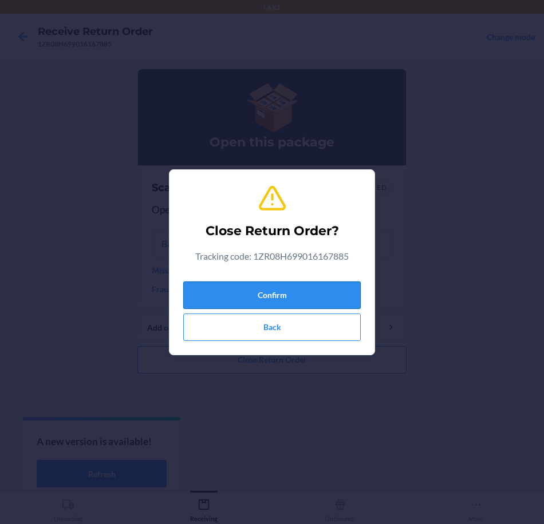
click at [311, 298] on button "Confirm" at bounding box center [271, 295] width 177 height 27
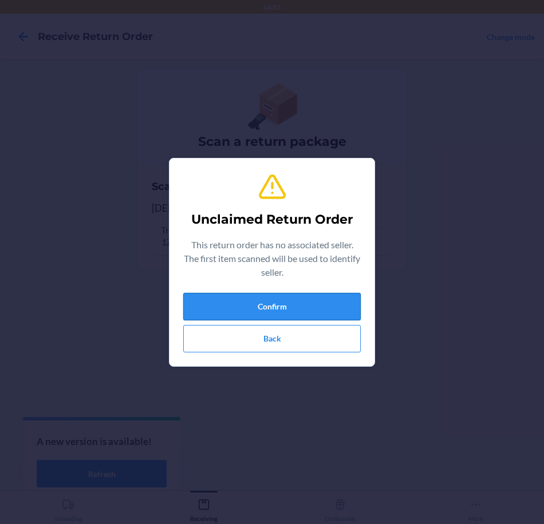
click at [323, 311] on button "Confirm" at bounding box center [271, 306] width 177 height 27
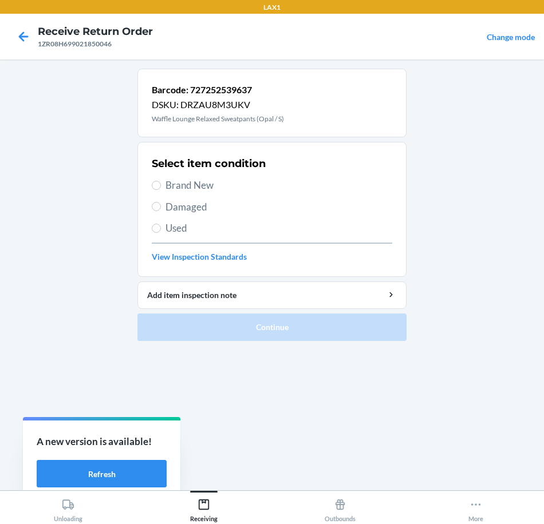
click at [185, 228] on span "Used" at bounding box center [278, 228] width 227 height 15
click at [161, 228] on input "Used" at bounding box center [156, 228] width 9 height 9
radio input "true"
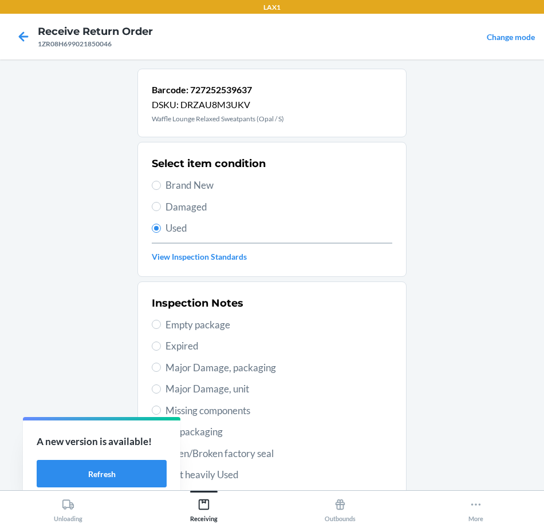
click at [252, 390] on span "Major Damage, unit" at bounding box center [278, 389] width 227 height 15
click at [161, 390] on input "Major Damage, unit" at bounding box center [156, 389] width 9 height 9
radio input "true"
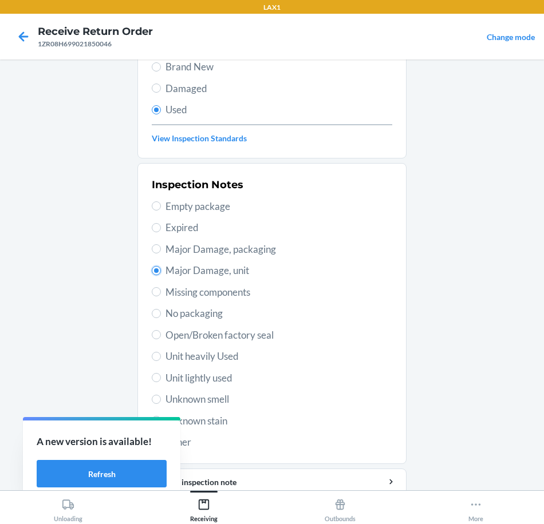
scroll to position [165, 0]
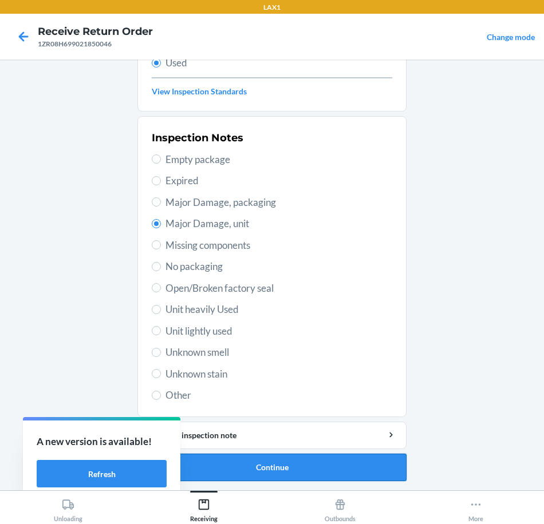
click at [337, 467] on button "Continue" at bounding box center [271, 467] width 269 height 27
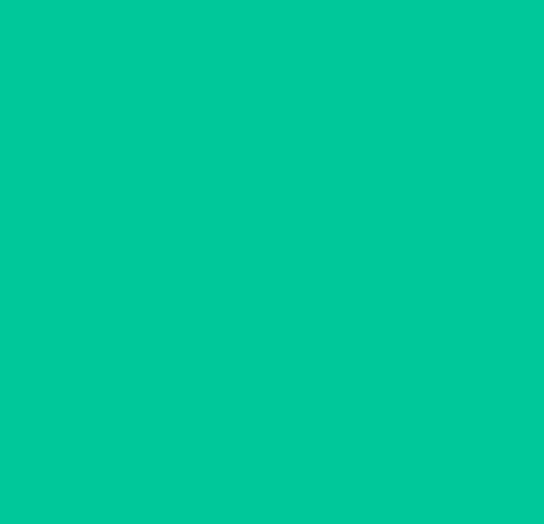
scroll to position [0, 0]
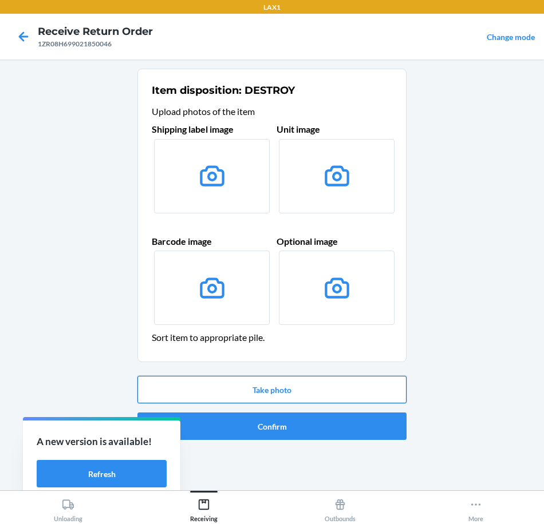
click at [310, 389] on button "Take photo" at bounding box center [271, 389] width 269 height 27
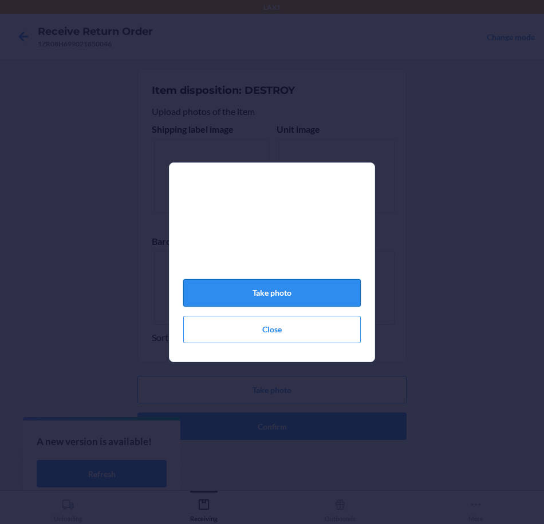
click at [300, 294] on button "Take photo" at bounding box center [271, 292] width 177 height 27
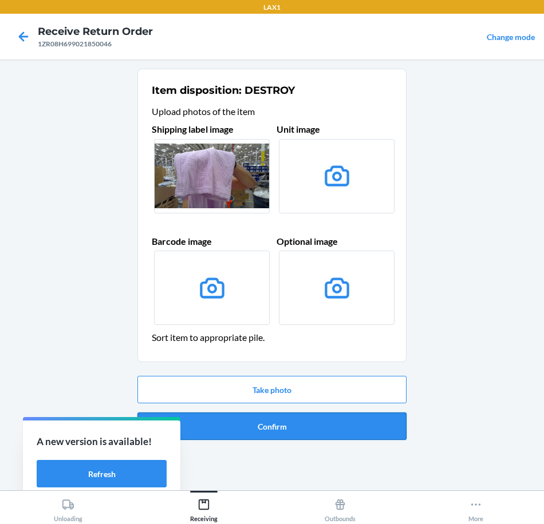
click at [337, 427] on button "Confirm" at bounding box center [271, 426] width 269 height 27
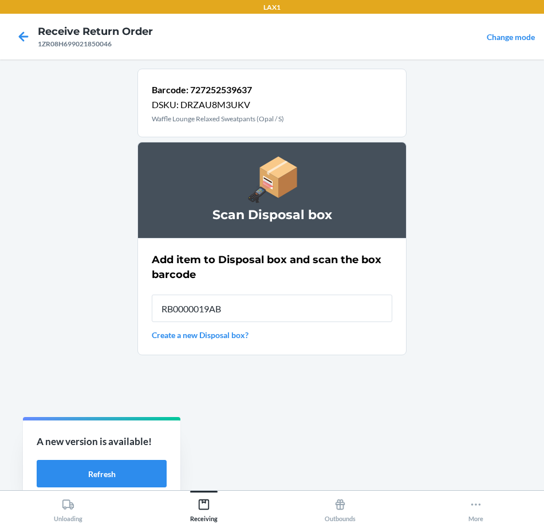
type input "RB0000019AB"
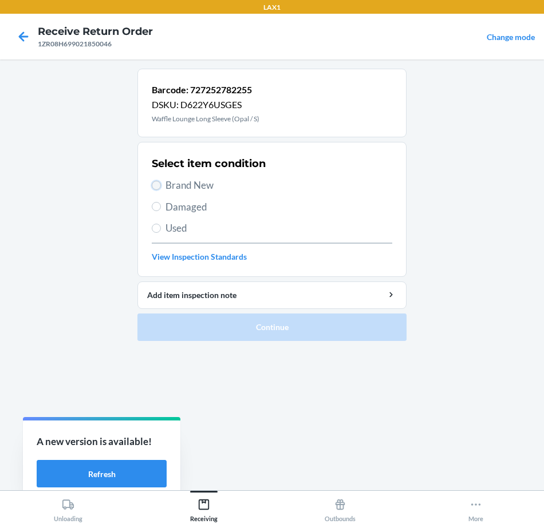
click at [160, 184] on input "Brand New" at bounding box center [156, 185] width 9 height 9
radio input "true"
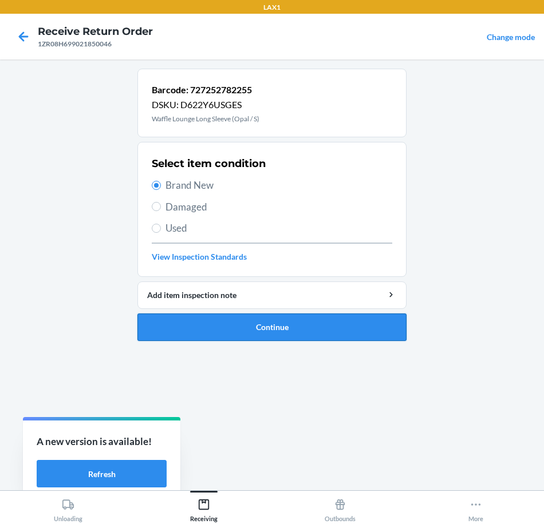
click at [326, 326] on button "Continue" at bounding box center [271, 327] width 269 height 27
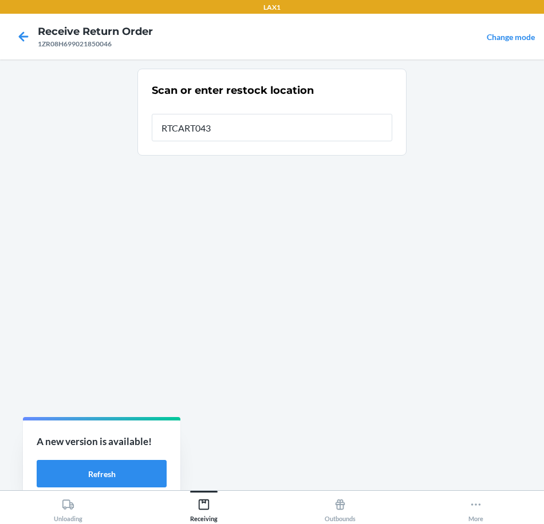
type input "RTCART043"
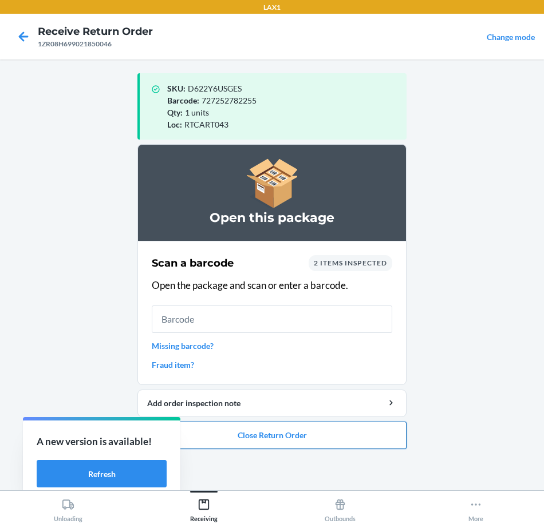
click at [307, 437] on button "Close Return Order" at bounding box center [271, 435] width 269 height 27
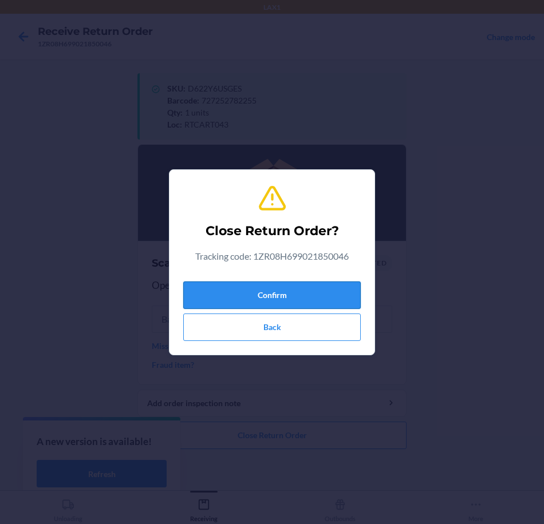
drag, startPoint x: 323, startPoint y: 287, endPoint x: 317, endPoint y: 289, distance: 7.1
click at [322, 287] on button "Confirm" at bounding box center [271, 295] width 177 height 27
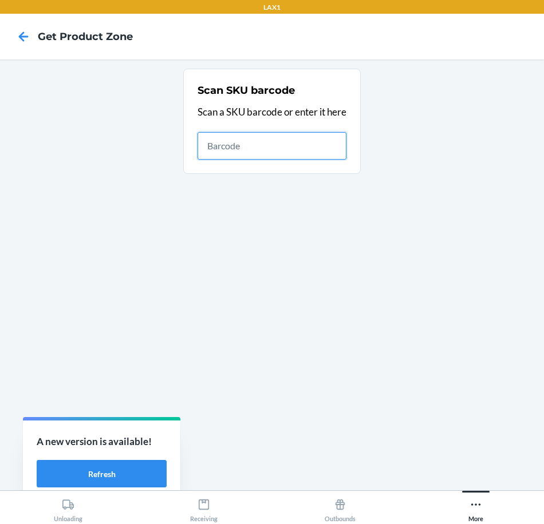
click at [264, 147] on input "text" at bounding box center [272, 145] width 149 height 27
